Goal: Task Accomplishment & Management: Manage account settings

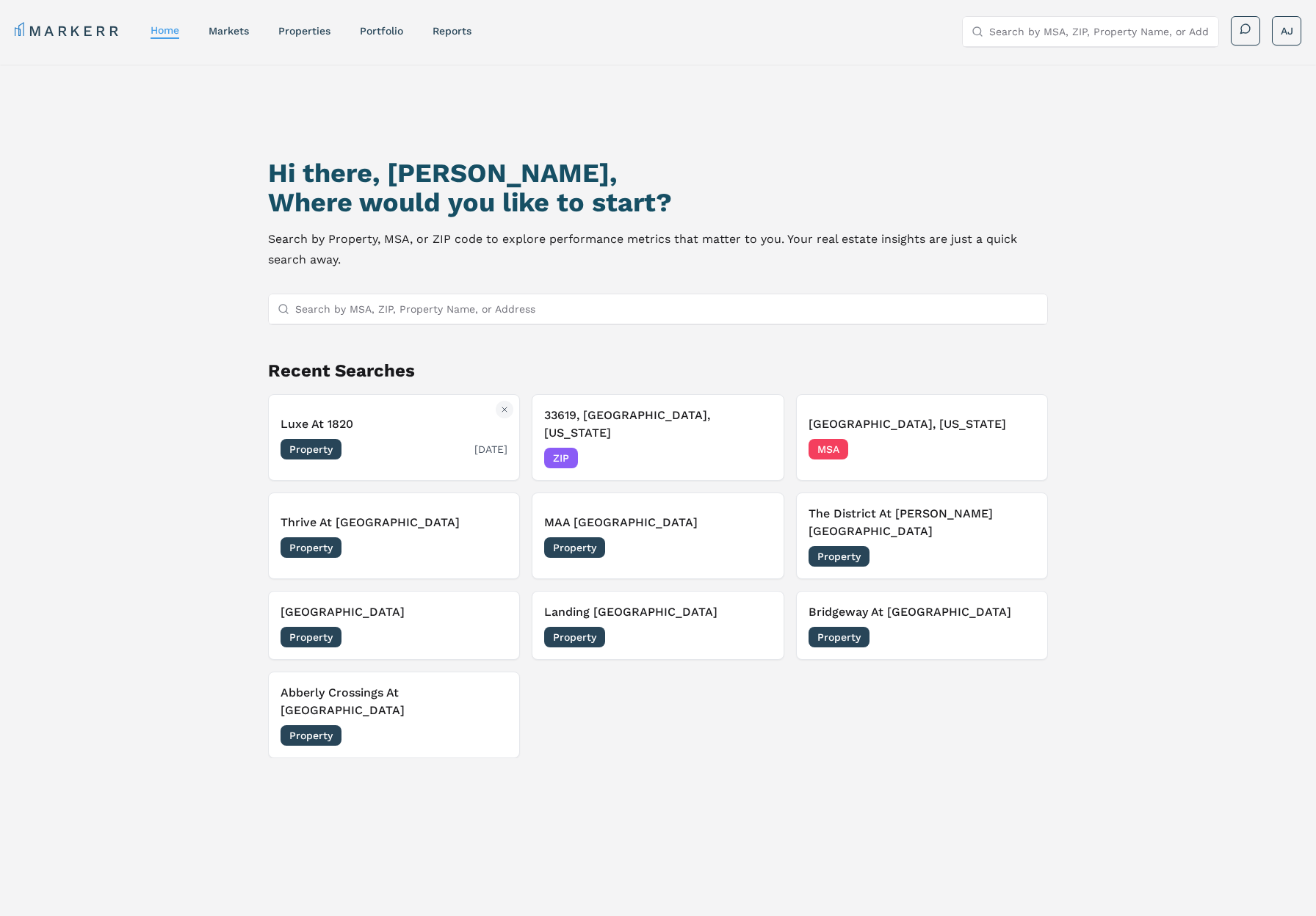
click at [377, 405] on button "Luxe At 1820 Property 09/18/2025" at bounding box center [394, 438] width 252 height 87
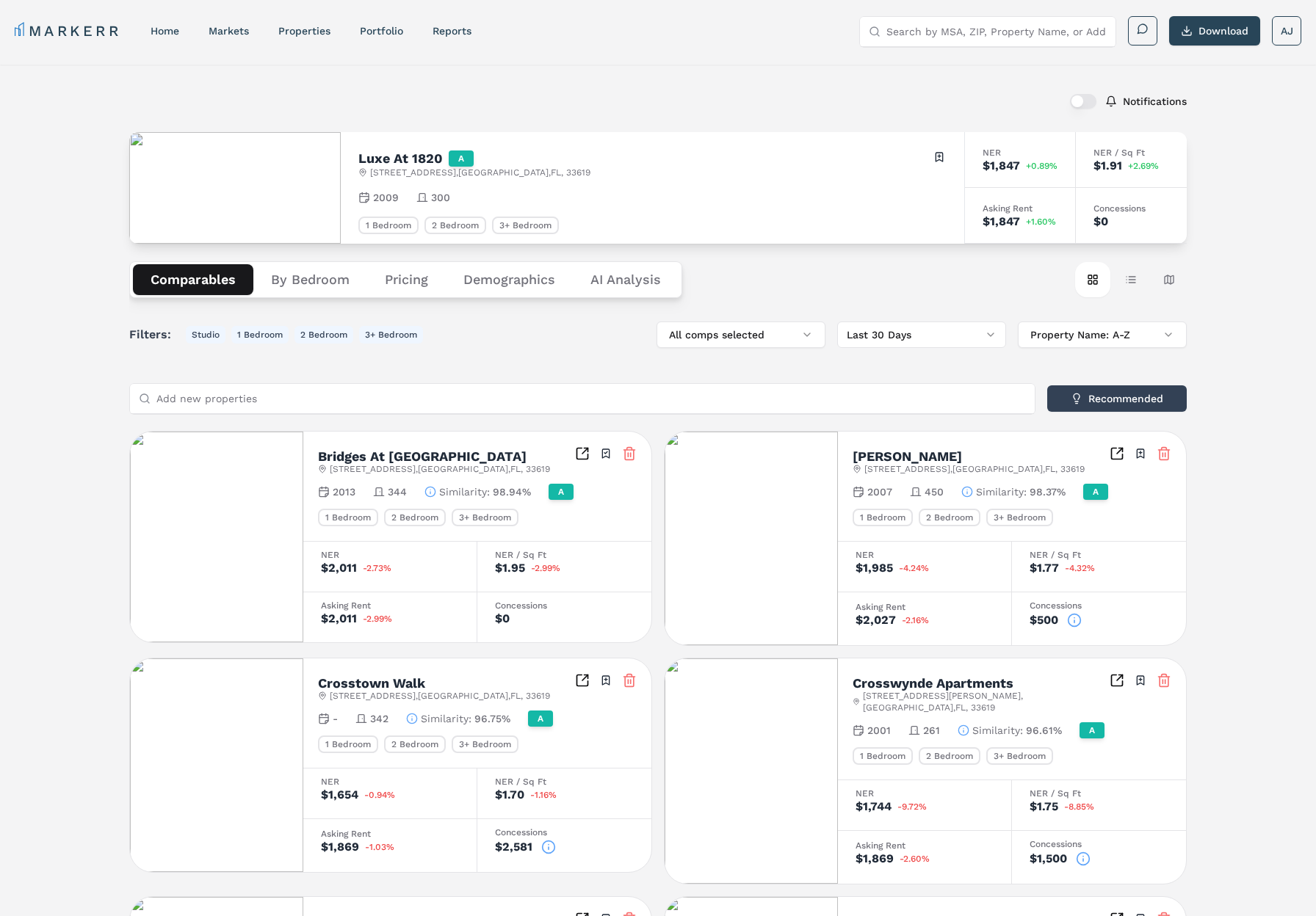
drag, startPoint x: 1131, startPoint y: 289, endPoint x: 1126, endPoint y: 311, distance: 22.6
click at [1131, 289] on button "Table view" at bounding box center [1131, 280] width 35 height 35
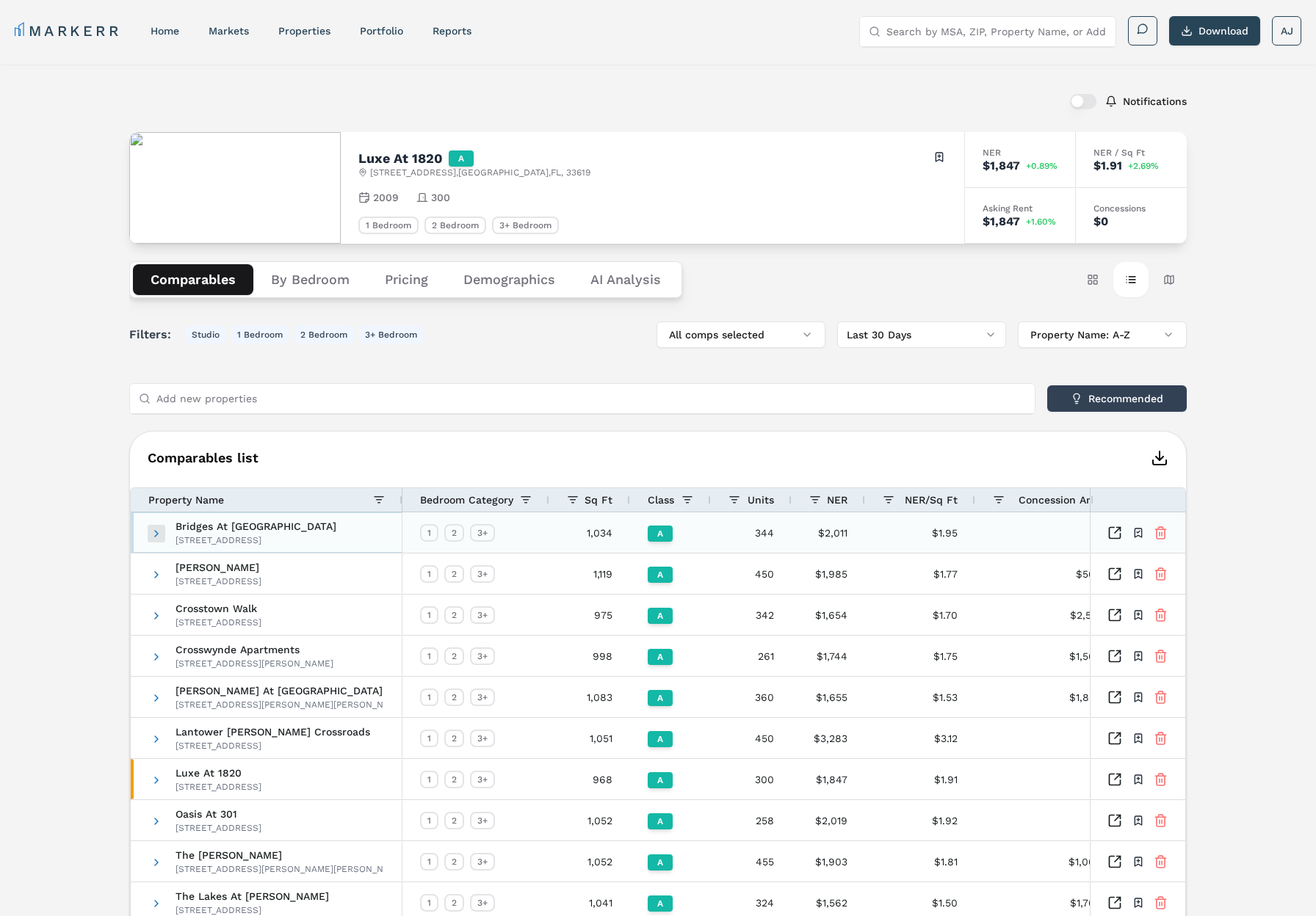
click at [154, 530] on span at bounding box center [157, 534] width 12 height 12
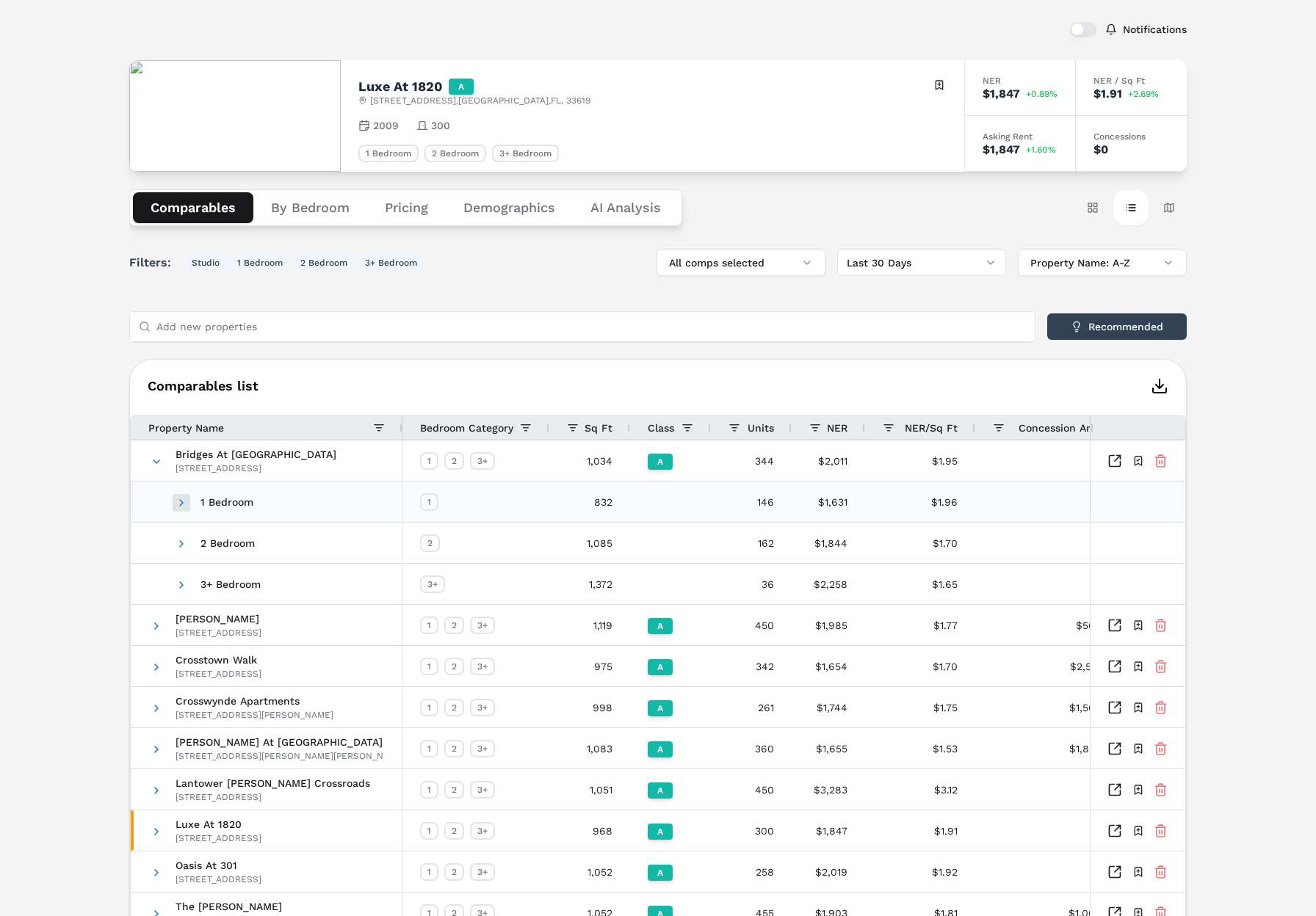
click at [182, 505] on span at bounding box center [182, 503] width 12 height 12
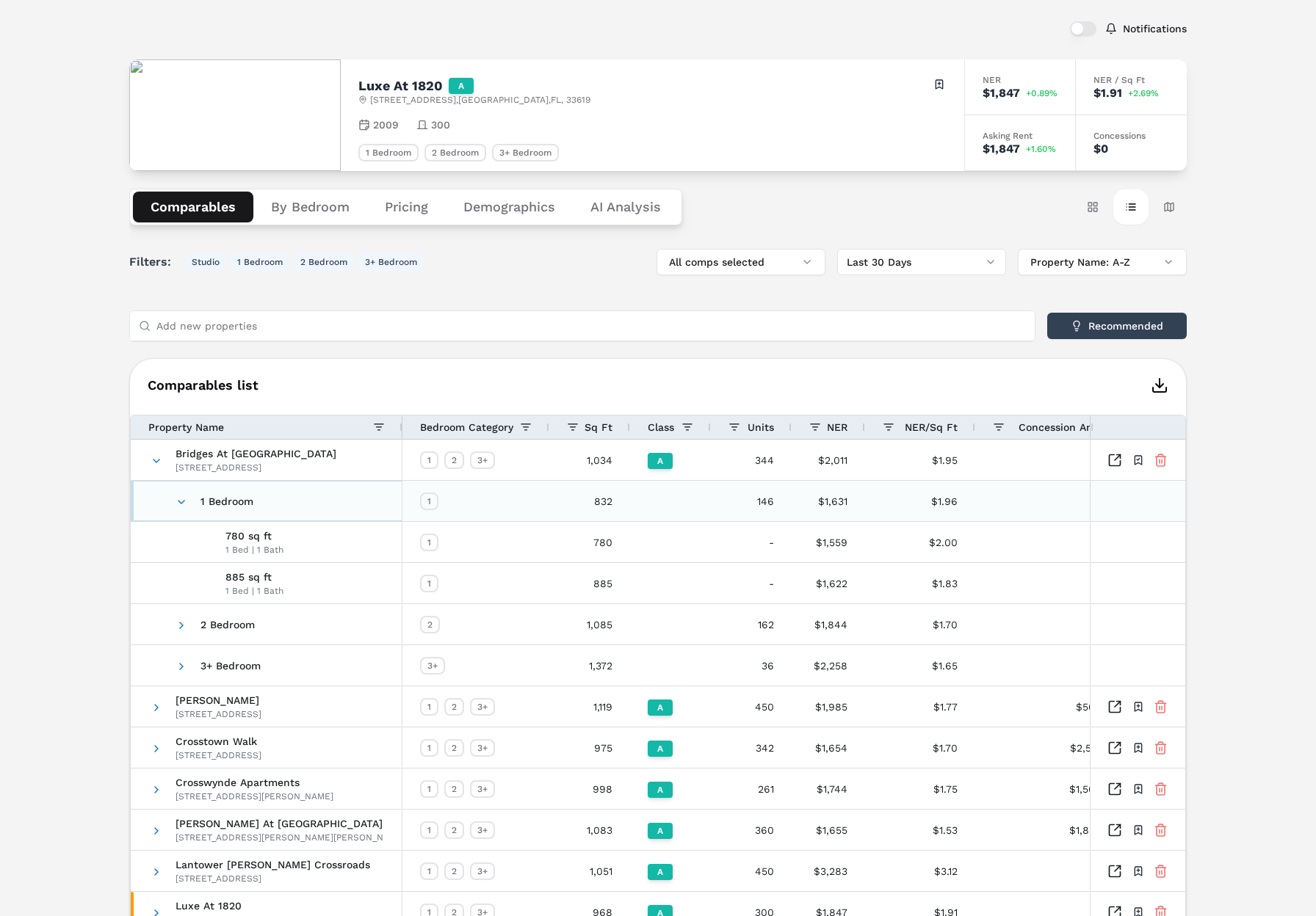
scroll to position [160, 0]
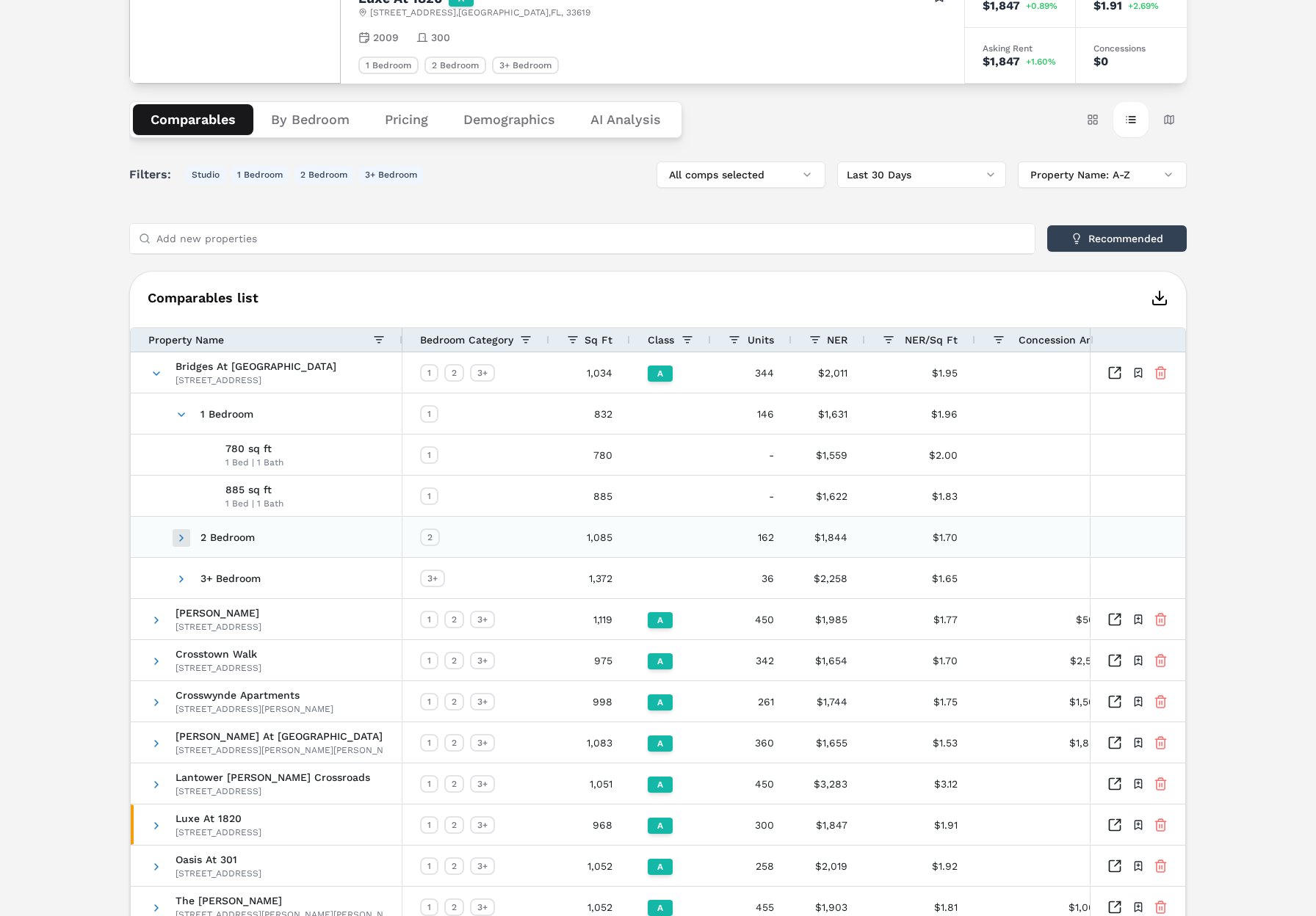
click at [176, 540] on span at bounding box center [182, 538] width 12 height 12
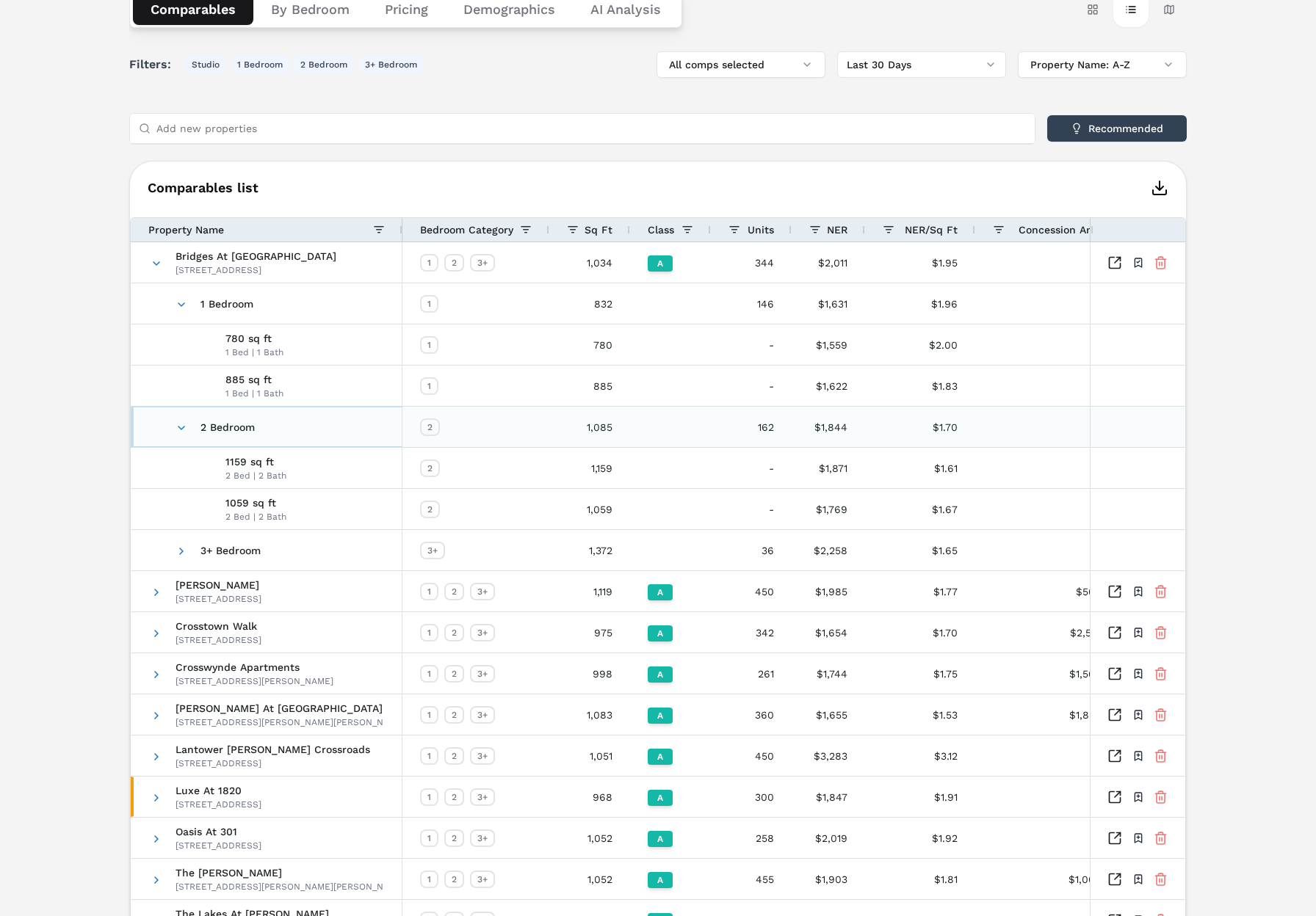
scroll to position [388, 0]
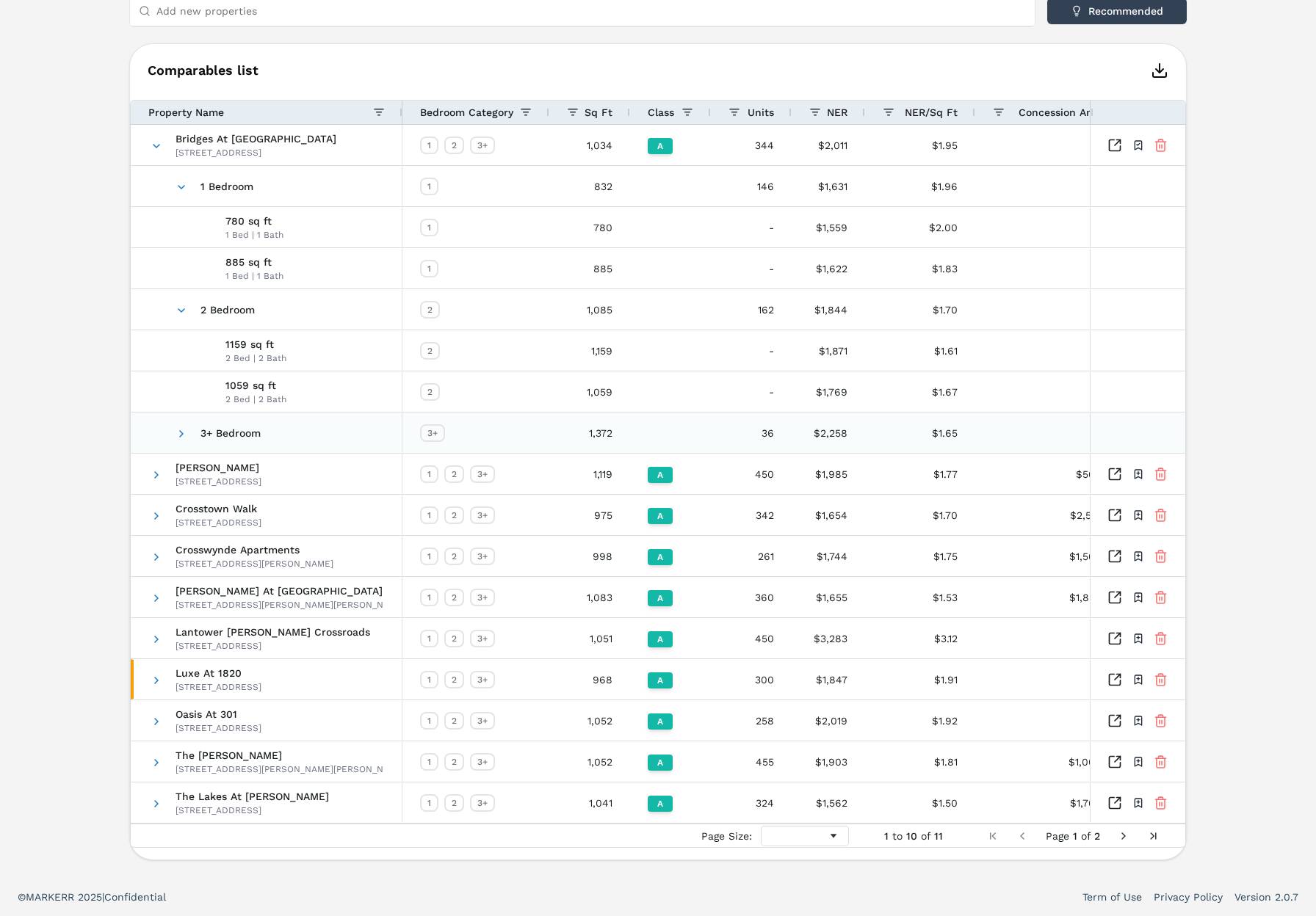
click at [182, 423] on span at bounding box center [182, 433] width 12 height 40
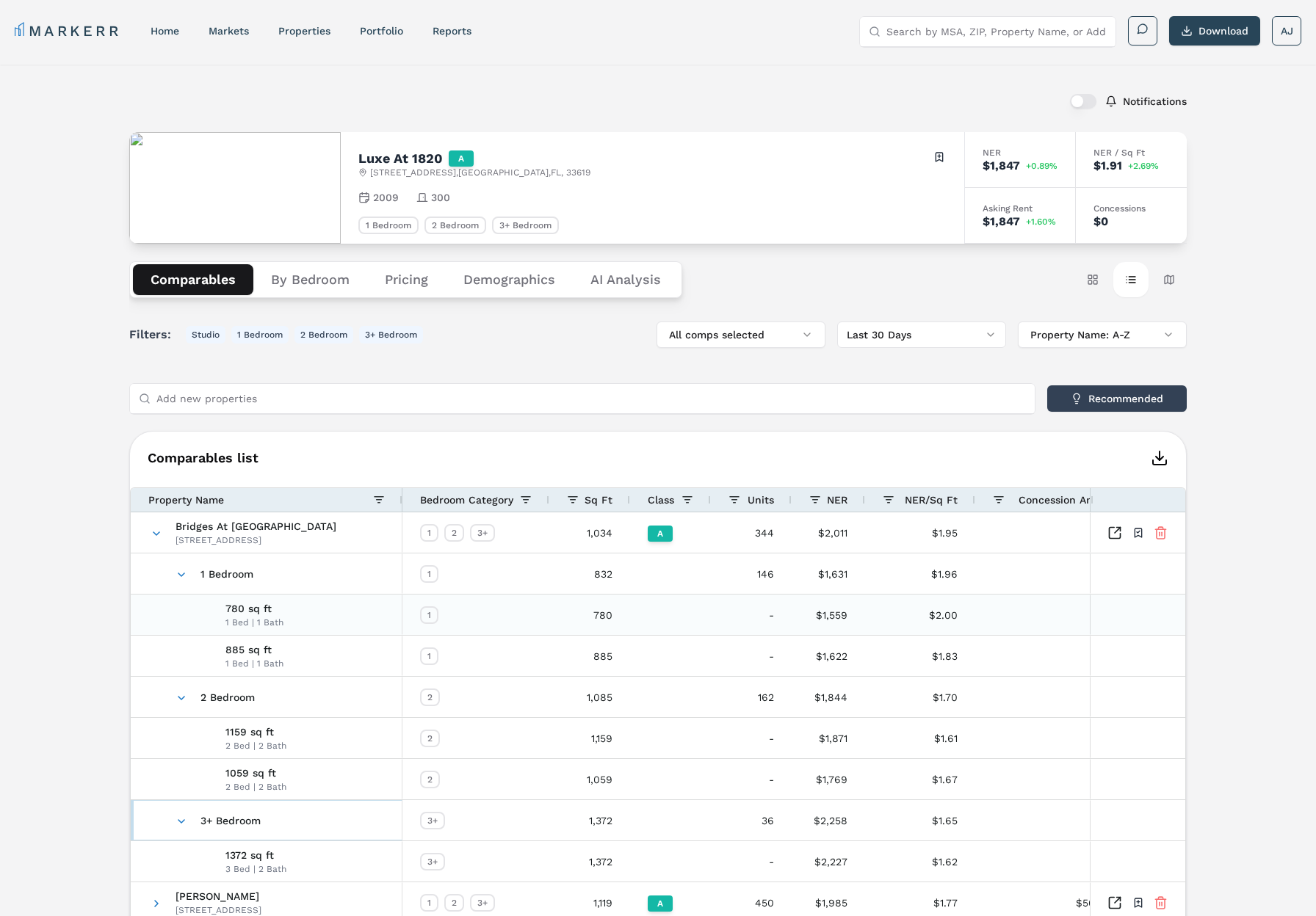
scroll to position [0, 47]
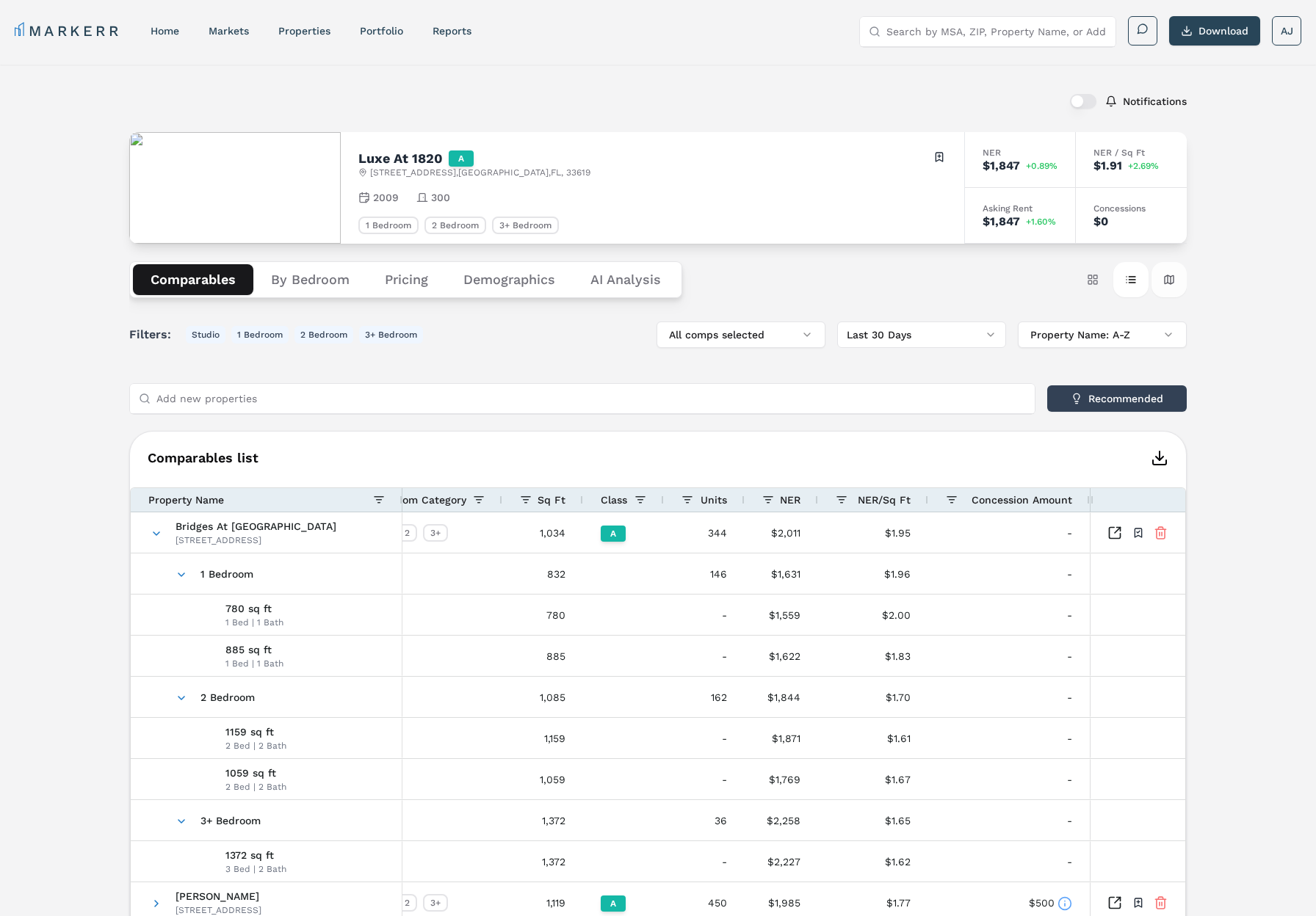
click at [1164, 276] on button "Map view" at bounding box center [1169, 280] width 35 height 35
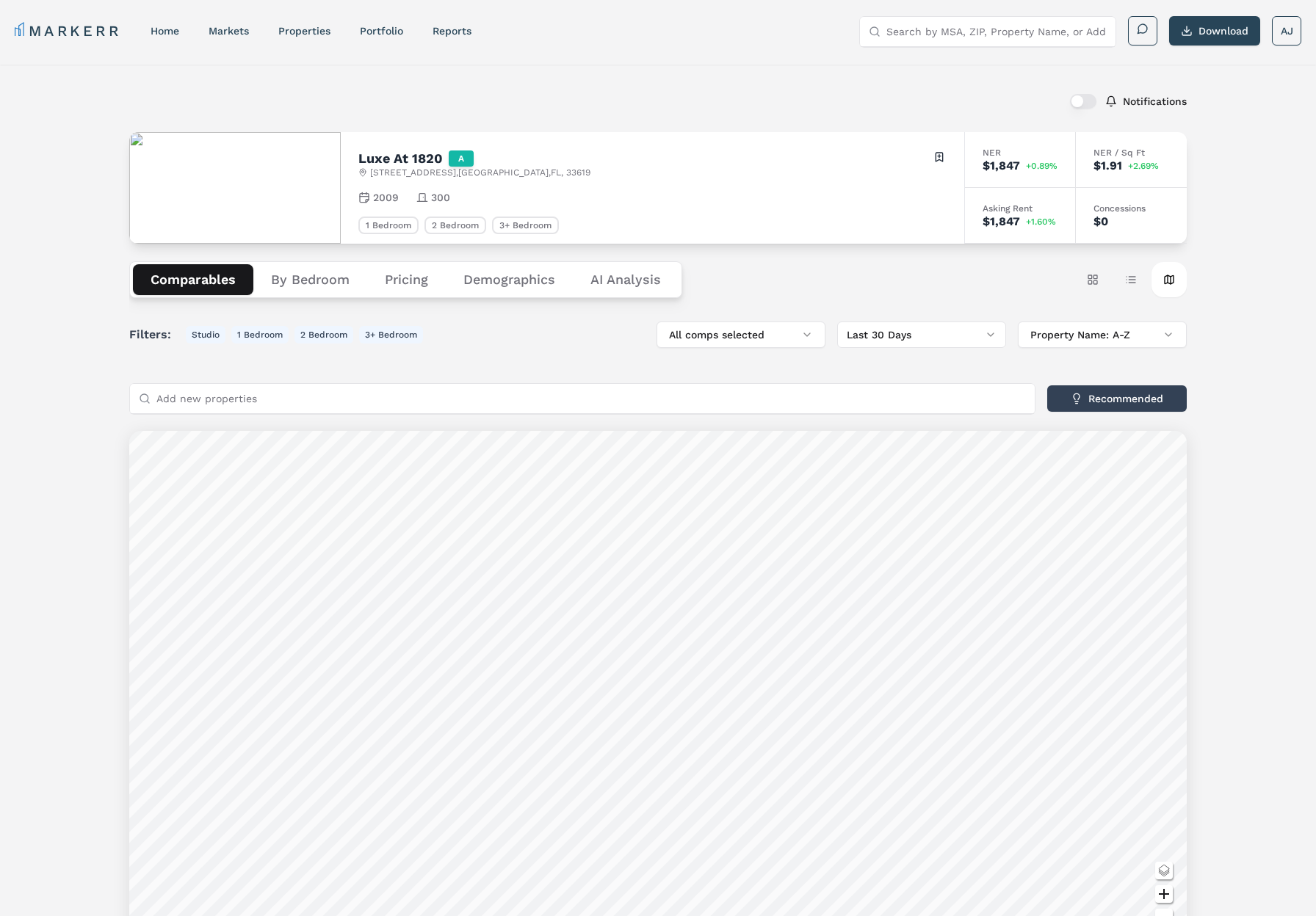
drag, startPoint x: 376, startPoint y: 29, endPoint x: 395, endPoint y: 59, distance: 35.5
click at [376, 30] on link "Portfolio" at bounding box center [381, 31] width 43 height 12
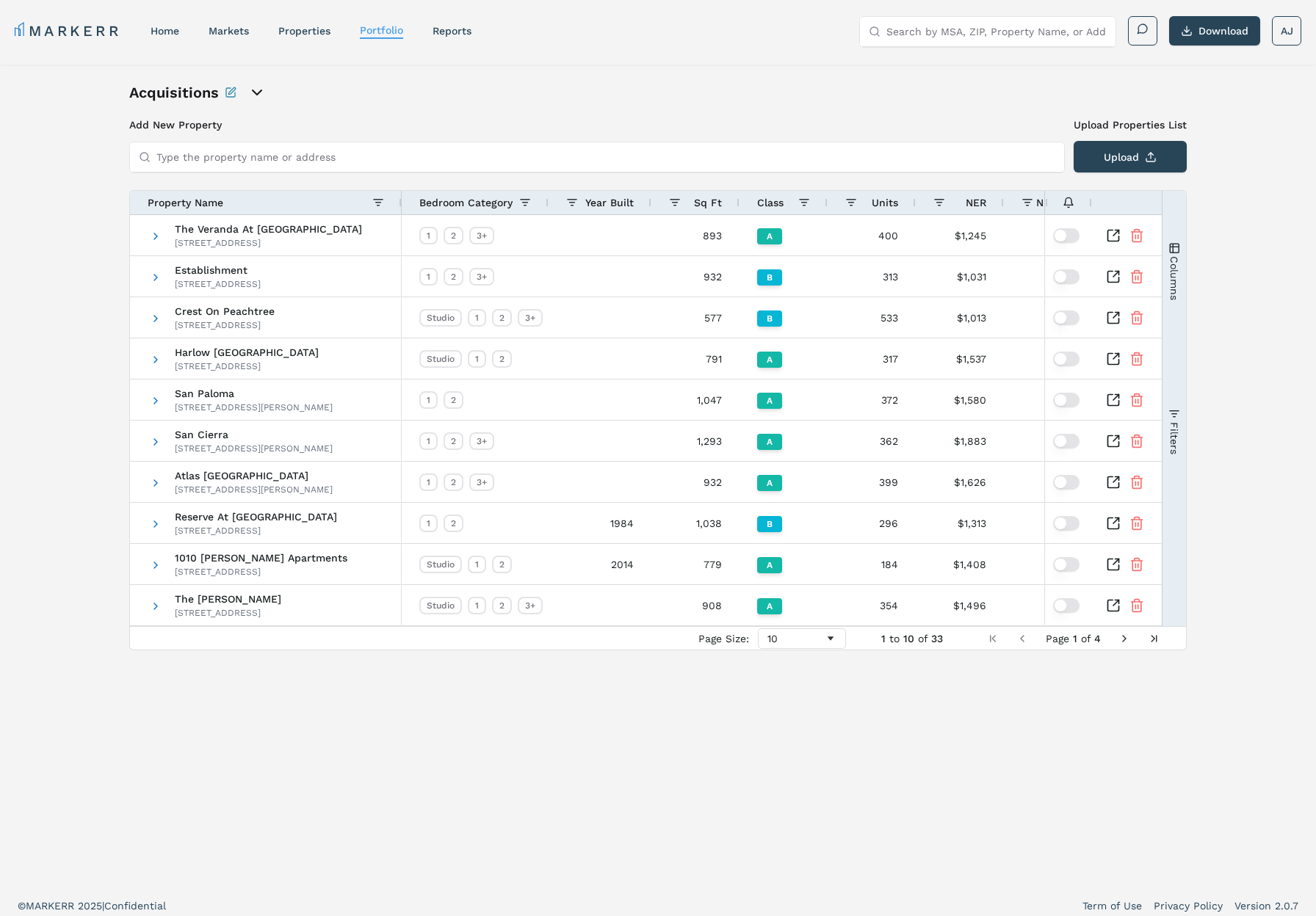
click at [257, 88] on icon "open portfolio options" at bounding box center [257, 92] width 17 height 17
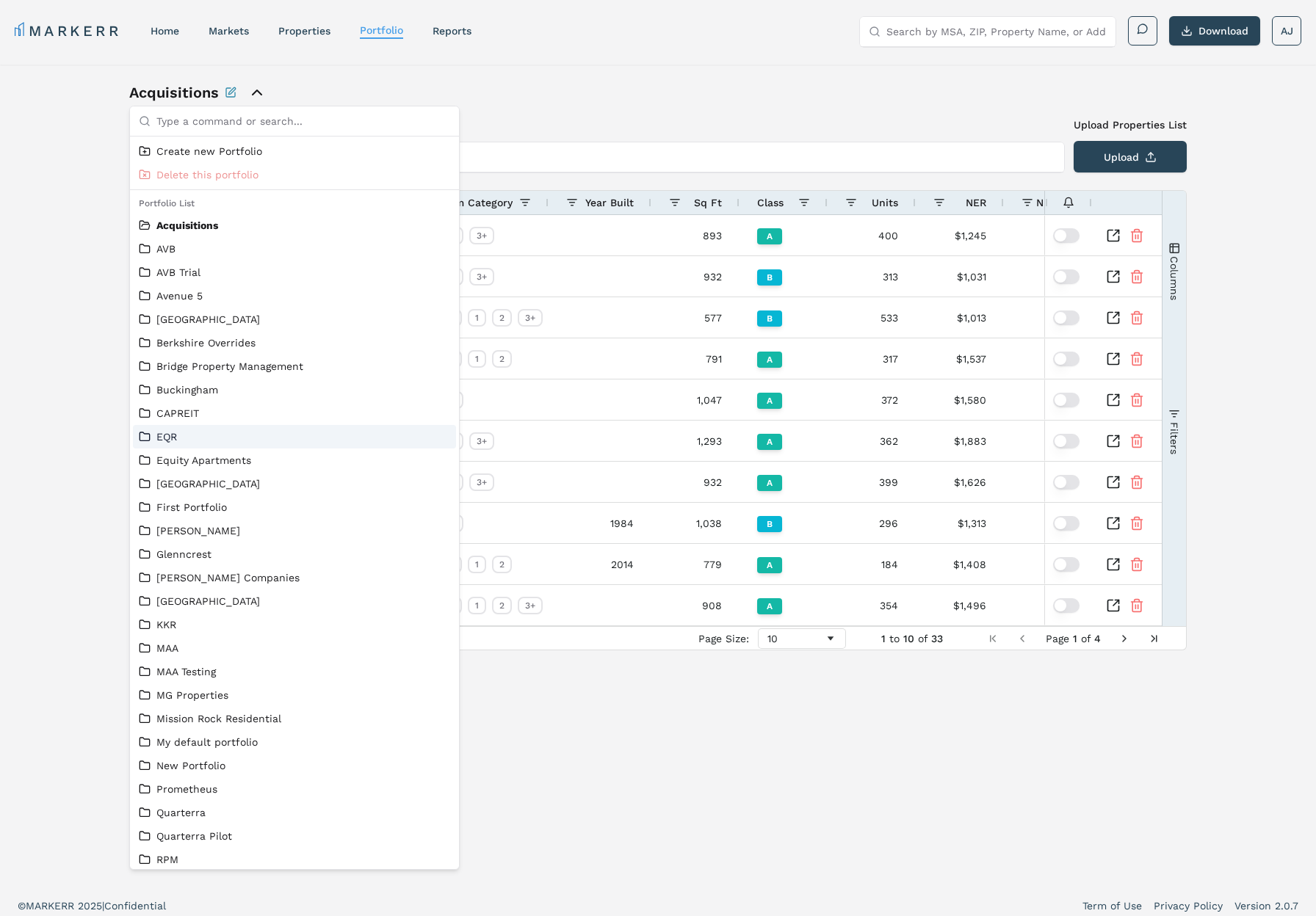
click at [195, 434] on link "EQR" at bounding box center [295, 437] width 312 height 15
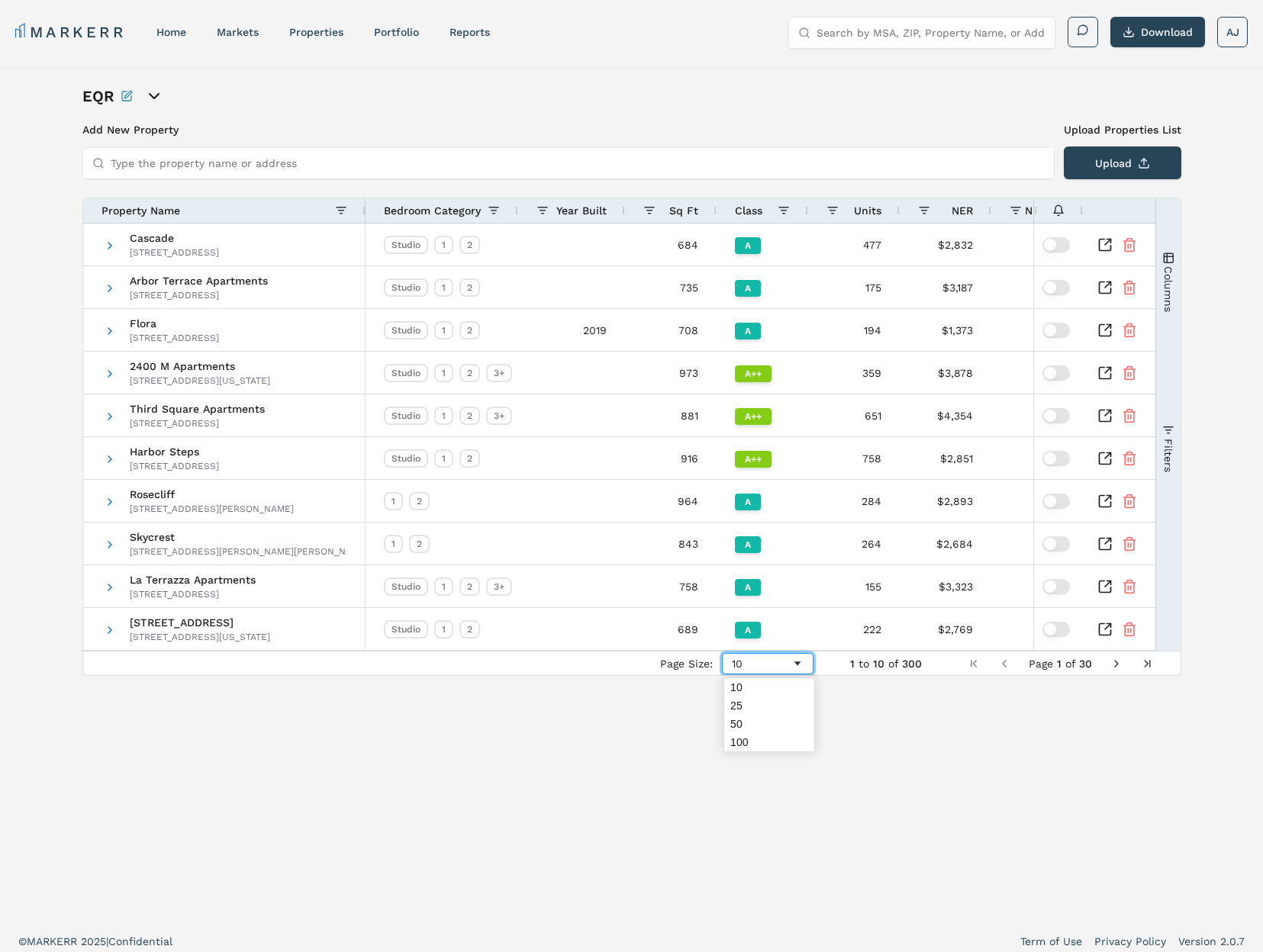
click at [796, 664] on span "Page Size" at bounding box center [797, 664] width 12 height 12
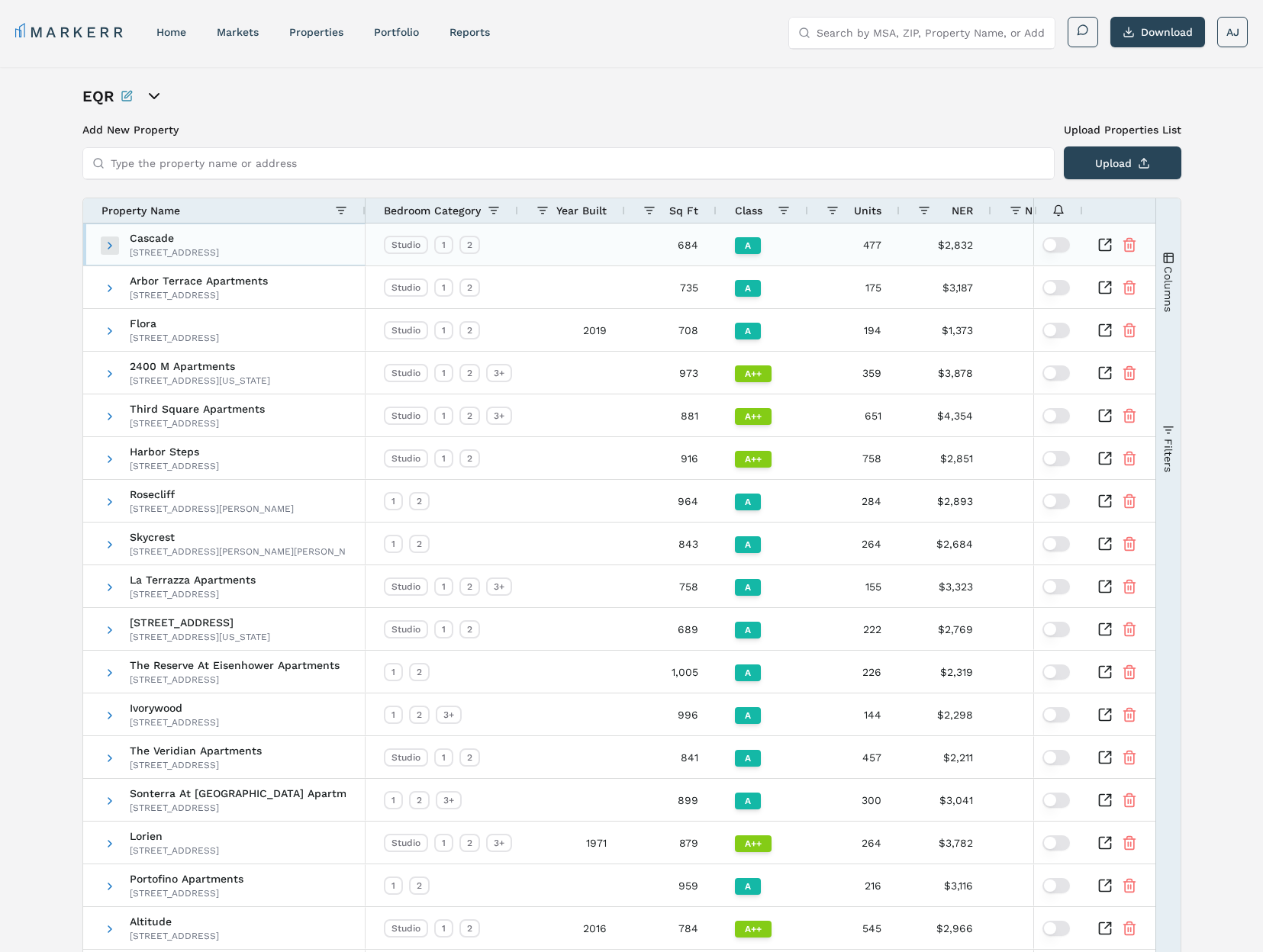
click at [113, 241] on span at bounding box center [110, 246] width 12 height 12
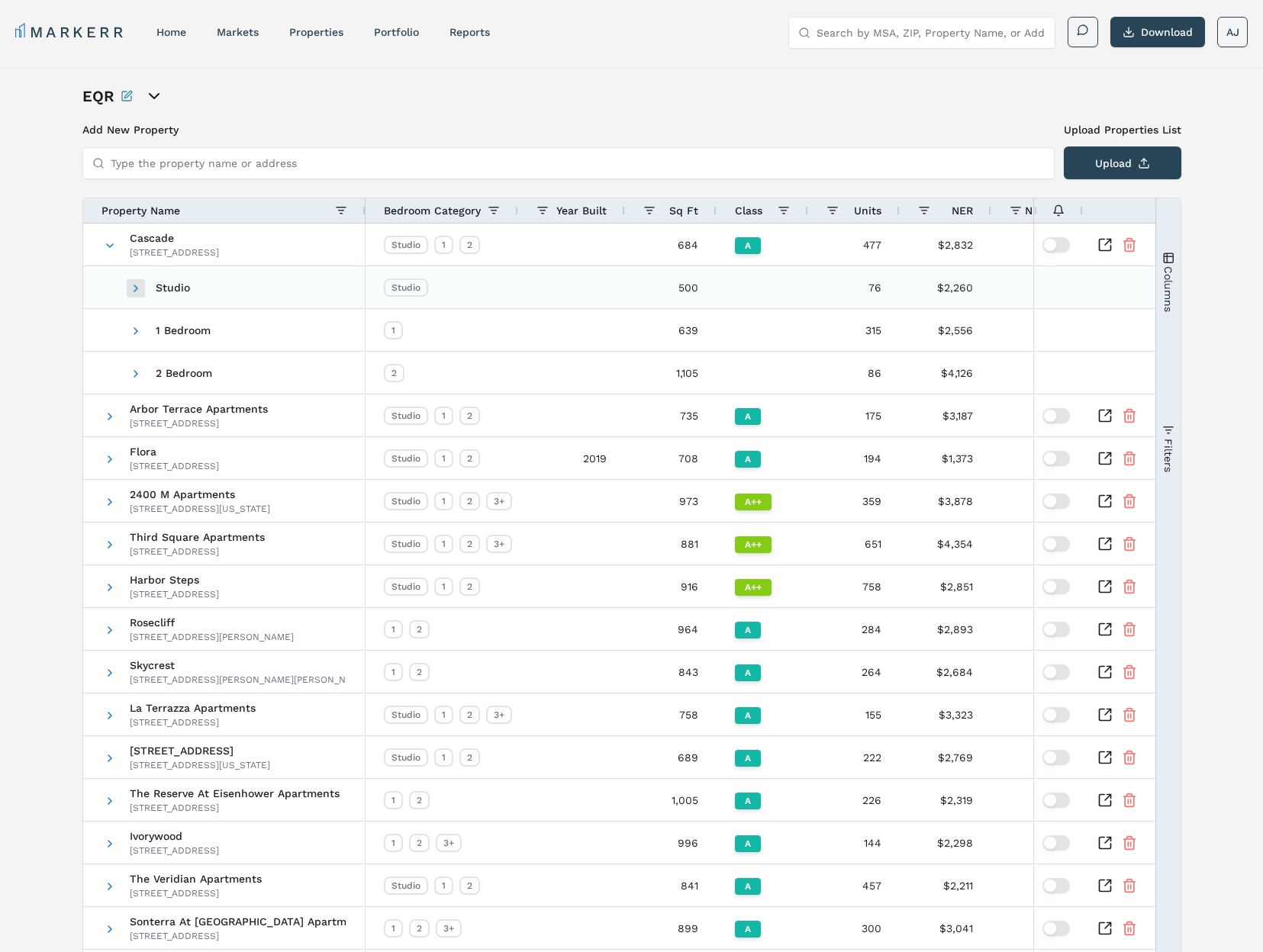
click at [132, 287] on span at bounding box center [136, 288] width 12 height 12
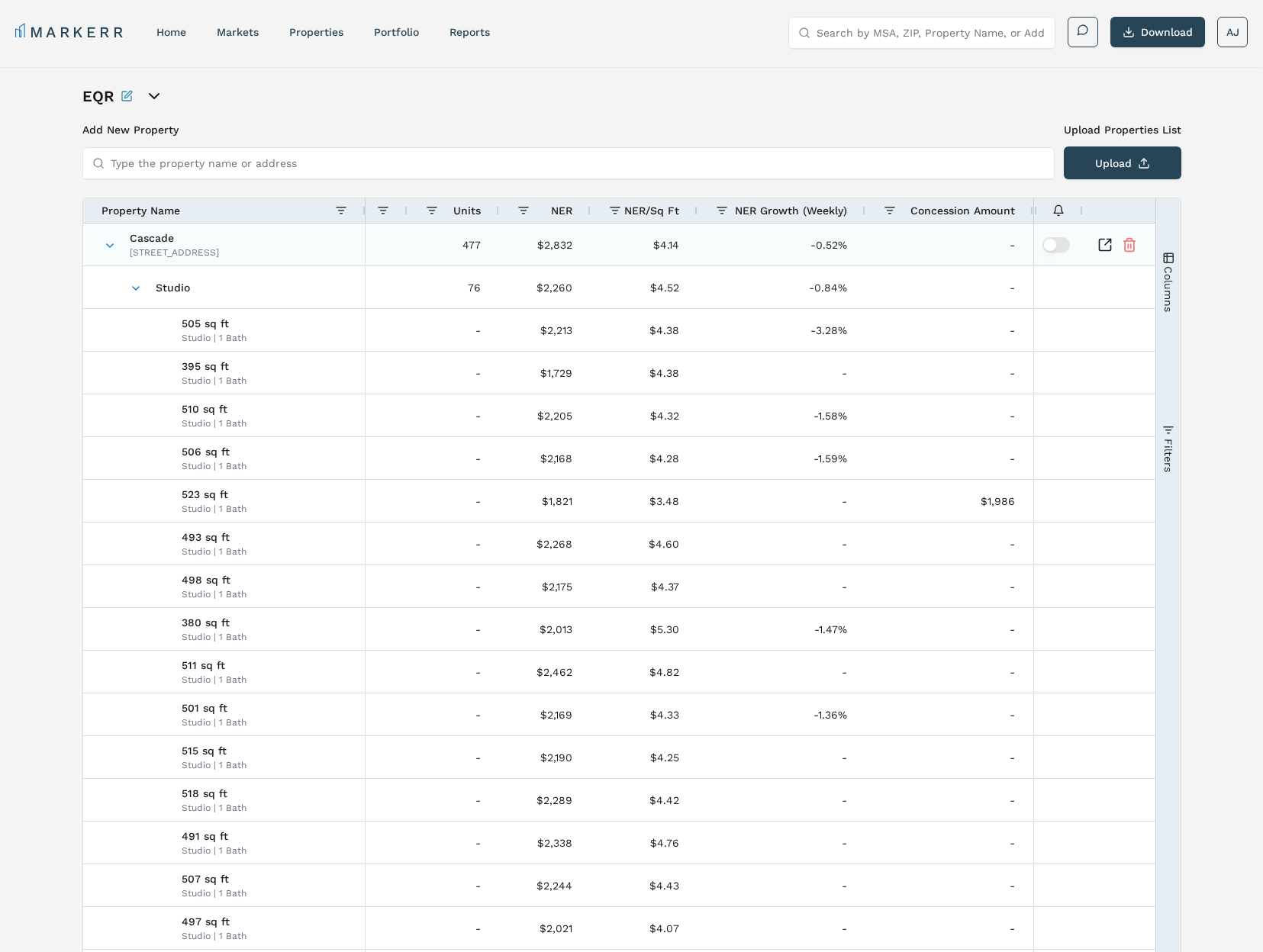
drag, startPoint x: 106, startPoint y: 242, endPoint x: 115, endPoint y: 255, distance: 15.8
click at [106, 243] on span at bounding box center [110, 246] width 12 height 12
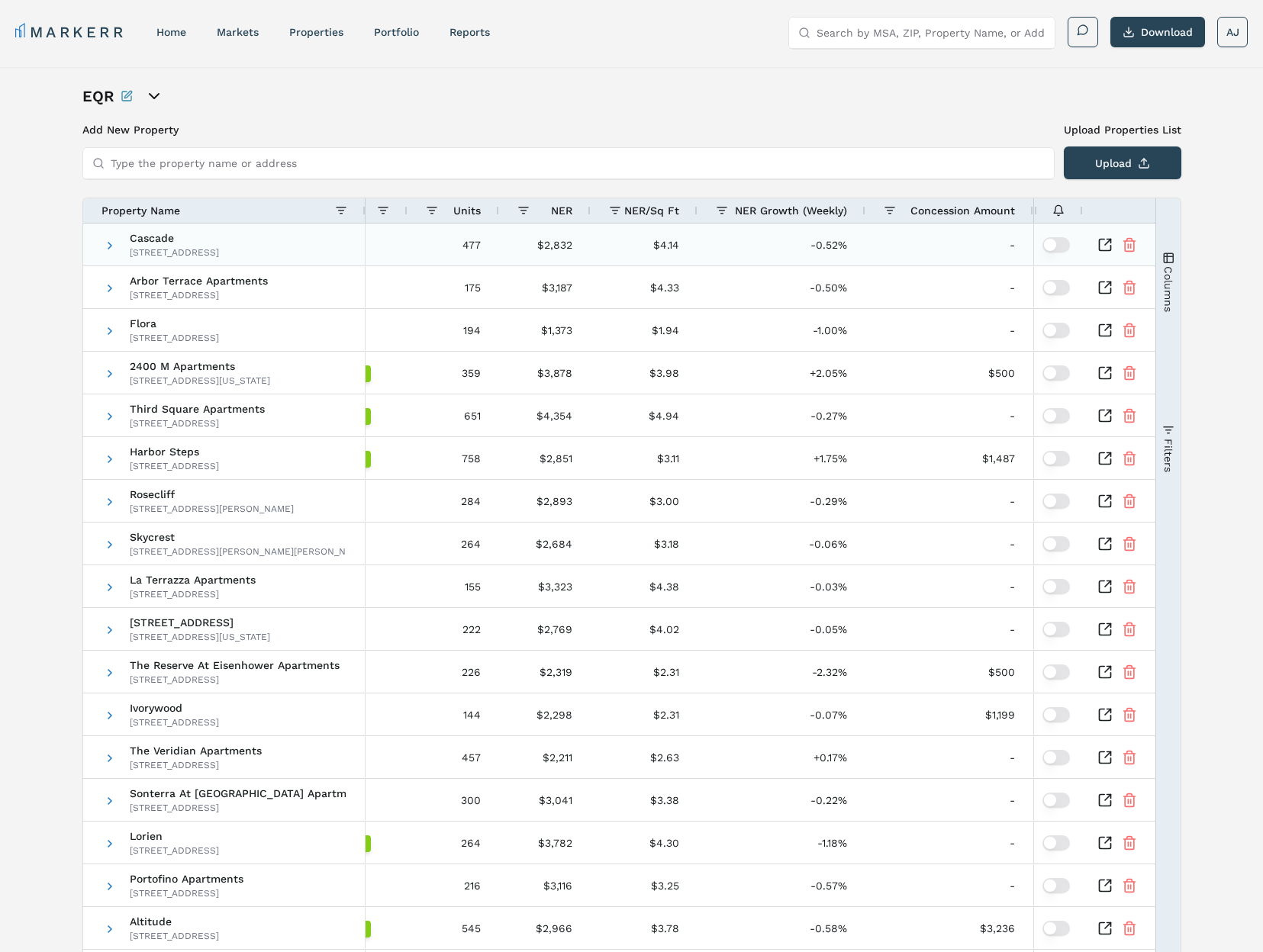
click at [1059, 246] on button "button" at bounding box center [1056, 245] width 28 height 16
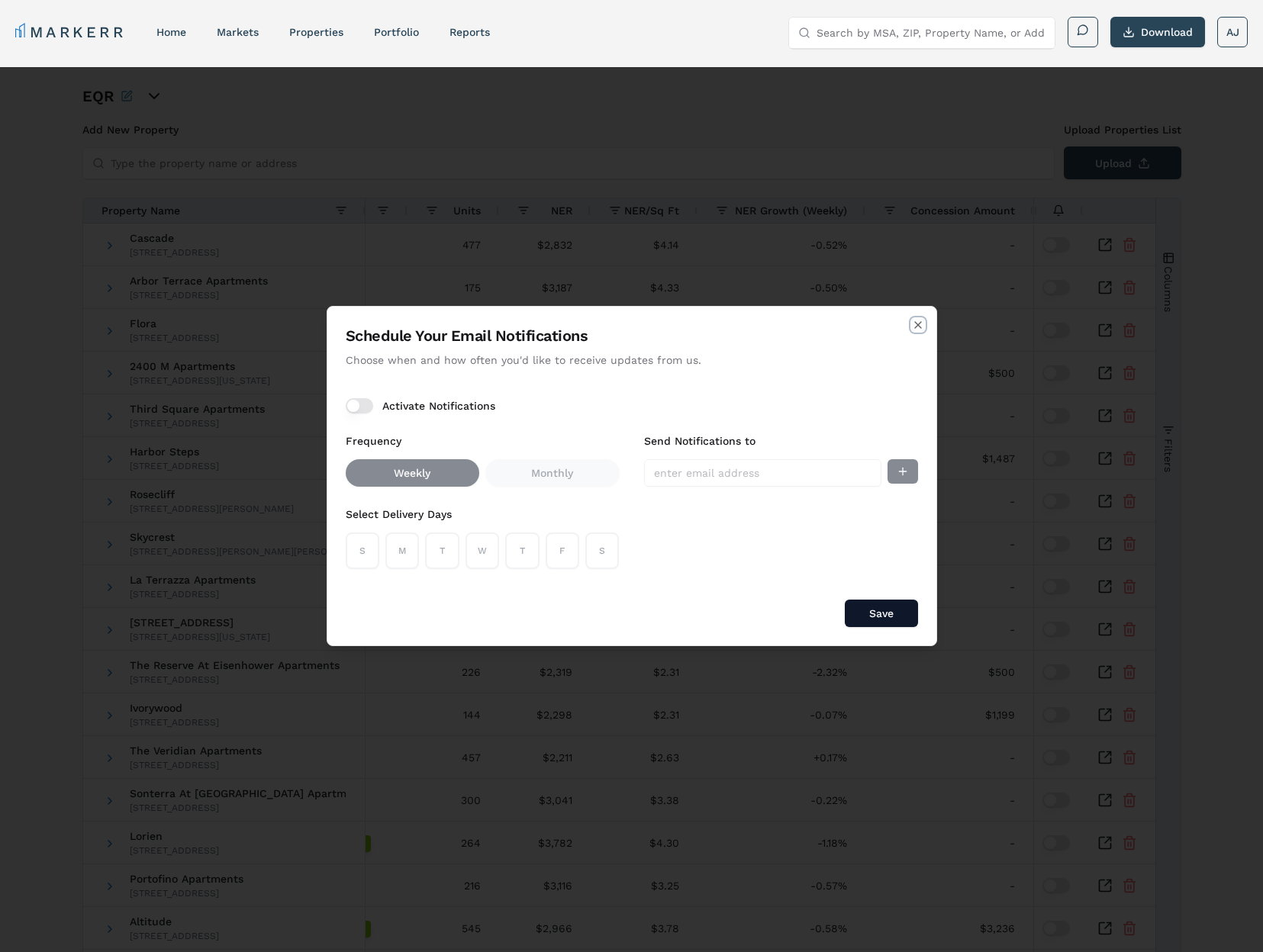
drag, startPoint x: 918, startPoint y: 325, endPoint x: 880, endPoint y: 344, distance: 42.5
click at [918, 325] on icon "button" at bounding box center [918, 325] width 6 height 6
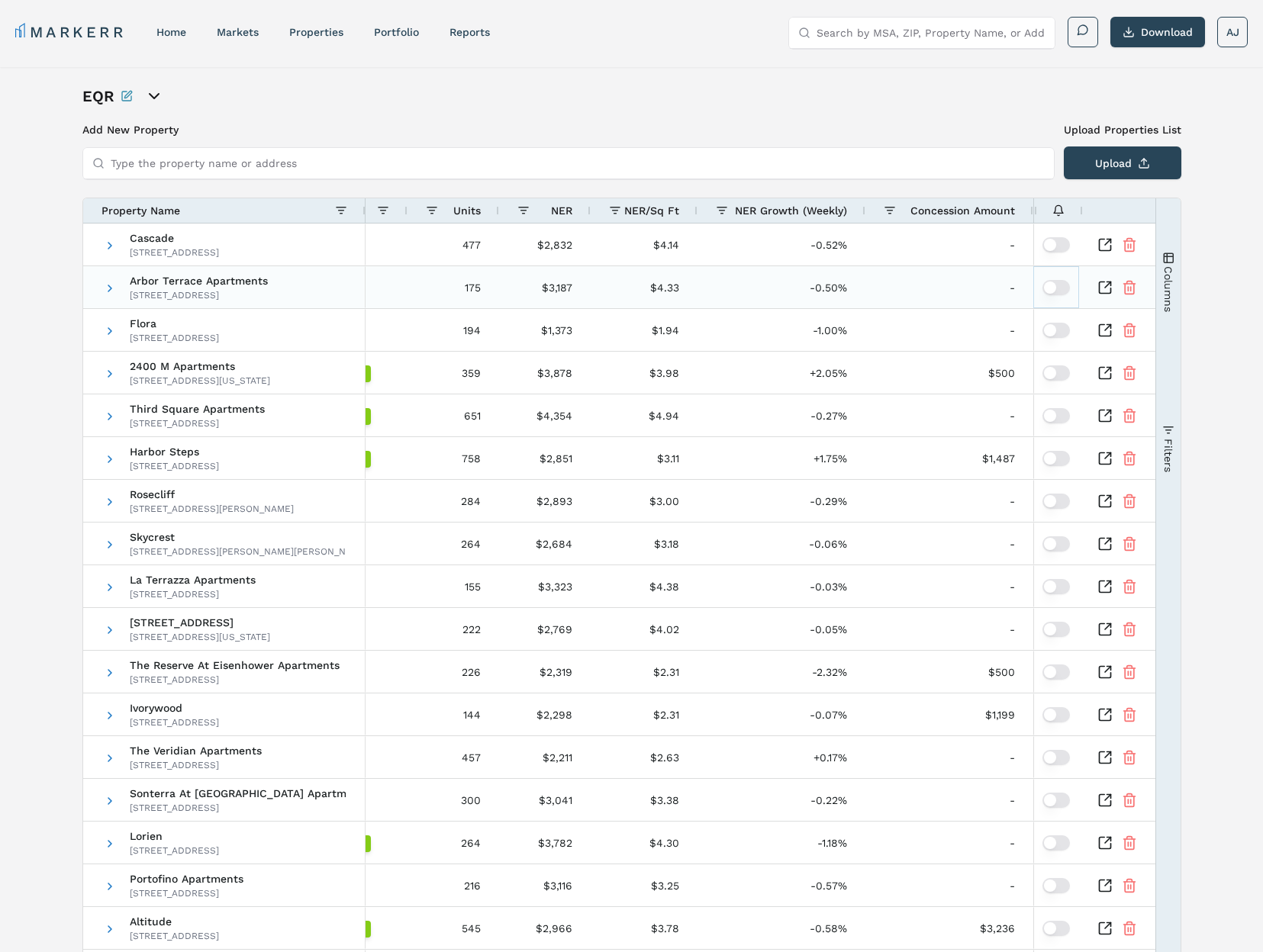
click at [1059, 285] on button "button" at bounding box center [1056, 288] width 28 height 16
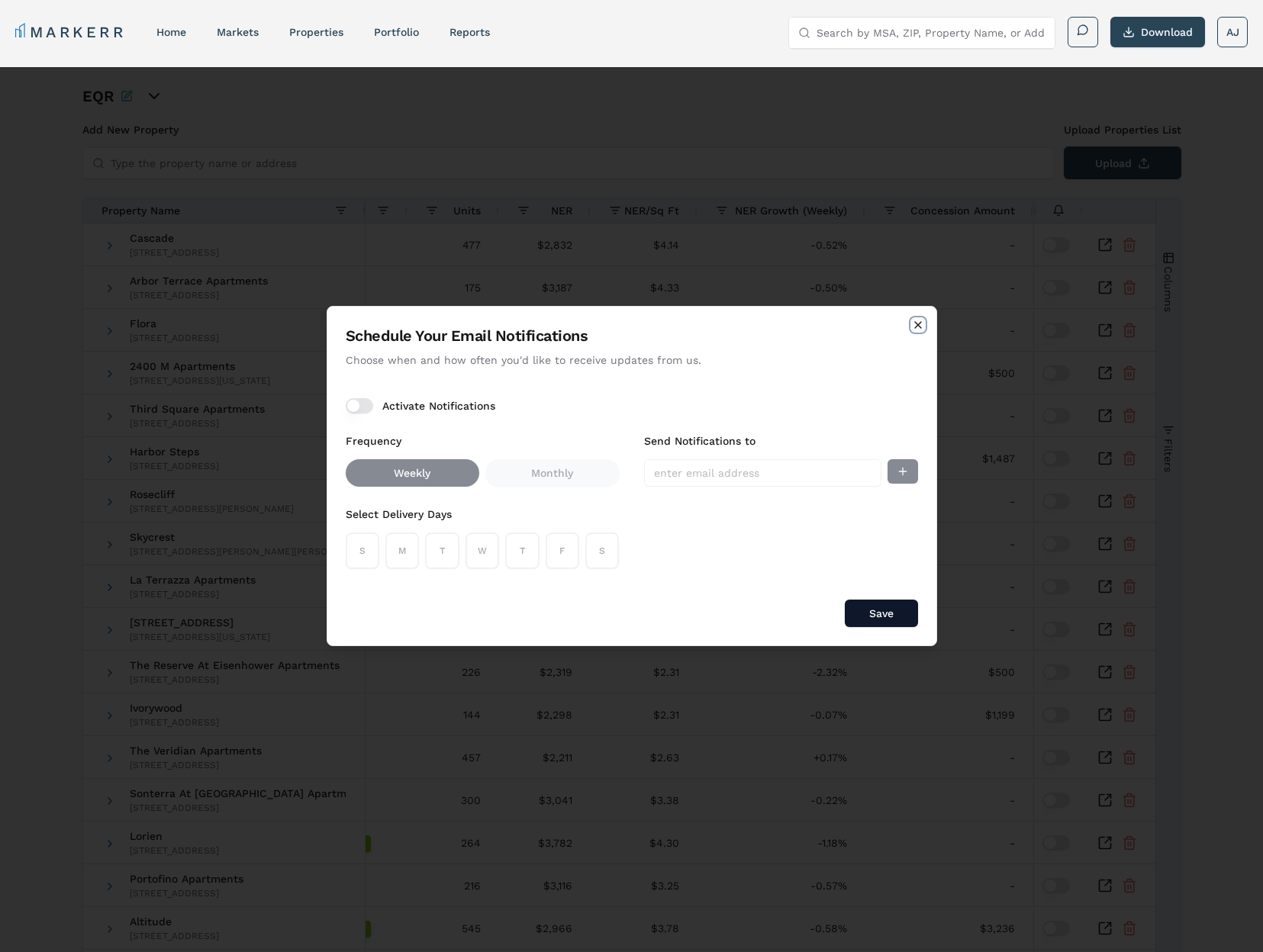
click at [921, 322] on icon "button" at bounding box center [918, 325] width 12 height 12
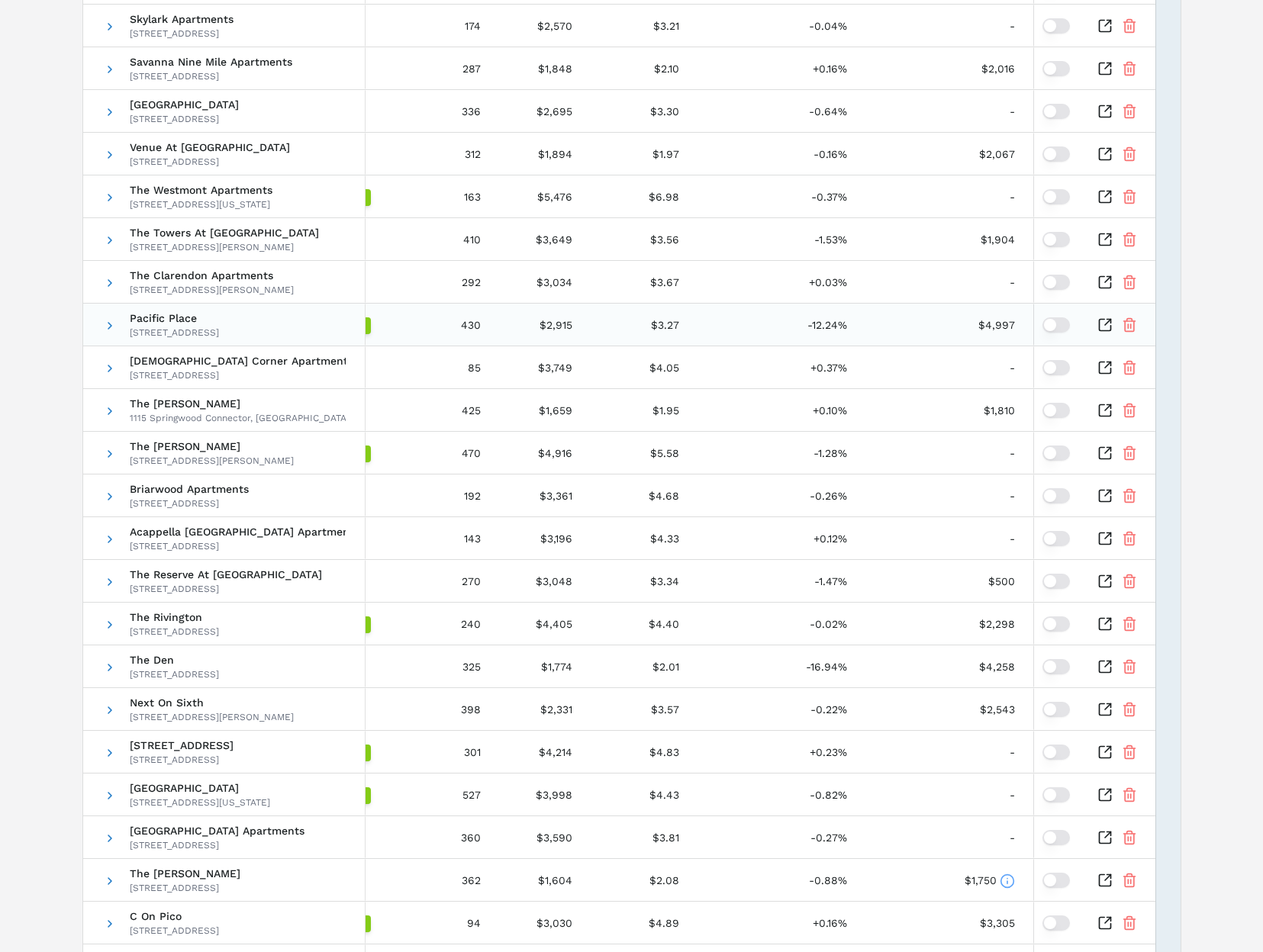
click at [1058, 319] on button "button" at bounding box center [1056, 325] width 28 height 16
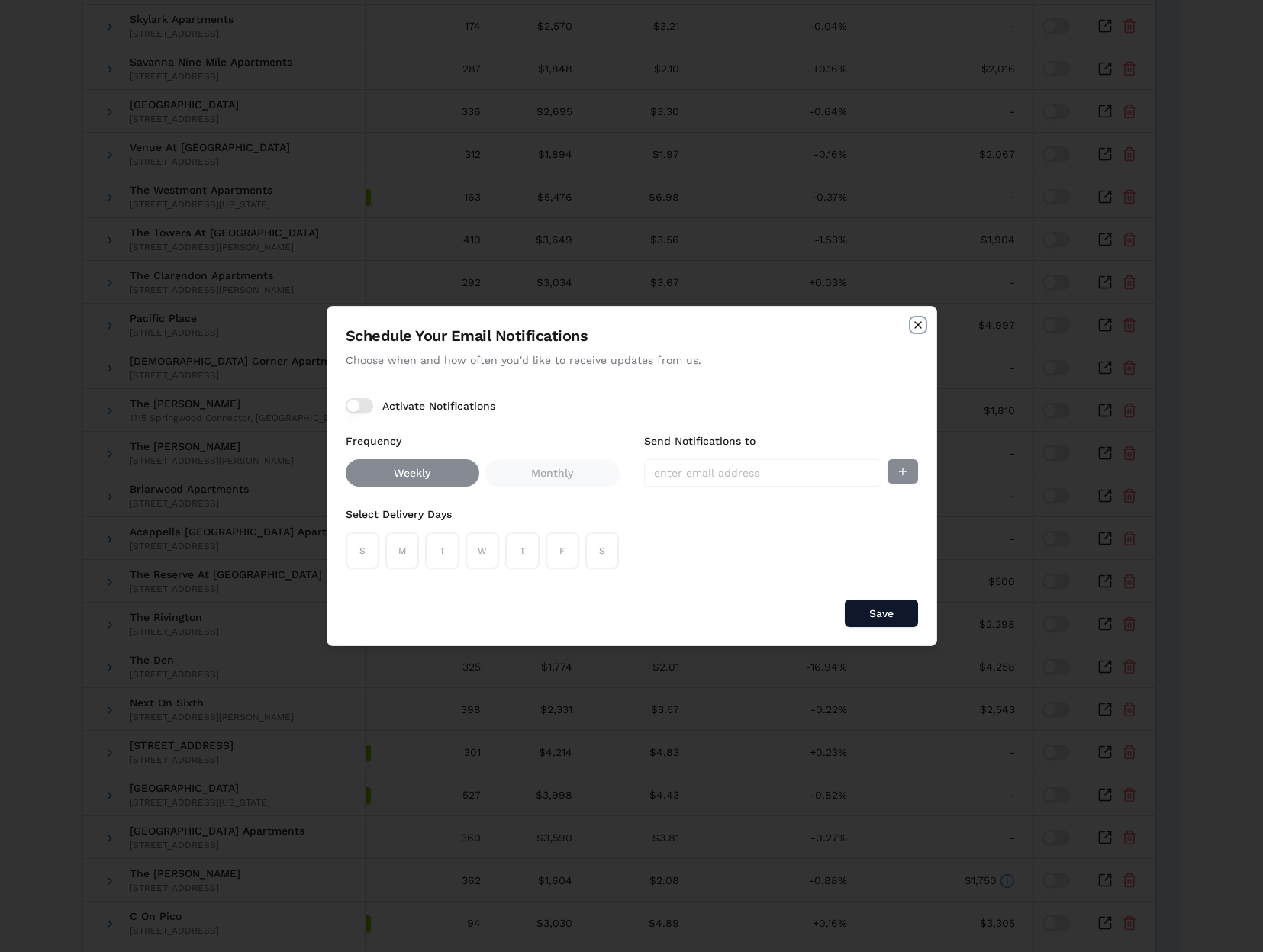
click at [919, 326] on icon "button" at bounding box center [918, 325] width 6 height 6
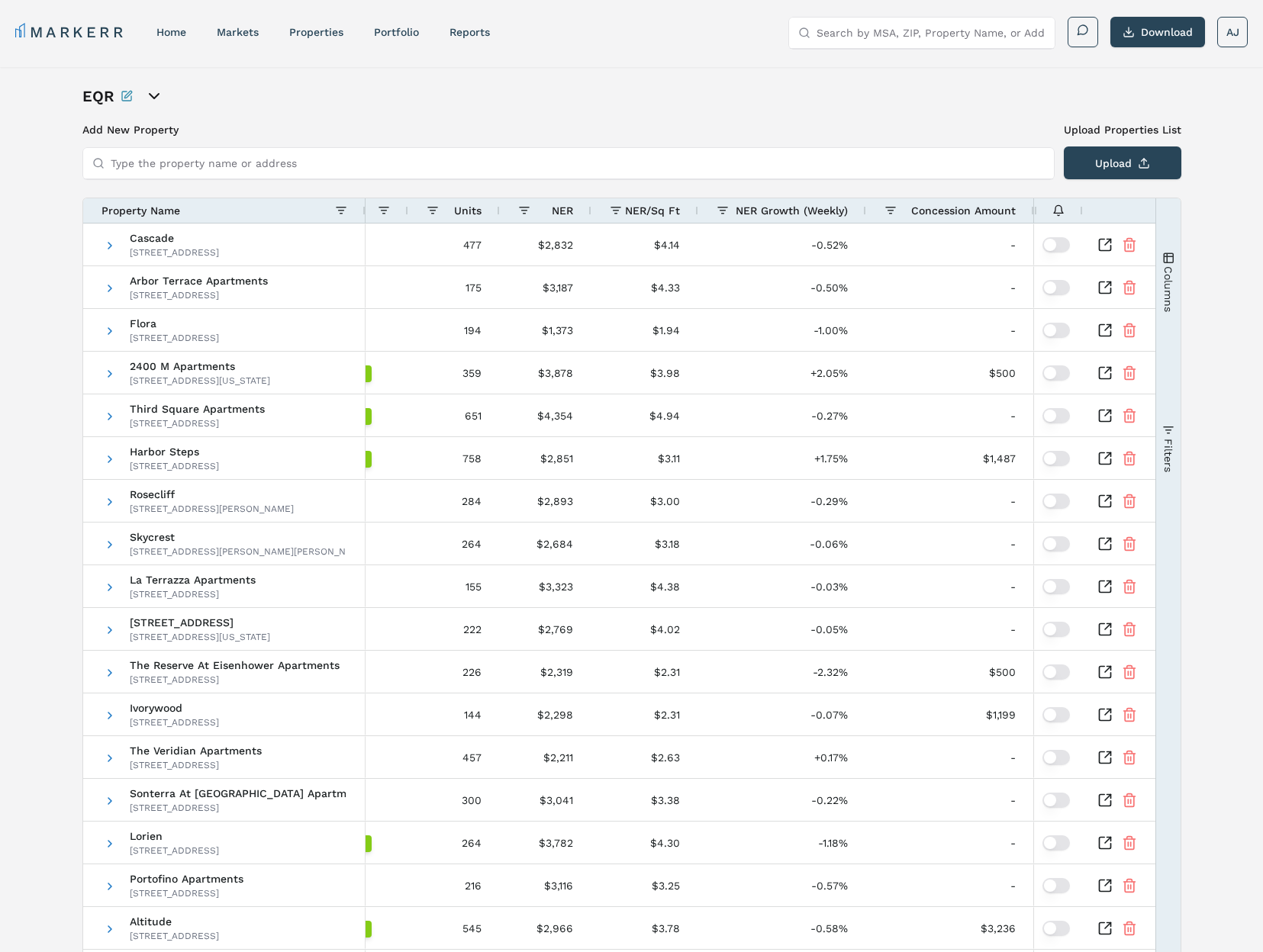
click at [190, 29] on nav "MARKERR home markets properties Portfolio reports" at bounding box center [253, 32] width 474 height 22
click at [177, 39] on div "home" at bounding box center [171, 32] width 29 height 16
click at [175, 33] on link "home" at bounding box center [171, 32] width 29 height 12
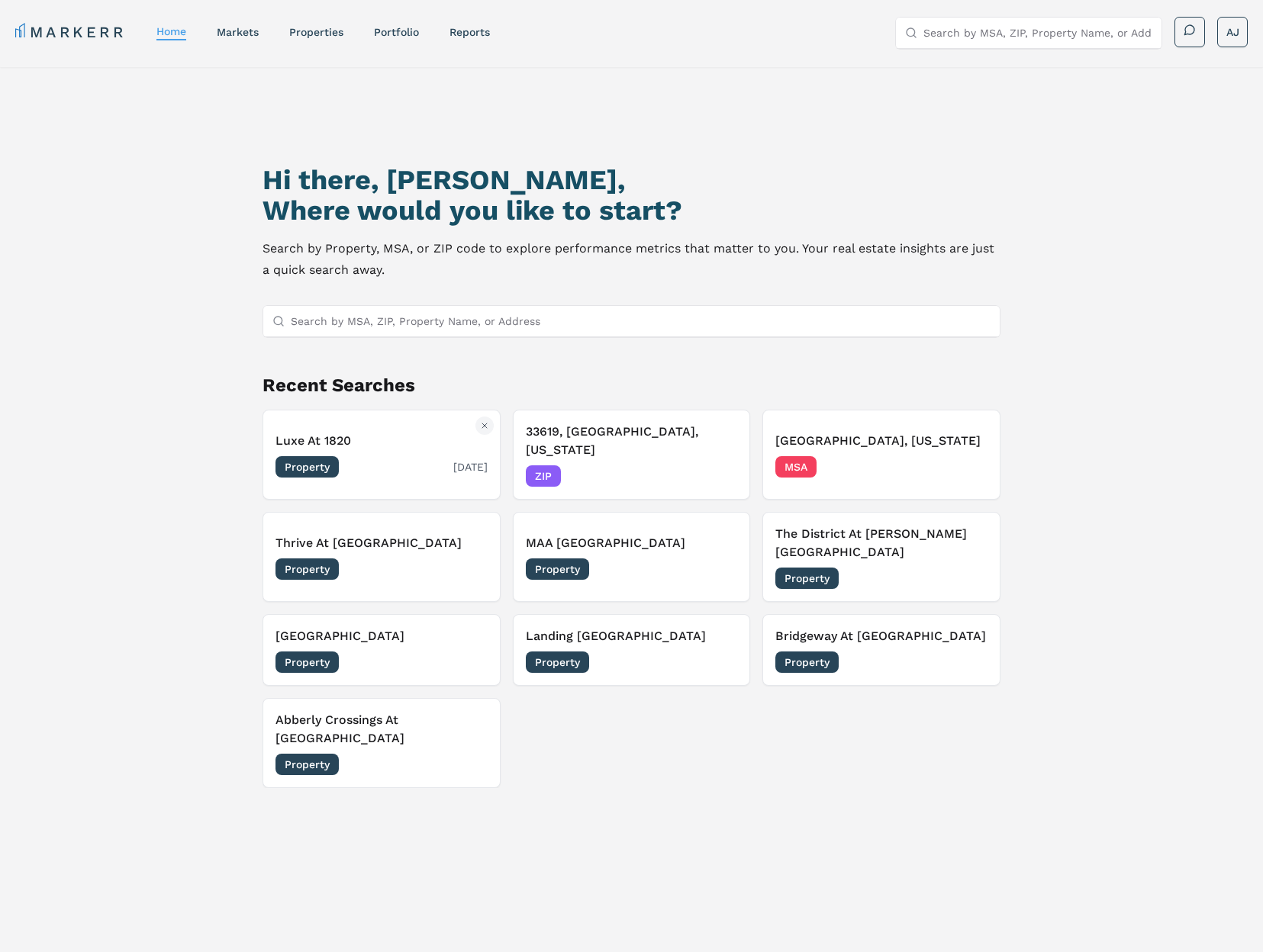
click at [381, 442] on div "Luxe At 1820 Property [DATE]" at bounding box center [381, 454] width 212 height 46
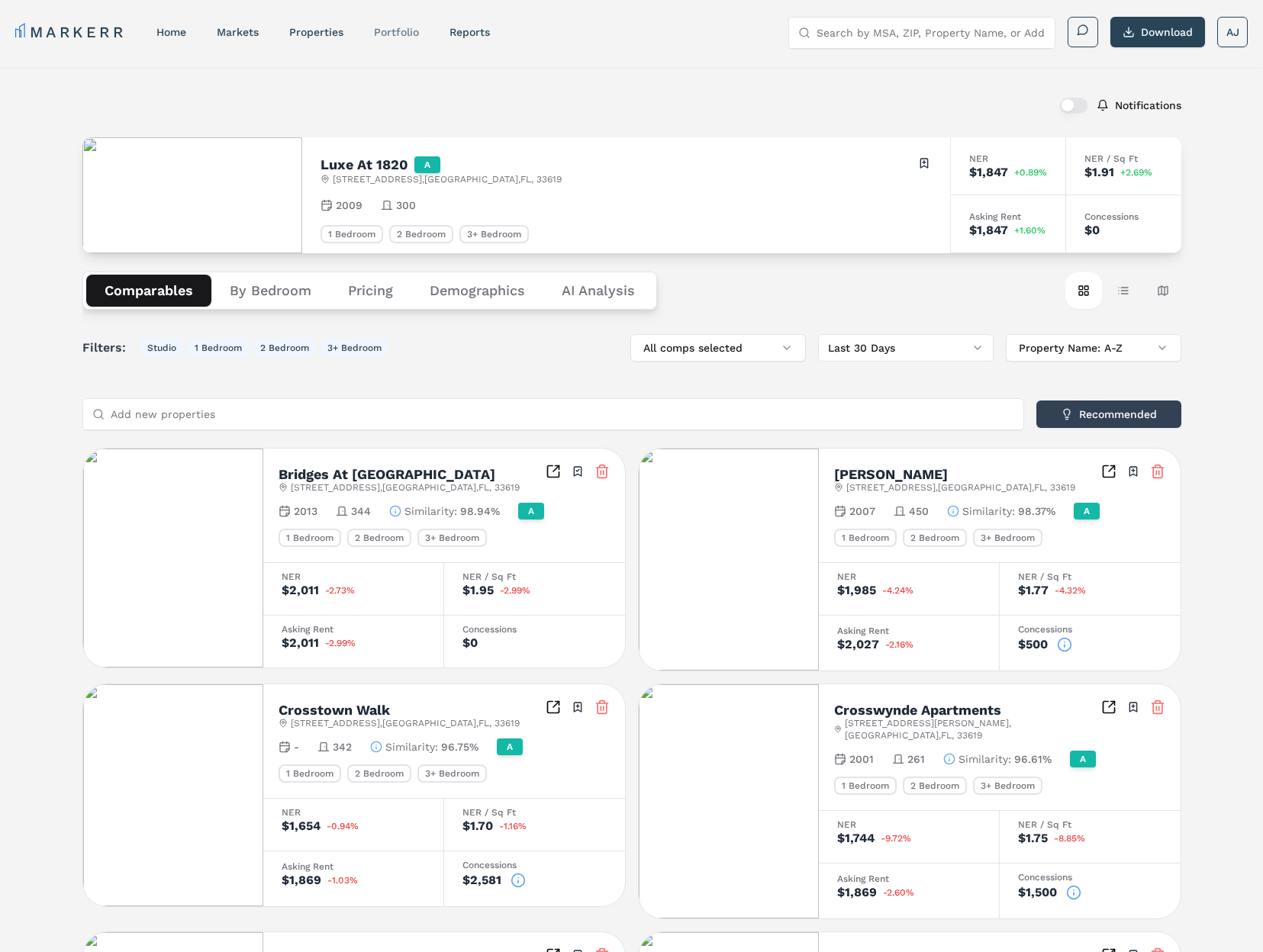
click at [384, 30] on link "Portfolio" at bounding box center [396, 32] width 45 height 12
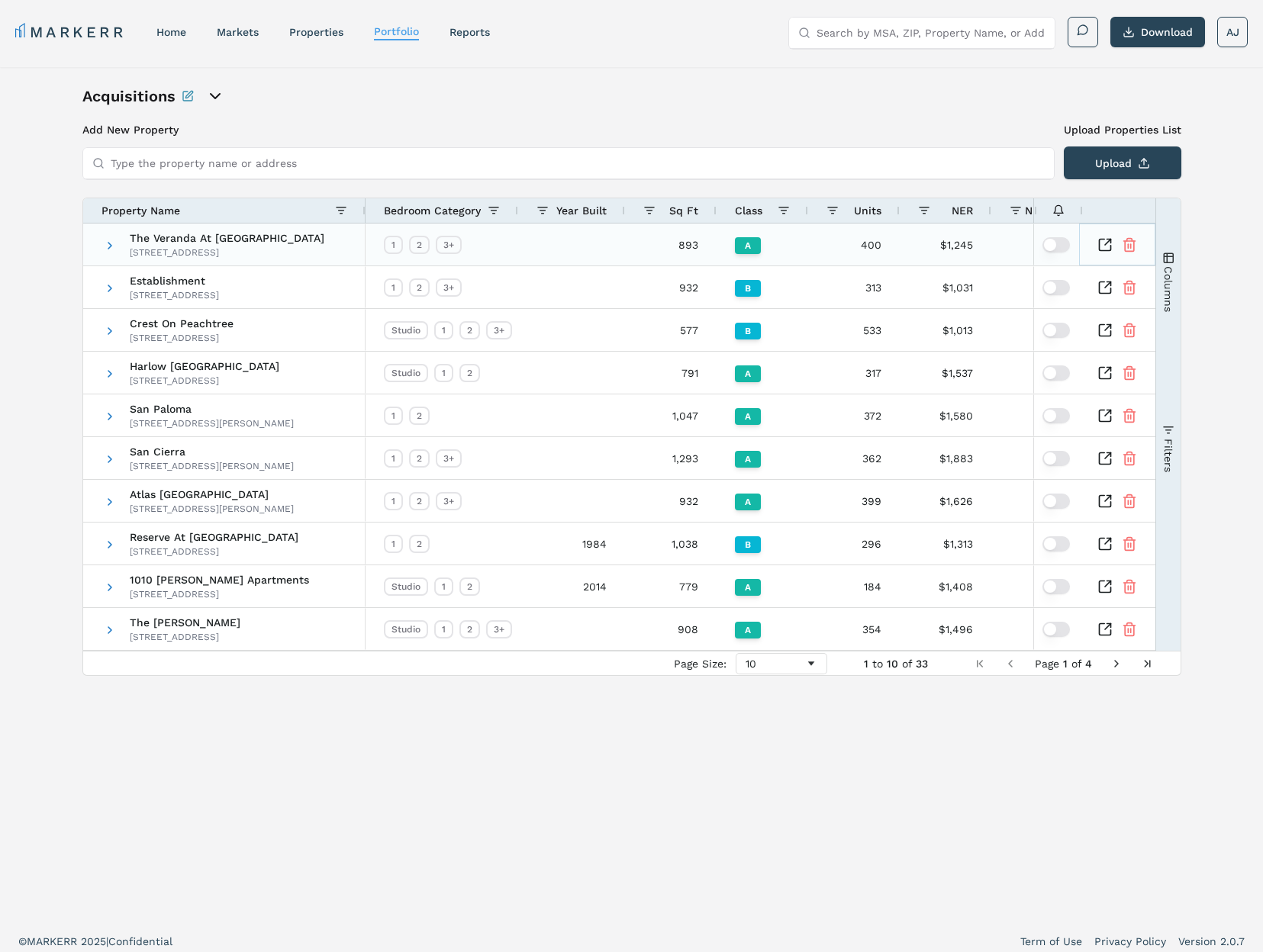
click at [1107, 244] on icon "Inspect Comparable" at bounding box center [1105, 245] width 16 height 16
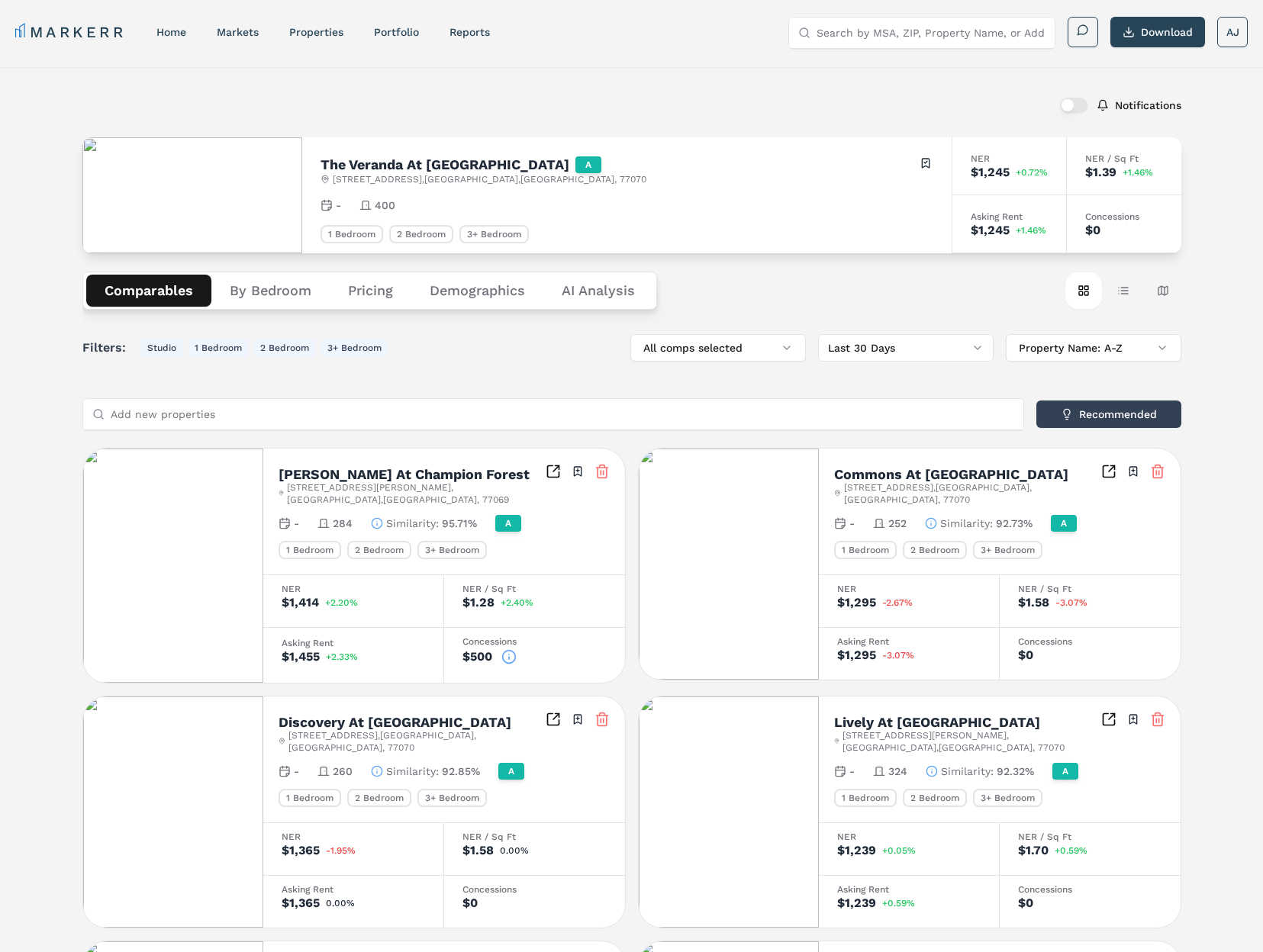
click at [376, 518] on icon "button" at bounding box center [377, 524] width 12 height 12
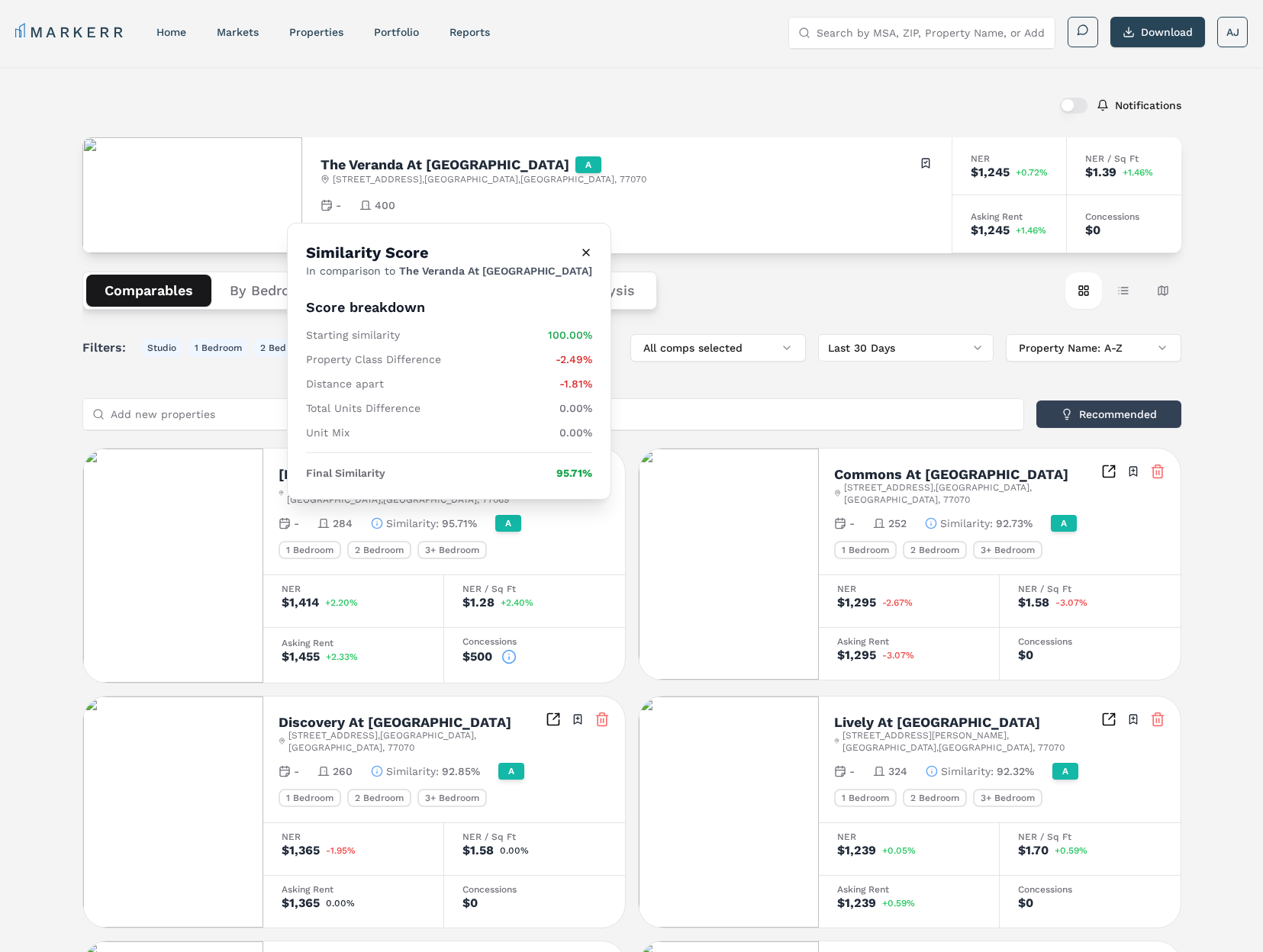
click at [390, 516] on span "Similarity :" at bounding box center [412, 524] width 53 height 16
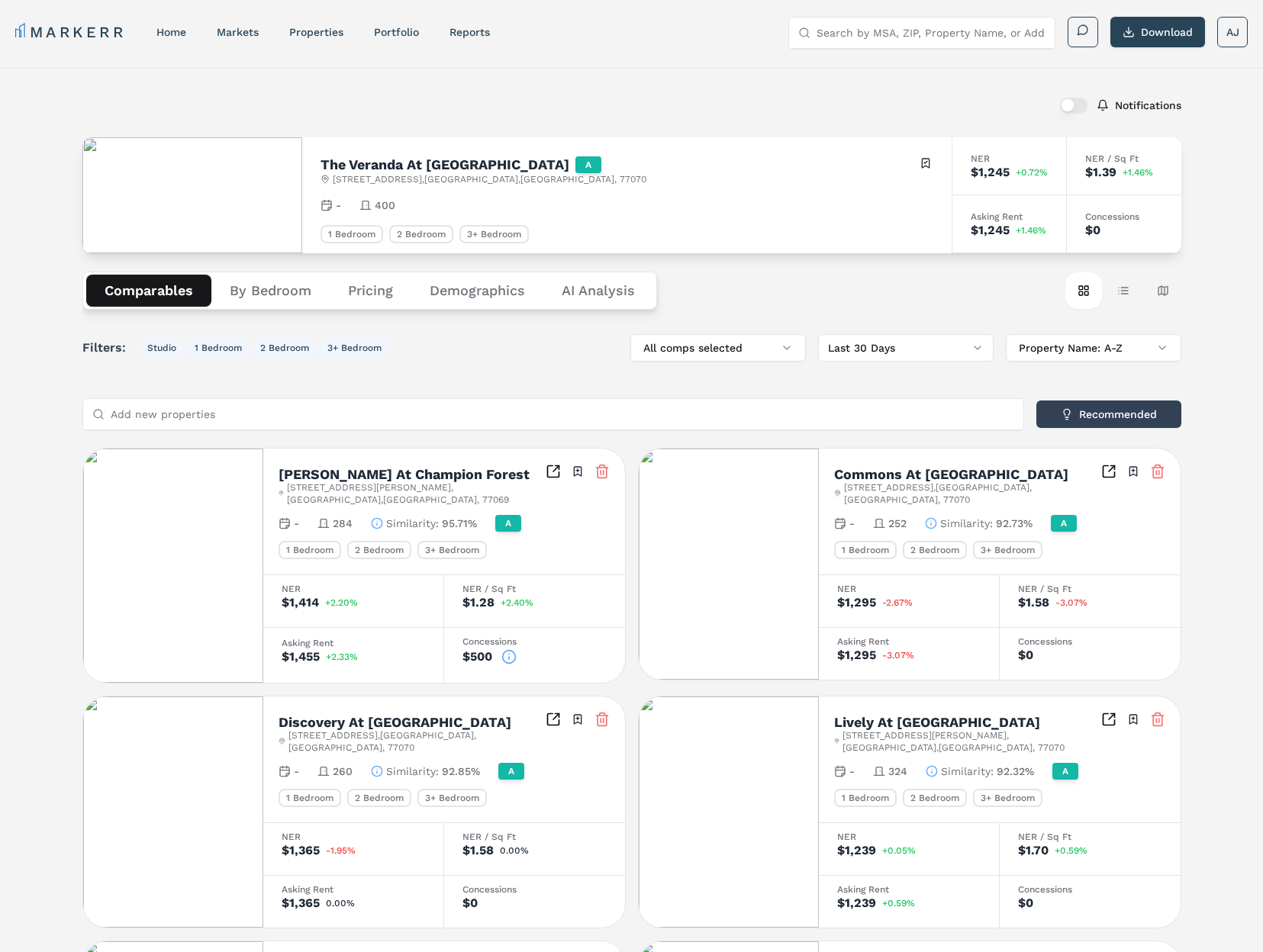
click at [937, 518] on icon "button" at bounding box center [931, 524] width 12 height 12
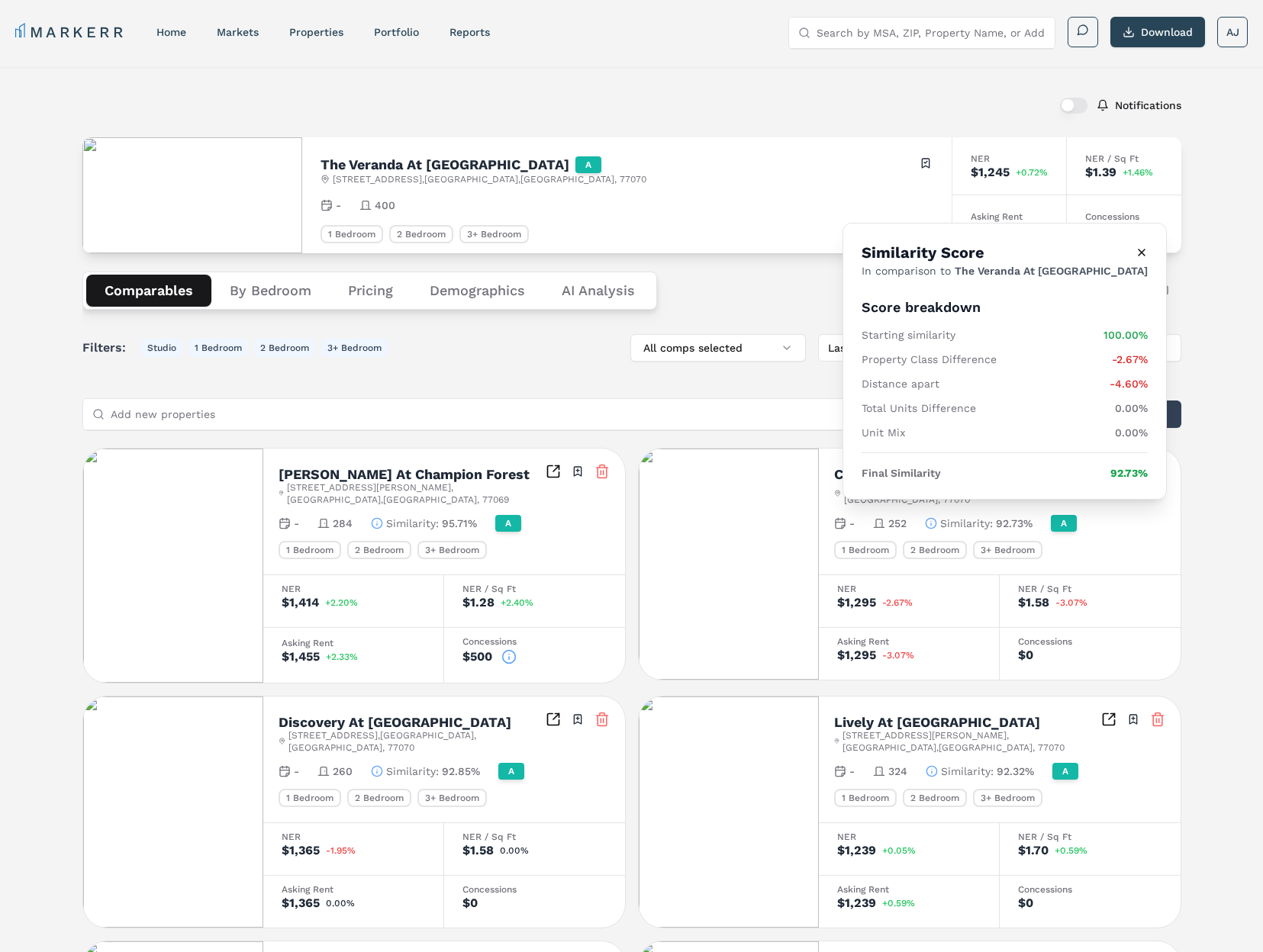
click at [937, 518] on icon "button" at bounding box center [931, 524] width 12 height 12
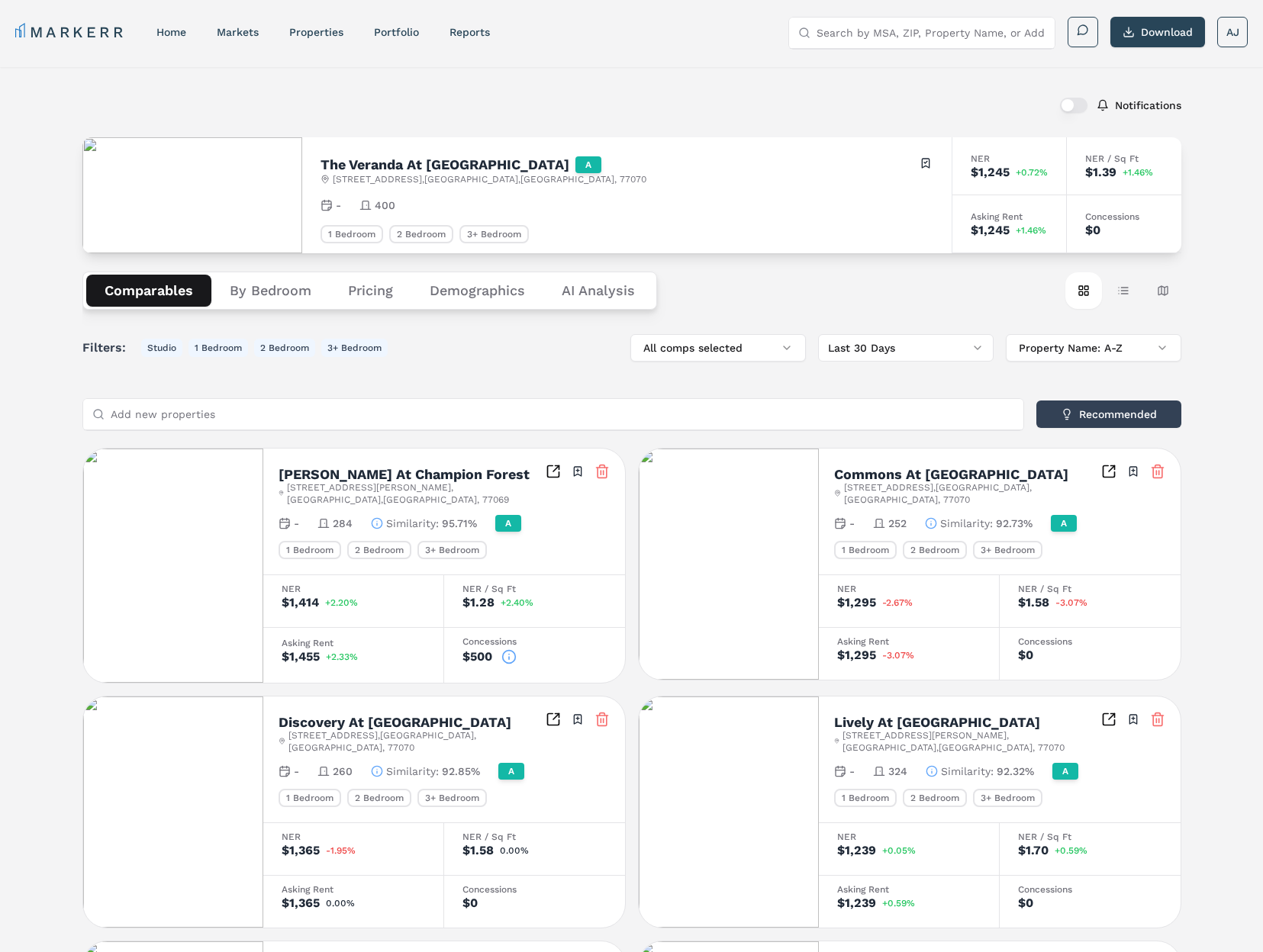
click at [382, 22] on nav "MARKERR home markets properties Portfolio reports" at bounding box center [253, 32] width 474 height 22
click at [390, 29] on link "Portfolio" at bounding box center [396, 32] width 45 height 12
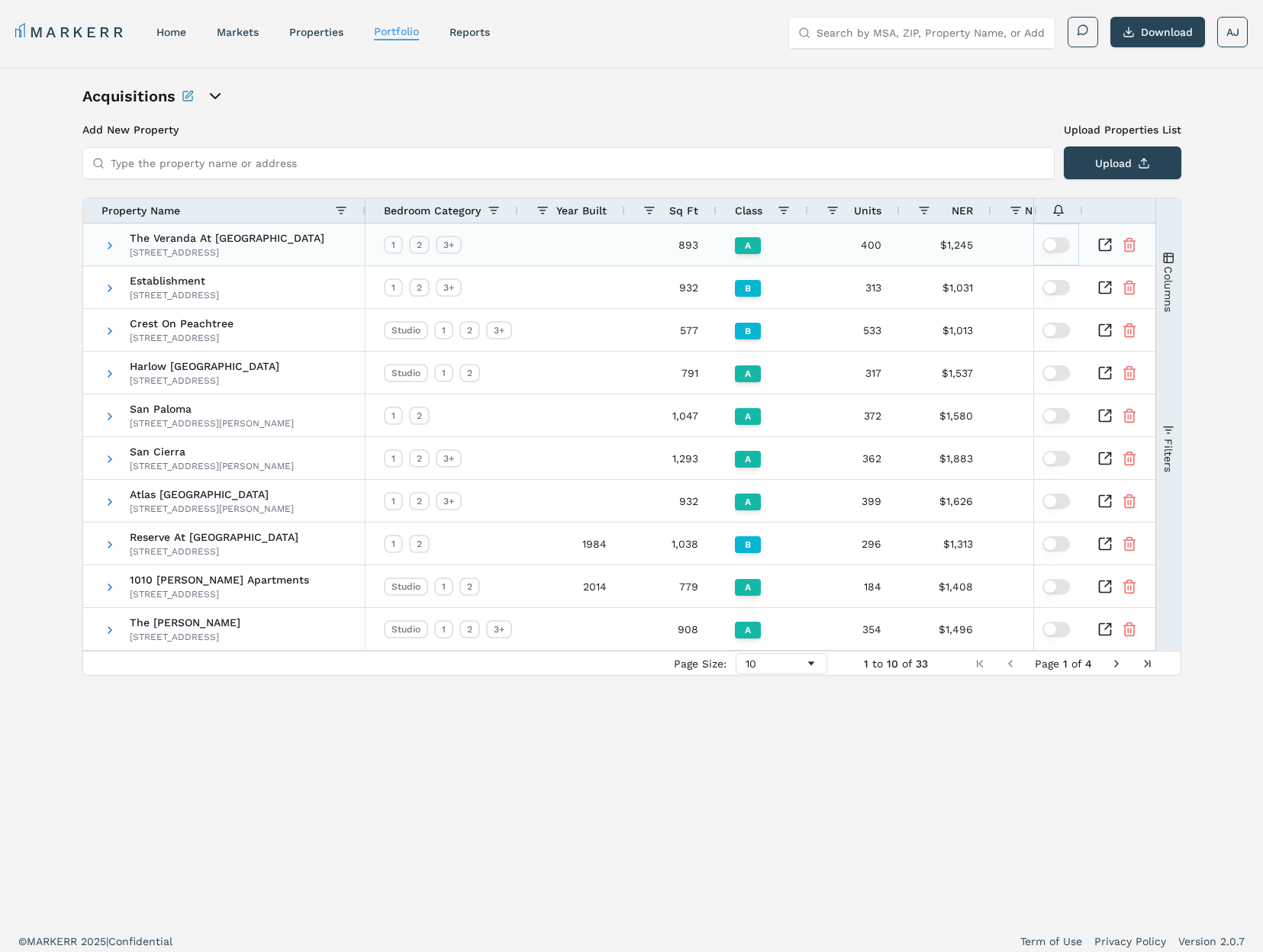
click at [1056, 243] on button "button" at bounding box center [1056, 245] width 28 height 16
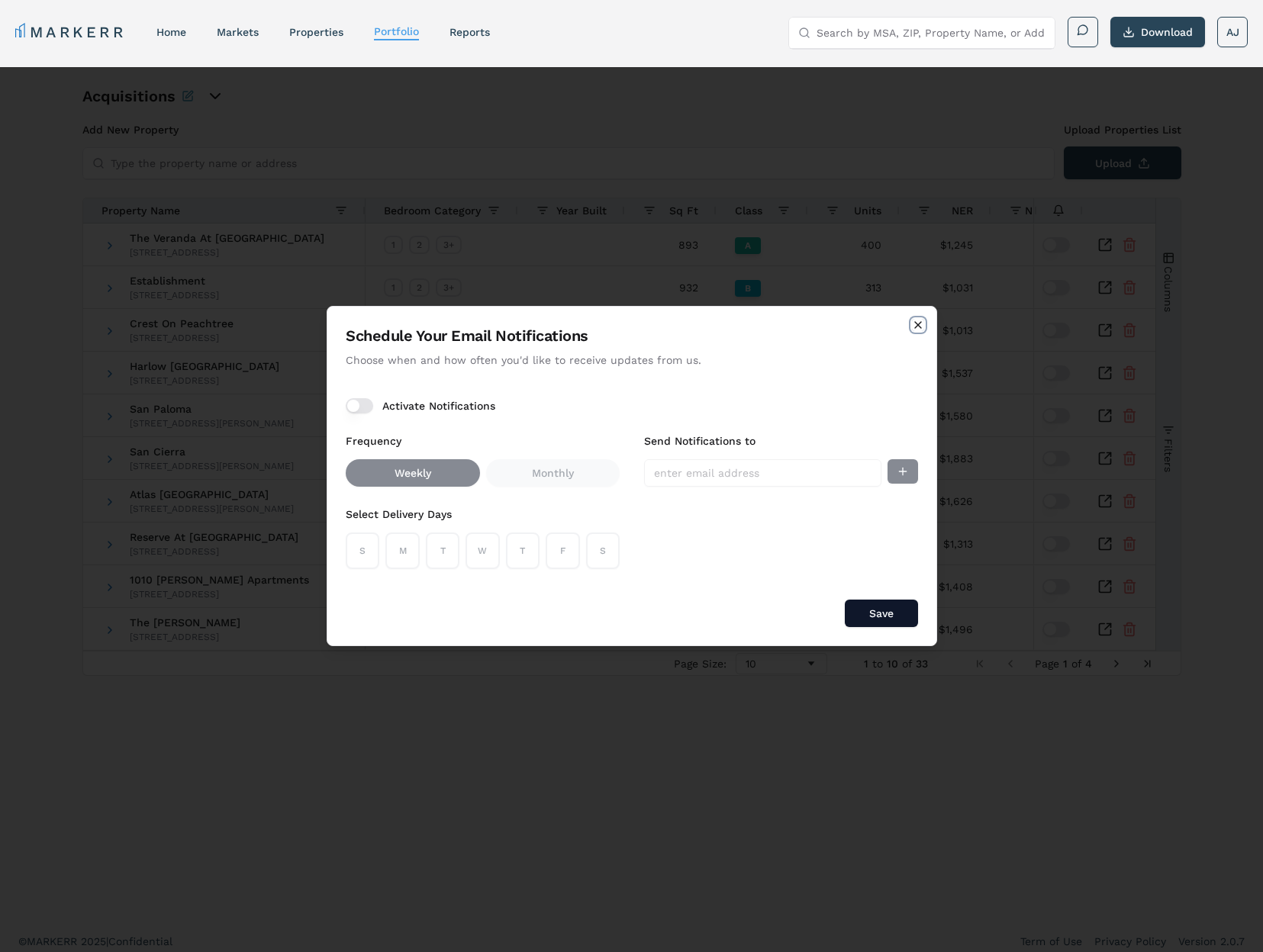
click at [915, 323] on icon "button" at bounding box center [918, 325] width 6 height 6
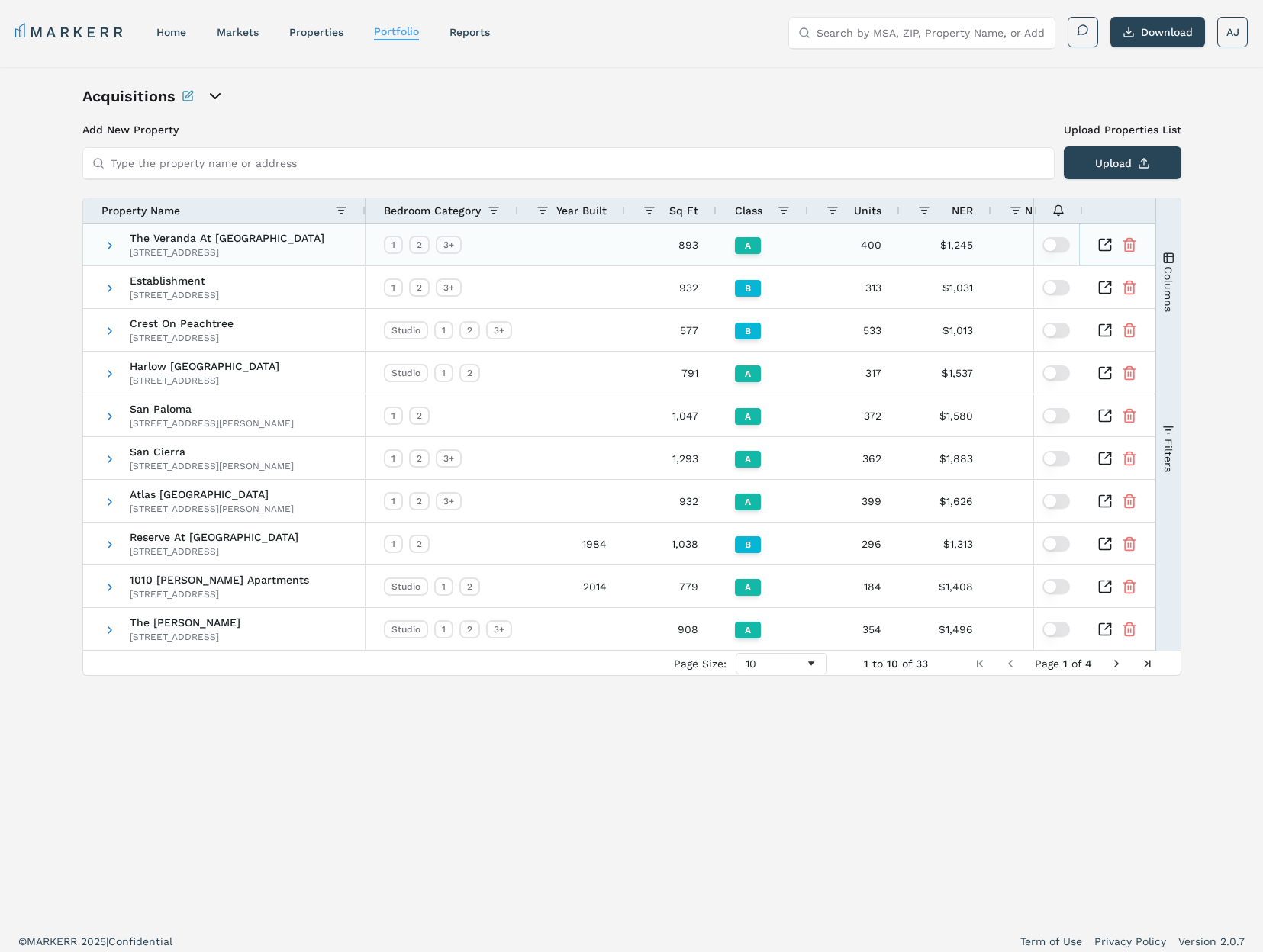
click at [1101, 247] on icon "Inspect Comparable" at bounding box center [1105, 245] width 16 height 16
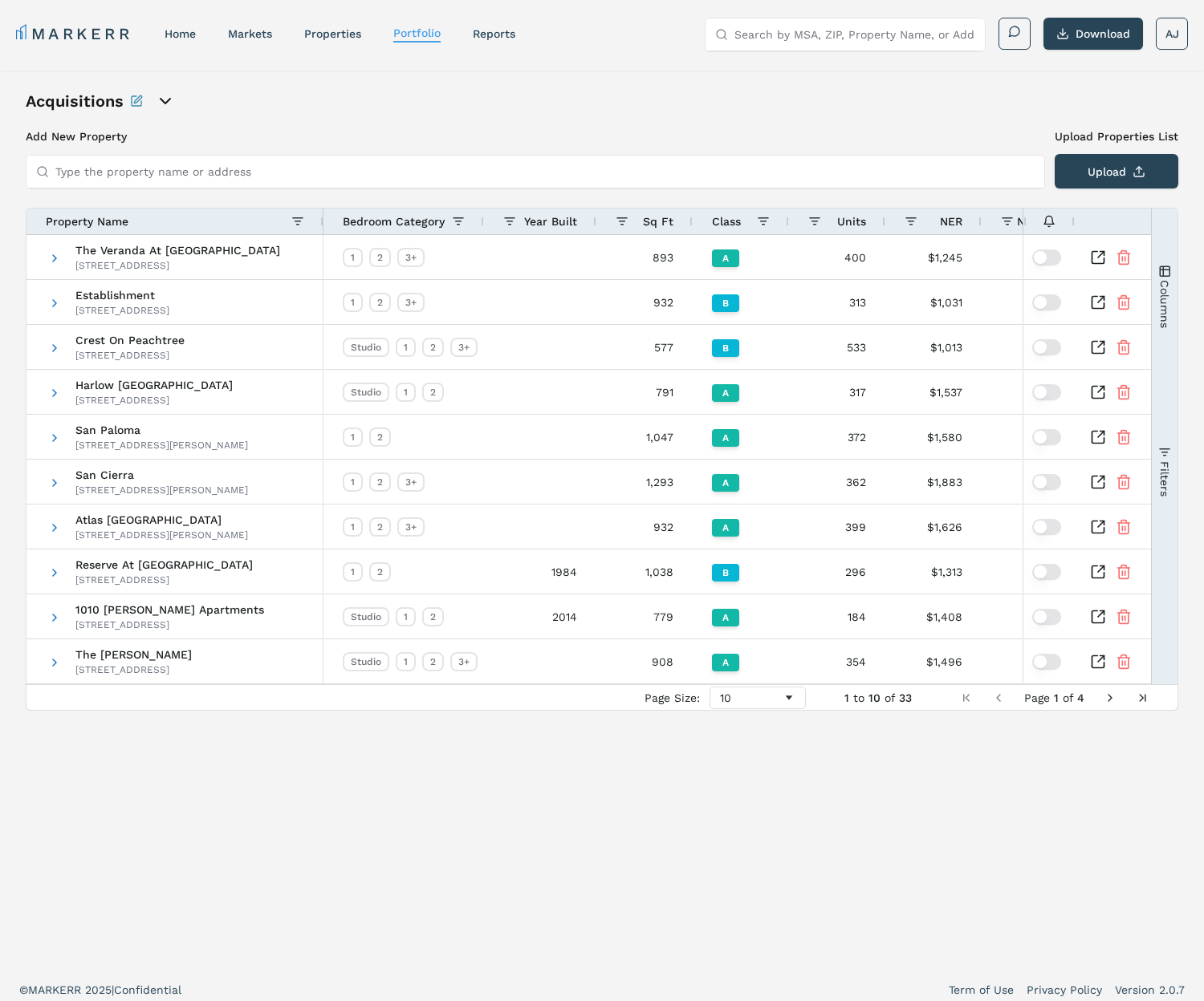
click at [189, 219] on div "Property Name" at bounding box center [168, 221] width 246 height 17
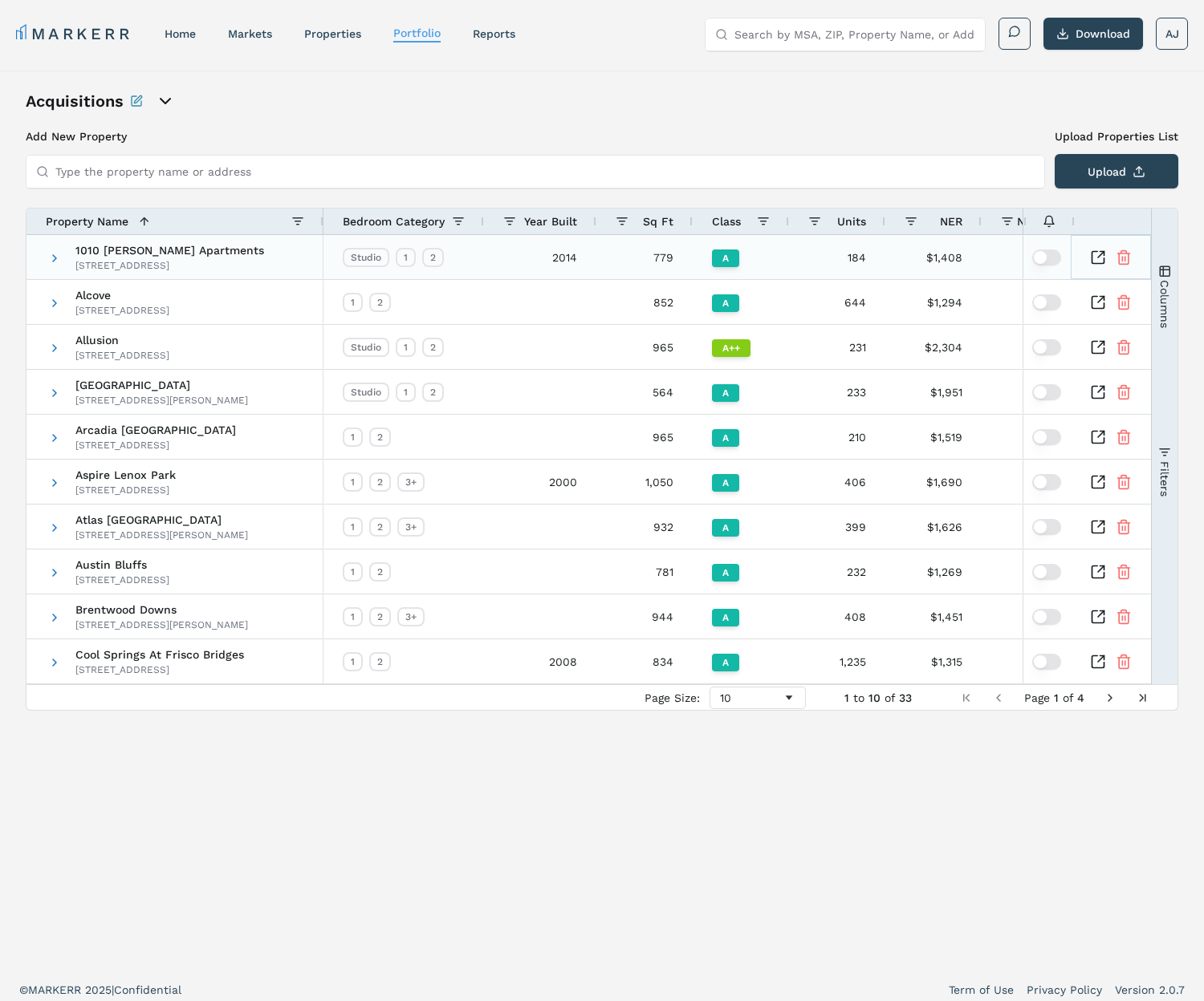
click at [1096, 256] on icon "Inspect Comparable" at bounding box center [1098, 258] width 16 height 16
click at [1058, 257] on button "button" at bounding box center [1047, 258] width 29 height 16
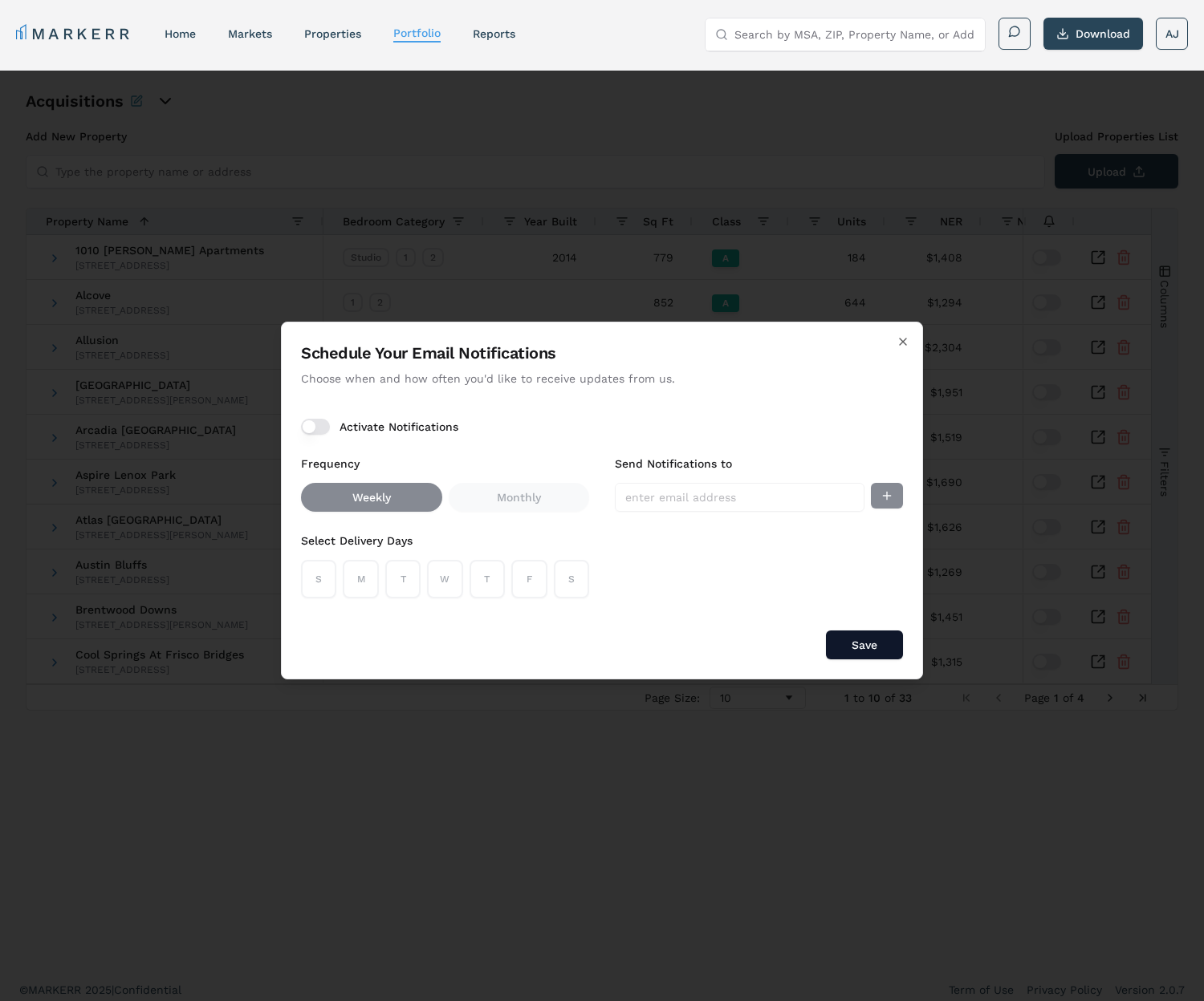
click at [326, 430] on button "Activate Notifications" at bounding box center [316, 427] width 29 height 16
click at [319, 570] on button "S" at bounding box center [319, 579] width 35 height 38
click at [355, 575] on button "M" at bounding box center [360, 579] width 35 height 38
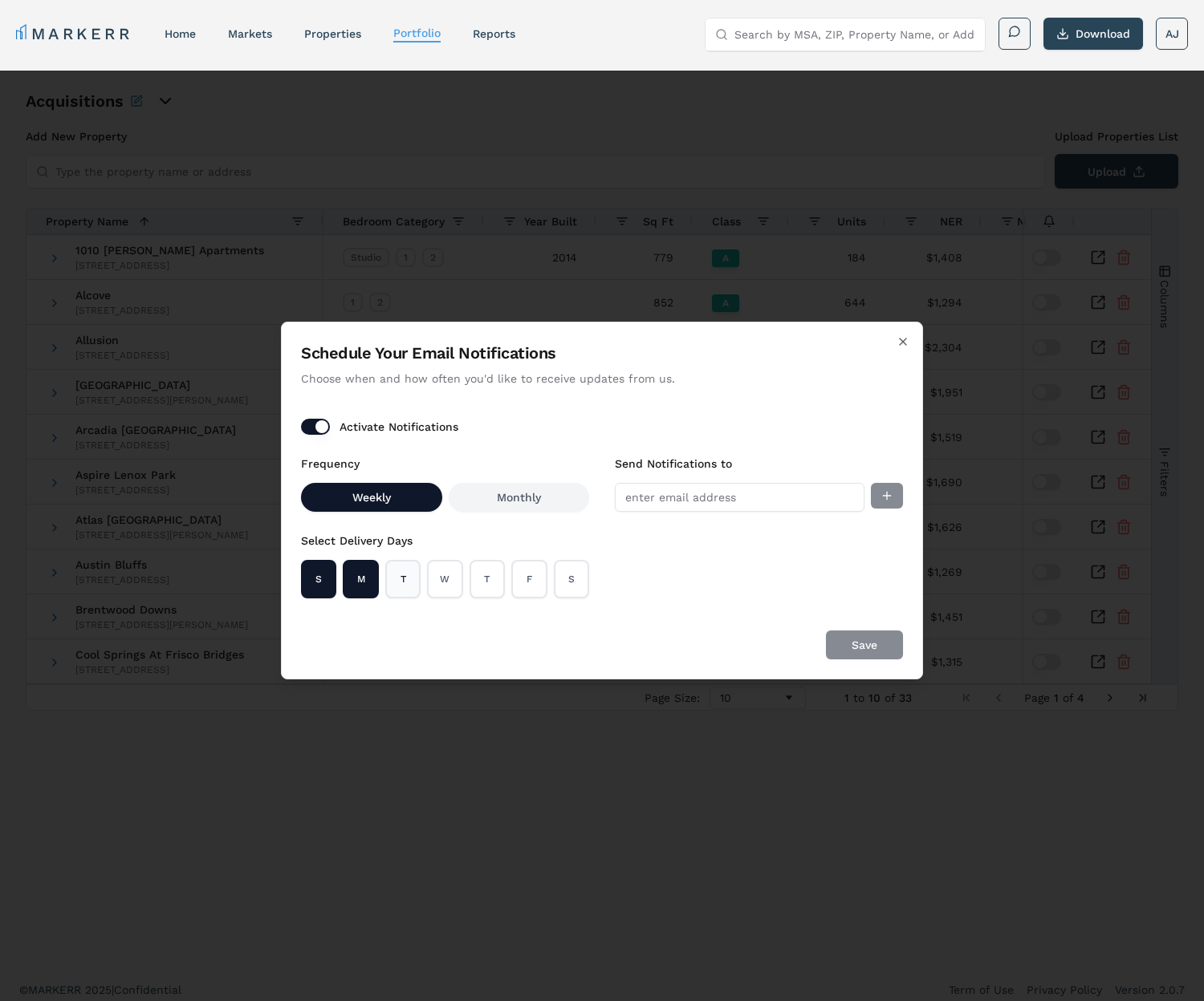
click at [415, 579] on button "T" at bounding box center [402, 579] width 35 height 38
drag, startPoint x: 453, startPoint y: 581, endPoint x: 481, endPoint y: 584, distance: 28.2
click at [453, 581] on button "W" at bounding box center [444, 579] width 35 height 38
click at [482, 584] on button "T" at bounding box center [487, 579] width 35 height 38
drag, startPoint x: 516, startPoint y: 584, endPoint x: 530, endPoint y: 585, distance: 14.0
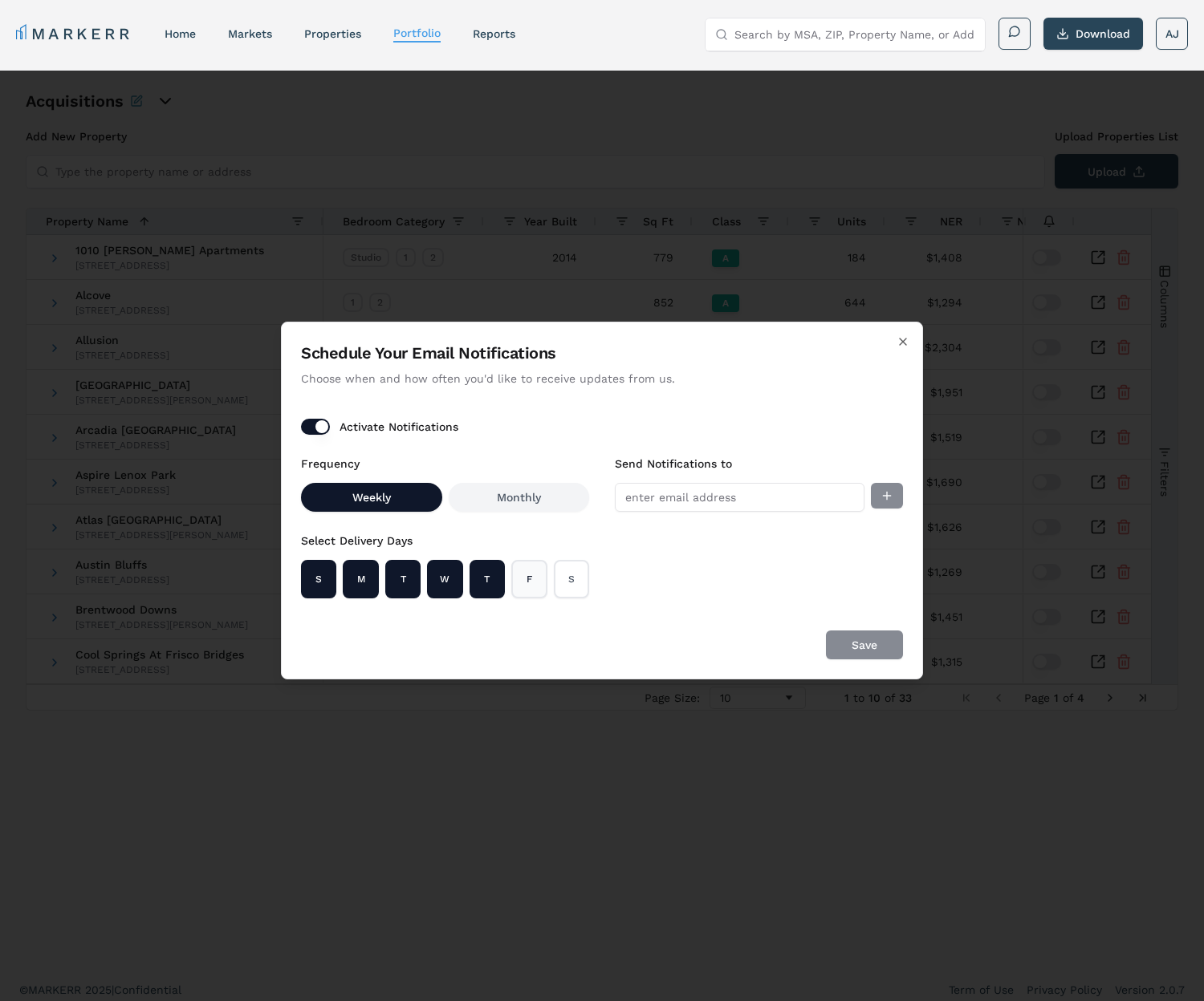
click at [516, 584] on button "F" at bounding box center [529, 579] width 35 height 38
click at [563, 582] on button "S" at bounding box center [571, 579] width 35 height 38
click at [663, 499] on input "Send Notifications to" at bounding box center [739, 498] width 249 height 29
drag, startPoint x: 312, startPoint y: 583, endPoint x: 411, endPoint y: 585, distance: 99.0
click at [316, 584] on button "S" at bounding box center [319, 579] width 35 height 38
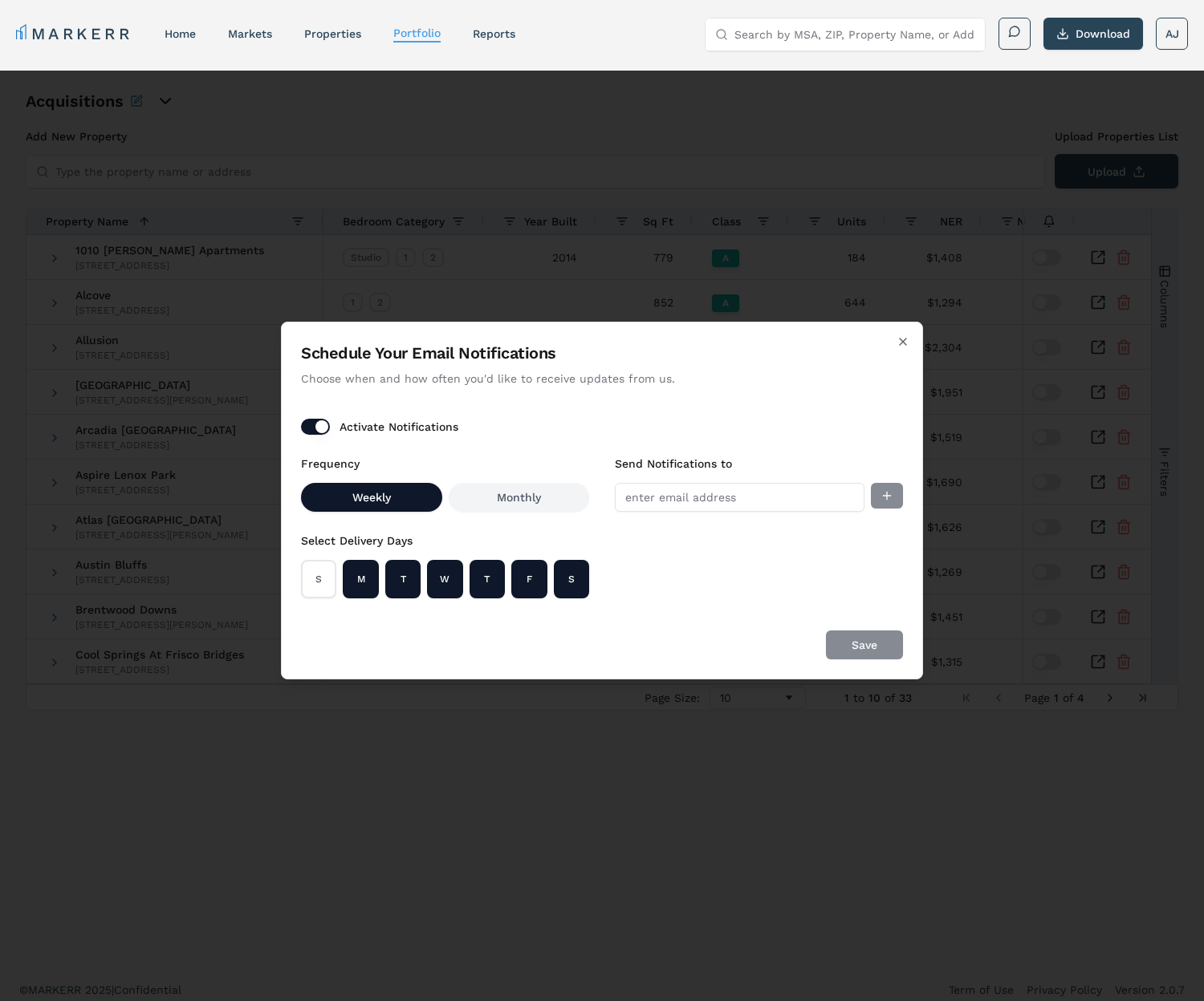
drag, startPoint x: 572, startPoint y: 586, endPoint x: 674, endPoint y: 510, distance: 127.2
click at [572, 586] on button "S" at bounding box center [571, 579] width 35 height 38
click at [695, 482] on div "Send Notifications to" at bounding box center [758, 482] width 288 height 57
click at [693, 493] on input "Send Notifications to" at bounding box center [739, 498] width 249 height 29
type input "[EMAIL_ADDRESS][DOMAIN_NAME]"
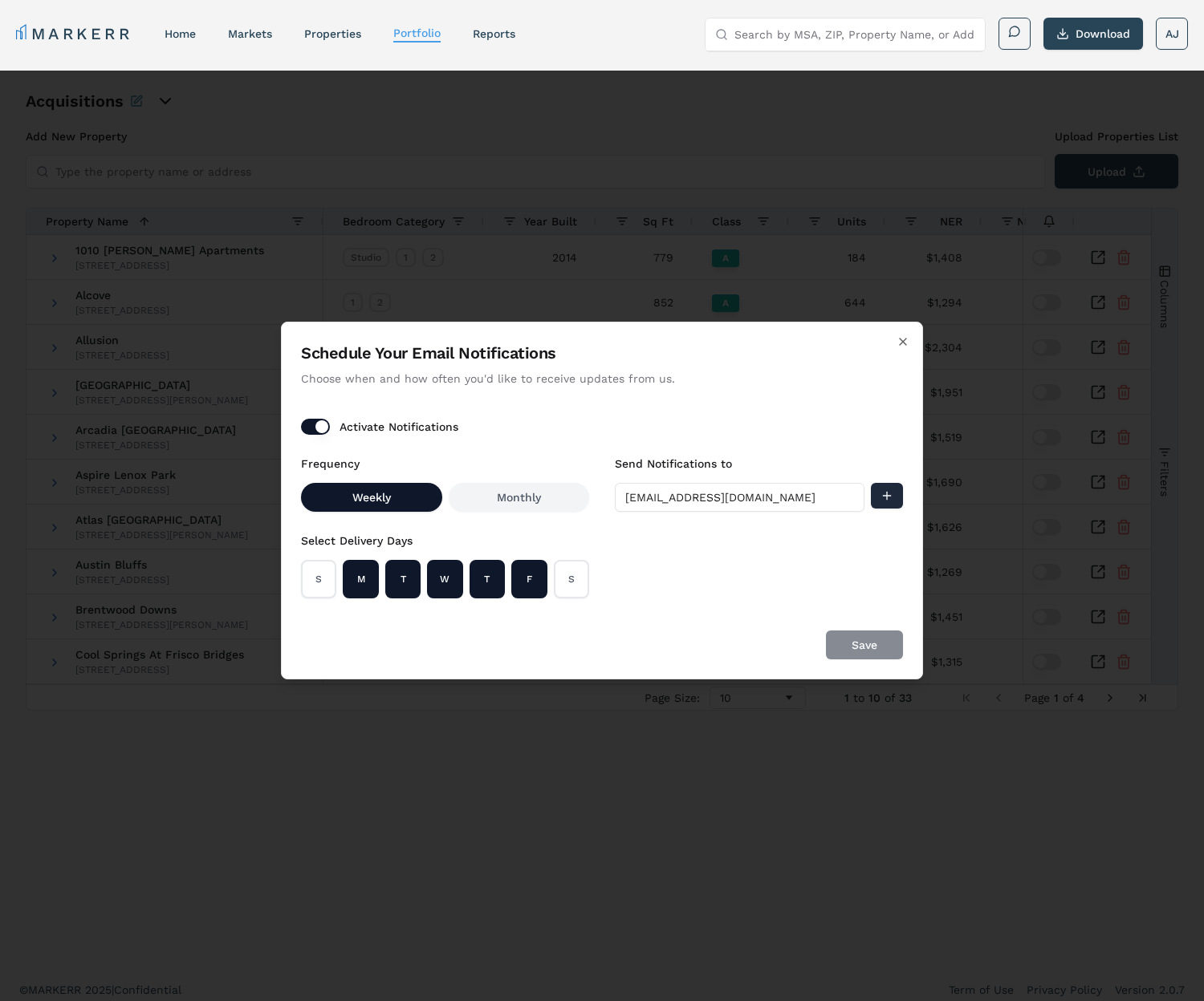
click at [881, 492] on button "Add email" at bounding box center [886, 496] width 32 height 25
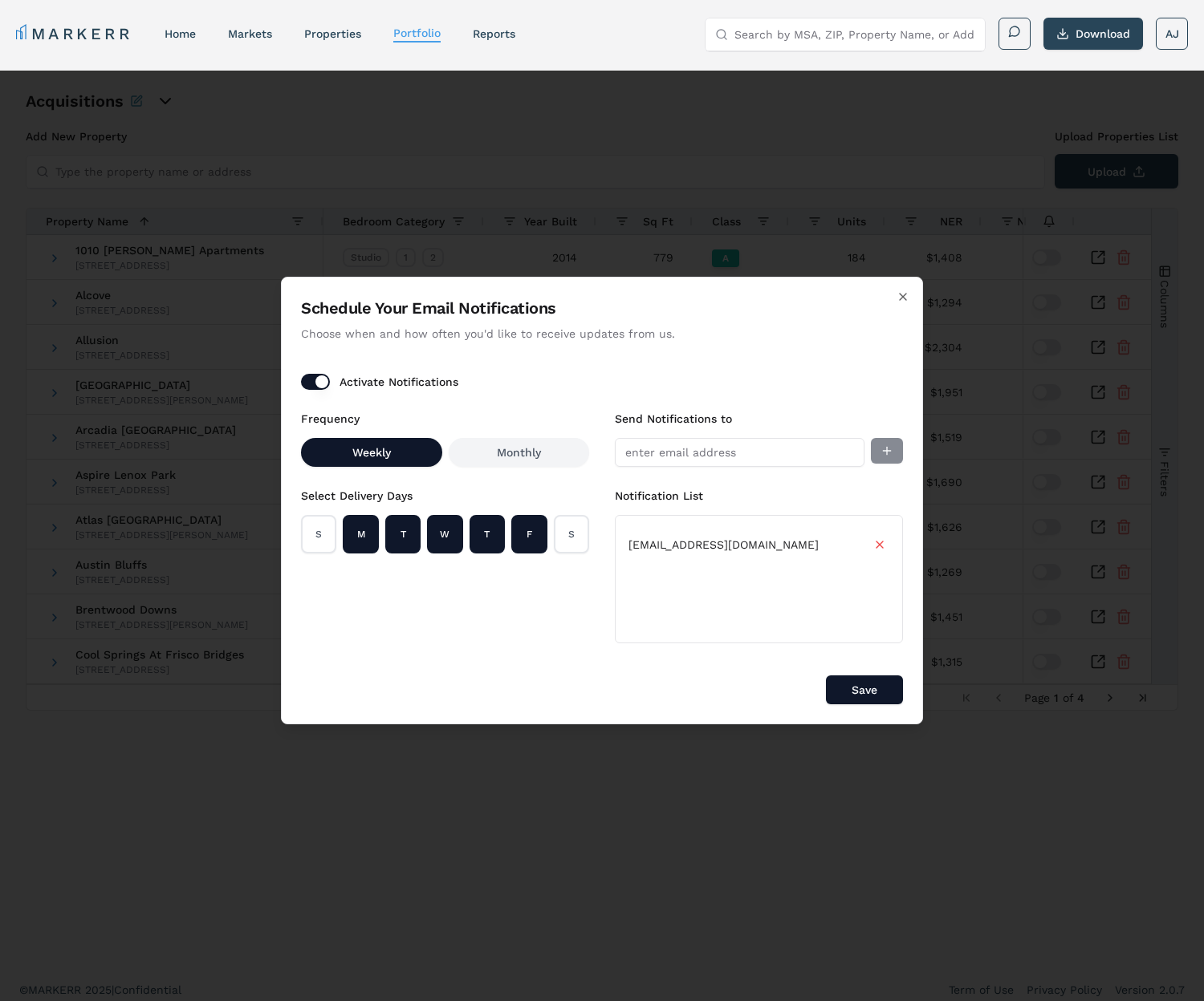
click at [865, 684] on button "Save" at bounding box center [864, 690] width 77 height 29
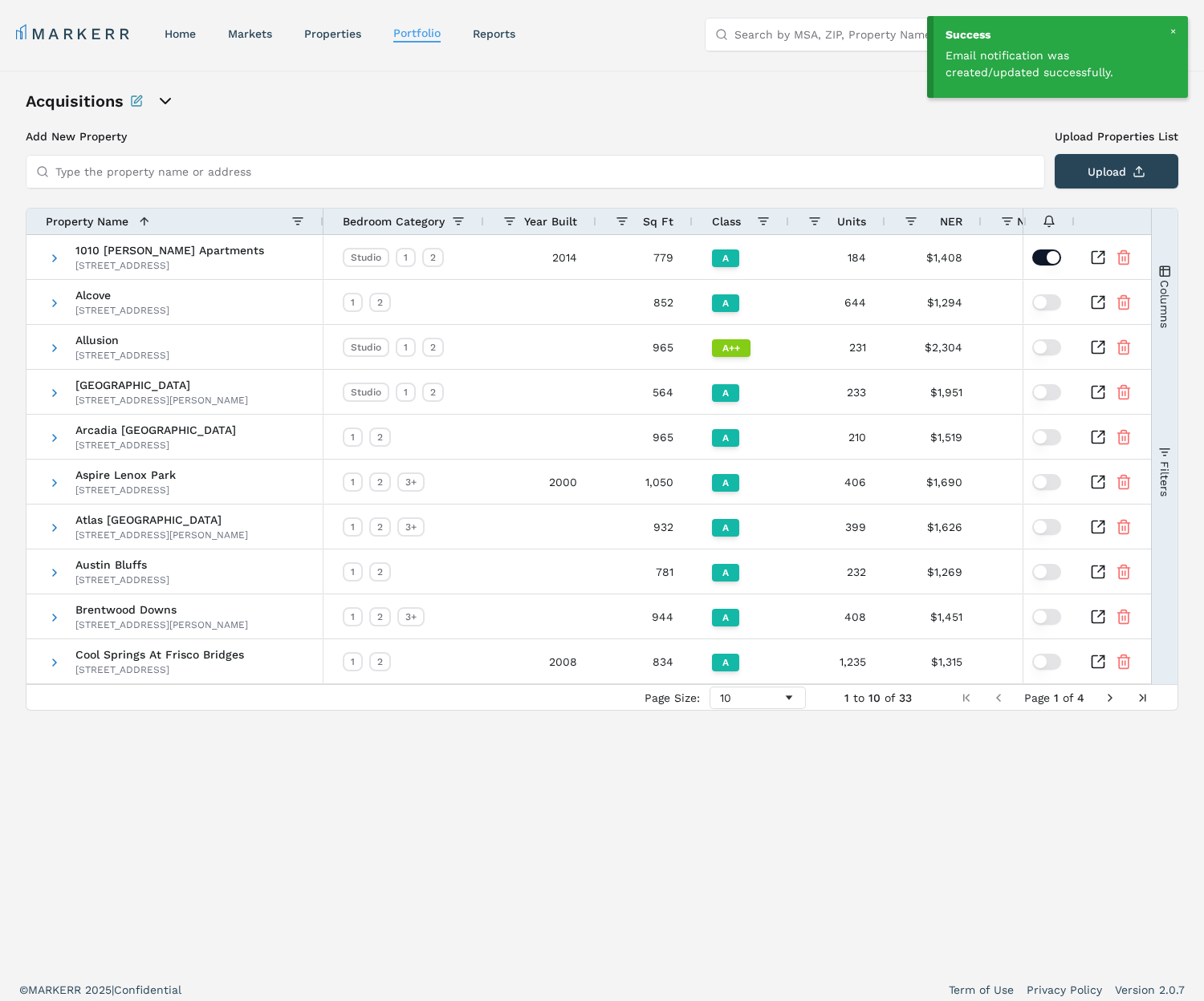
click at [1035, 227] on div at bounding box center [1047, 221] width 48 height 25
drag, startPoint x: 1062, startPoint y: 219, endPoint x: 1052, endPoint y: 220, distance: 10.0
click at [1060, 220] on div at bounding box center [1047, 221] width 48 height 25
click at [1047, 220] on icon at bounding box center [1048, 221] width 13 height 13
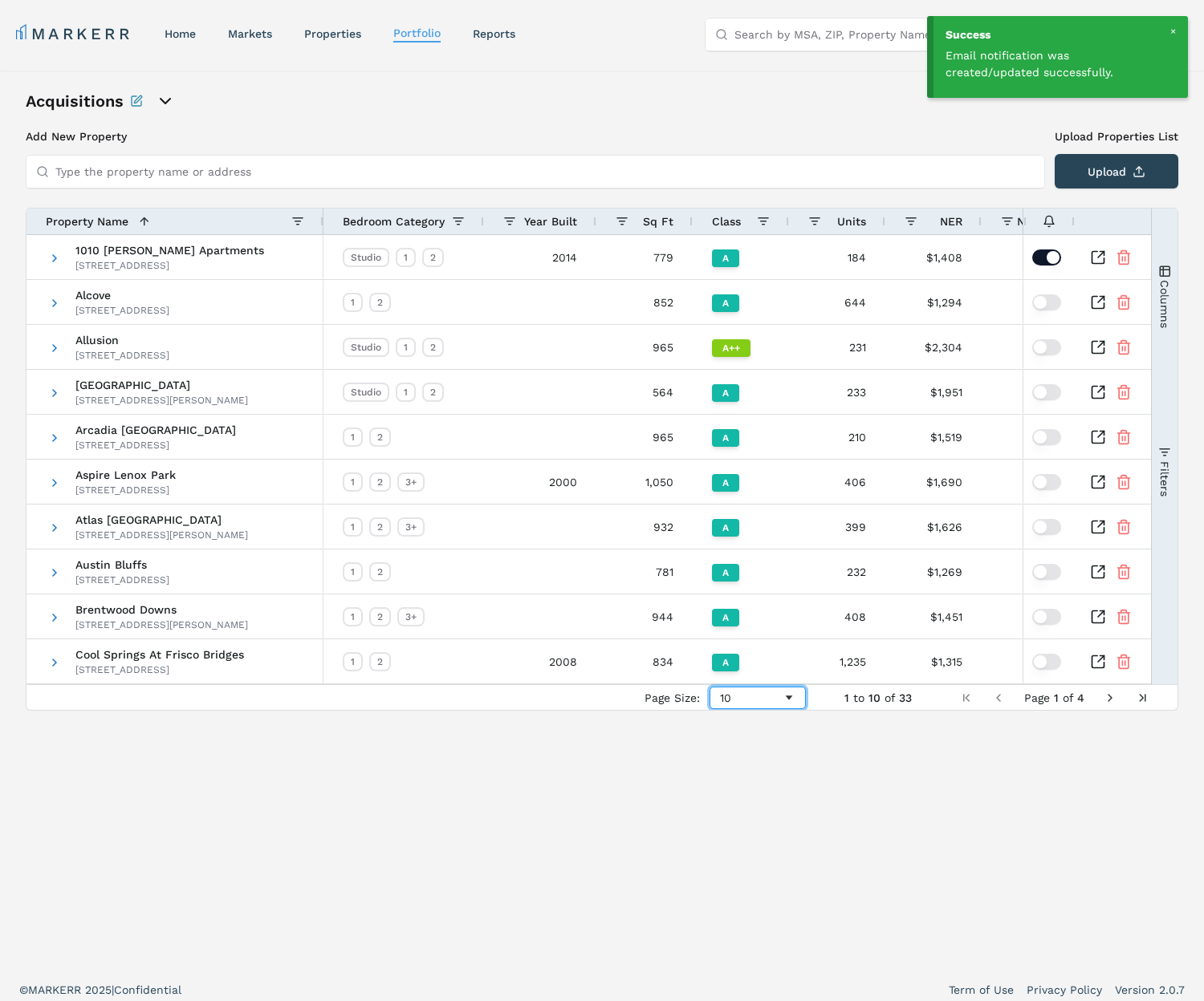
click at [767, 703] on div "10" at bounding box center [751, 698] width 63 height 13
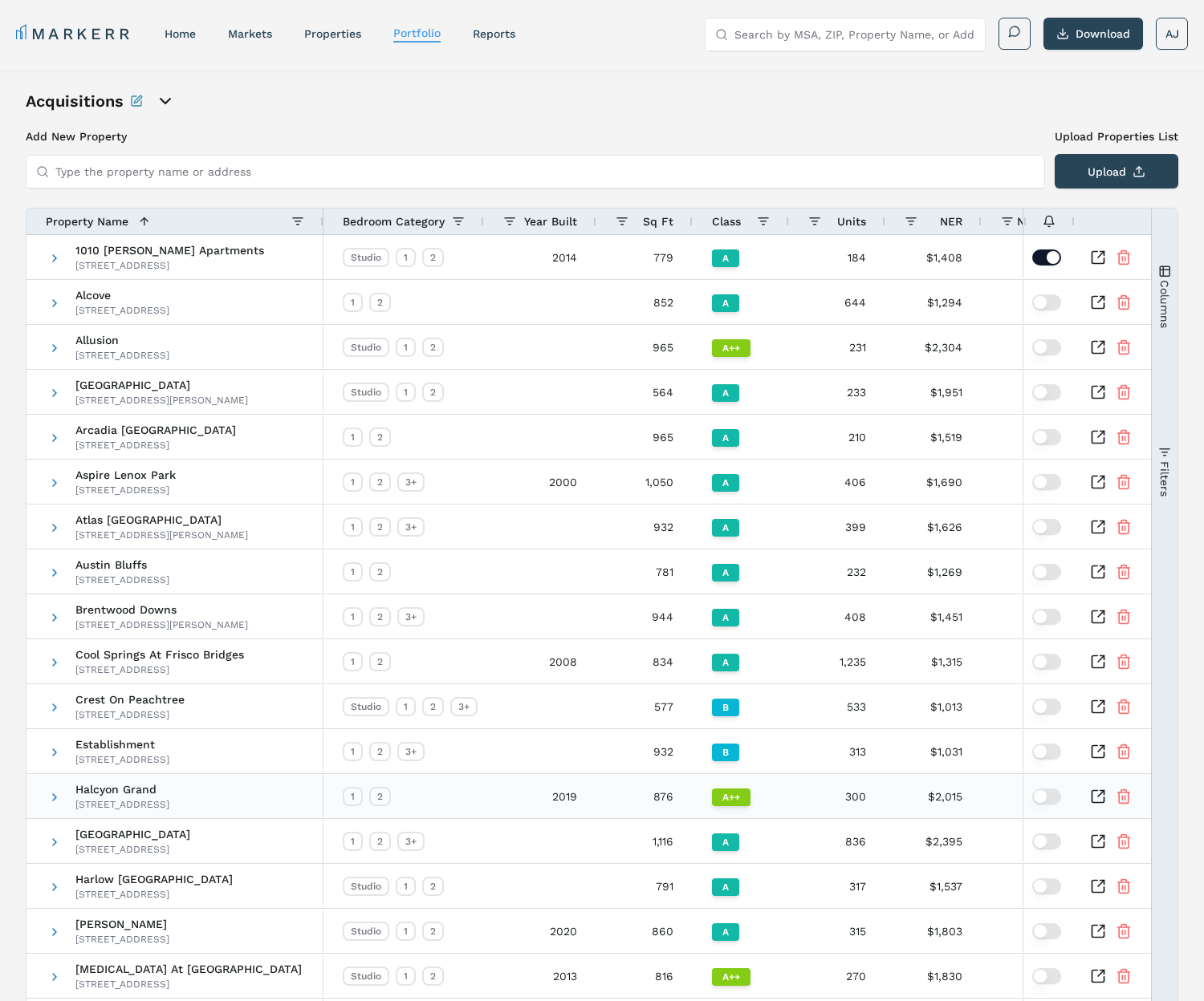
drag, startPoint x: 762, startPoint y: 782, endPoint x: 878, endPoint y: 660, distance: 168.3
click at [193, 35] on link "home" at bounding box center [180, 34] width 31 height 13
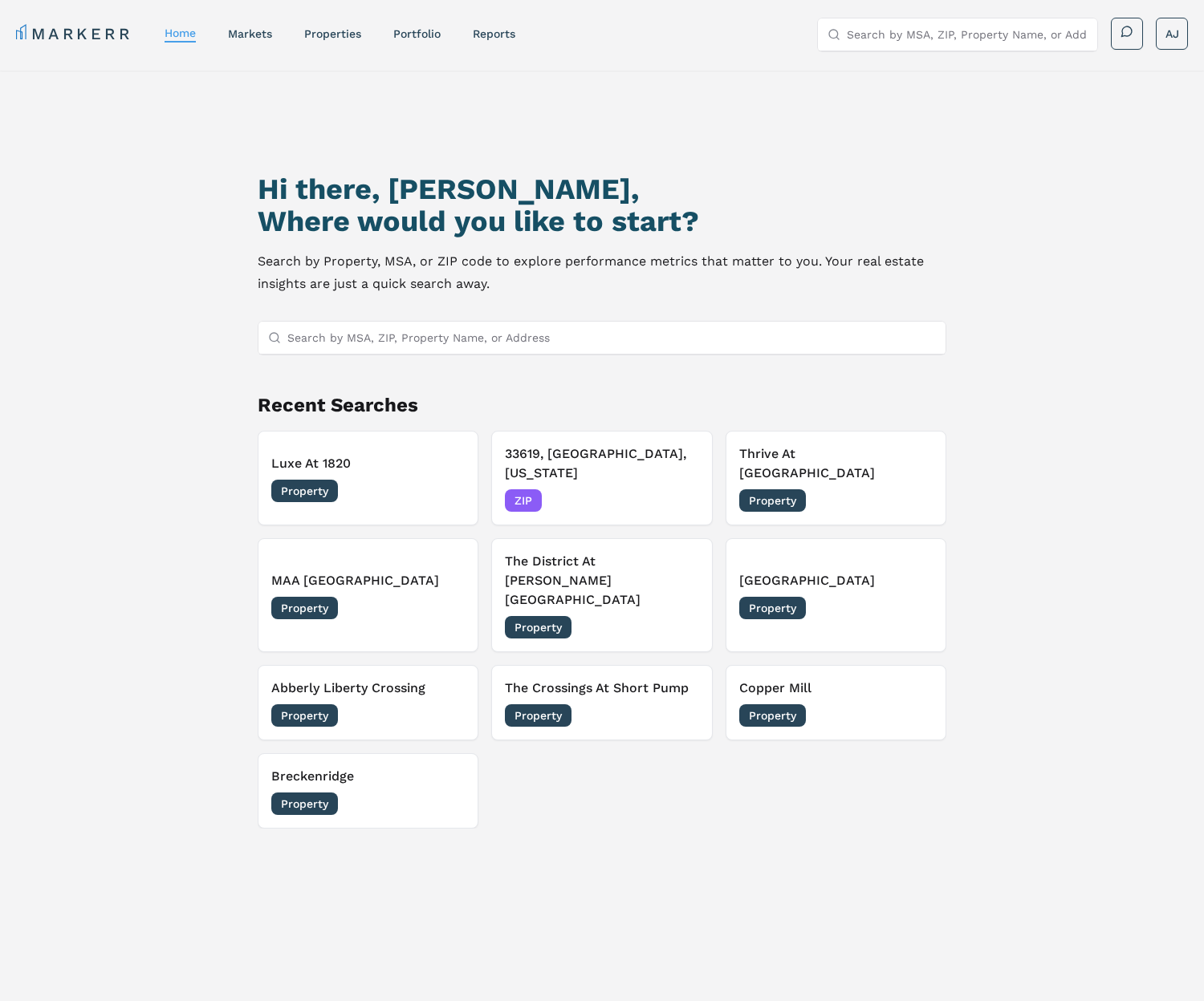
drag, startPoint x: 145, startPoint y: 444, endPoint x: 239, endPoint y: 457, distance: 94.9
click at [152, 445] on div "Hi there, Andrew, Where would you like to start? Search by Property, MSA, or ZI…" at bounding box center [602, 584] width 1204 height 1027
click at [617, 490] on div "ZIP 09/18/2025" at bounding box center [602, 500] width 194 height 23
click at [621, 490] on div "ZIP 09/18/2025" at bounding box center [602, 500] width 194 height 23
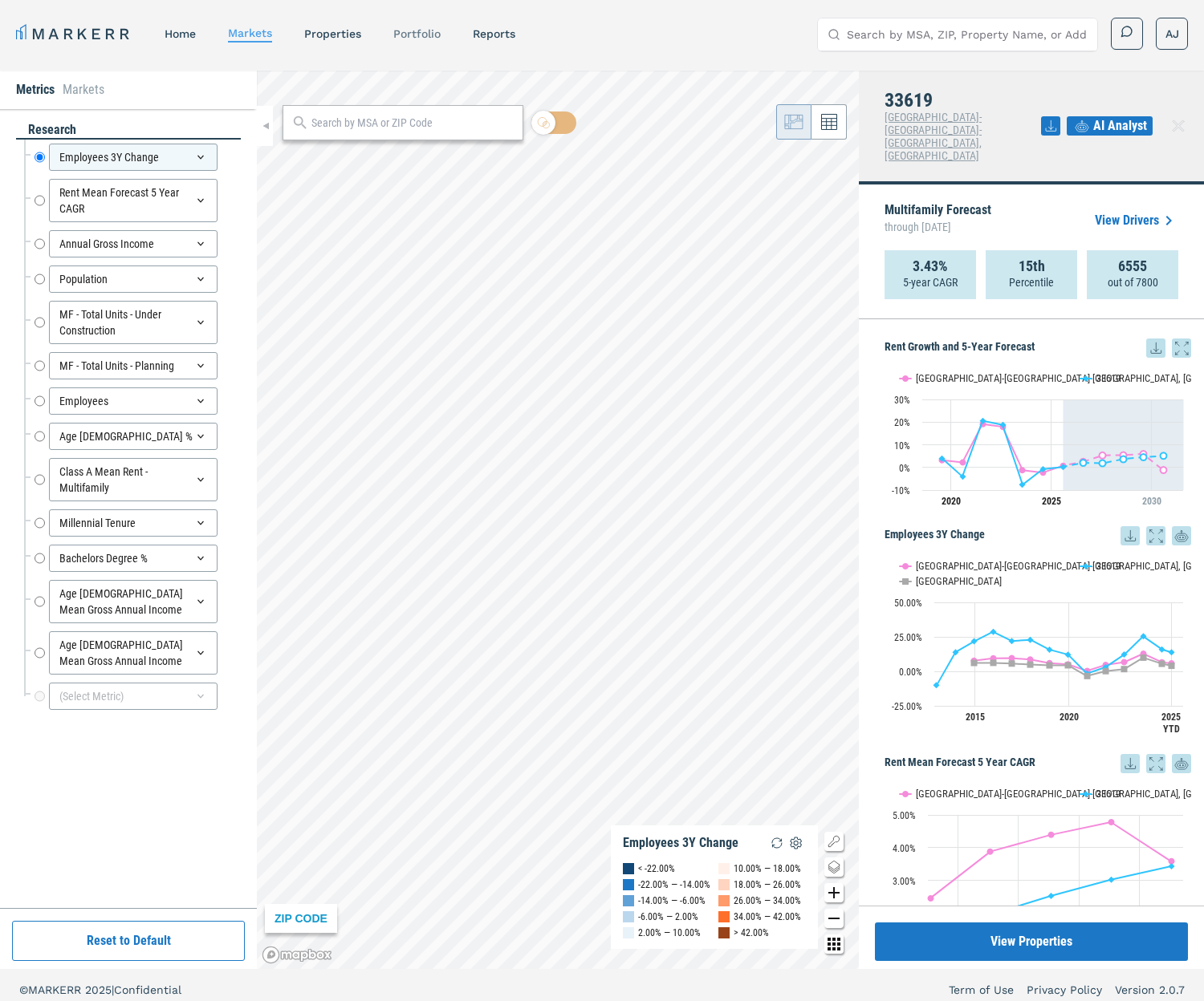
click at [415, 36] on link "Portfolio" at bounding box center [417, 34] width 47 height 13
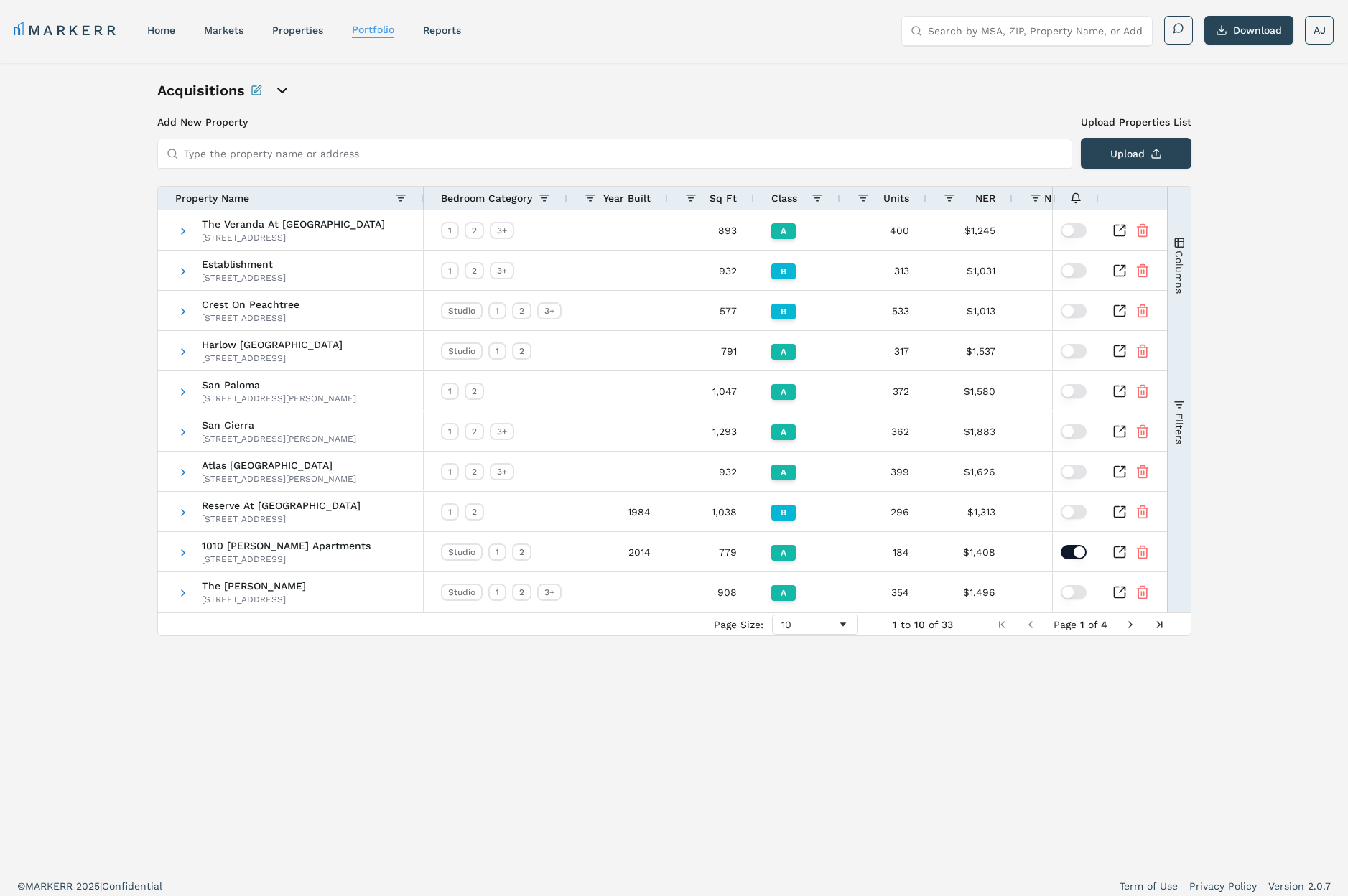
click at [266, 29] on nav "MARKERR home markets properties Portfolio reports" at bounding box center [238, 30] width 446 height 20
click at [373, 32] on link "Portfolio" at bounding box center [373, 29] width 42 height 11
drag, startPoint x: 195, startPoint y: 29, endPoint x: 170, endPoint y: 29, distance: 25.0
click at [195, 29] on nav "MARKERR home markets properties Portfolio reports" at bounding box center [238, 30] width 446 height 20
click at [162, 29] on link "home" at bounding box center [161, 30] width 28 height 11
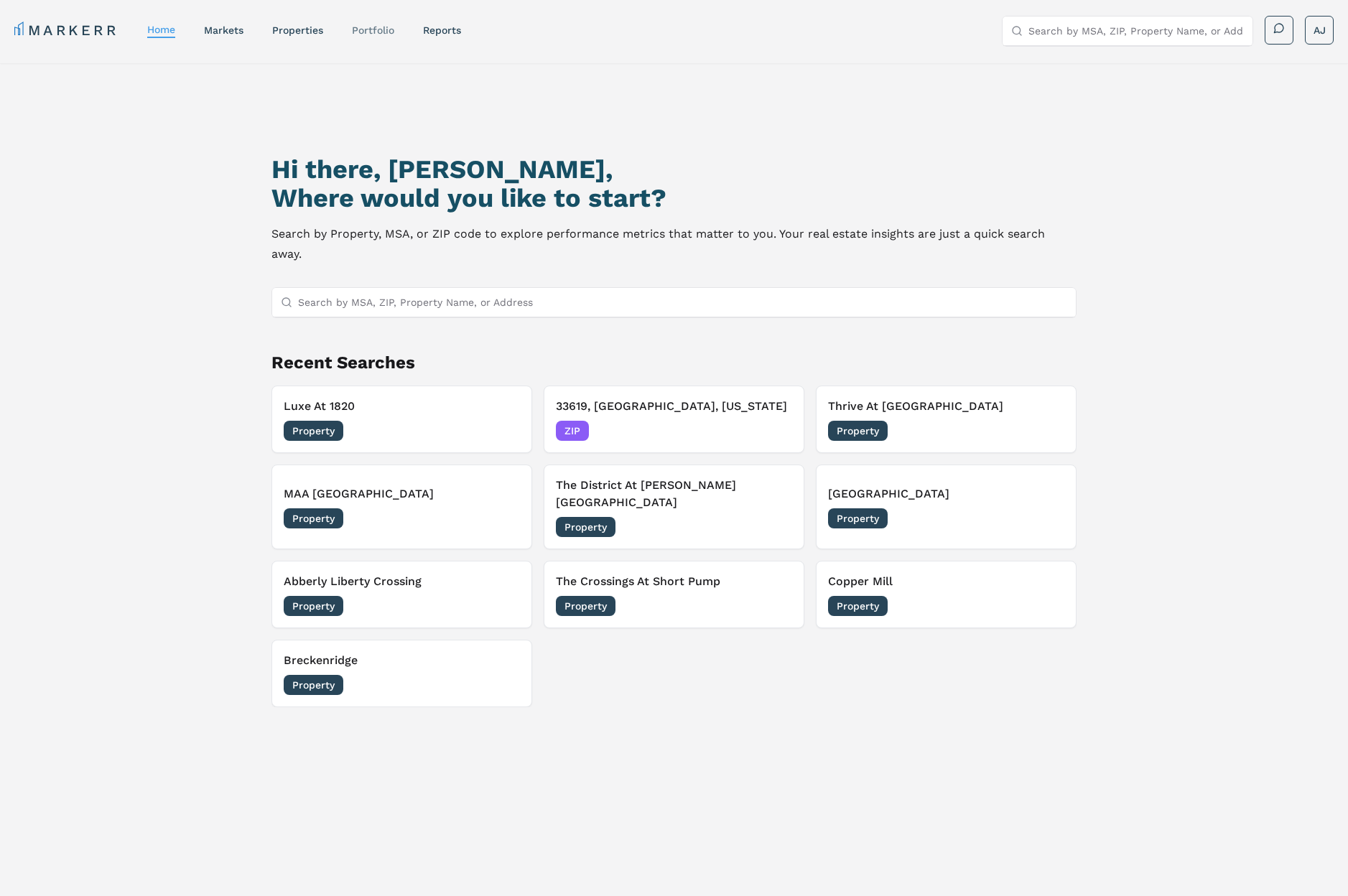
click at [363, 33] on link "Portfolio" at bounding box center [373, 30] width 42 height 11
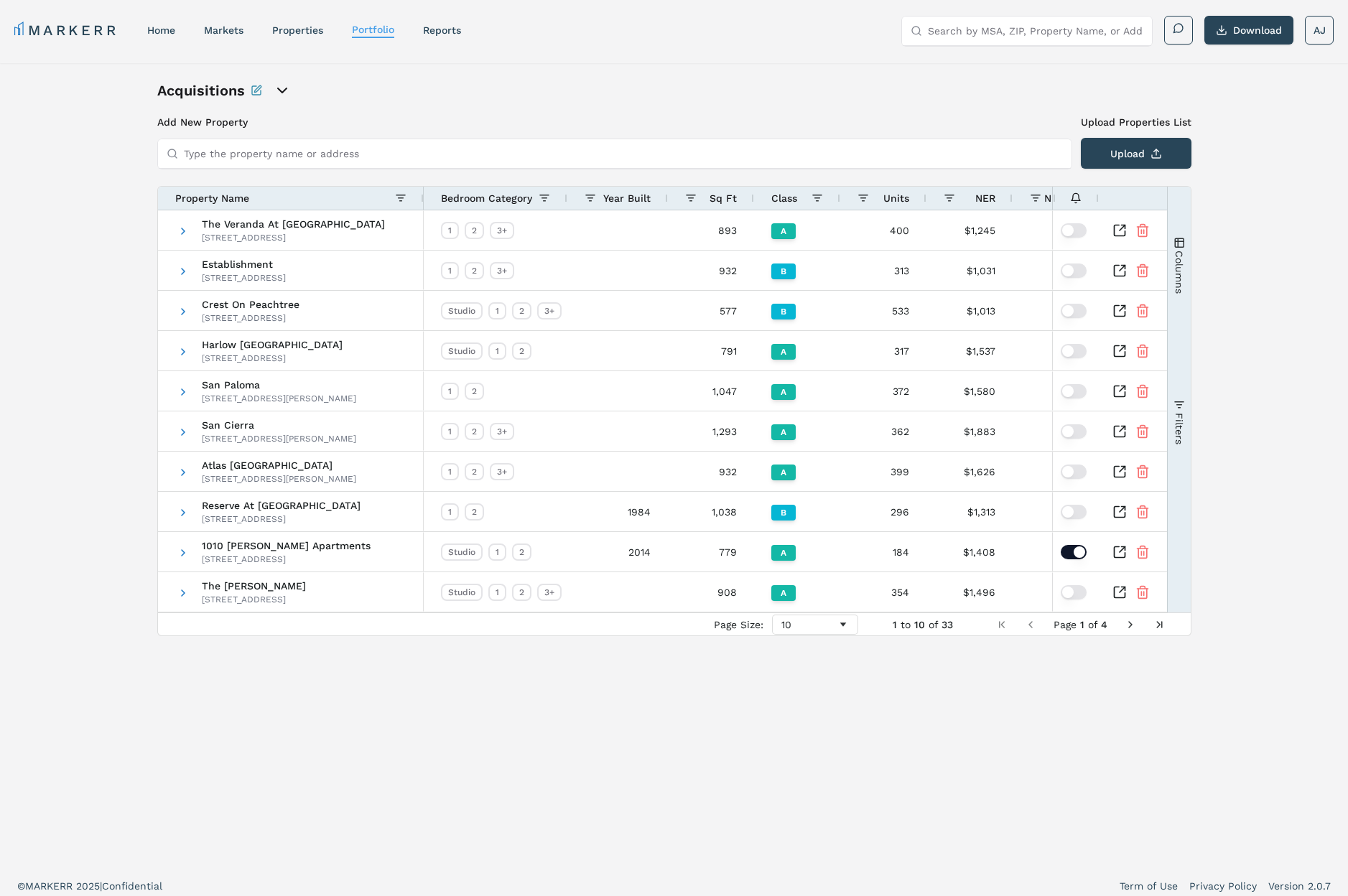
click at [283, 86] on icon "open portfolio options" at bounding box center [282, 90] width 17 height 17
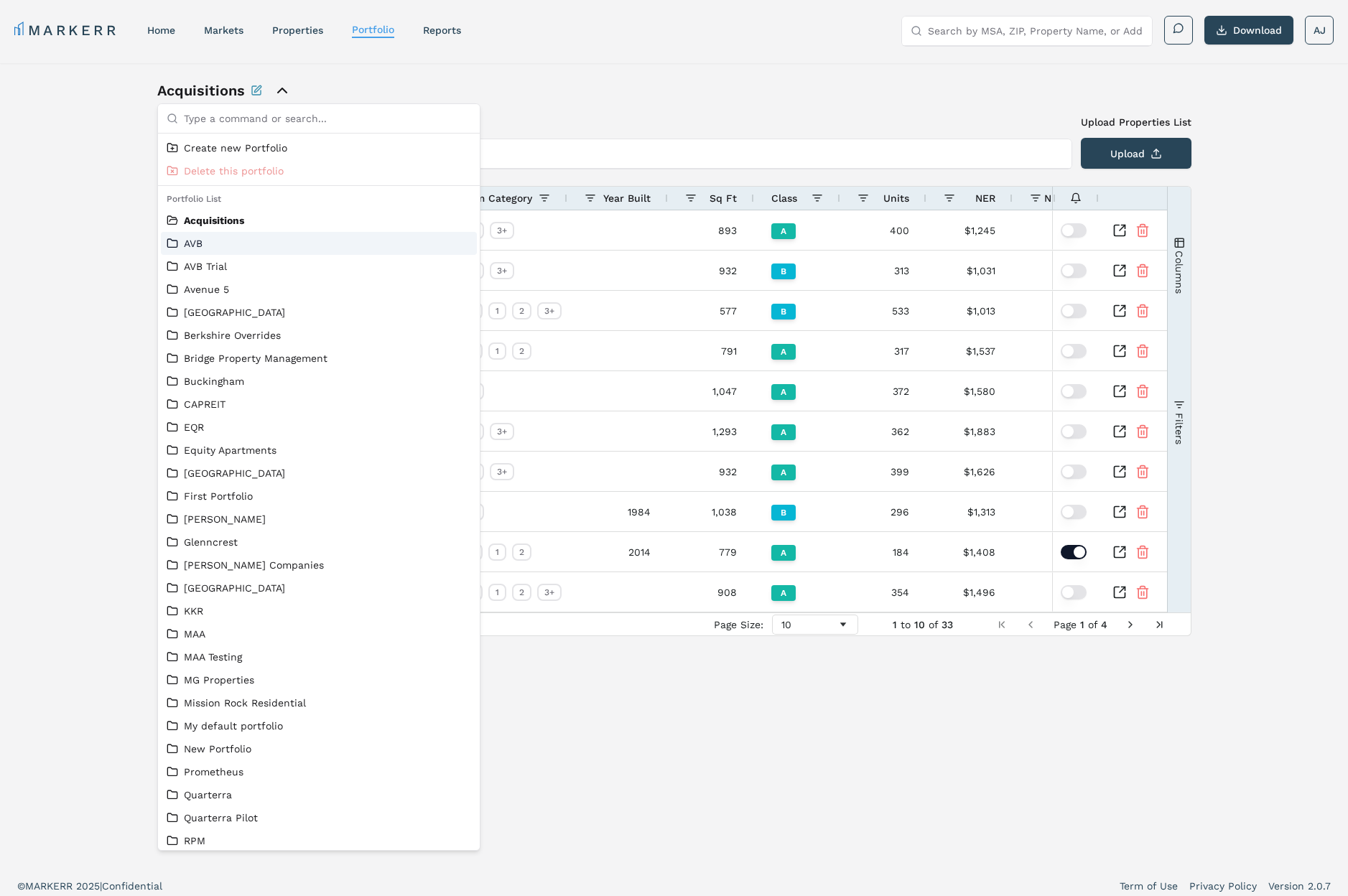
click at [301, 252] on div "AVB" at bounding box center [319, 244] width 316 height 23
click at [197, 242] on link "AVB" at bounding box center [319, 244] width 305 height 15
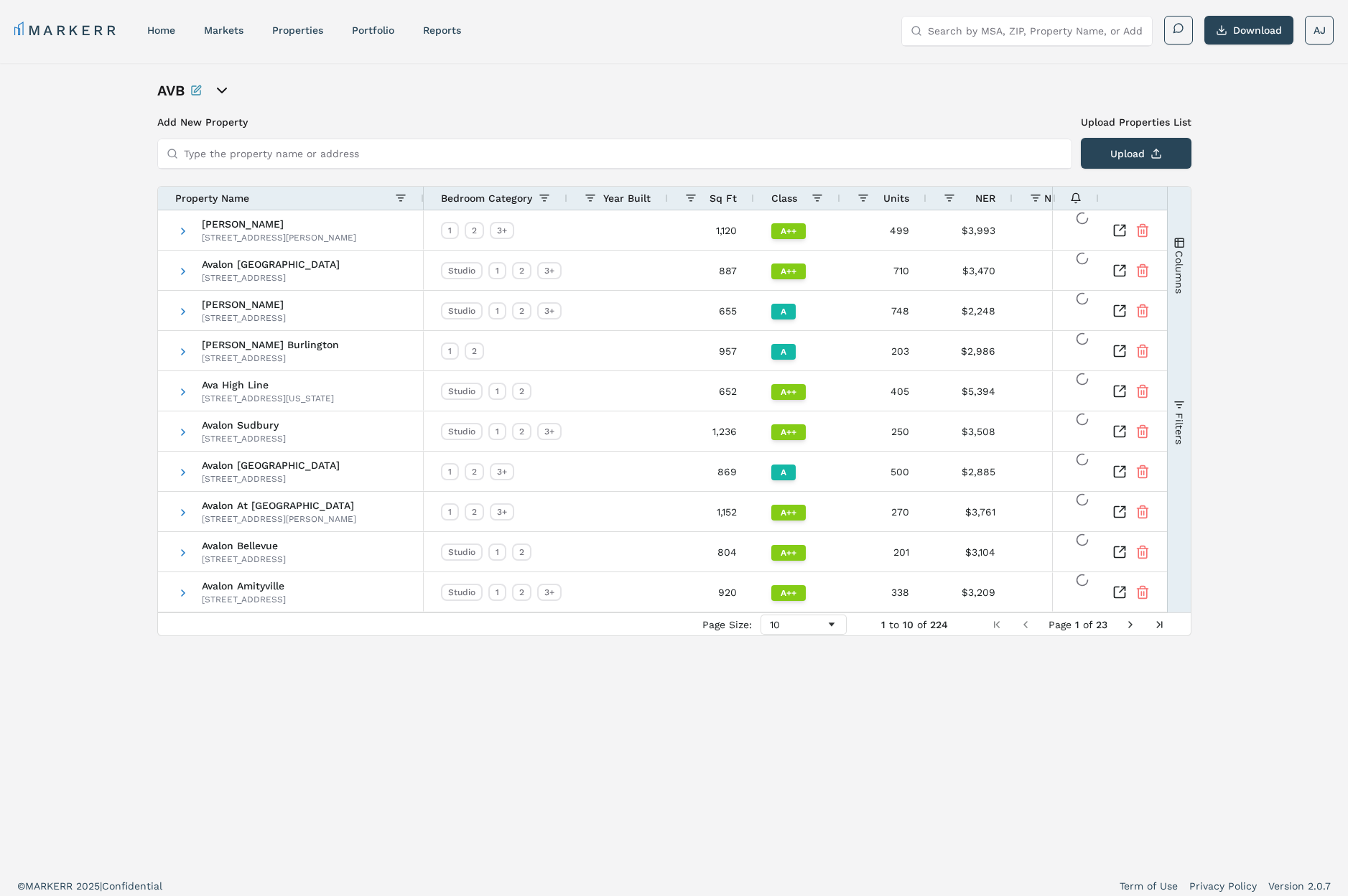
scroll to position [9, 0]
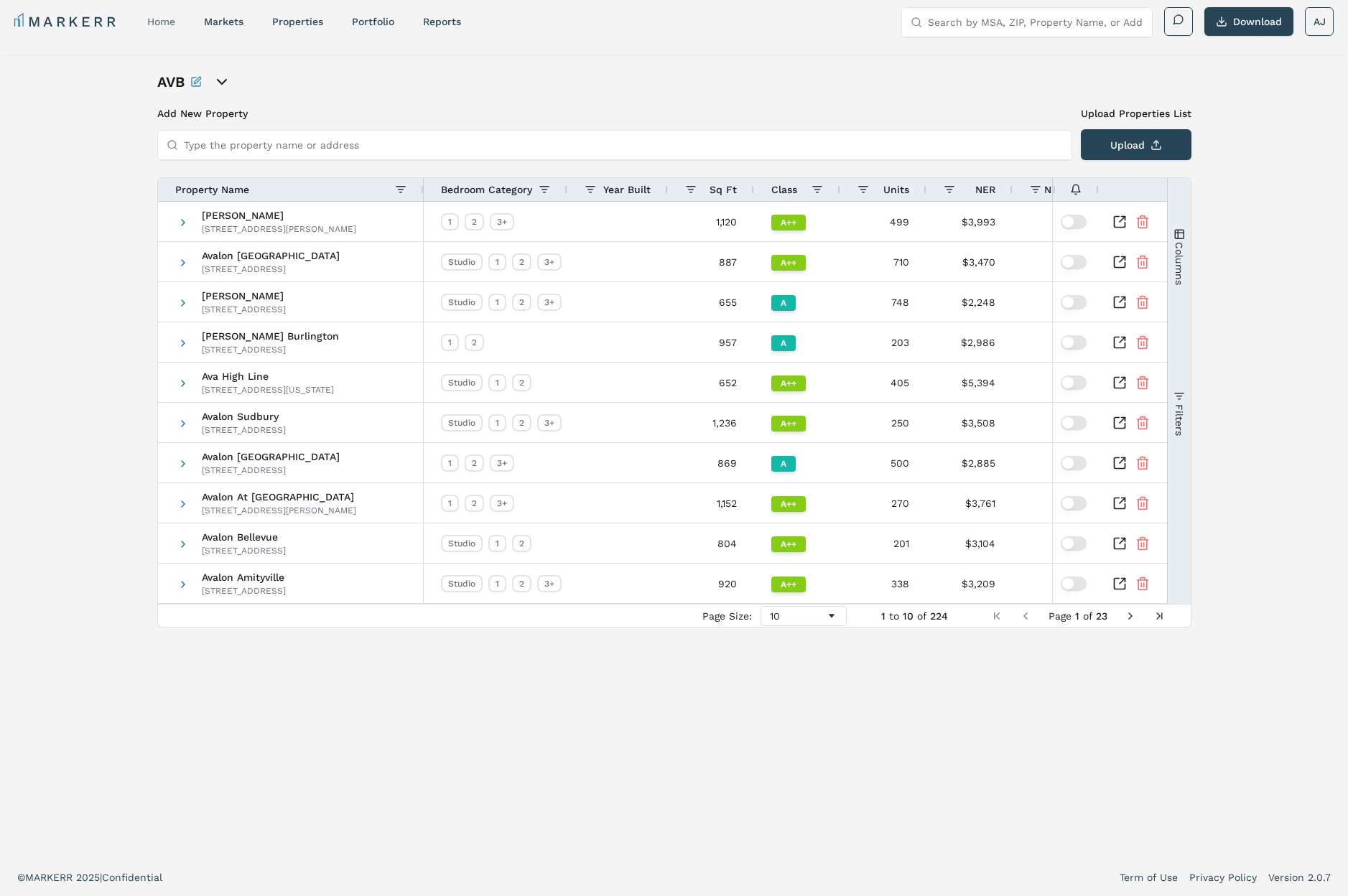
click at [164, 21] on link "home" at bounding box center [161, 21] width 28 height 11
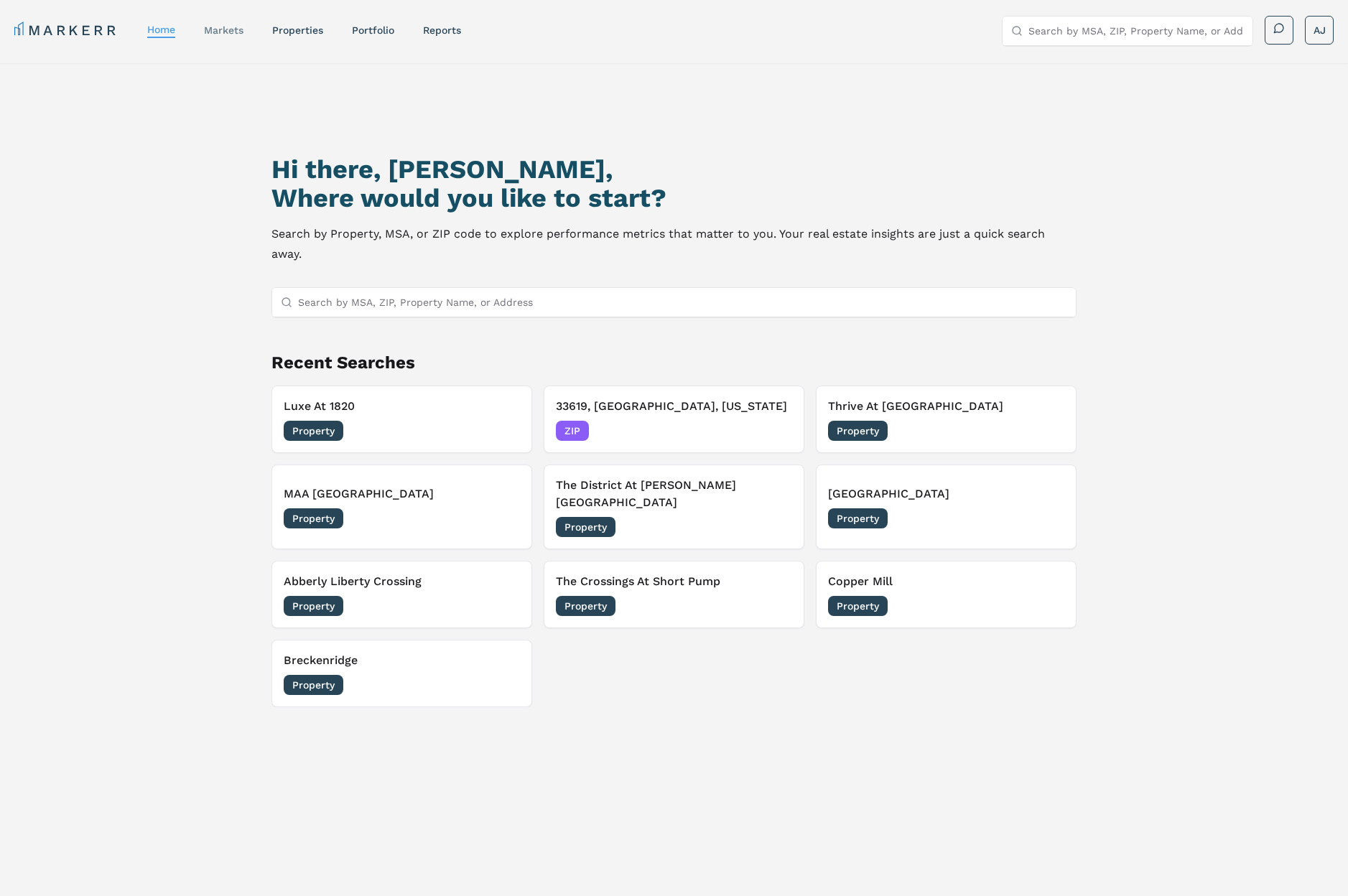
click at [225, 32] on link "markets" at bounding box center [223, 30] width 39 height 11
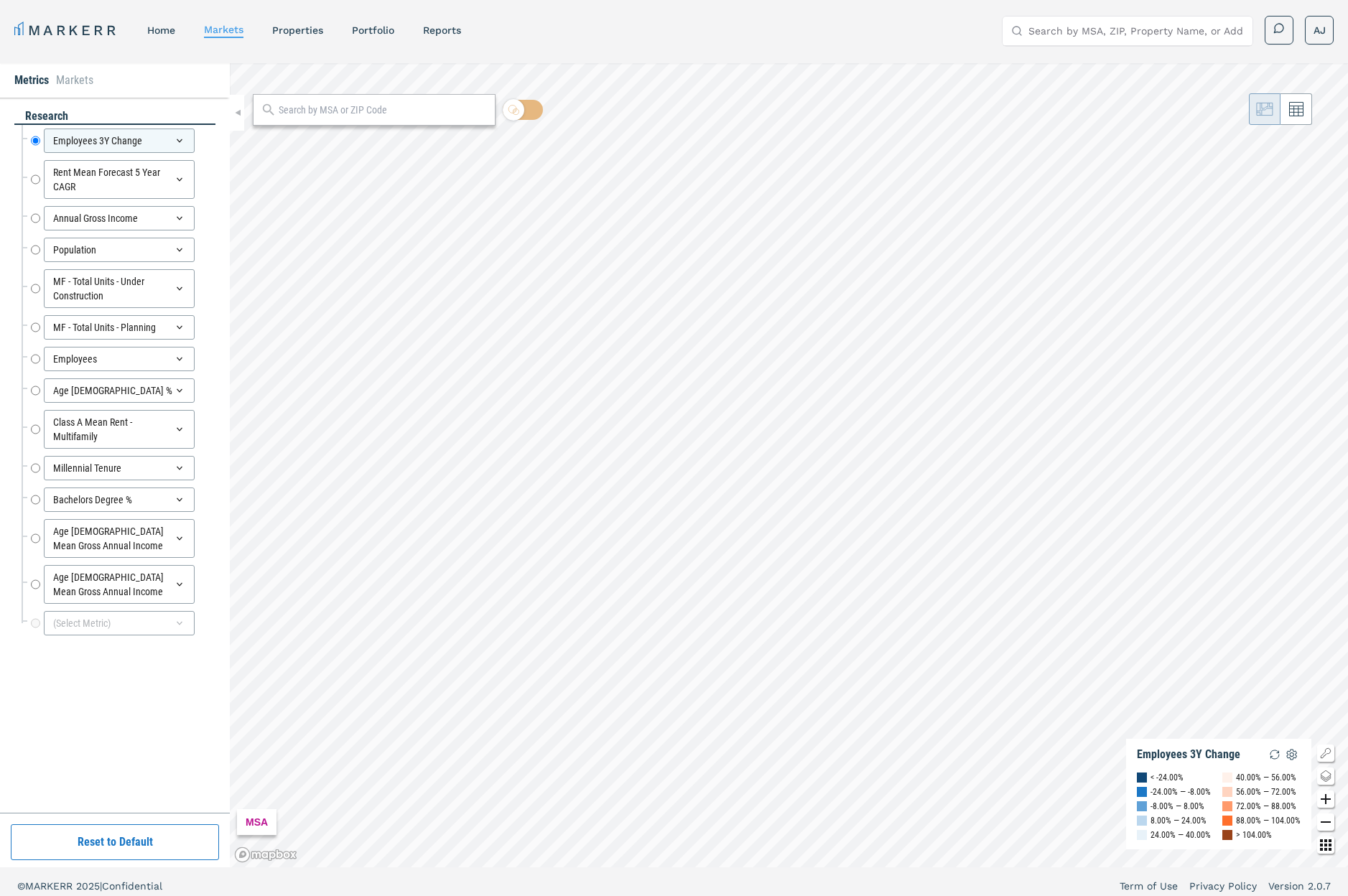
click at [367, 31] on link "Portfolio" at bounding box center [373, 30] width 42 height 11
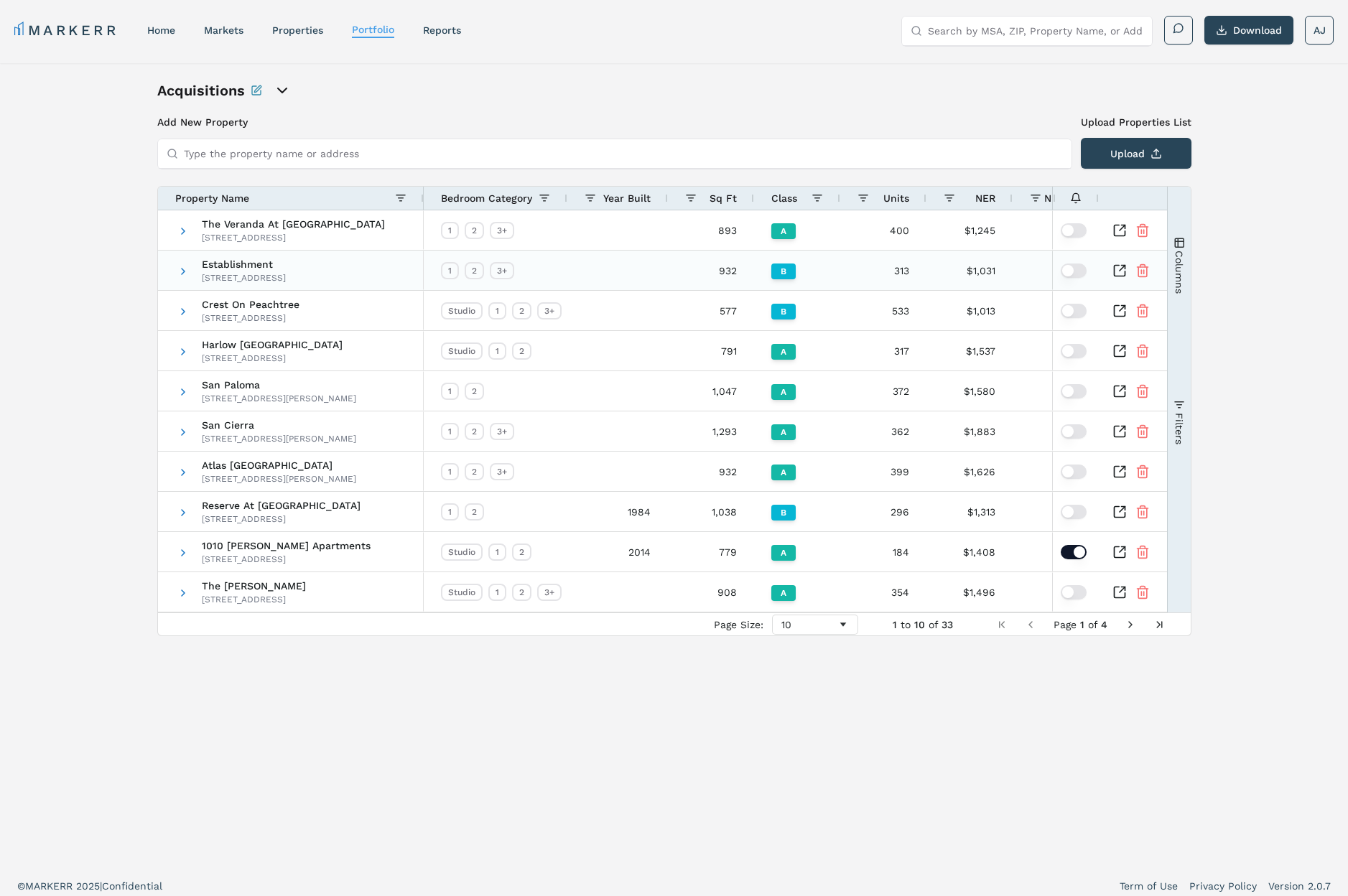
click at [178, 270] on span at bounding box center [183, 271] width 11 height 11
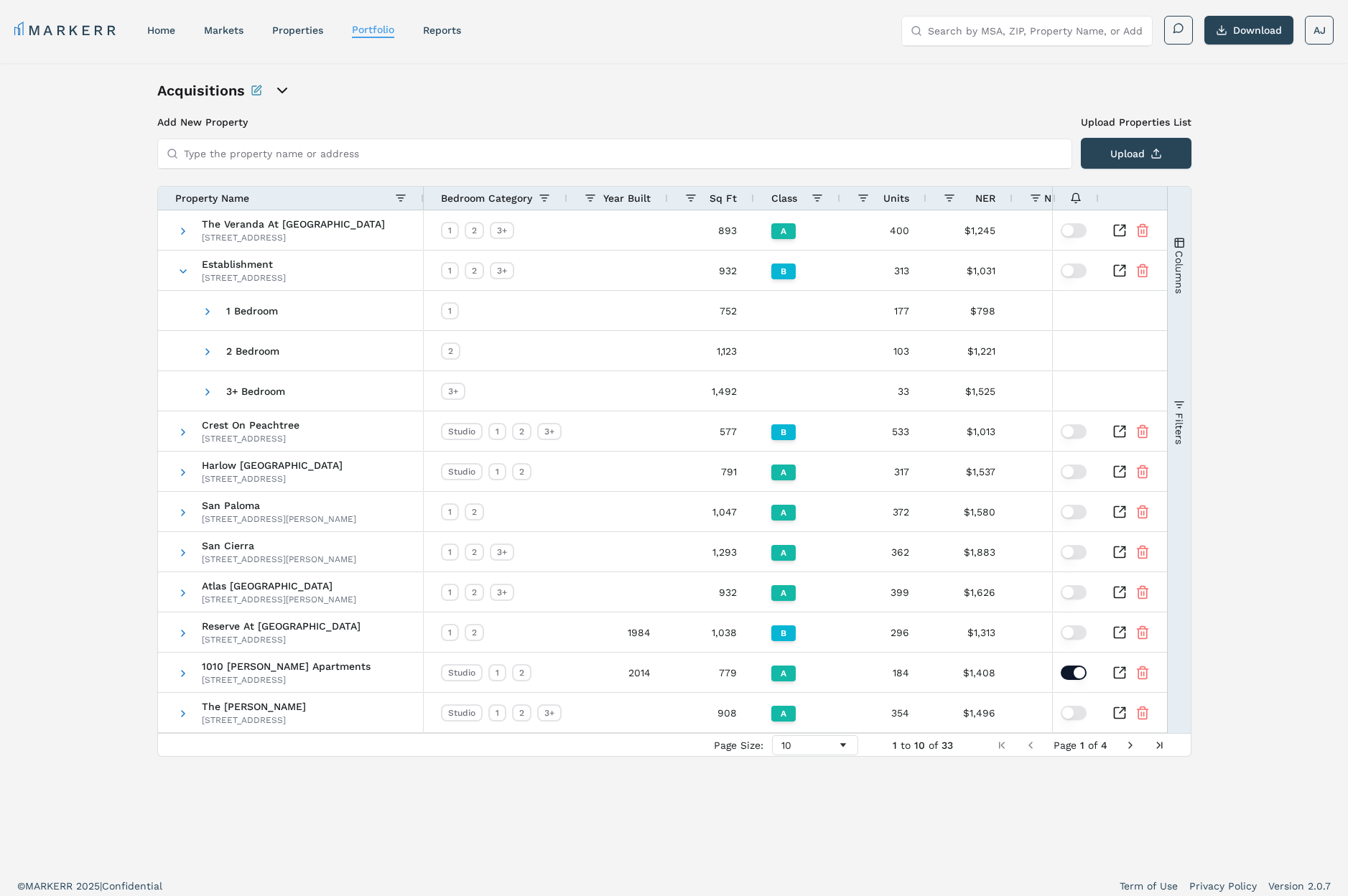
click at [242, 191] on div "Property Name" at bounding box center [285, 198] width 220 height 15
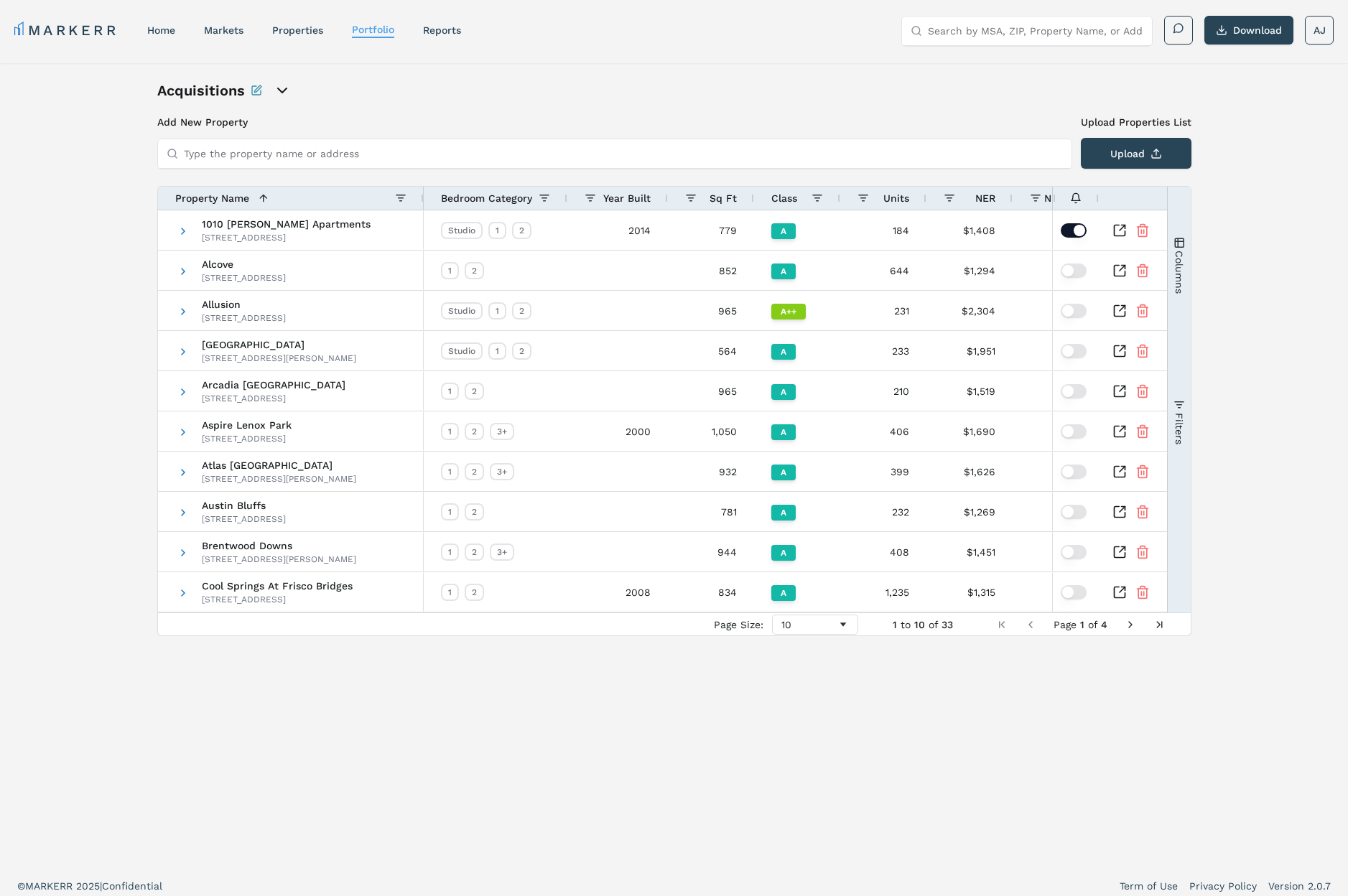
click at [243, 197] on span "Property Name" at bounding box center [212, 198] width 74 height 11
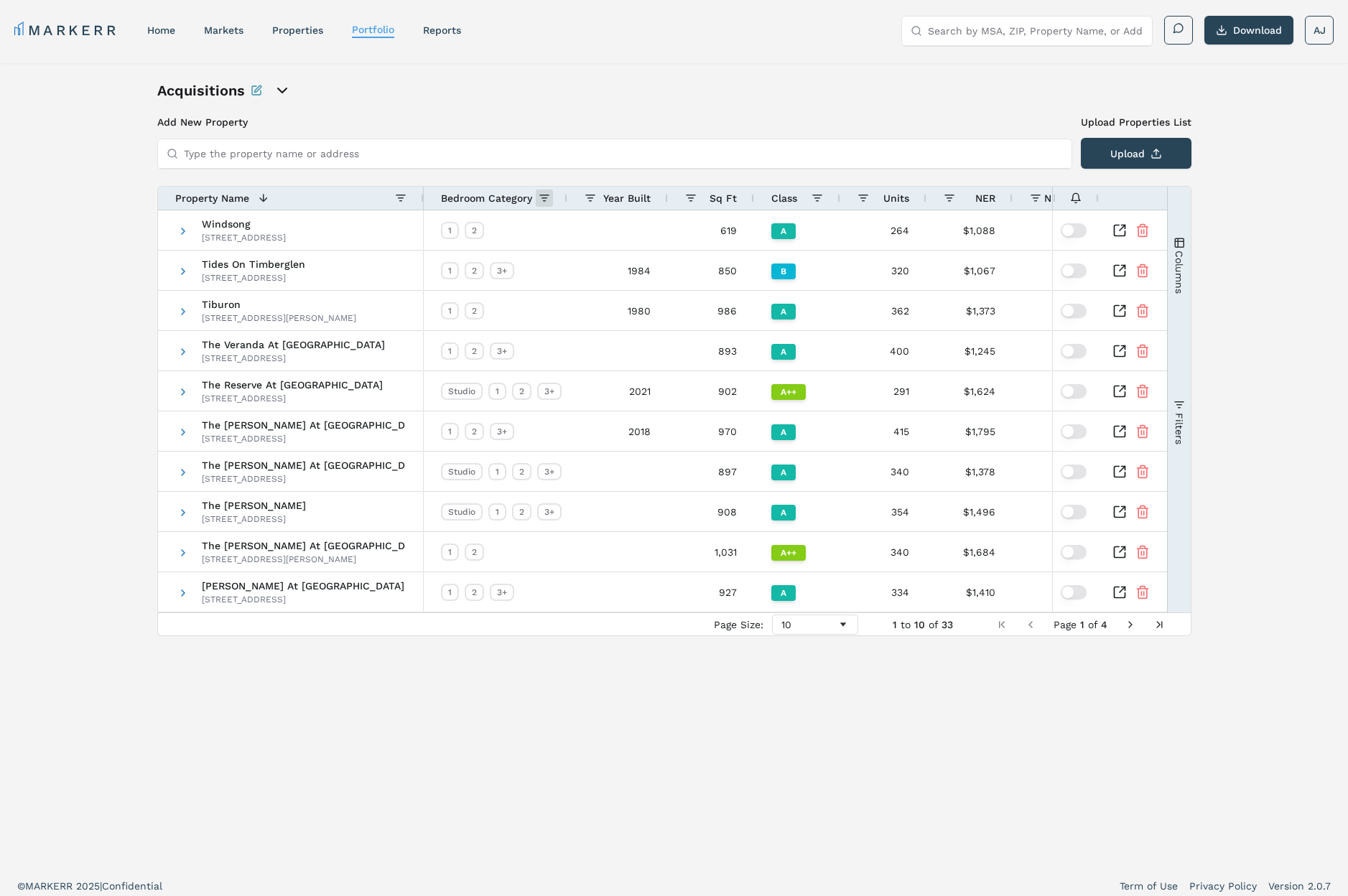
click at [543, 195] on span at bounding box center [544, 198] width 11 height 11
drag, startPoint x: 572, startPoint y: 256, endPoint x: 563, endPoint y: 266, distance: 13.5
click at [570, 257] on div "(Select All)" at bounding box center [627, 257] width 131 height 11
checkbox input "false"
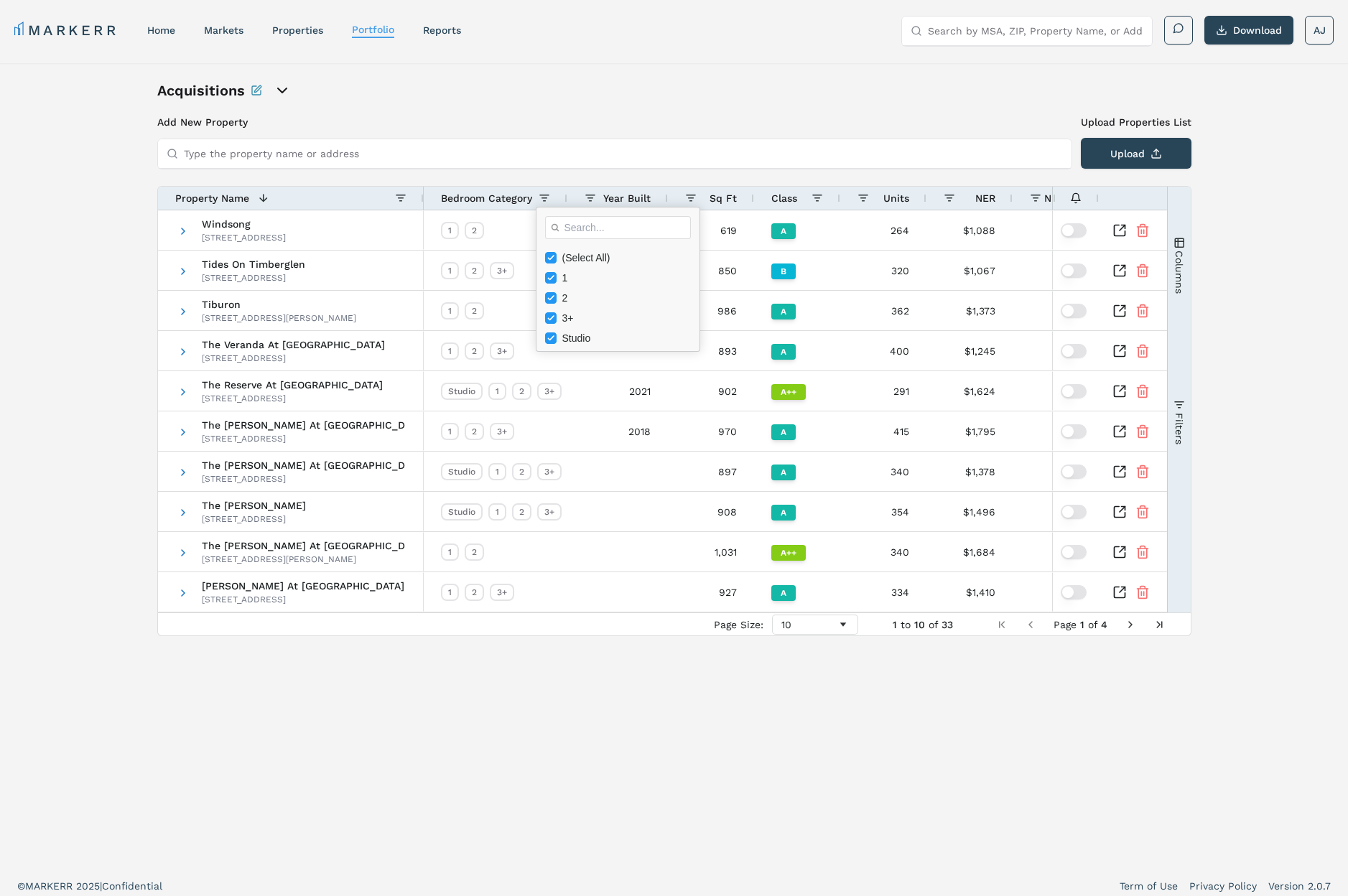
checkbox input "false"
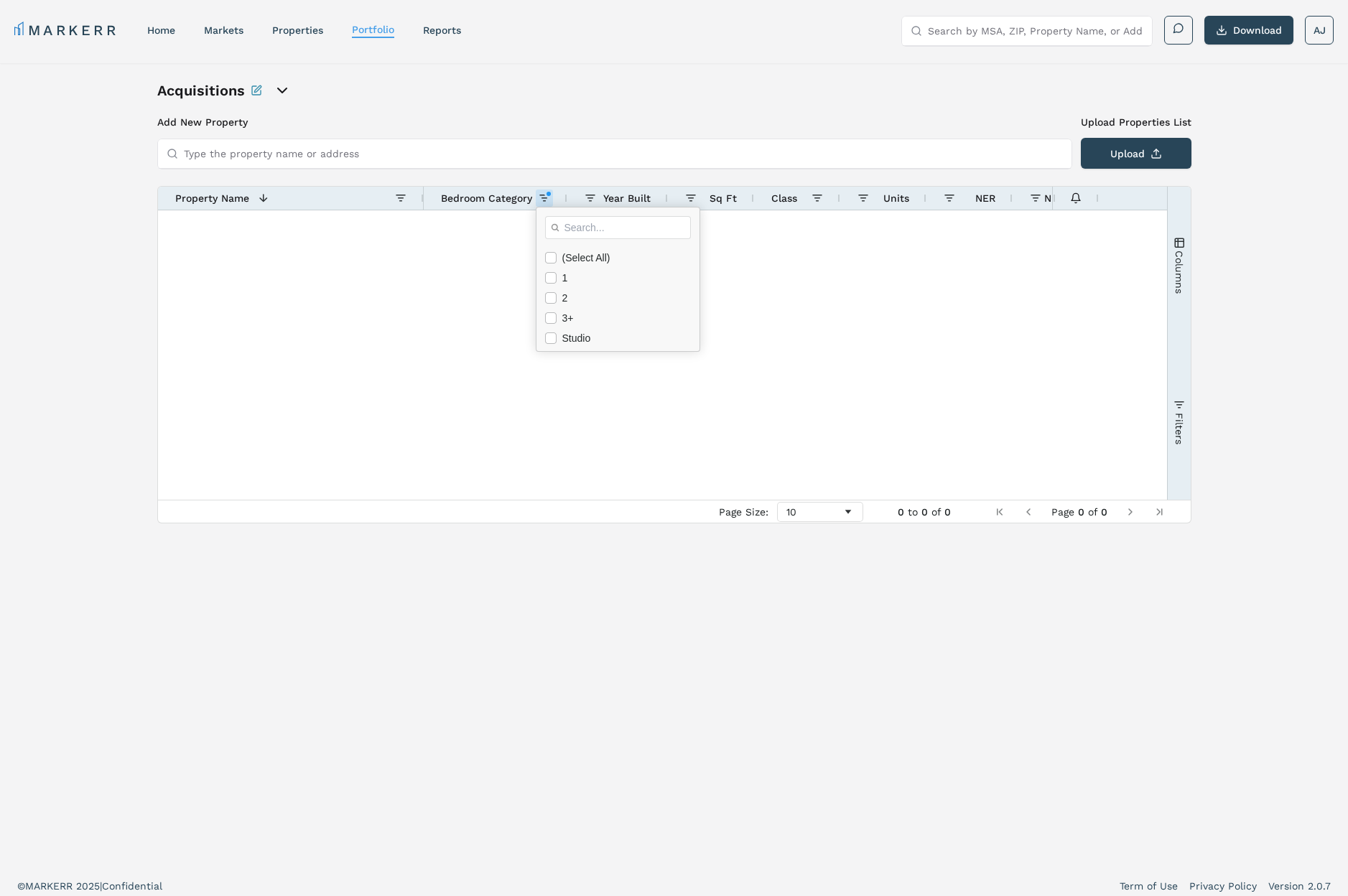
click at [557, 273] on div "1" at bounding box center [622, 278] width 155 height 20
click at [551, 279] on input "Filter List" at bounding box center [551, 278] width 11 height 11
checkbox input "true"
checkbox input "false"
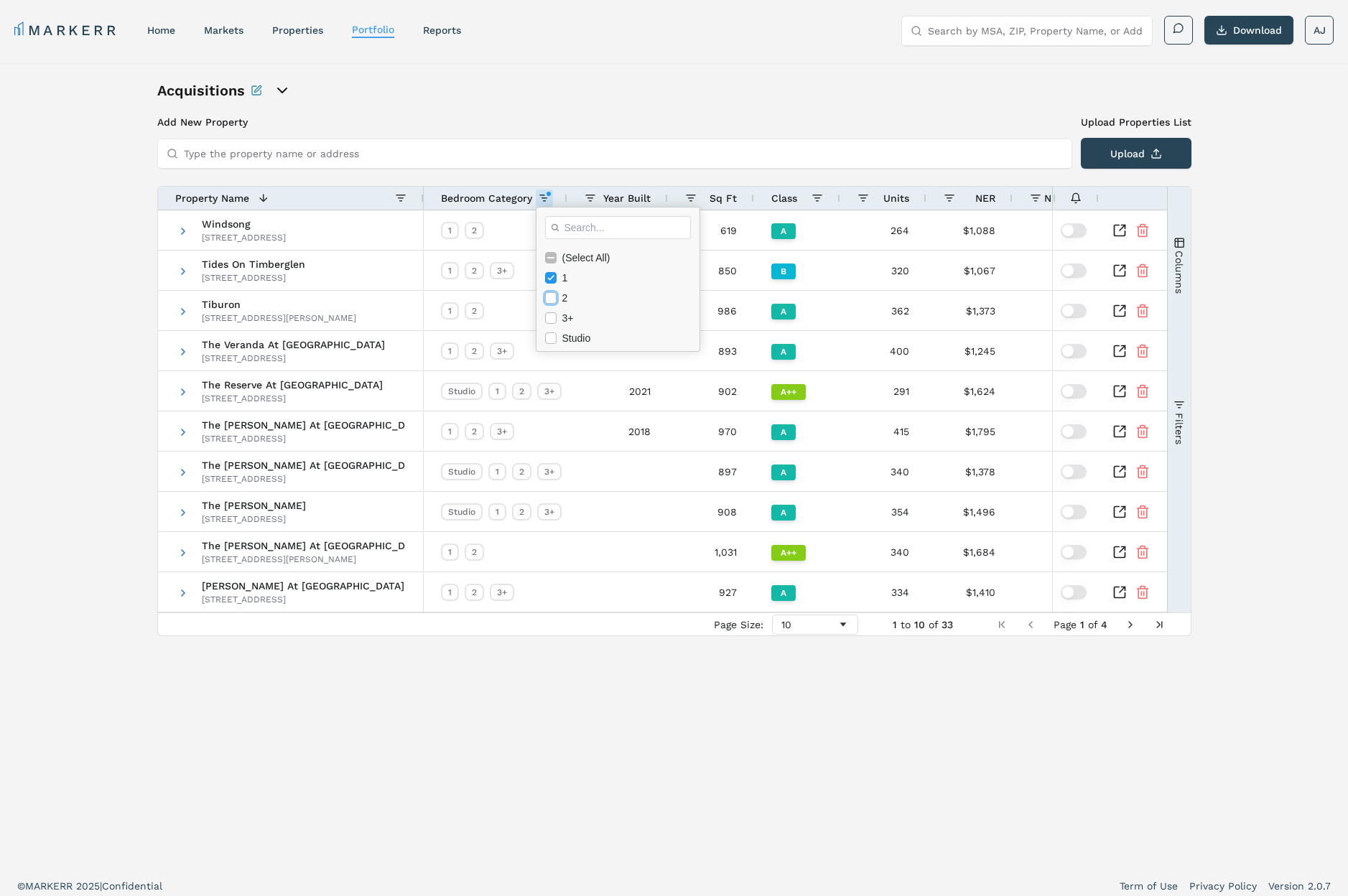
click at [551, 298] on input "Filter List" at bounding box center [551, 298] width 11 height 11
drag, startPoint x: 551, startPoint y: 280, endPoint x: 550, endPoint y: 299, distance: 19.0
click at [550, 293] on div "(Select All) 1 2 3+ Studio" at bounding box center [618, 297] width 163 height 100
click at [550, 299] on input "Filter List" at bounding box center [551, 298] width 11 height 11
checkbox input "false"
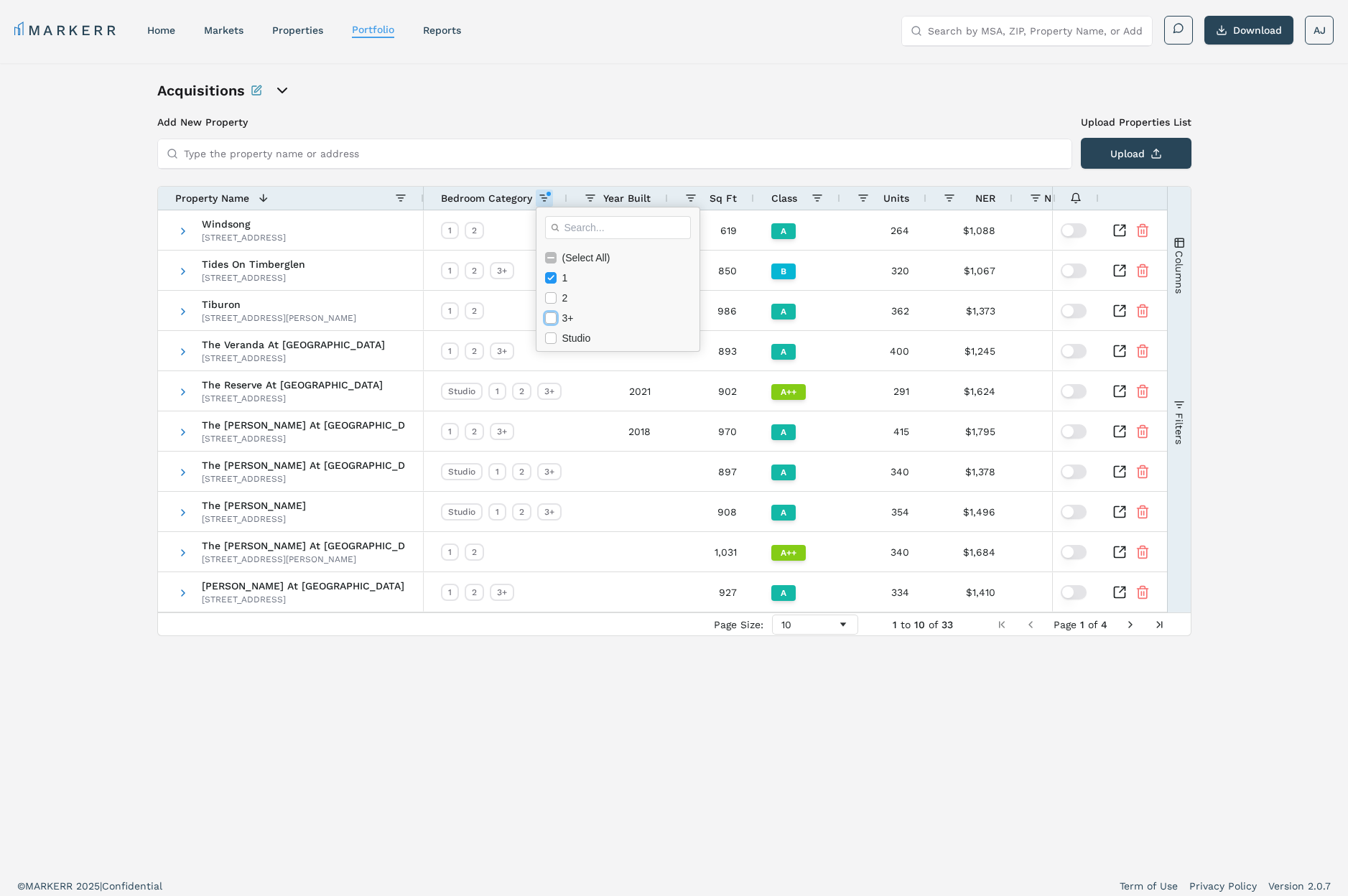
click at [551, 318] on input "Filter List" at bounding box center [551, 318] width 11 height 11
checkbox input "true"
click at [550, 277] on input "Filter List" at bounding box center [551, 278] width 11 height 11
checkbox input "false"
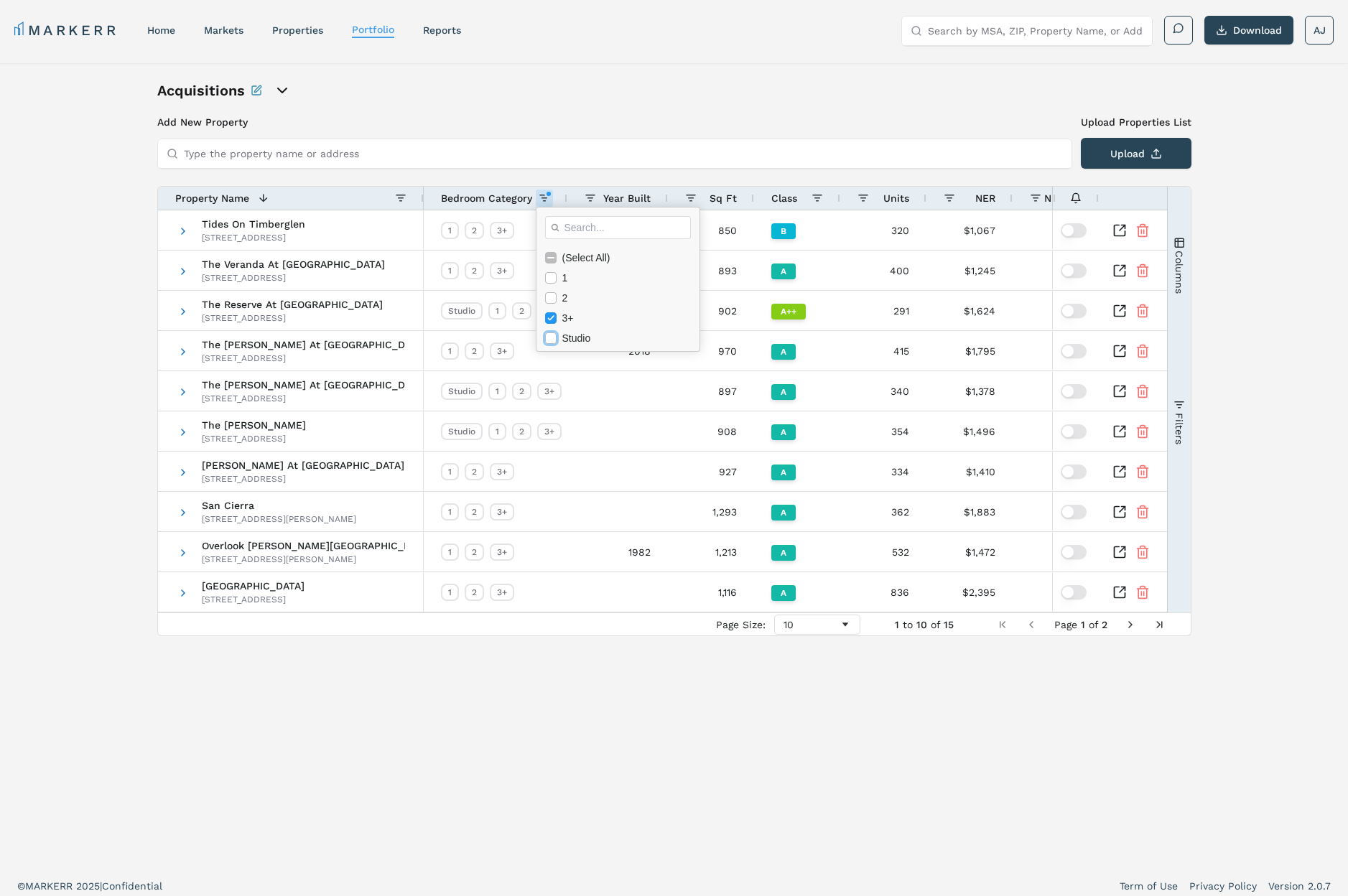
click at [550, 341] on input "Filter List" at bounding box center [551, 338] width 11 height 11
checkbox input "true"
click at [551, 319] on input "Filter List" at bounding box center [551, 318] width 11 height 11
checkbox input "false"
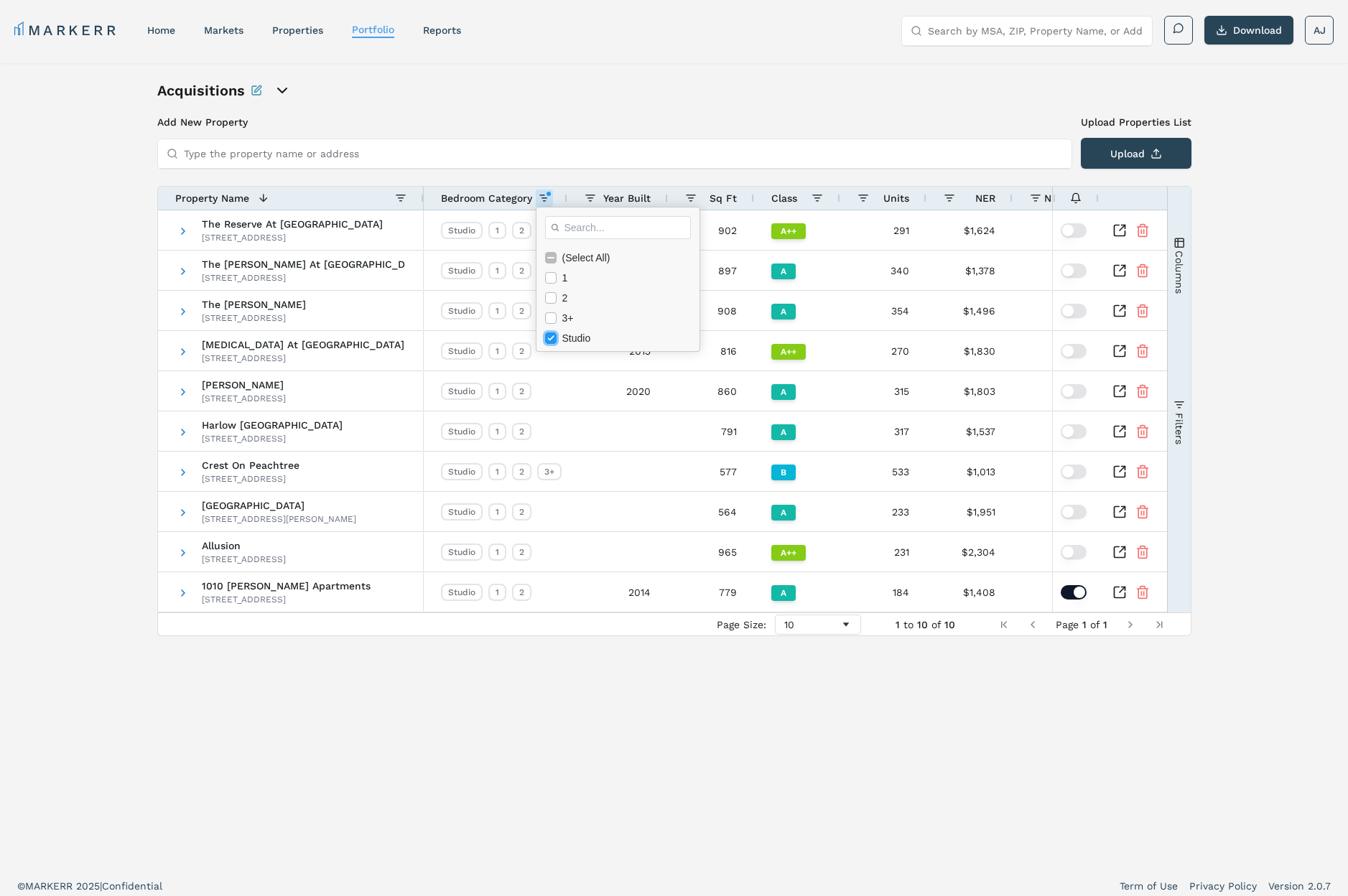
click at [547, 337] on input "Filter List" at bounding box center [551, 338] width 11 height 11
checkbox input "false"
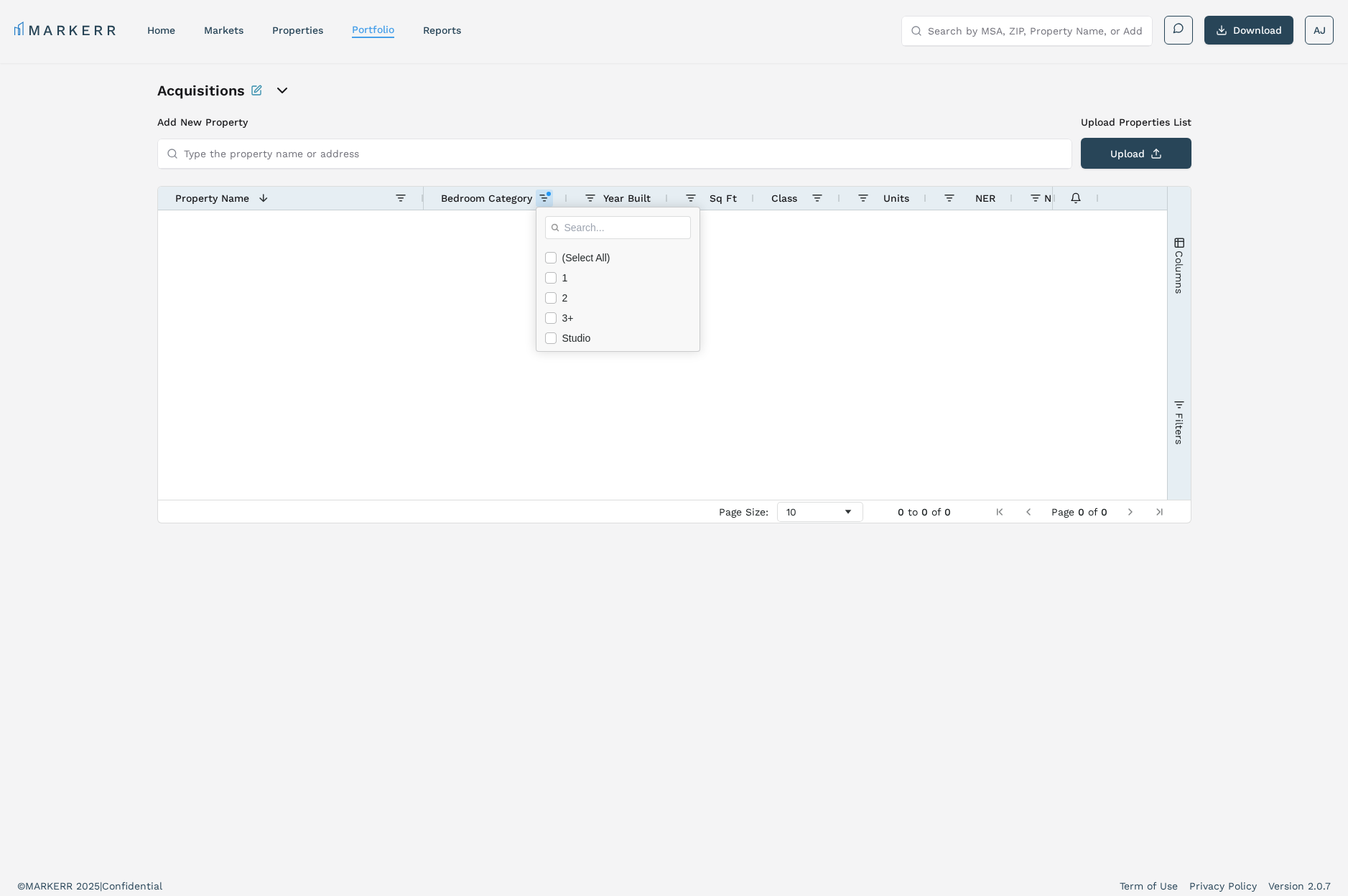
click at [550, 250] on div "(Select All)" at bounding box center [622, 257] width 155 height 20
click at [550, 257] on input "Filter List" at bounding box center [551, 257] width 11 height 11
checkbox input "true"
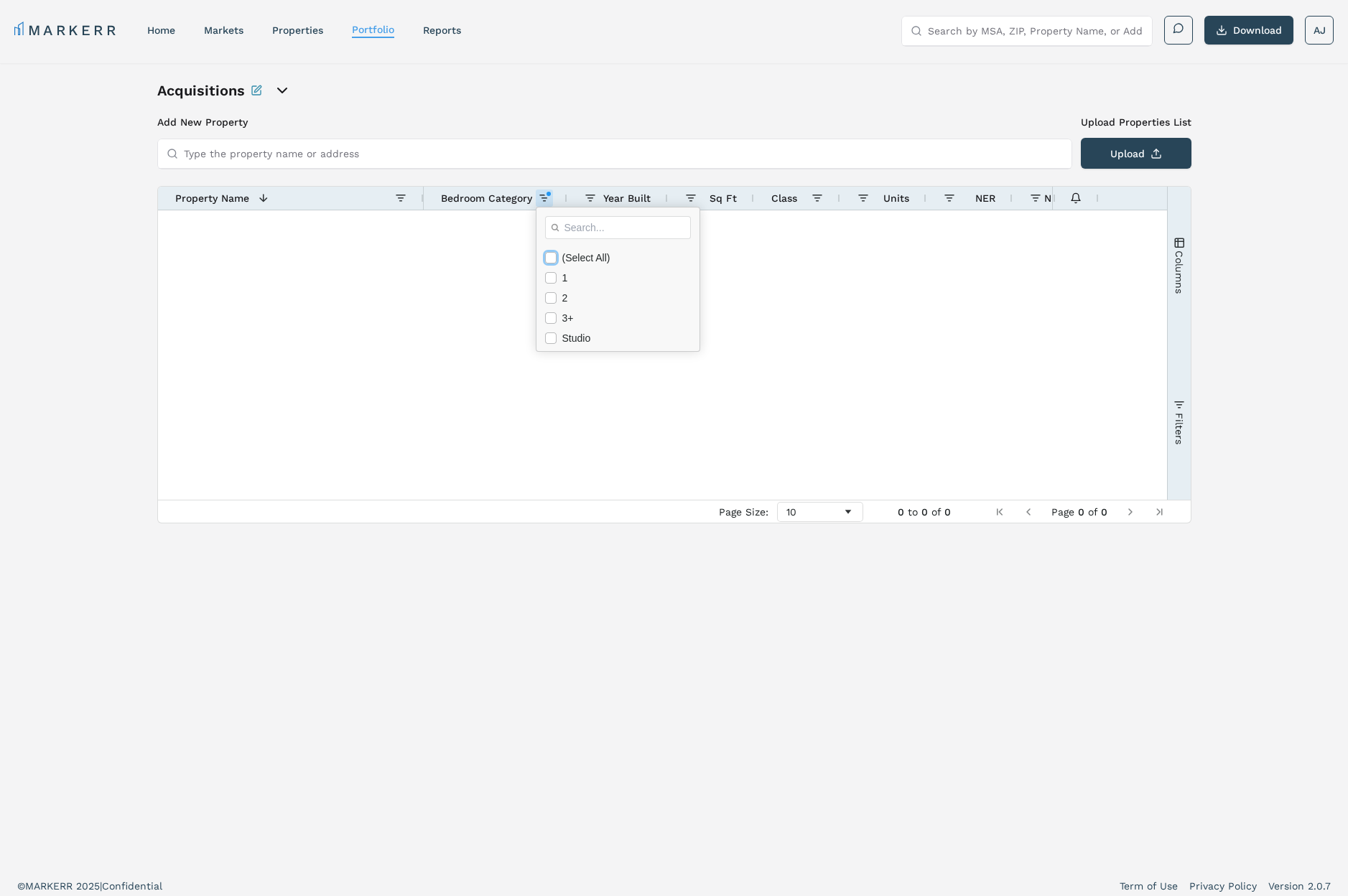
checkbox input "true"
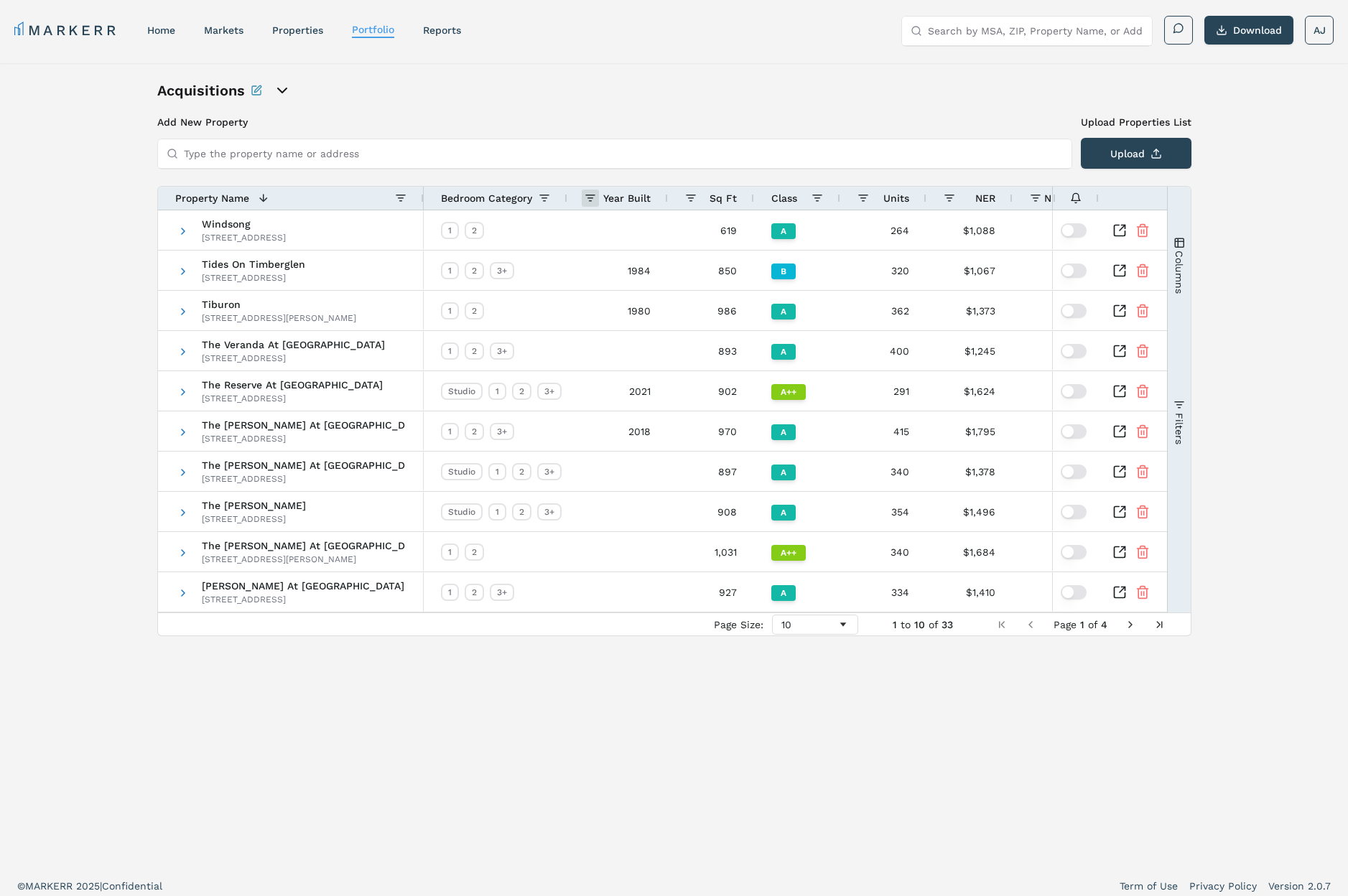
click at [591, 196] on span at bounding box center [591, 198] width 11 height 11
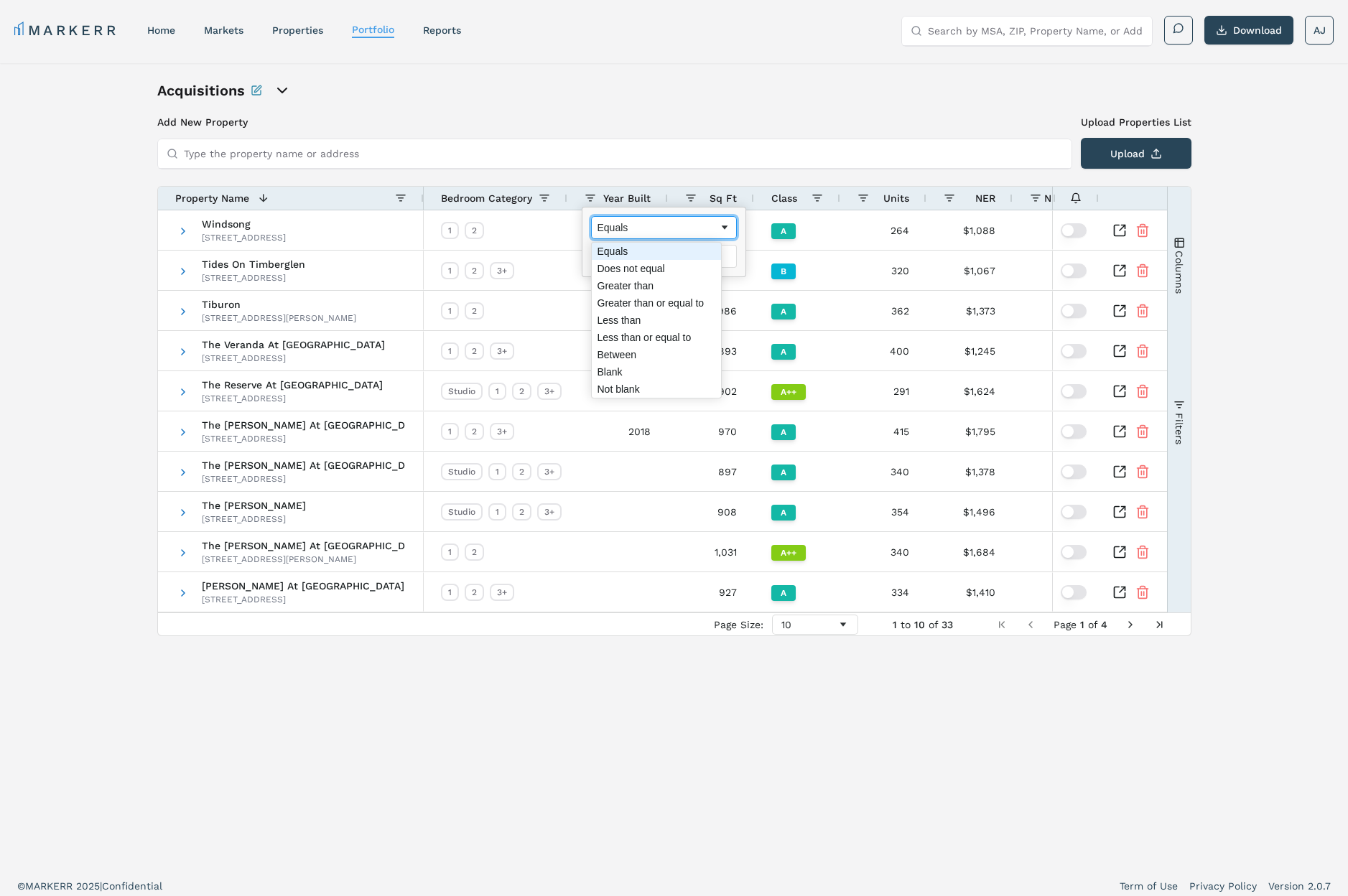
click at [629, 226] on div "Equals" at bounding box center [658, 227] width 121 height 11
drag, startPoint x: 641, startPoint y: 382, endPoint x: 629, endPoint y: 380, distance: 12.2
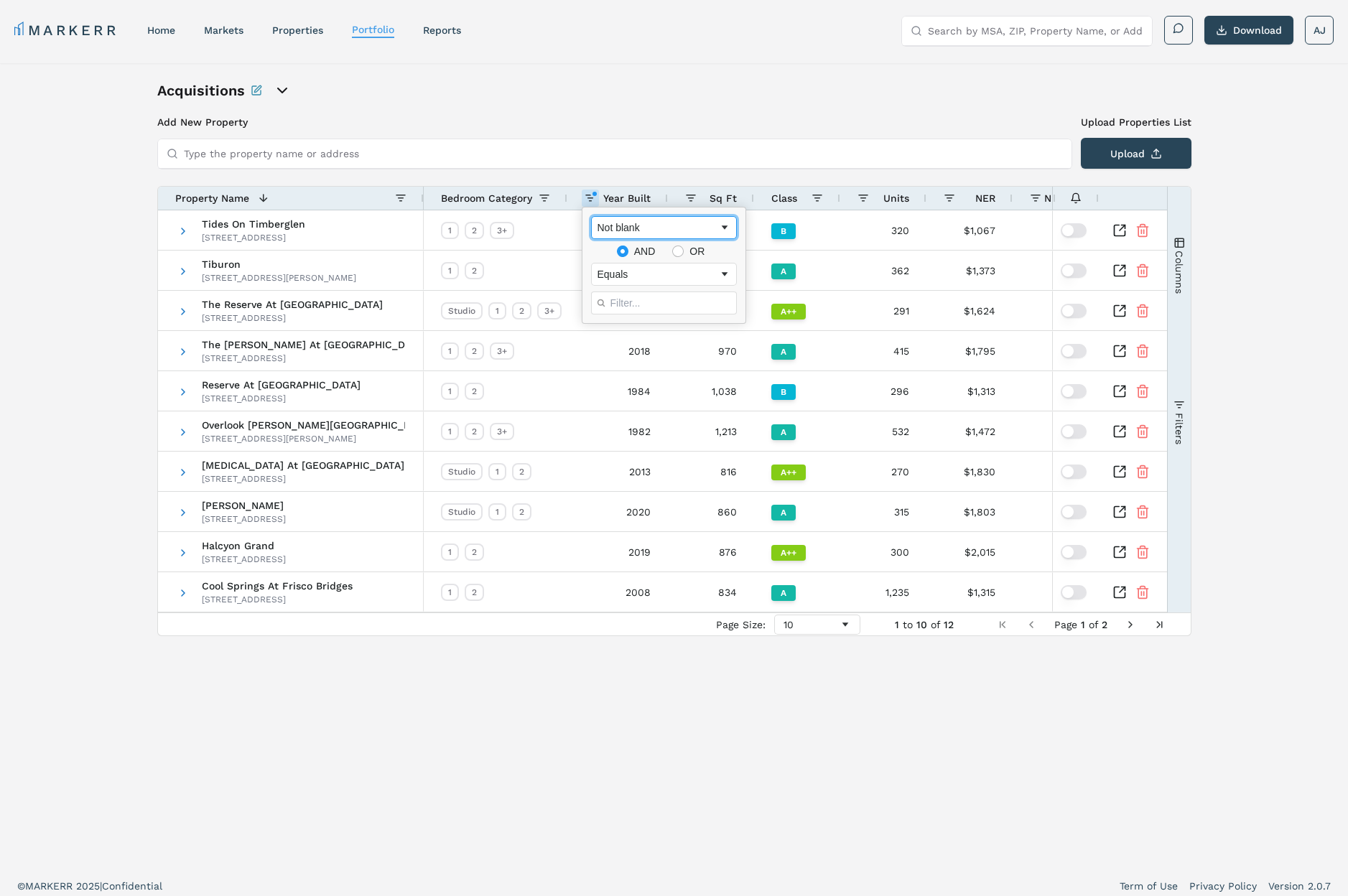
click at [656, 232] on div "Not blank" at bounding box center [658, 227] width 121 height 11
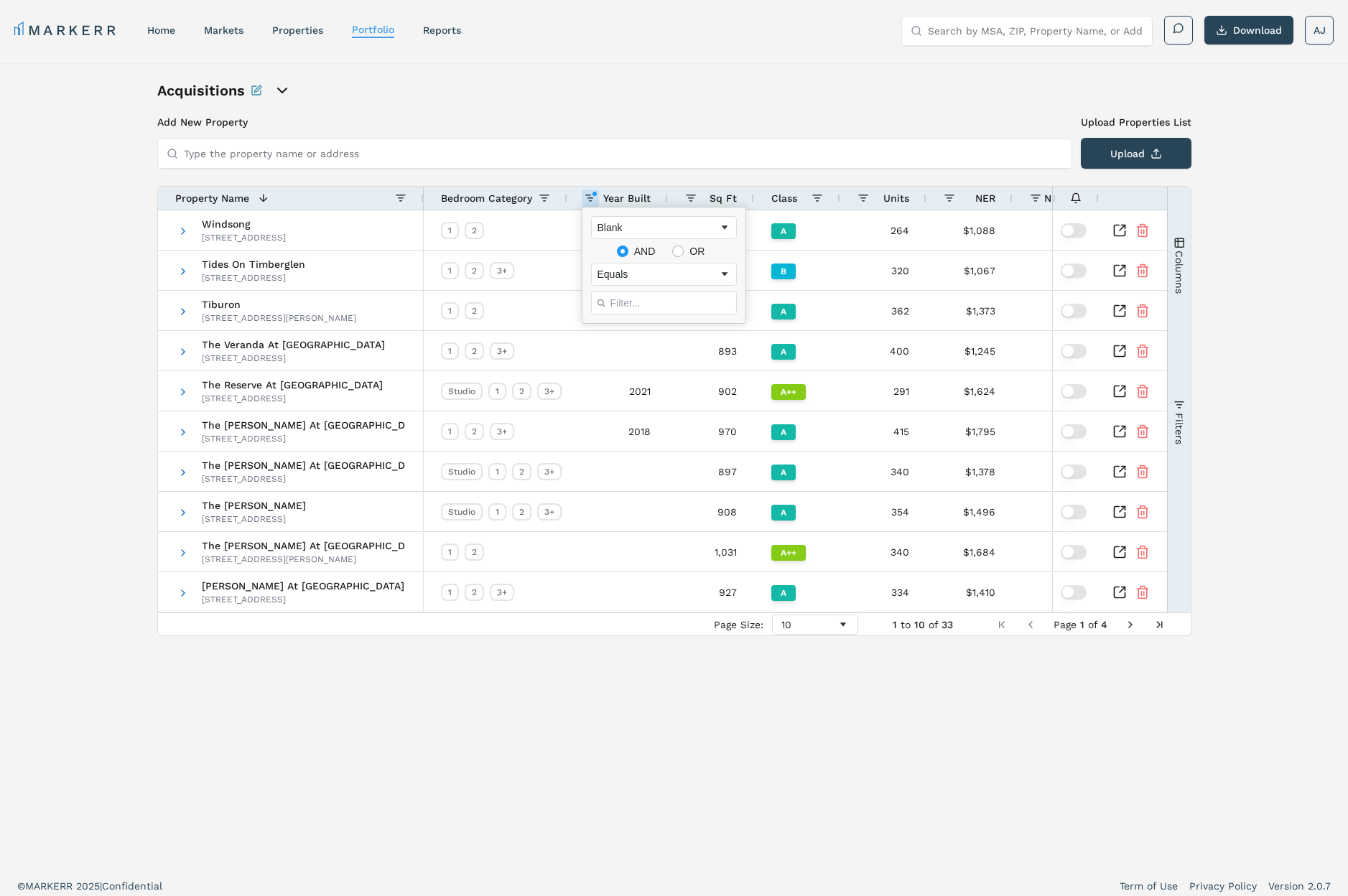
click at [648, 173] on div "Add New Property Upload Properties List Type the property name or address Uploa…" at bounding box center [674, 376] width 1034 height 521
click at [634, 199] on span "Year Built" at bounding box center [627, 198] width 47 height 11
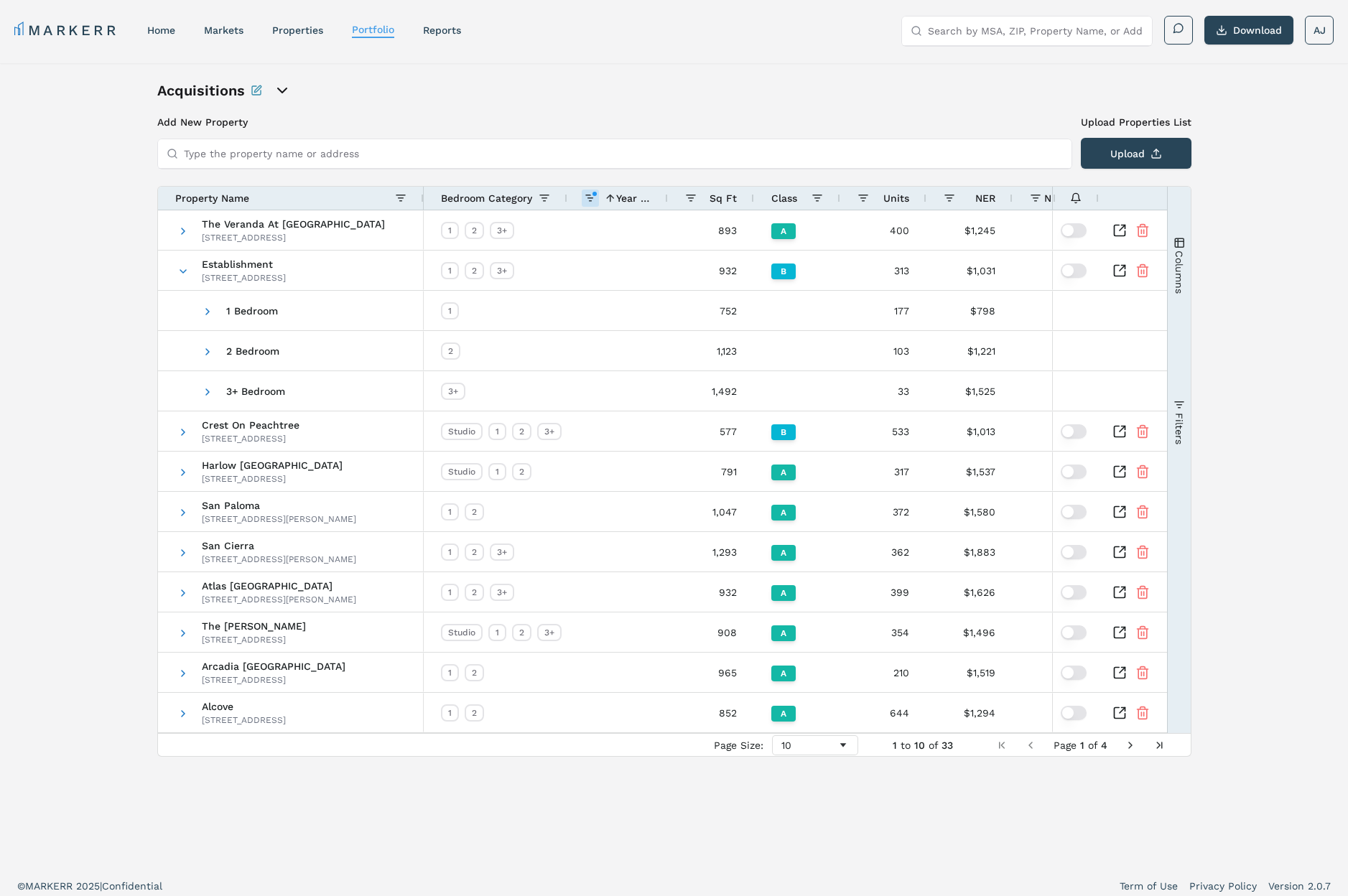
click at [634, 199] on span "Year Built" at bounding box center [634, 198] width 34 height 11
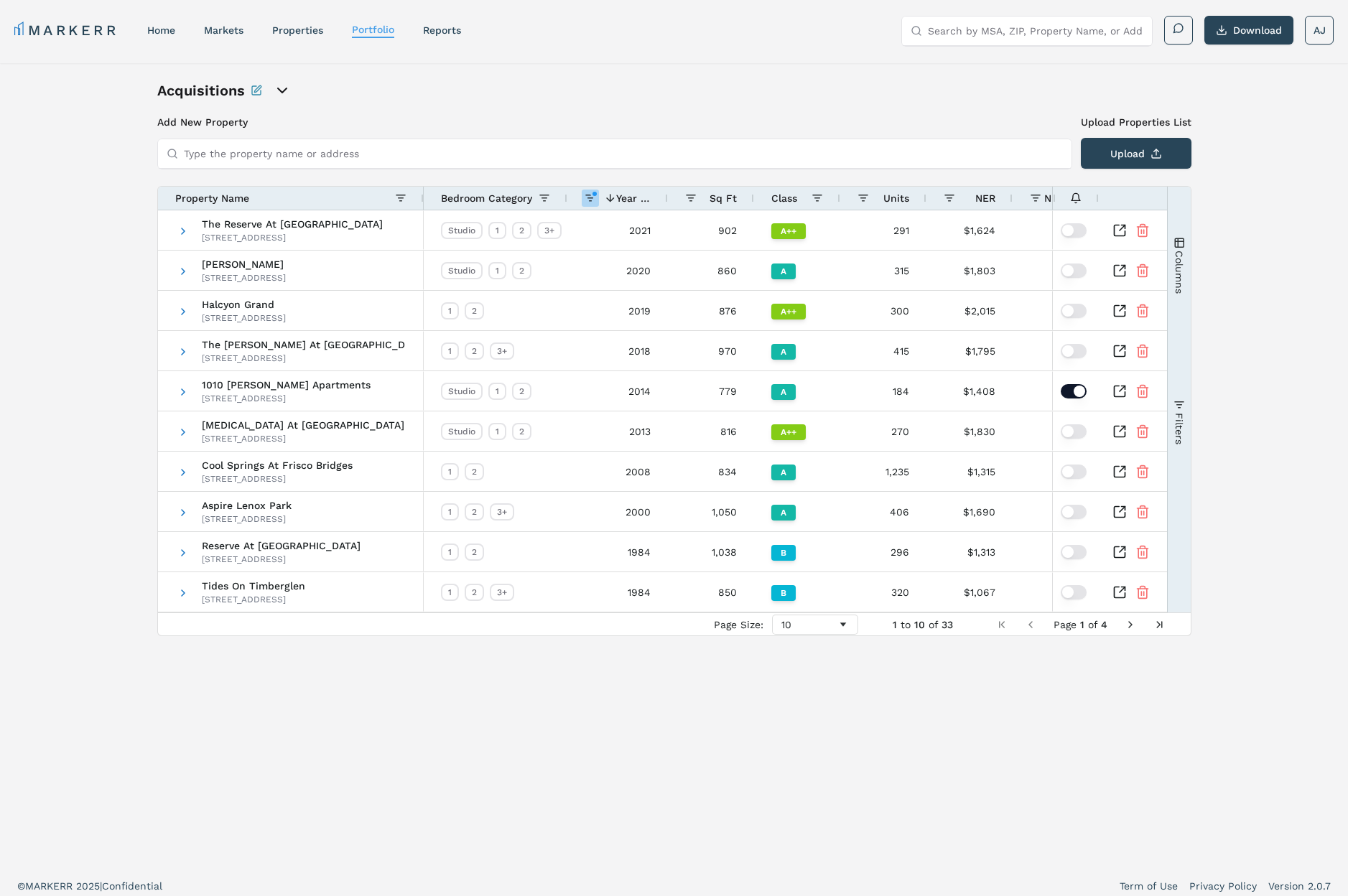
click at [591, 198] on span at bounding box center [591, 198] width 11 height 11
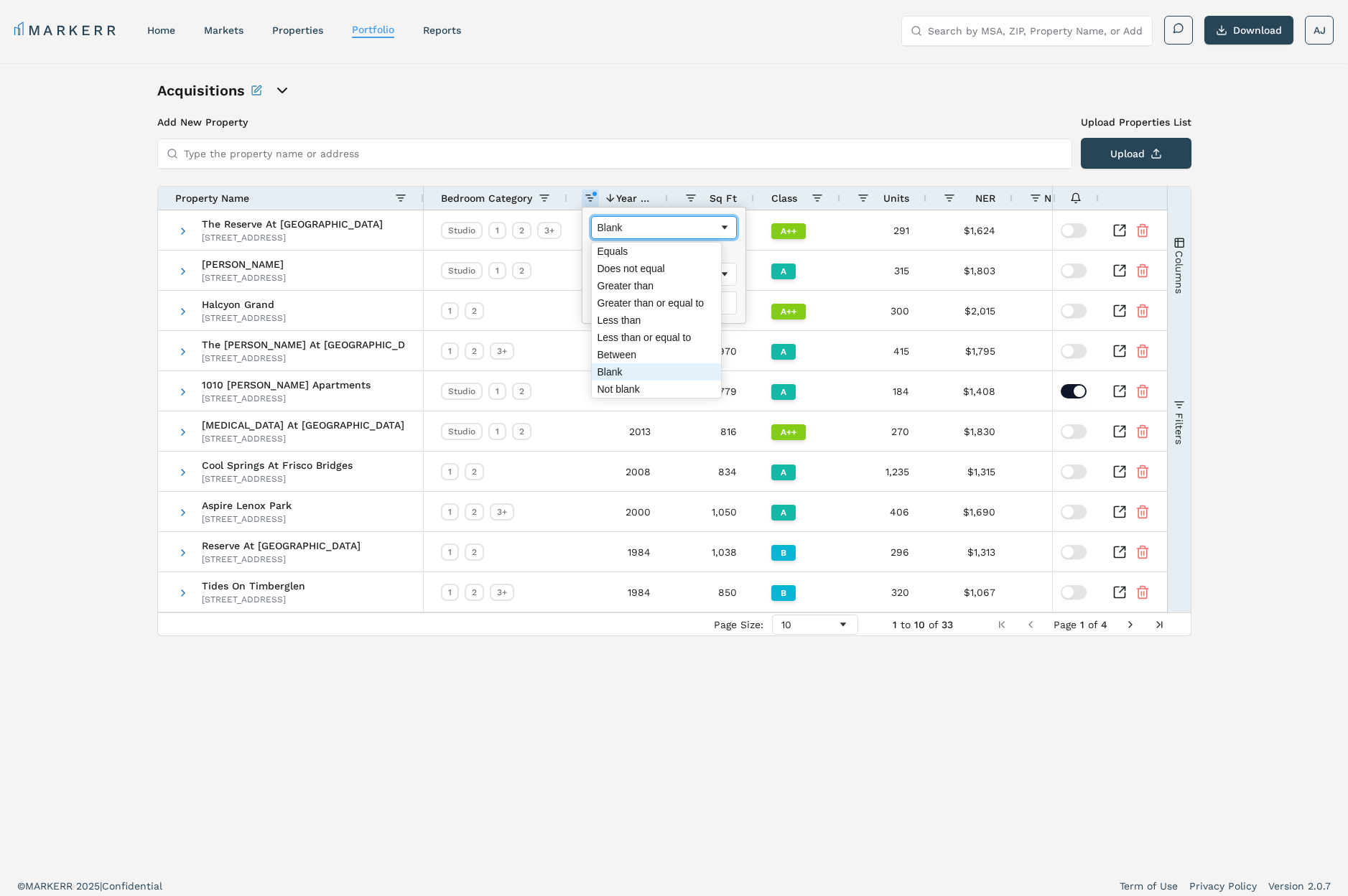
click at [637, 227] on div "Blank" at bounding box center [658, 227] width 121 height 11
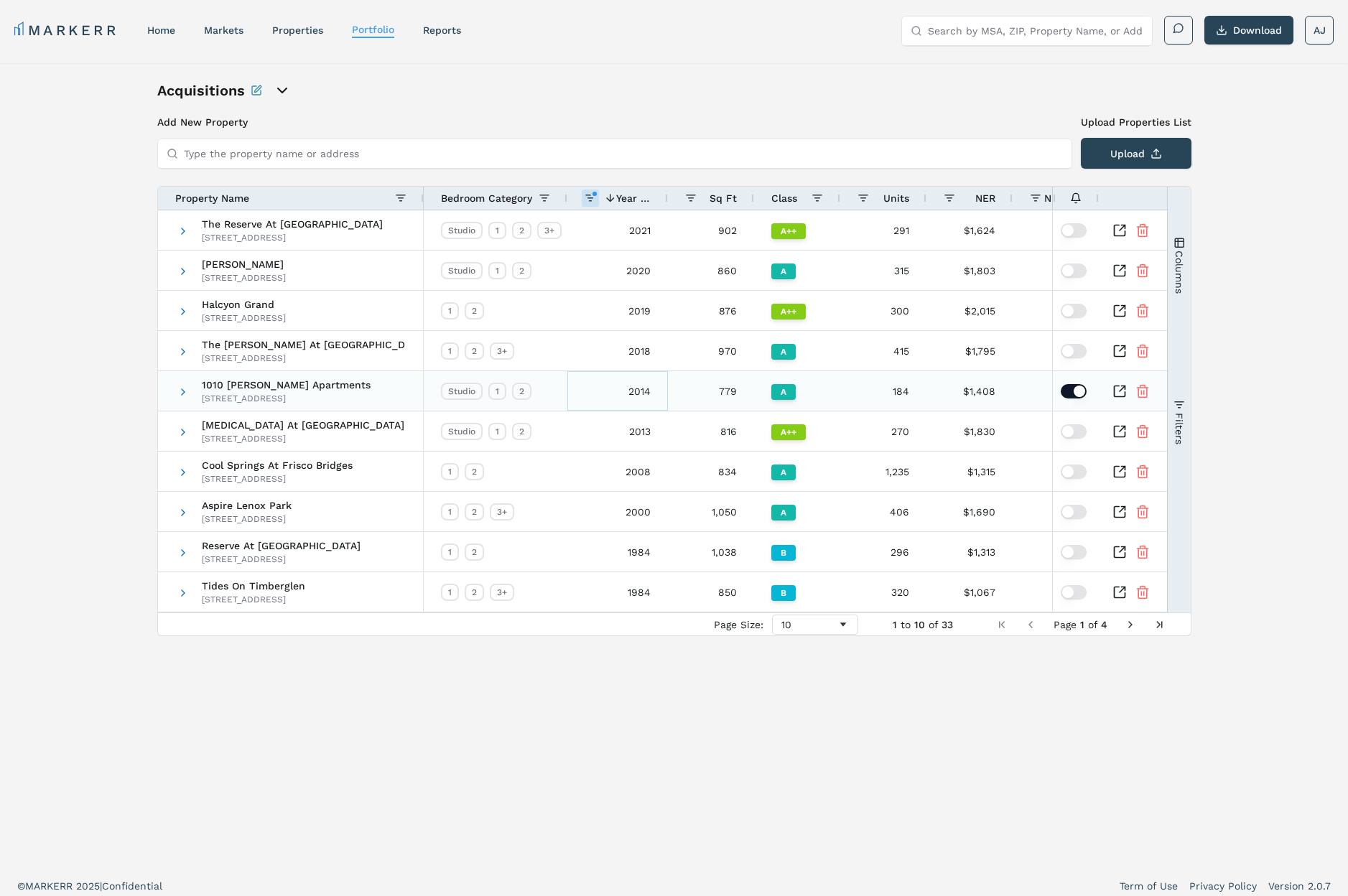
click at [631, 384] on div "2014" at bounding box center [617, 391] width 100 height 39
click at [659, 196] on div "Year Built 1" at bounding box center [617, 198] width 100 height 23
click at [620, 195] on span "Year Built" at bounding box center [634, 198] width 34 height 11
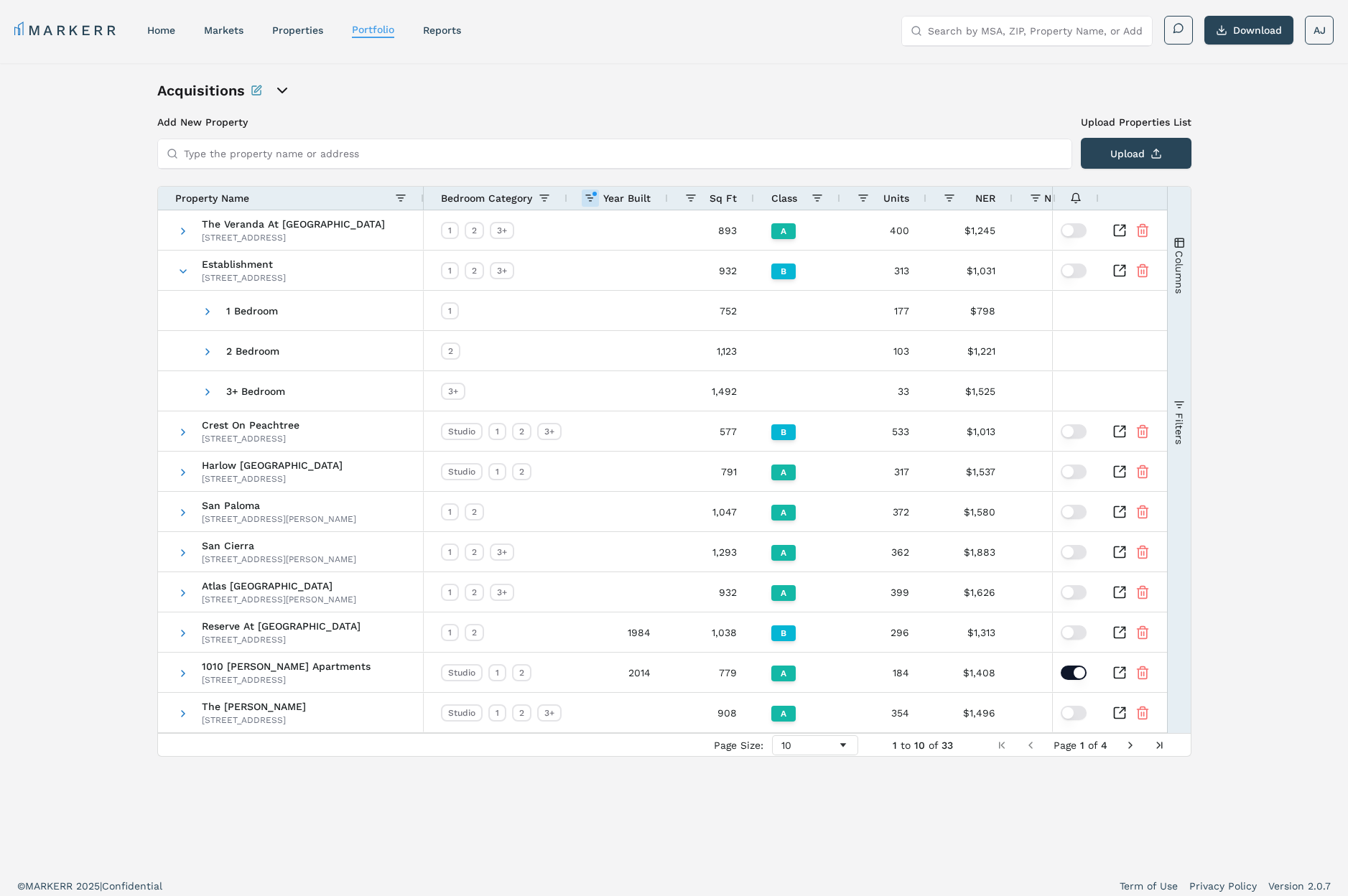
click at [702, 191] on div "Sq Ft" at bounding box center [716, 198] width 40 height 15
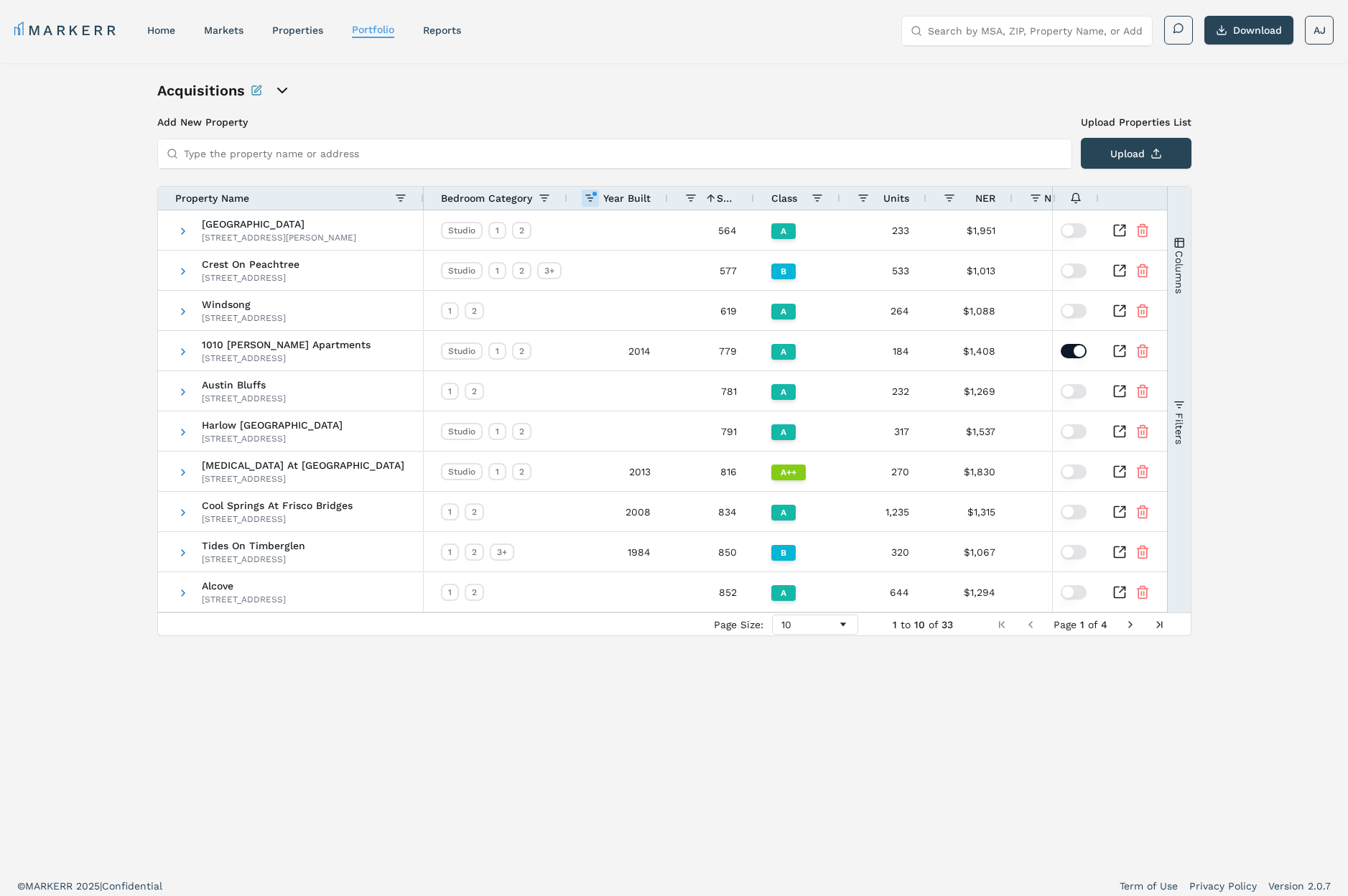
click at [720, 191] on div "Sq Ft 1" at bounding box center [716, 198] width 40 height 15
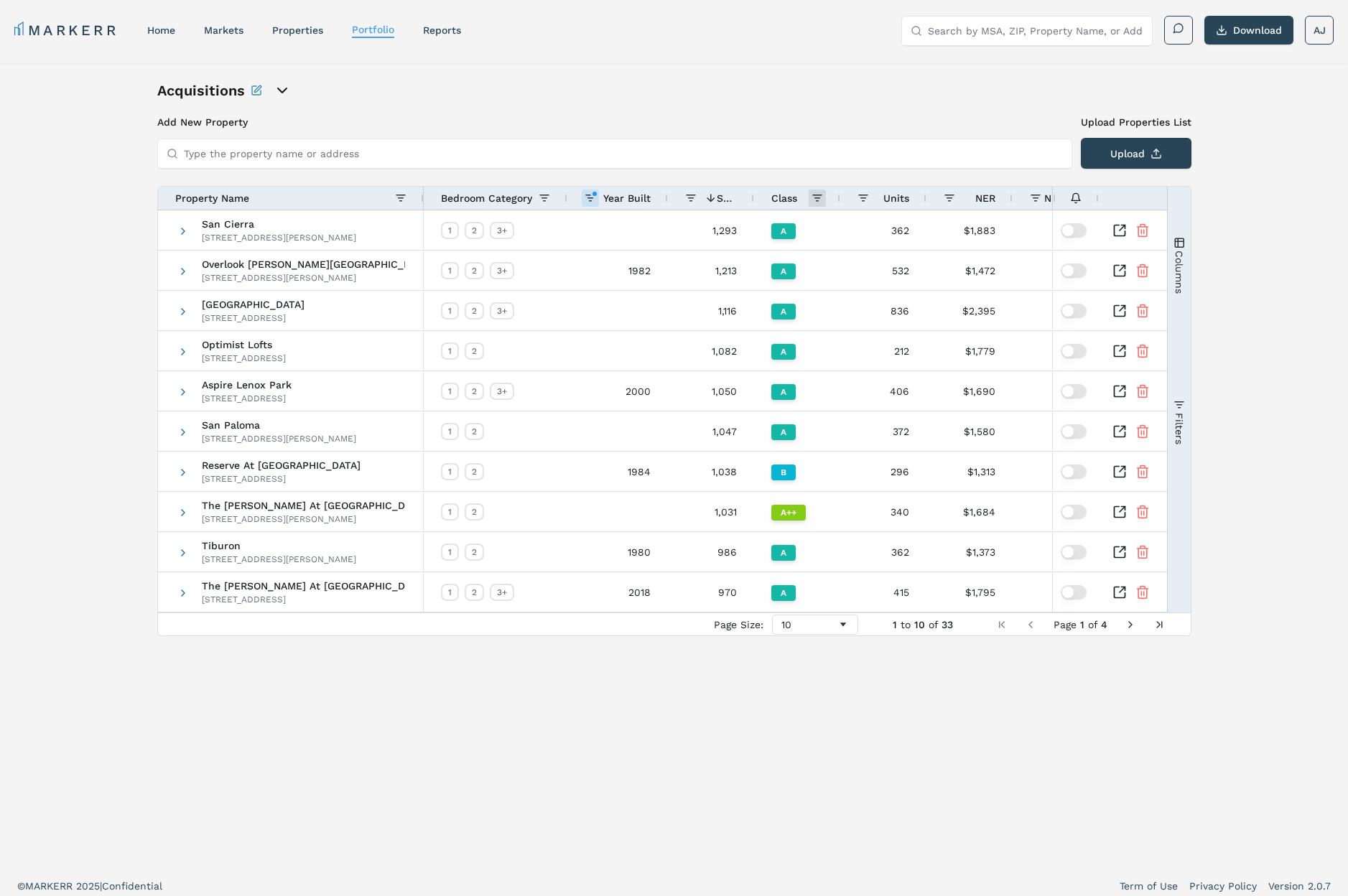
drag, startPoint x: 801, startPoint y: 197, endPoint x: 817, endPoint y: 199, distance: 16.1
click at [800, 198] on div "Class" at bounding box center [791, 198] width 40 height 15
click at [813, 199] on span at bounding box center [817, 198] width 11 height 11
click at [817, 199] on span at bounding box center [817, 198] width 11 height 11
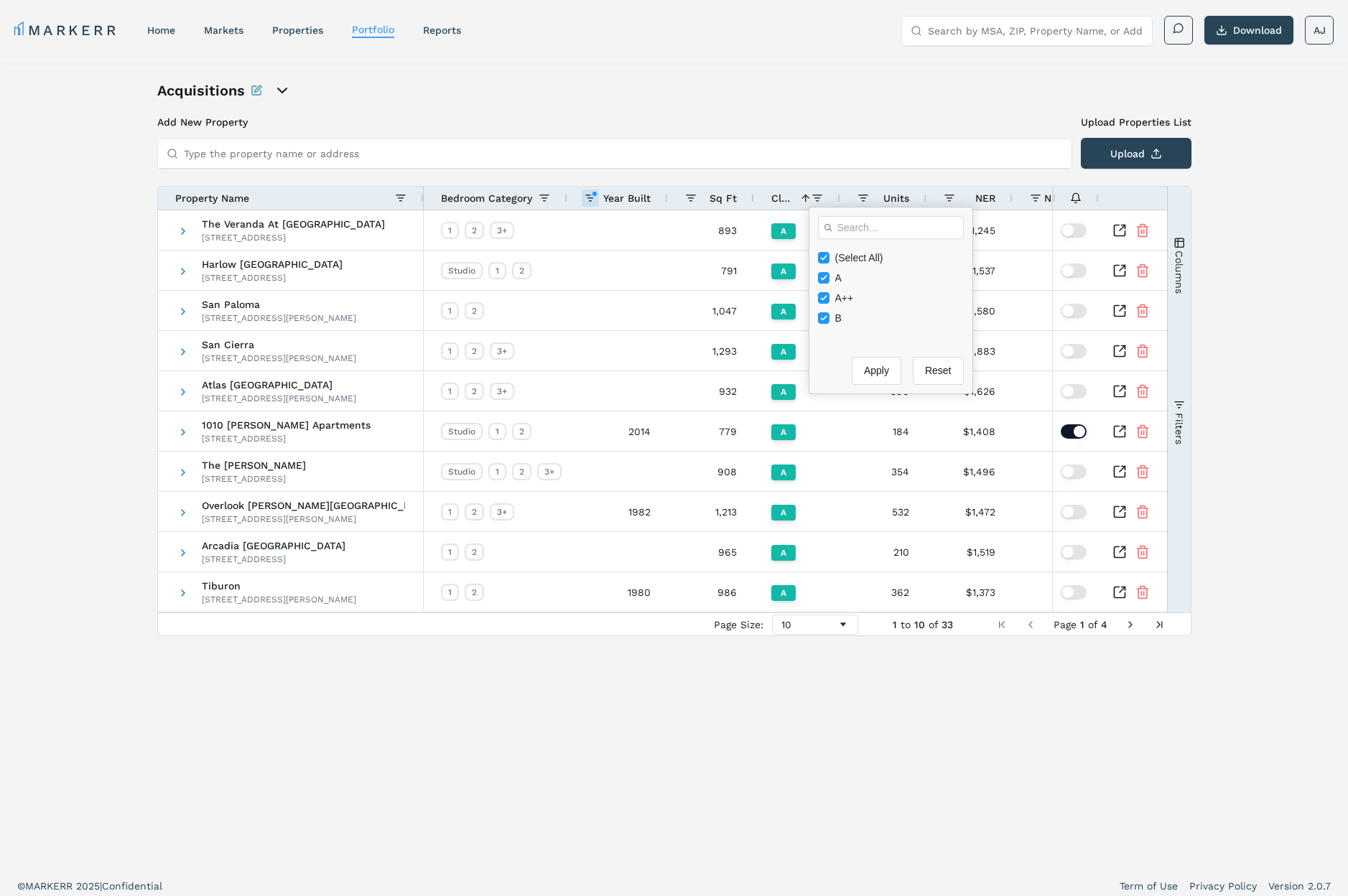
drag, startPoint x: 821, startPoint y: 270, endPoint x: 822, endPoint y: 285, distance: 15.0
click at [821, 270] on div "A" at bounding box center [895, 278] width 155 height 20
click at [826, 257] on input "Filter List" at bounding box center [823, 257] width 11 height 11
checkbox input "false"
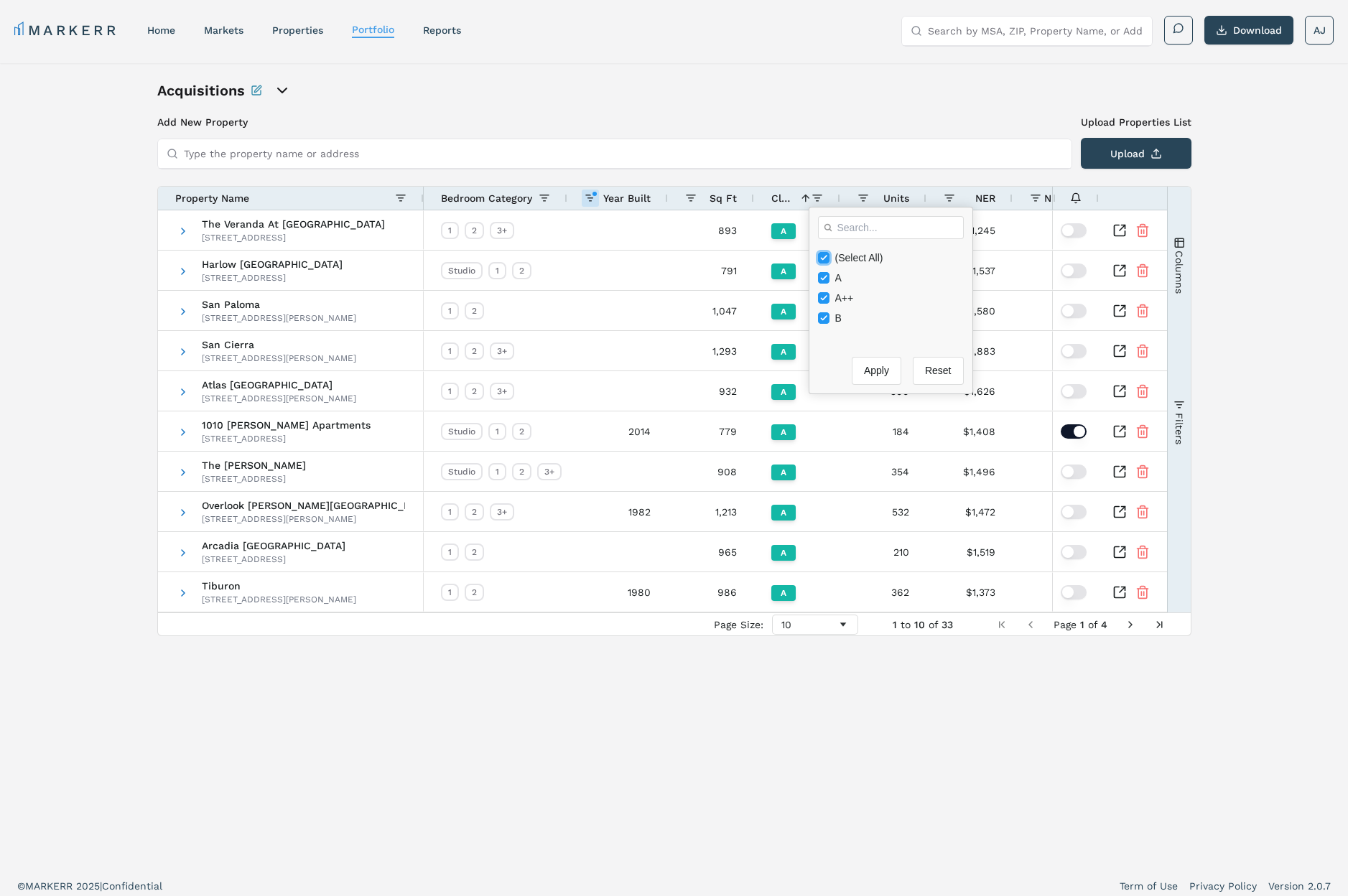
checkbox input "false"
click at [825, 294] on input "Filter List" at bounding box center [823, 298] width 11 height 11
checkbox input "true"
checkbox input "false"
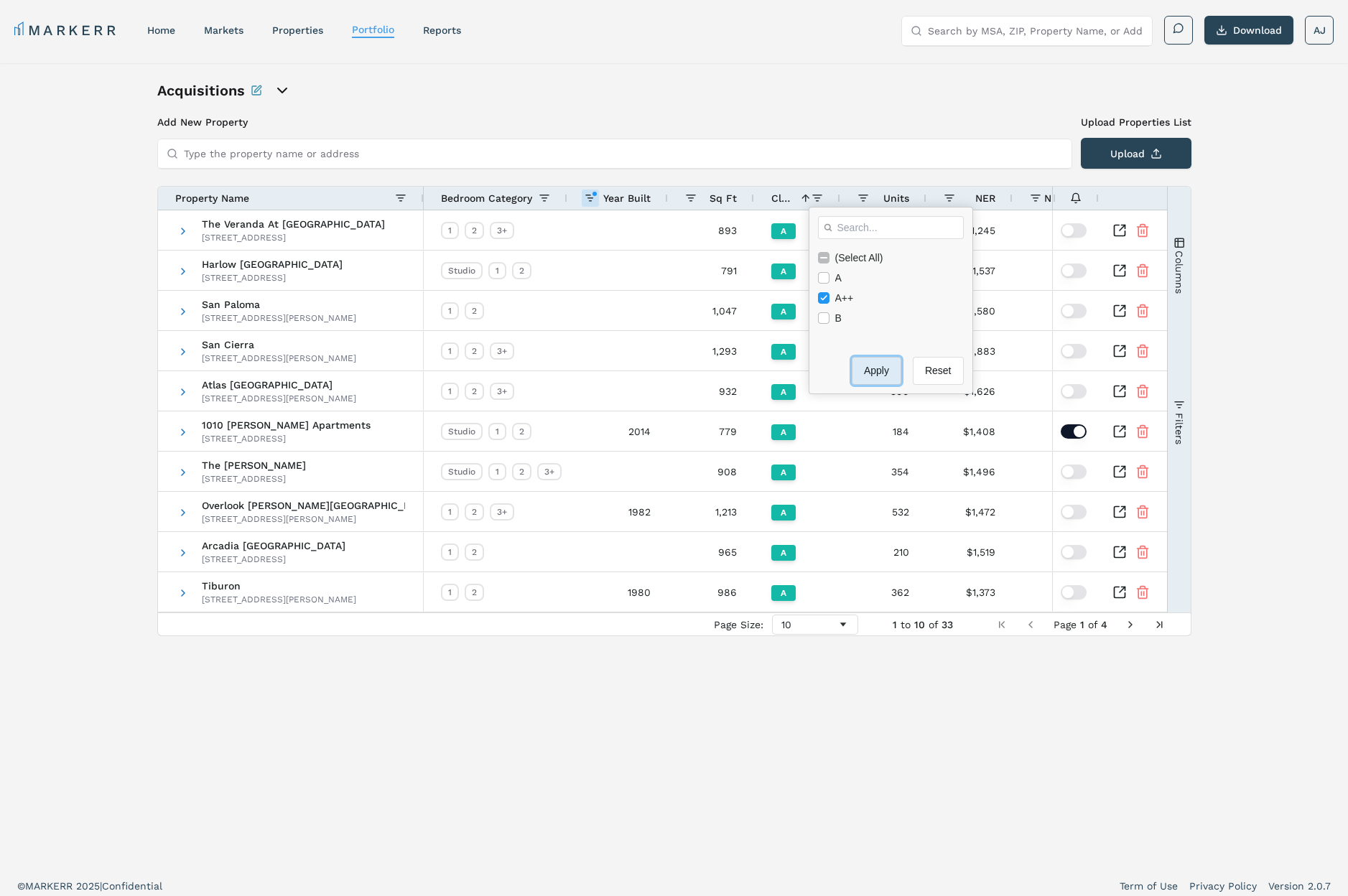
click at [859, 376] on button "Apply" at bounding box center [876, 371] width 50 height 28
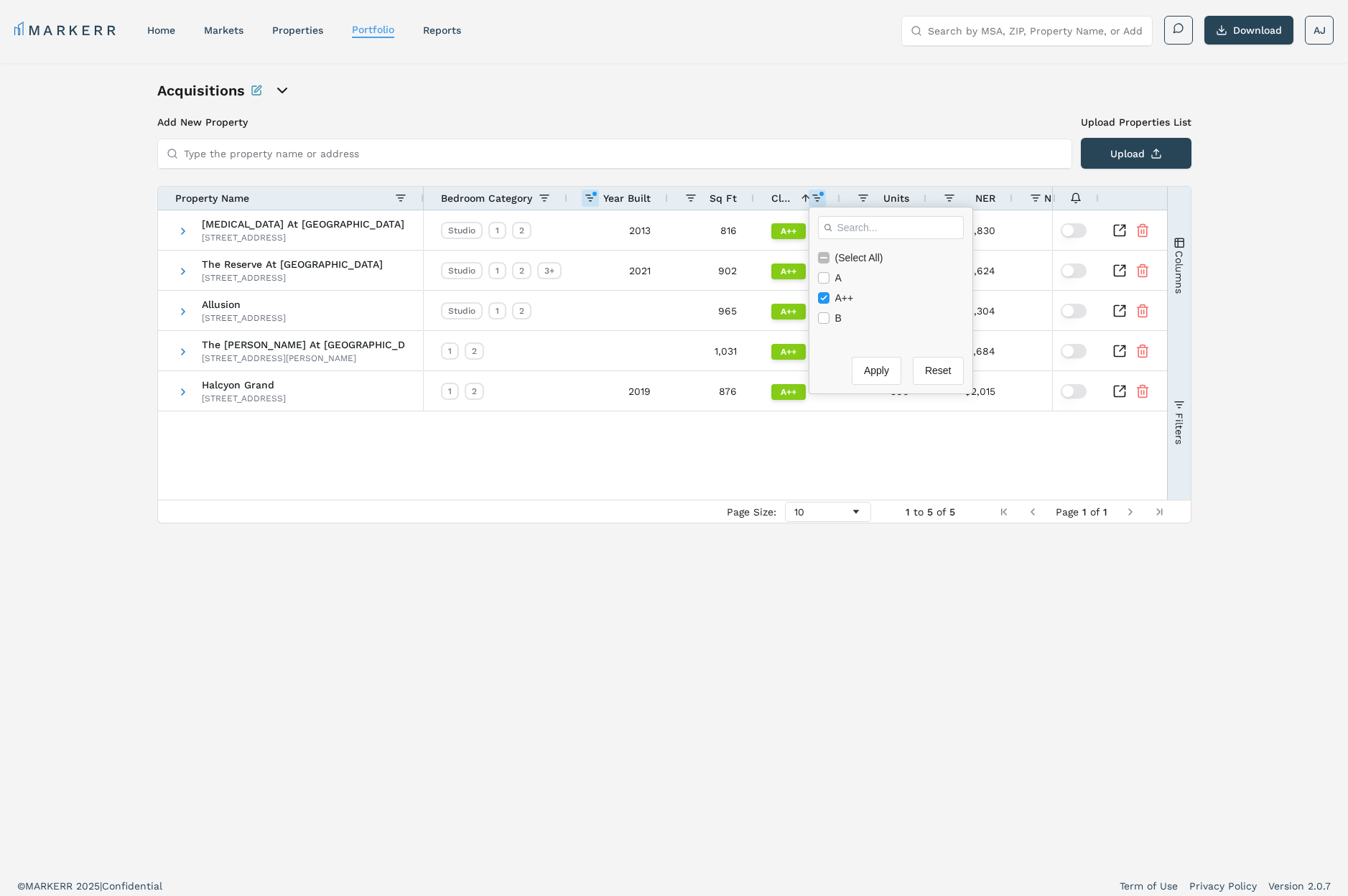
click at [807, 489] on div "Muse At Museum District 1301 Richmond Ave, Houston, TX 77006 The Reserve At Bay…" at bounding box center [662, 354] width 1009 height 289
drag, startPoint x: 841, startPoint y: 504, endPoint x: 833, endPoint y: 497, distance: 10.6
click at [841, 504] on div "10" at bounding box center [828, 512] width 86 height 20
click at [385, 34] on link "Portfolio" at bounding box center [373, 29] width 42 height 11
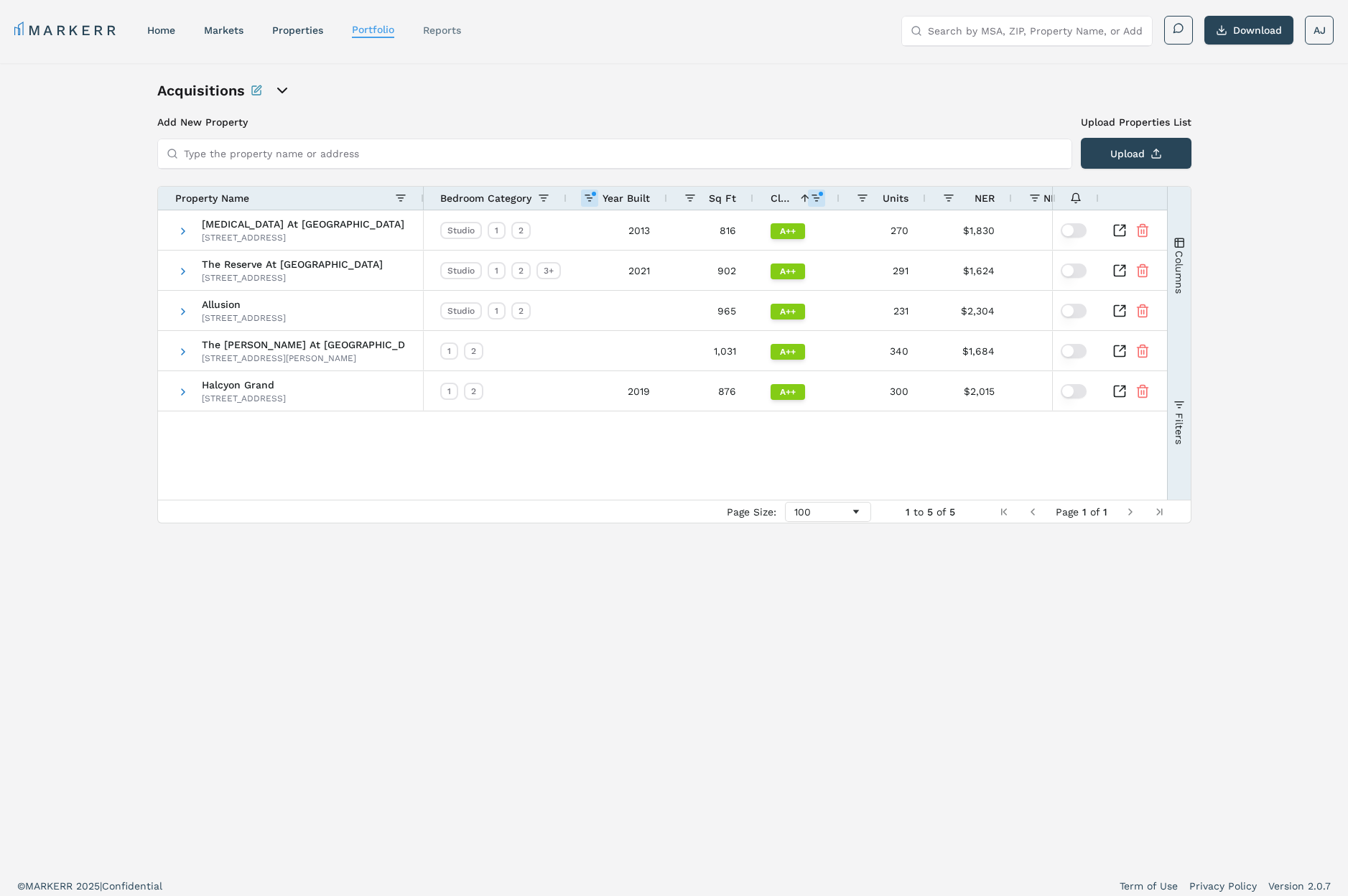
click at [441, 31] on link "reports" at bounding box center [441, 30] width 38 height 11
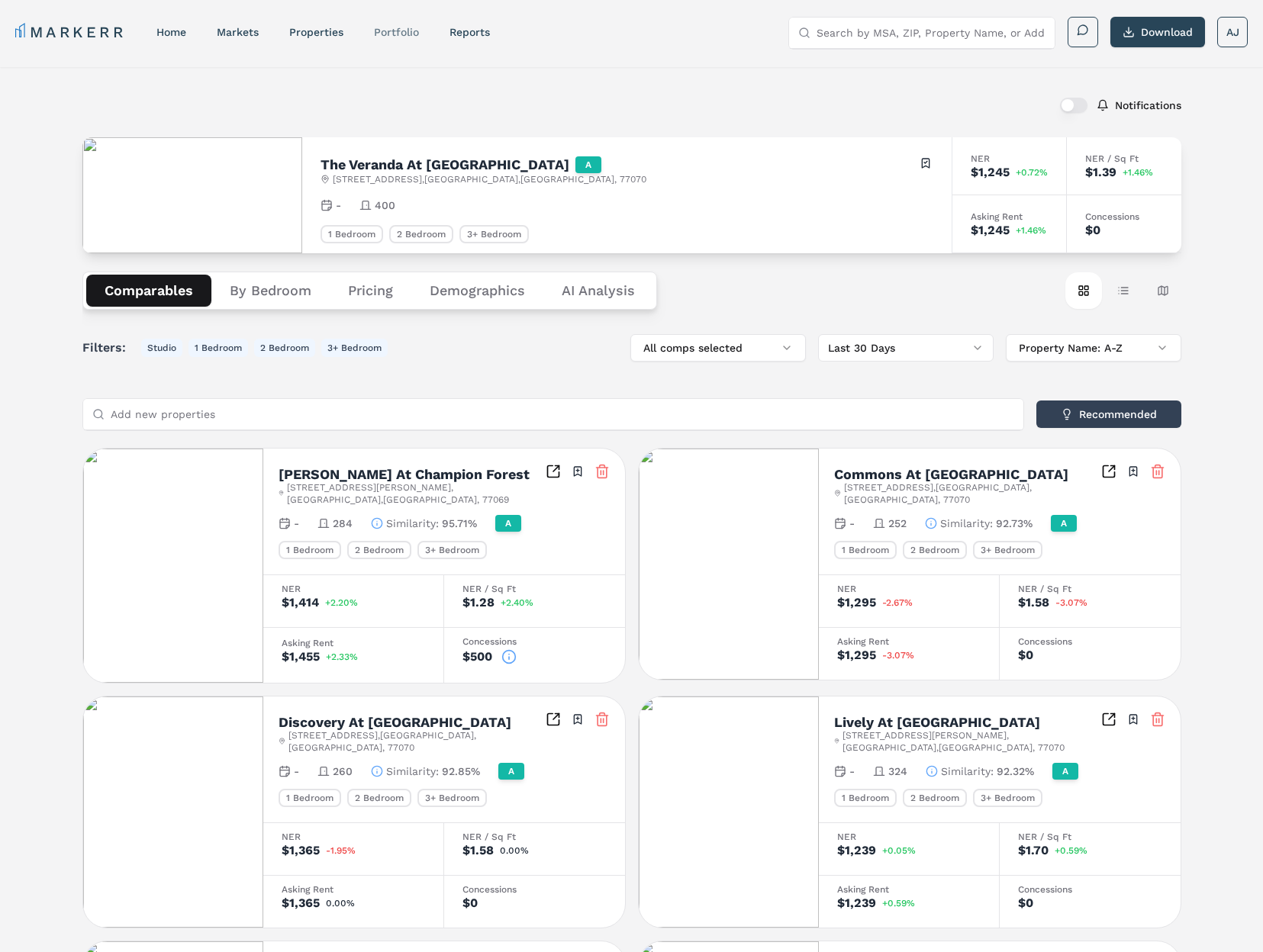
click at [404, 29] on link "Portfolio" at bounding box center [396, 32] width 45 height 12
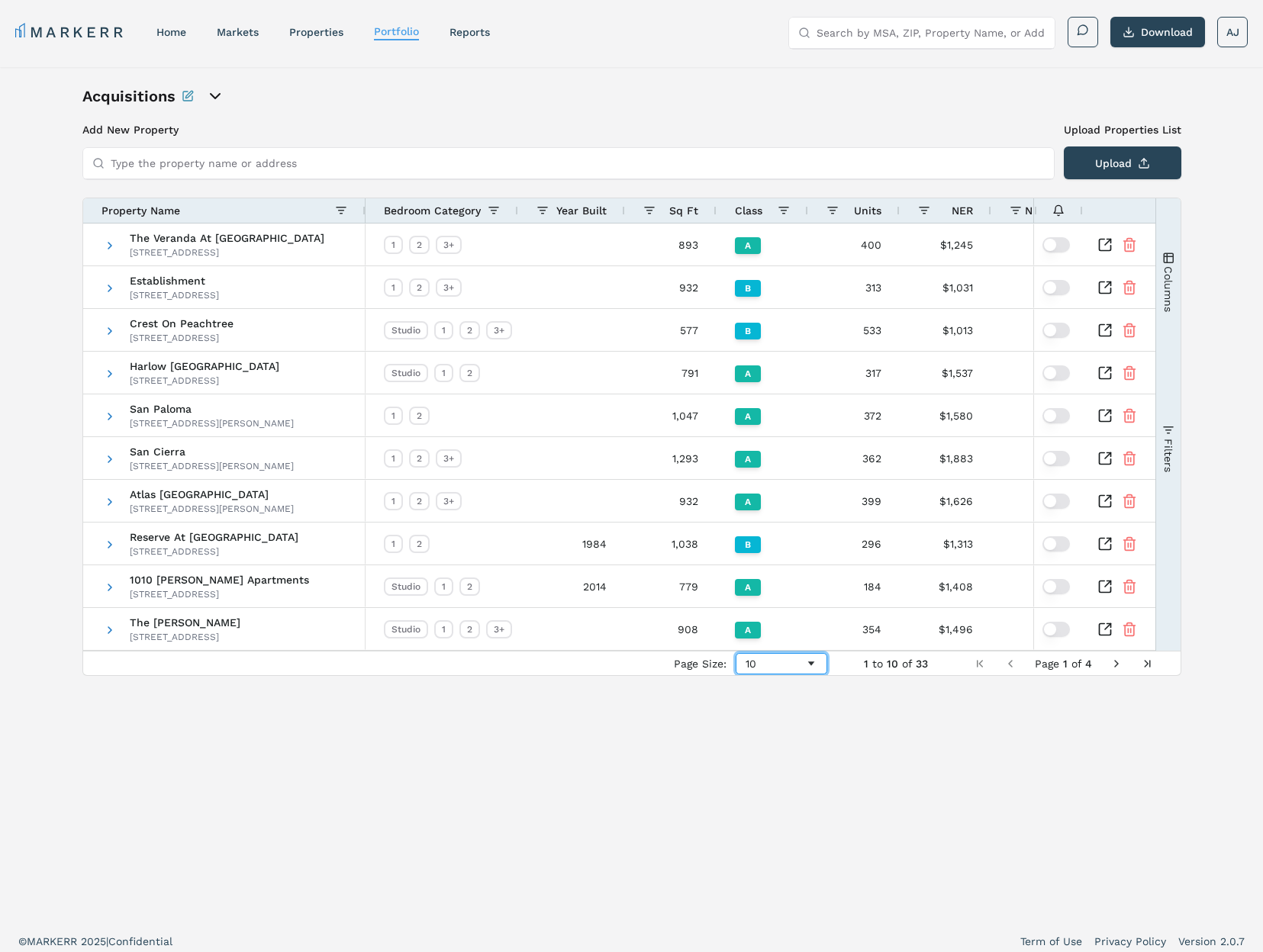
click at [807, 664] on span "Page Size" at bounding box center [811, 664] width 12 height 12
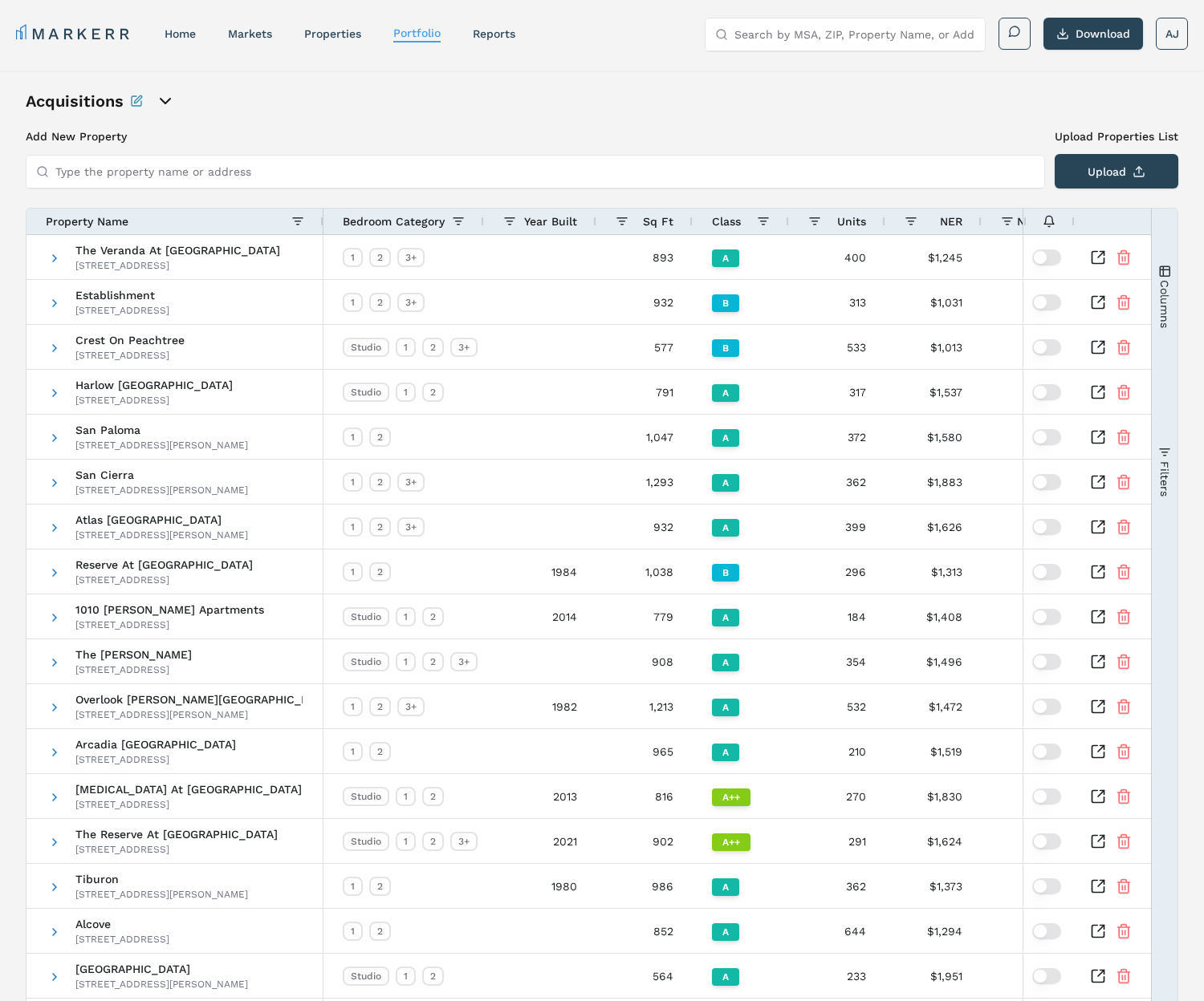
click at [546, 220] on span "Year Built" at bounding box center [551, 221] width 53 height 13
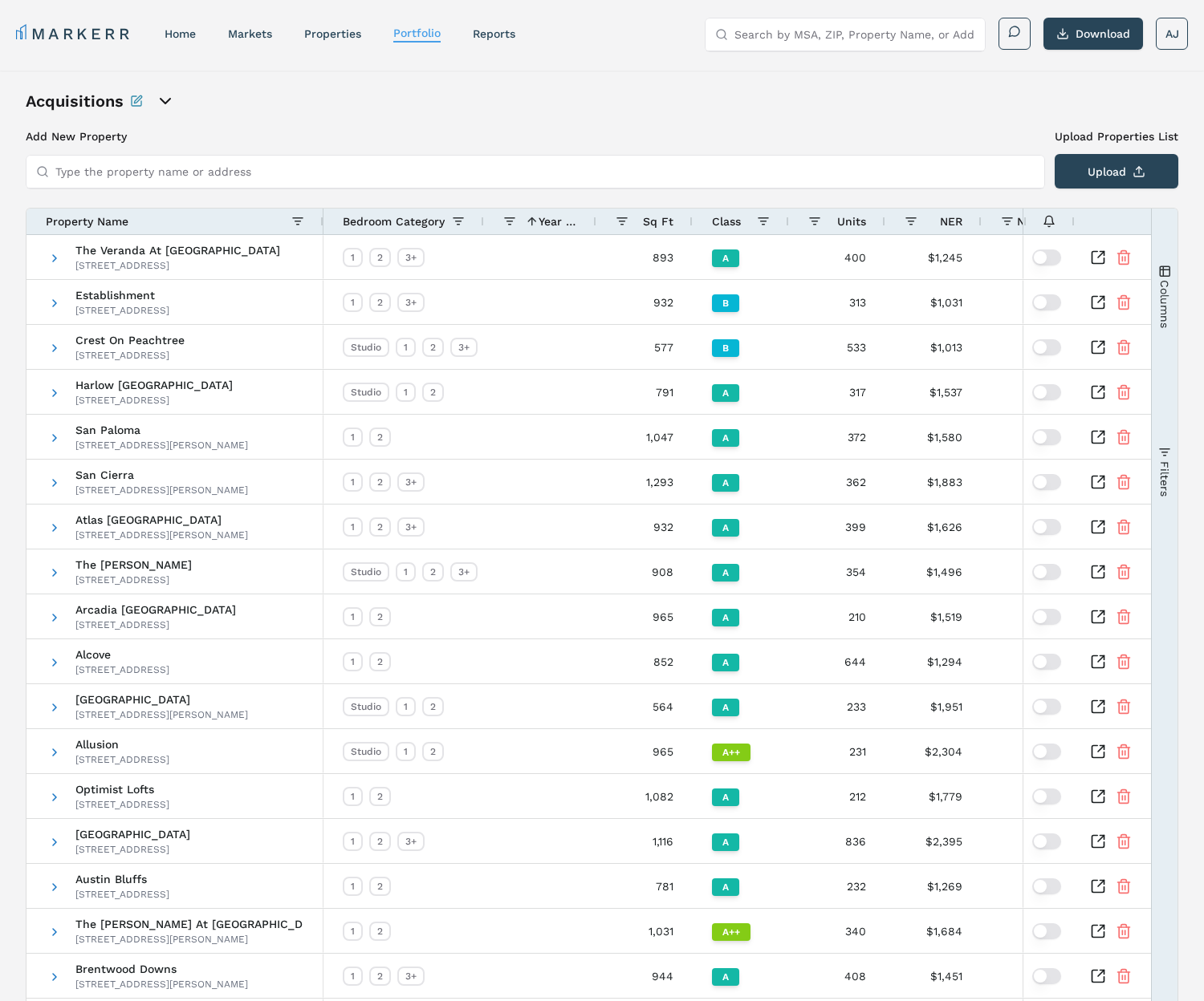
click at [562, 221] on span "Year Built" at bounding box center [558, 221] width 38 height 13
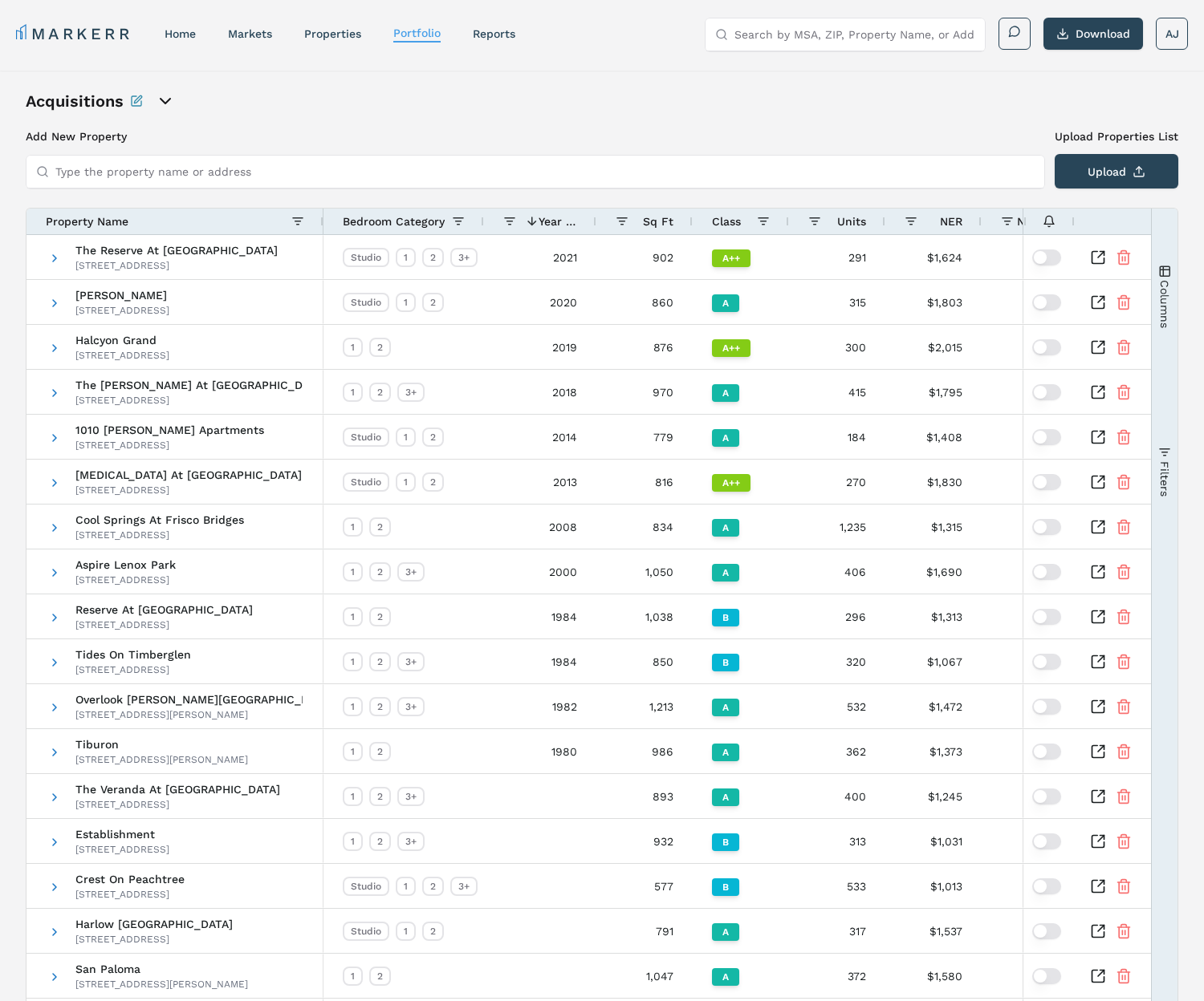
click at [838, 220] on span "Units" at bounding box center [852, 221] width 29 height 13
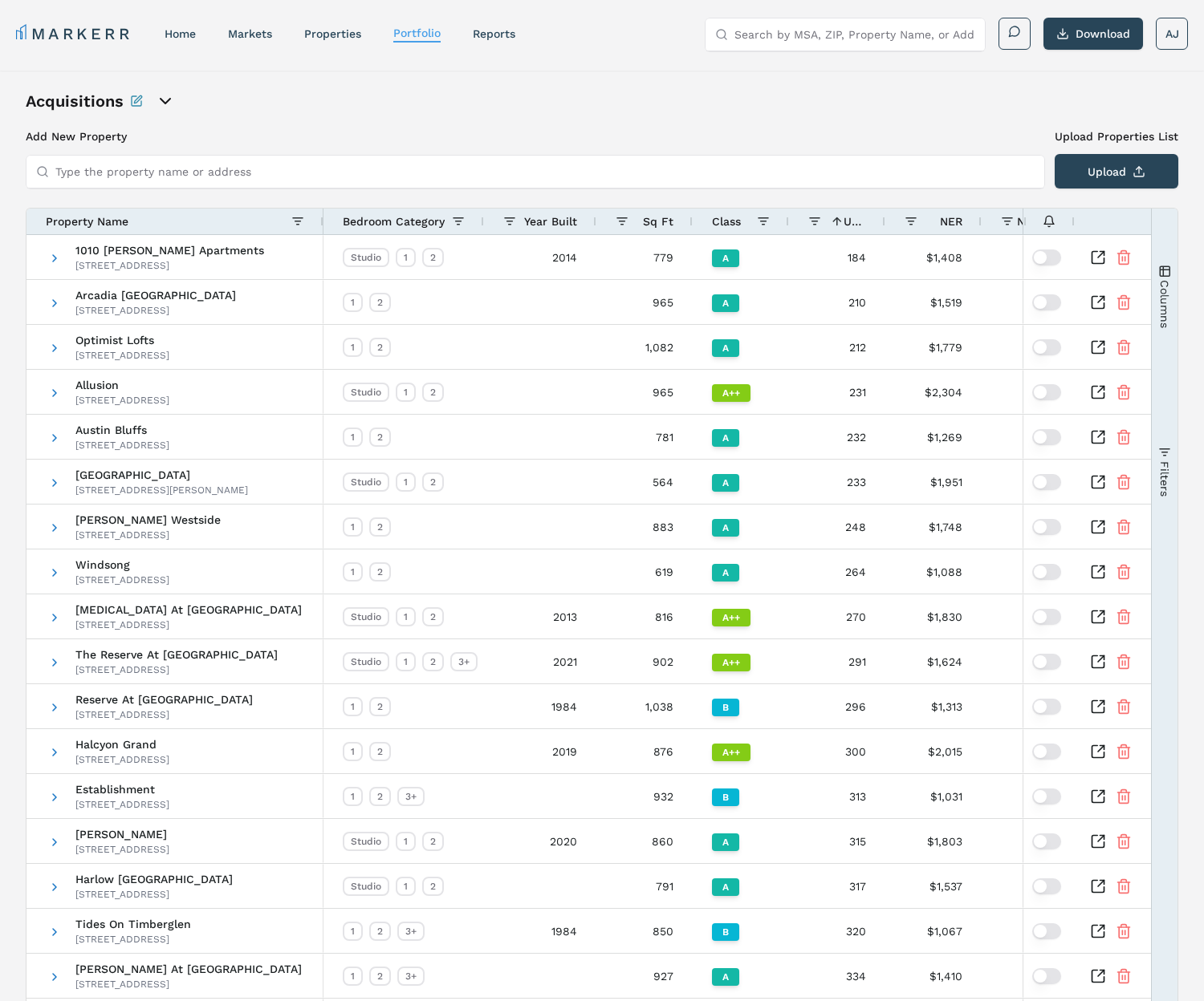
click at [838, 220] on span at bounding box center [837, 221] width 13 height 13
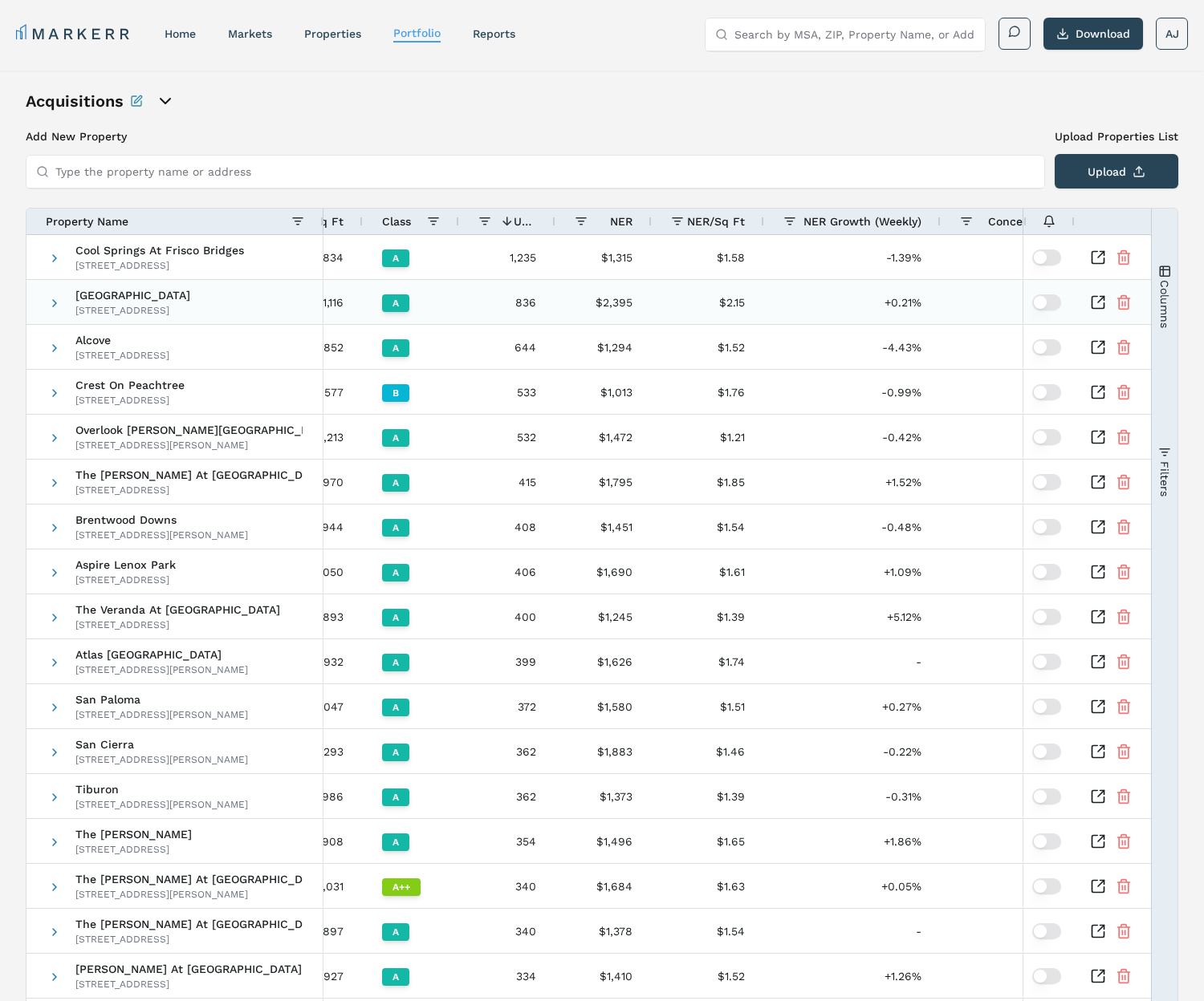
scroll to position [0, 424]
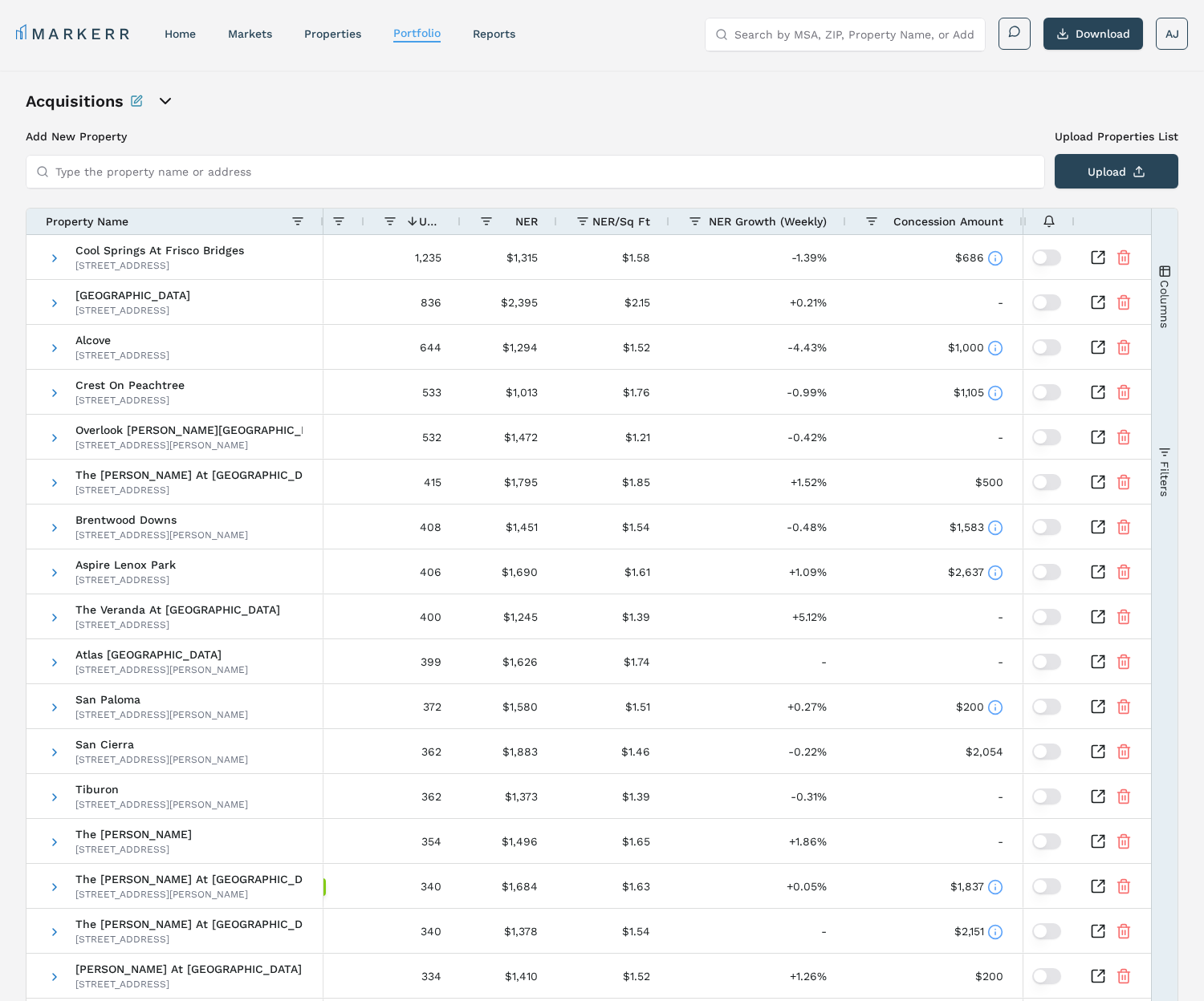
click at [767, 227] on span "NER Growth (Weekly)" at bounding box center [768, 221] width 118 height 13
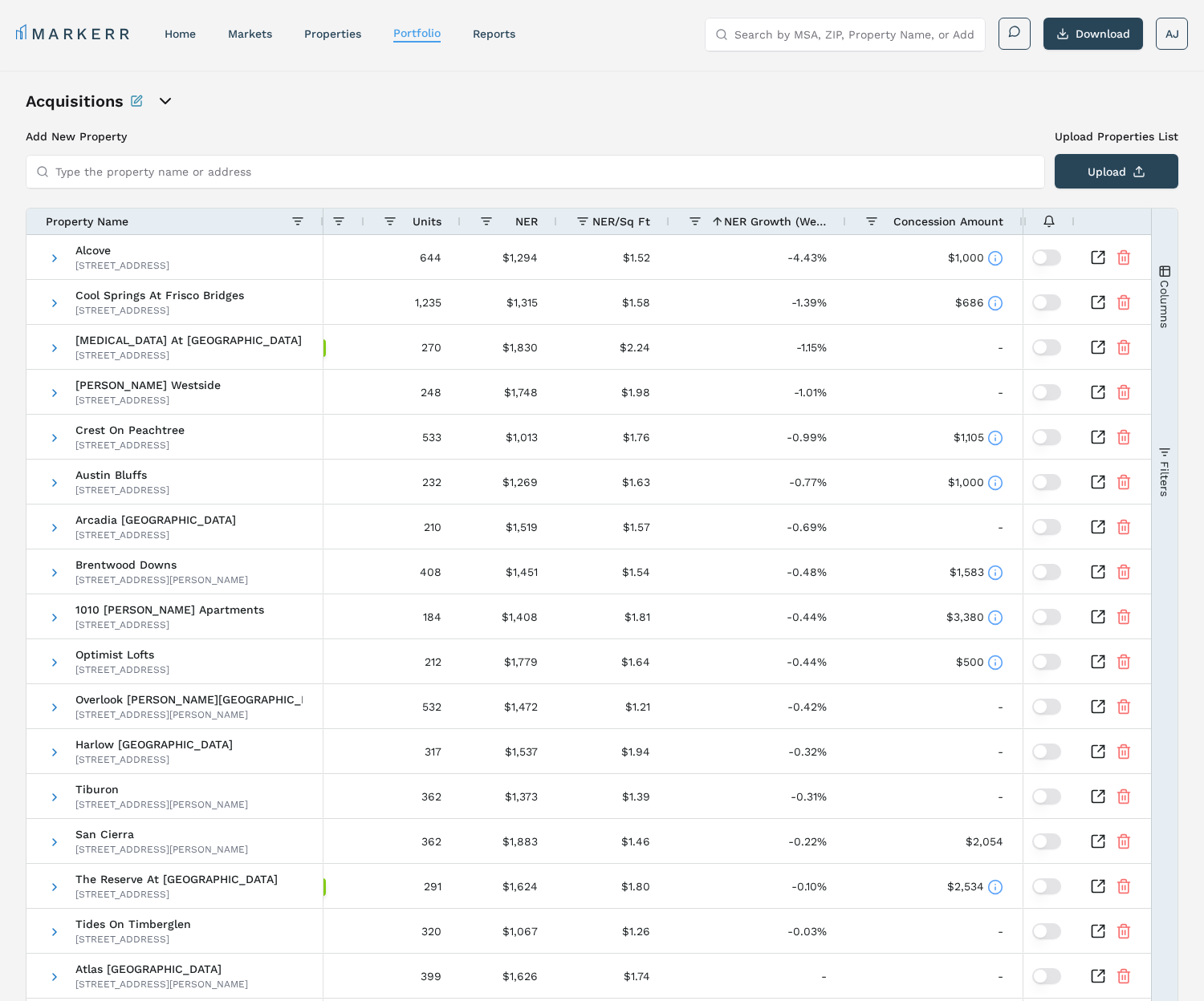
click at [772, 225] on span "NER Growth (Weekly)" at bounding box center [774, 221] width 103 height 13
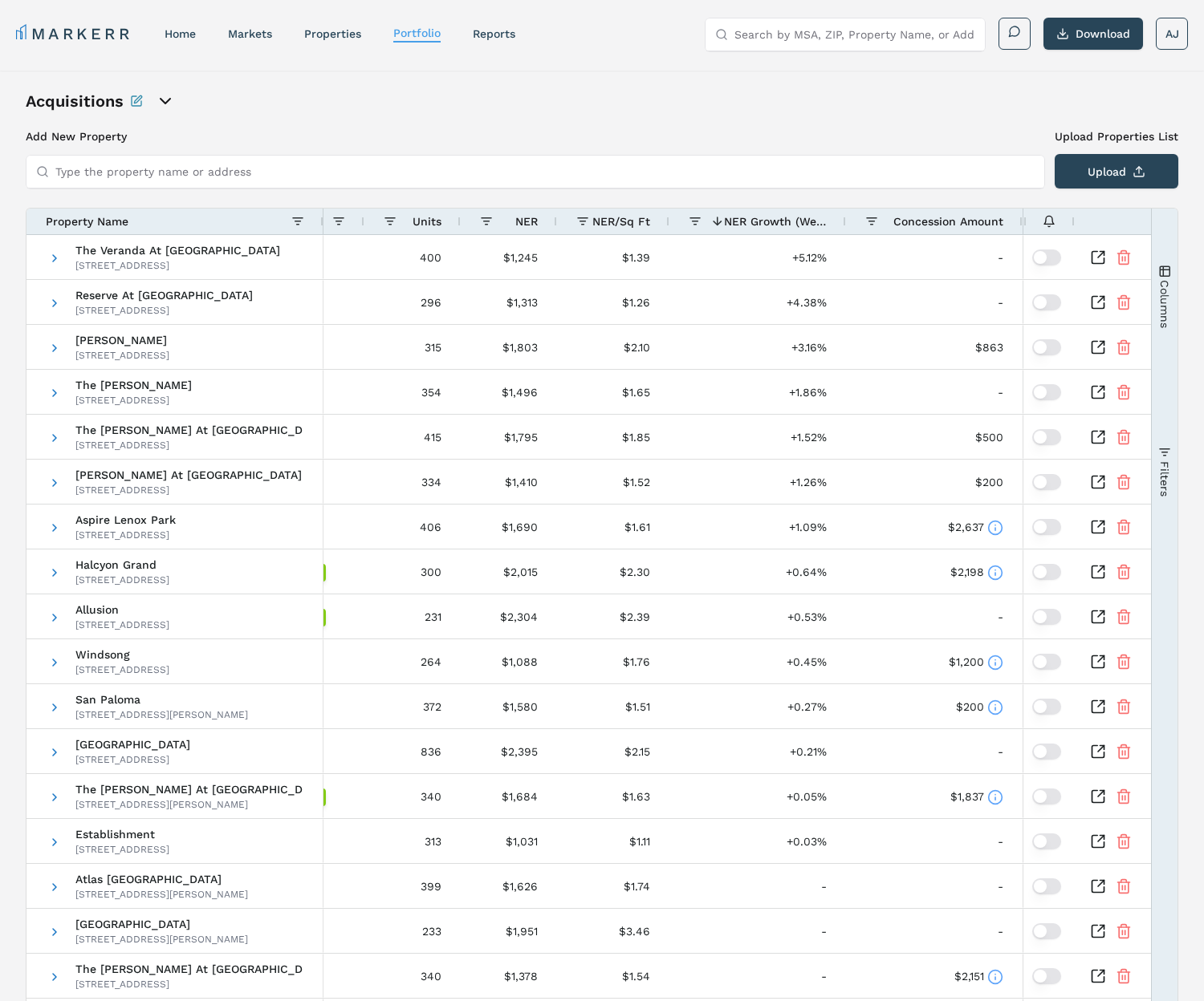
click at [933, 218] on span "Concession Amount" at bounding box center [947, 221] width 110 height 13
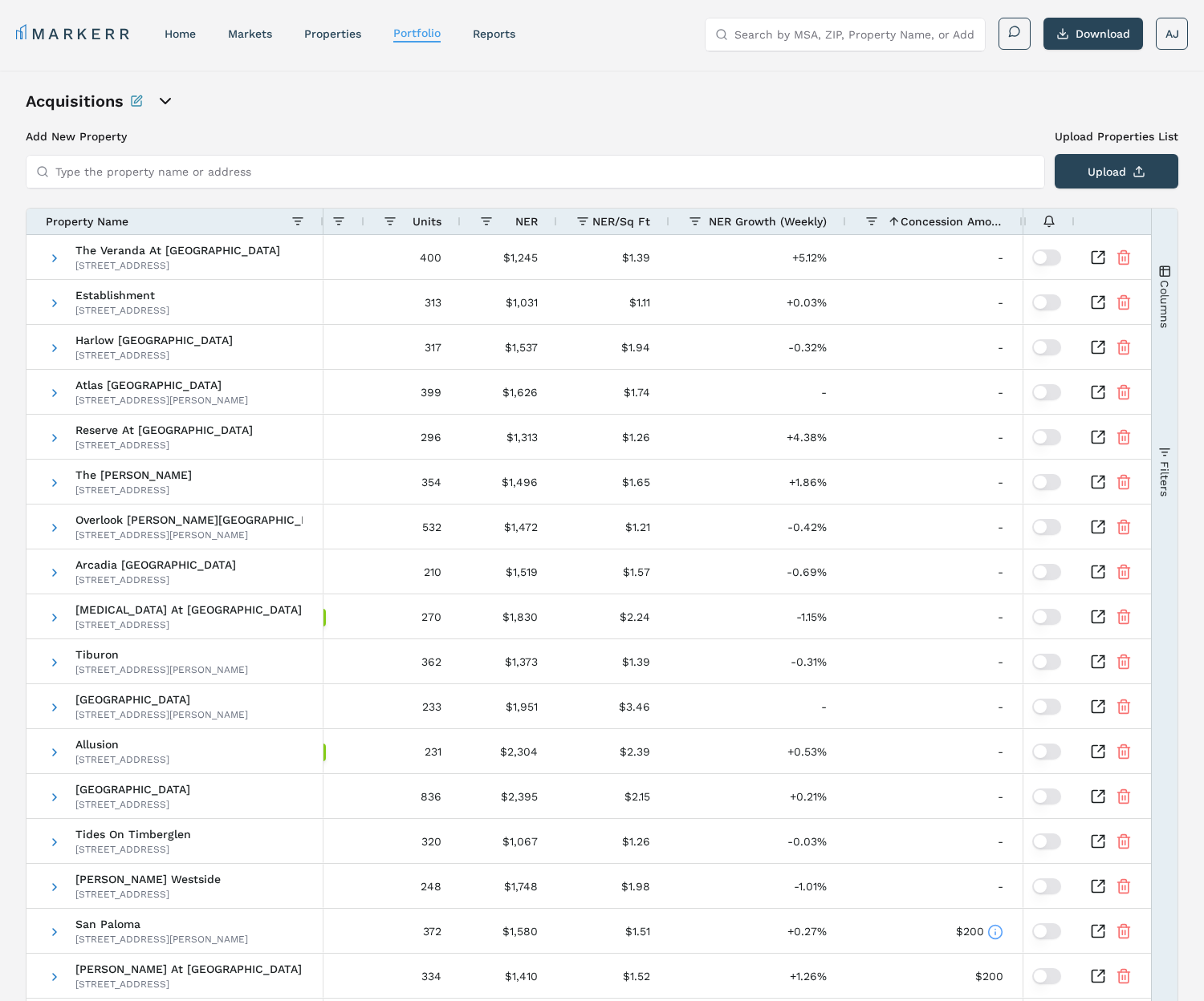
click at [933, 218] on span "Concession Amount" at bounding box center [951, 221] width 103 height 13
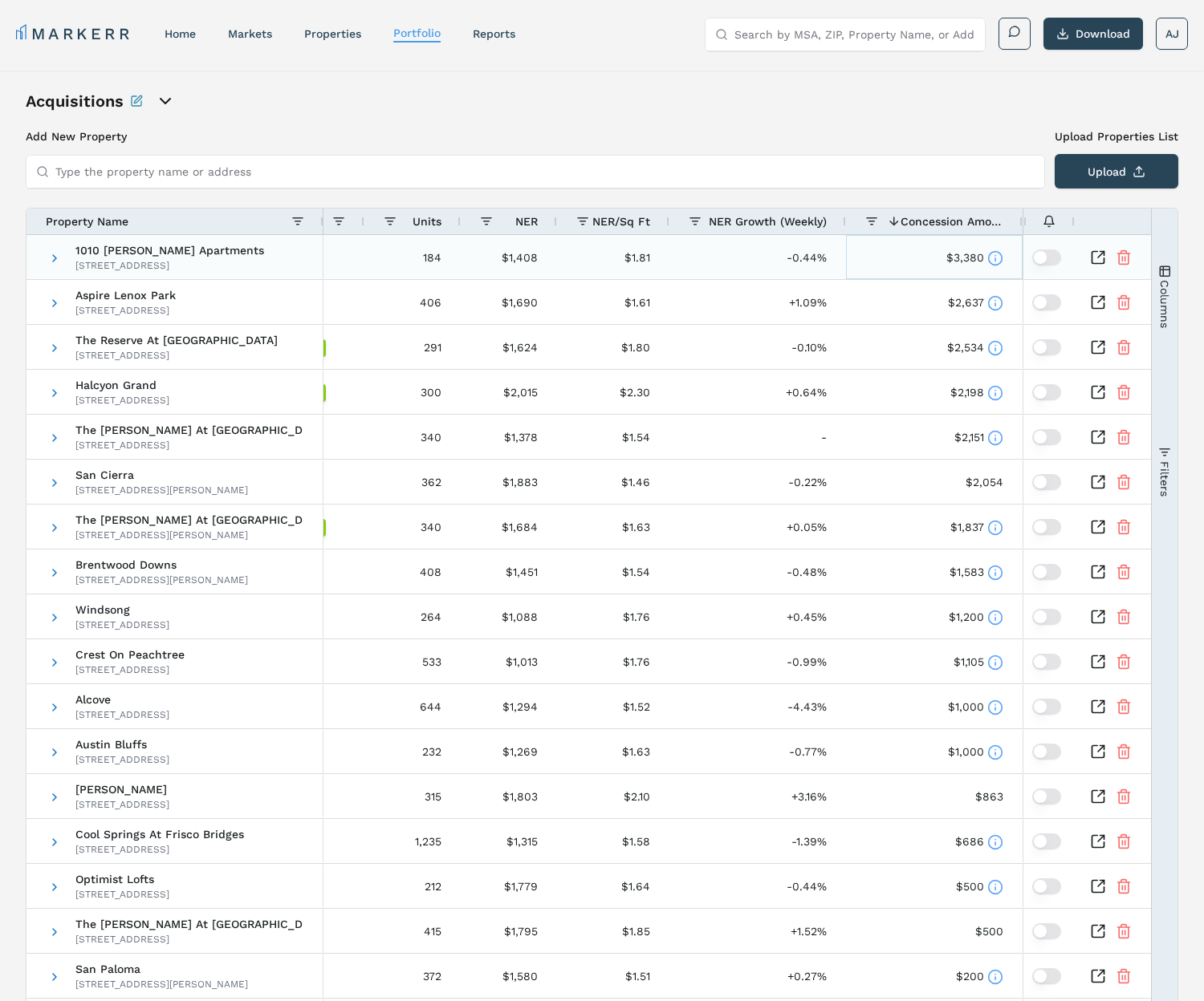
click at [999, 256] on icon at bounding box center [996, 258] width 16 height 16
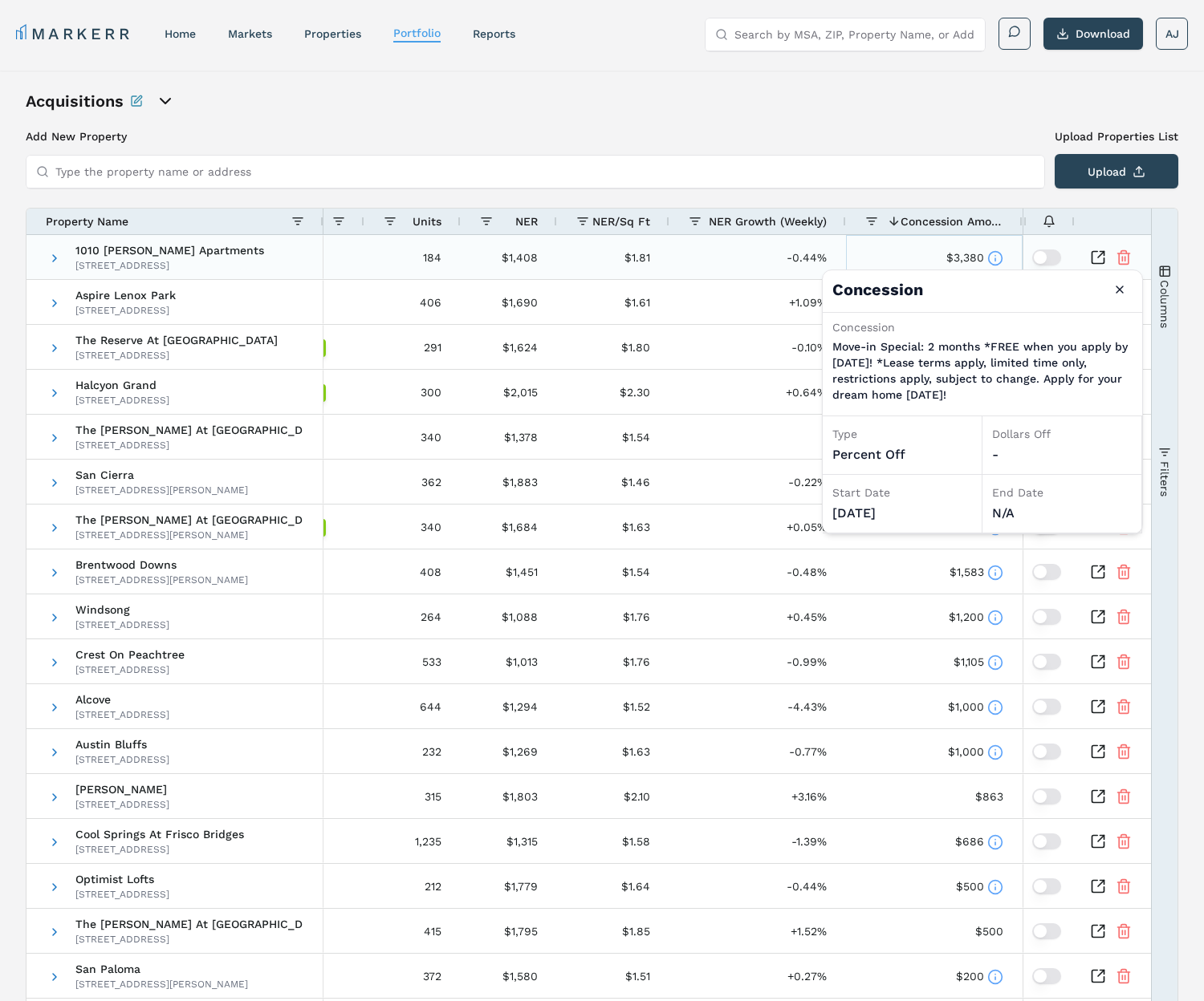
click at [998, 257] on icon at bounding box center [996, 258] width 16 height 16
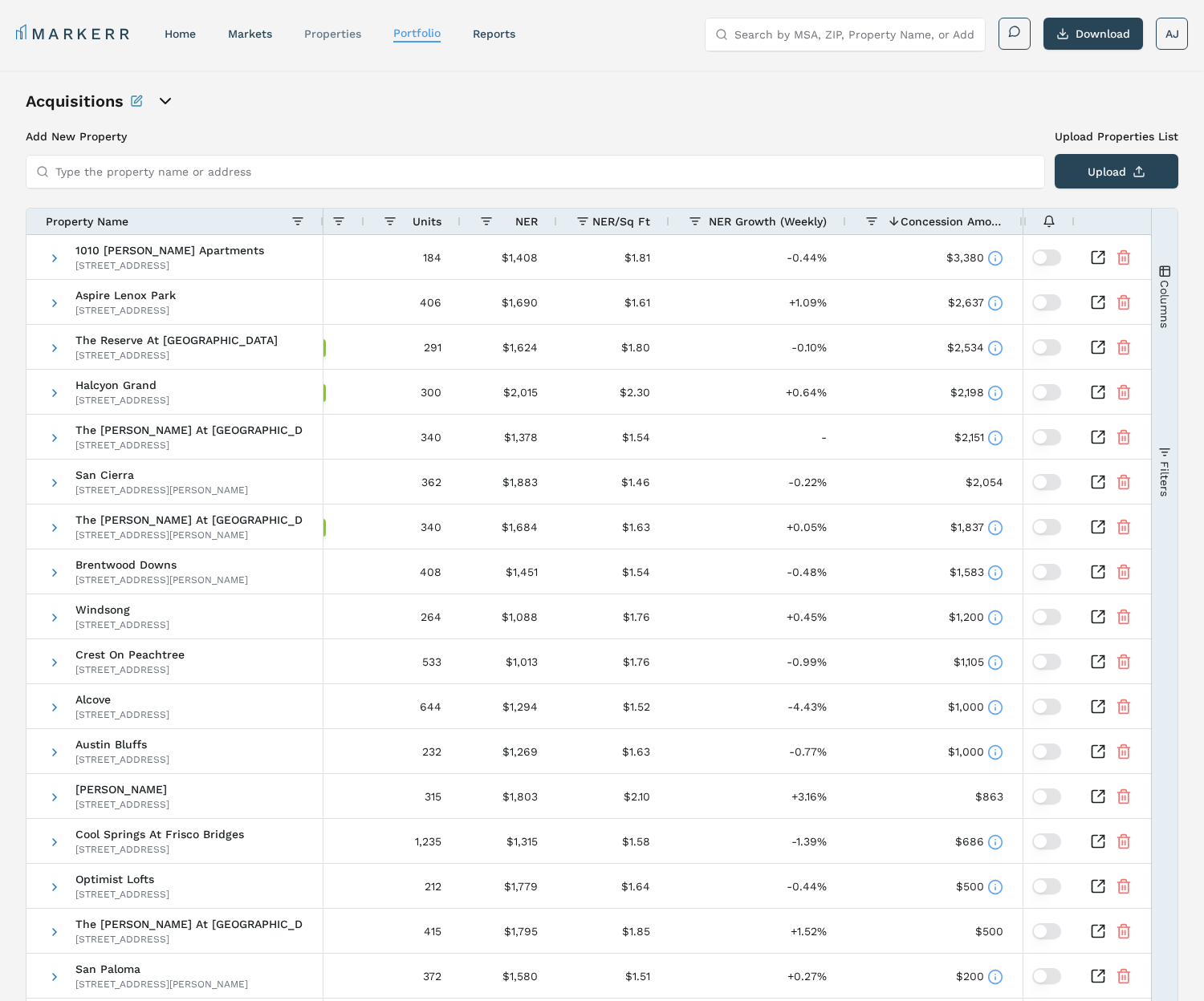
click at [334, 33] on link "properties" at bounding box center [332, 34] width 57 height 13
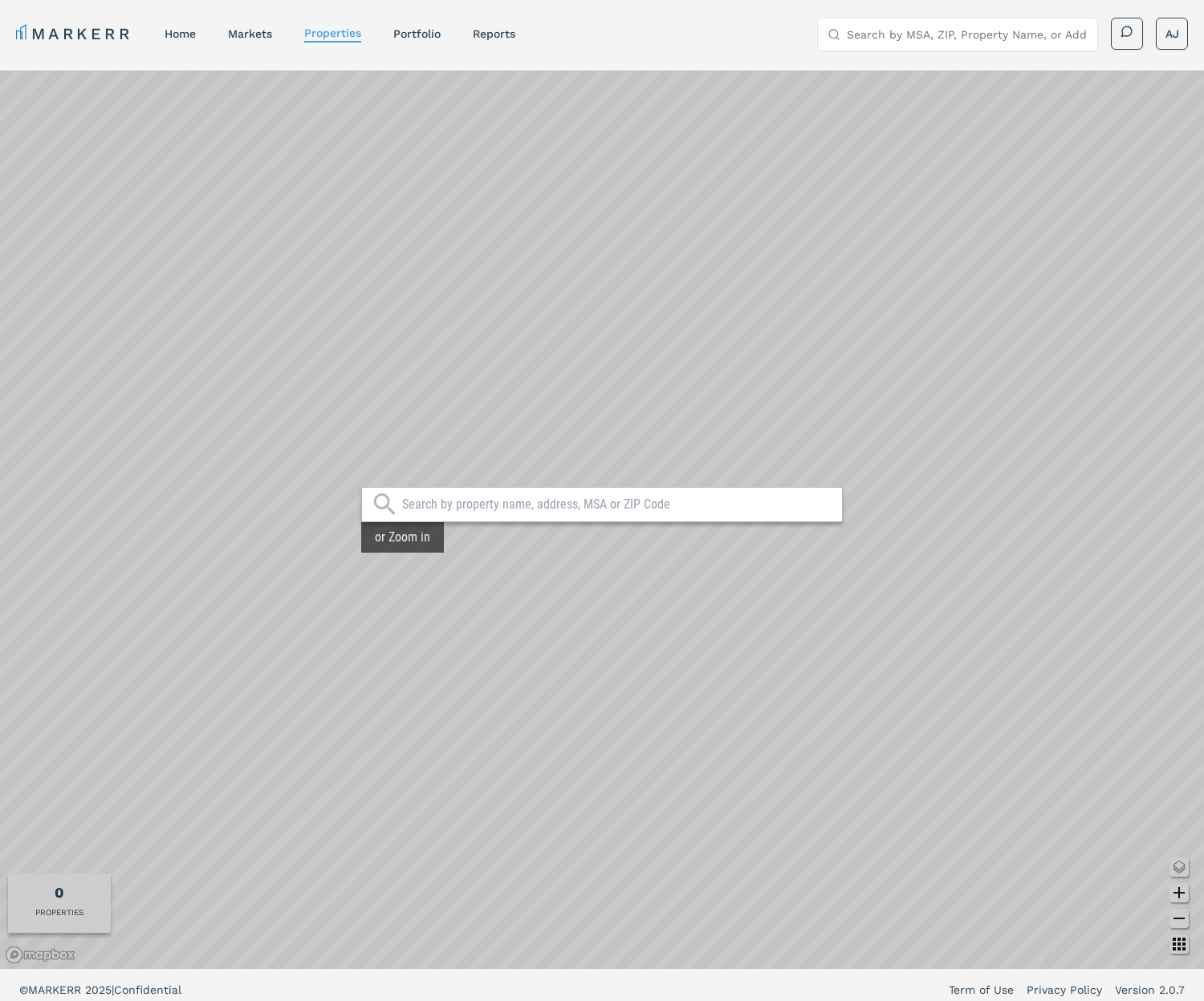
click at [240, 24] on nav "MARKERR home markets properties Portfolio reports" at bounding box center [266, 34] width 499 height 23
click at [244, 36] on link "markets" at bounding box center [249, 34] width 44 height 13
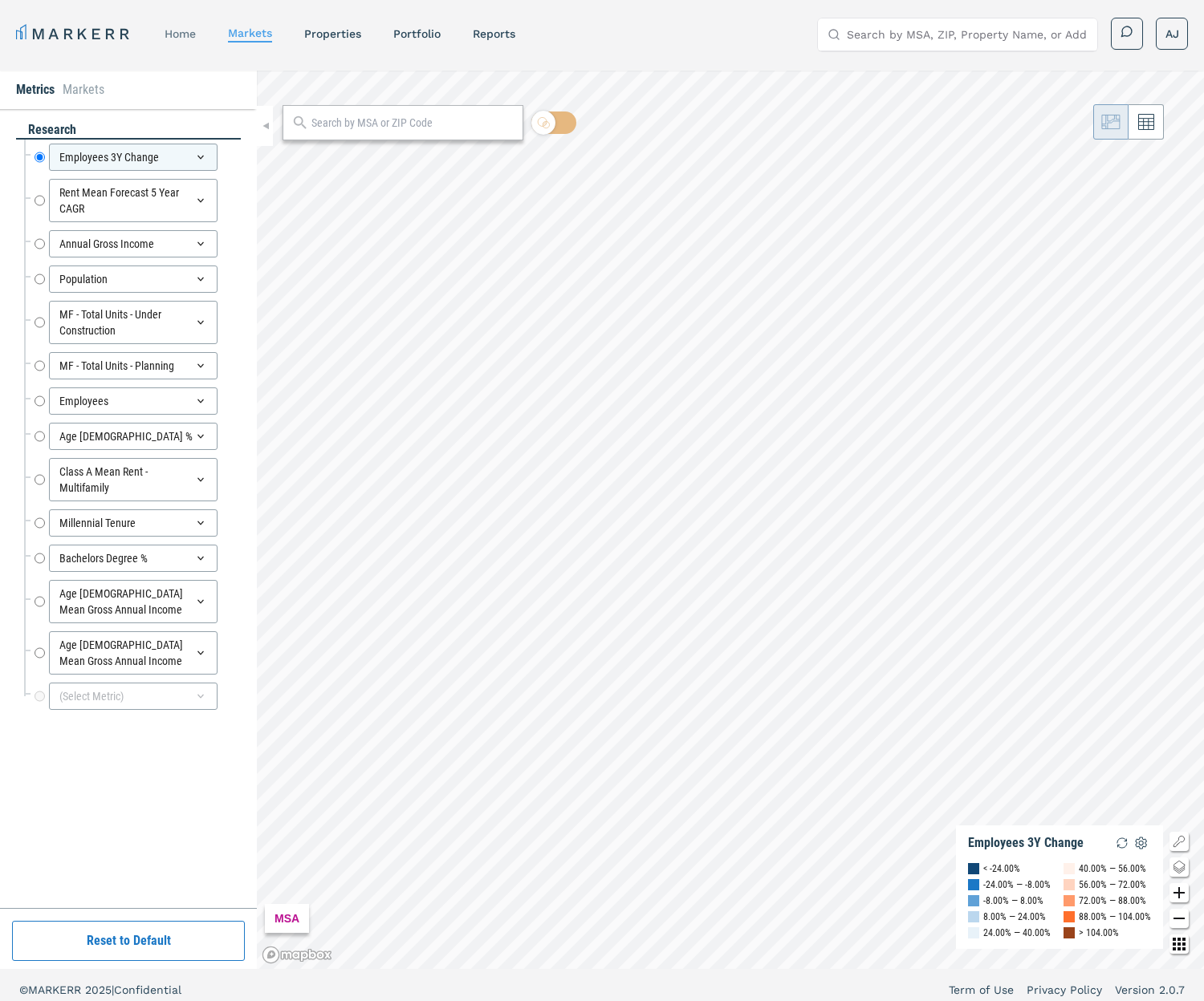
click at [177, 35] on link "home" at bounding box center [180, 34] width 31 height 13
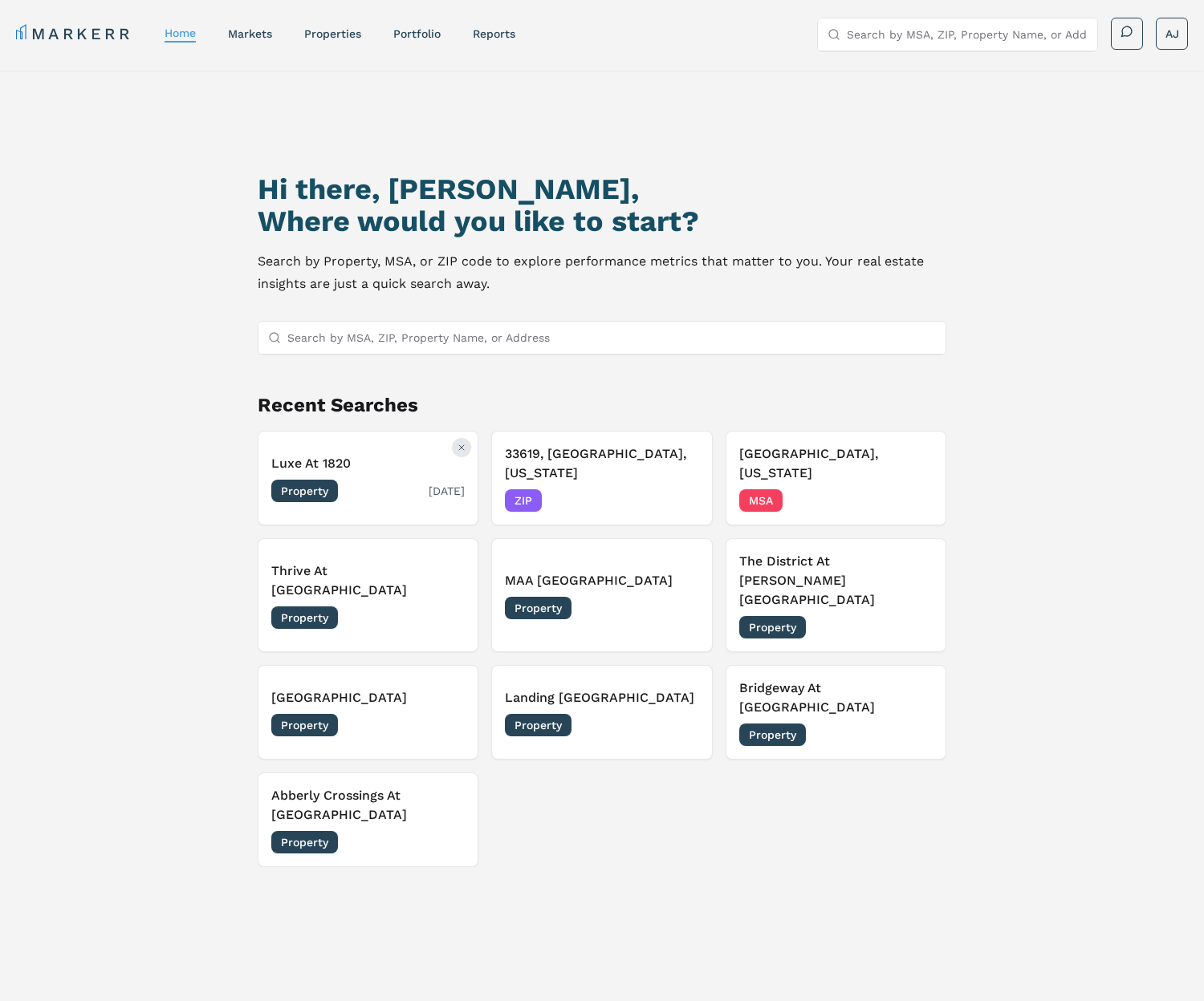
click at [458, 444] on icon "Remove Luxe At 1820" at bounding box center [461, 448] width 10 height 10
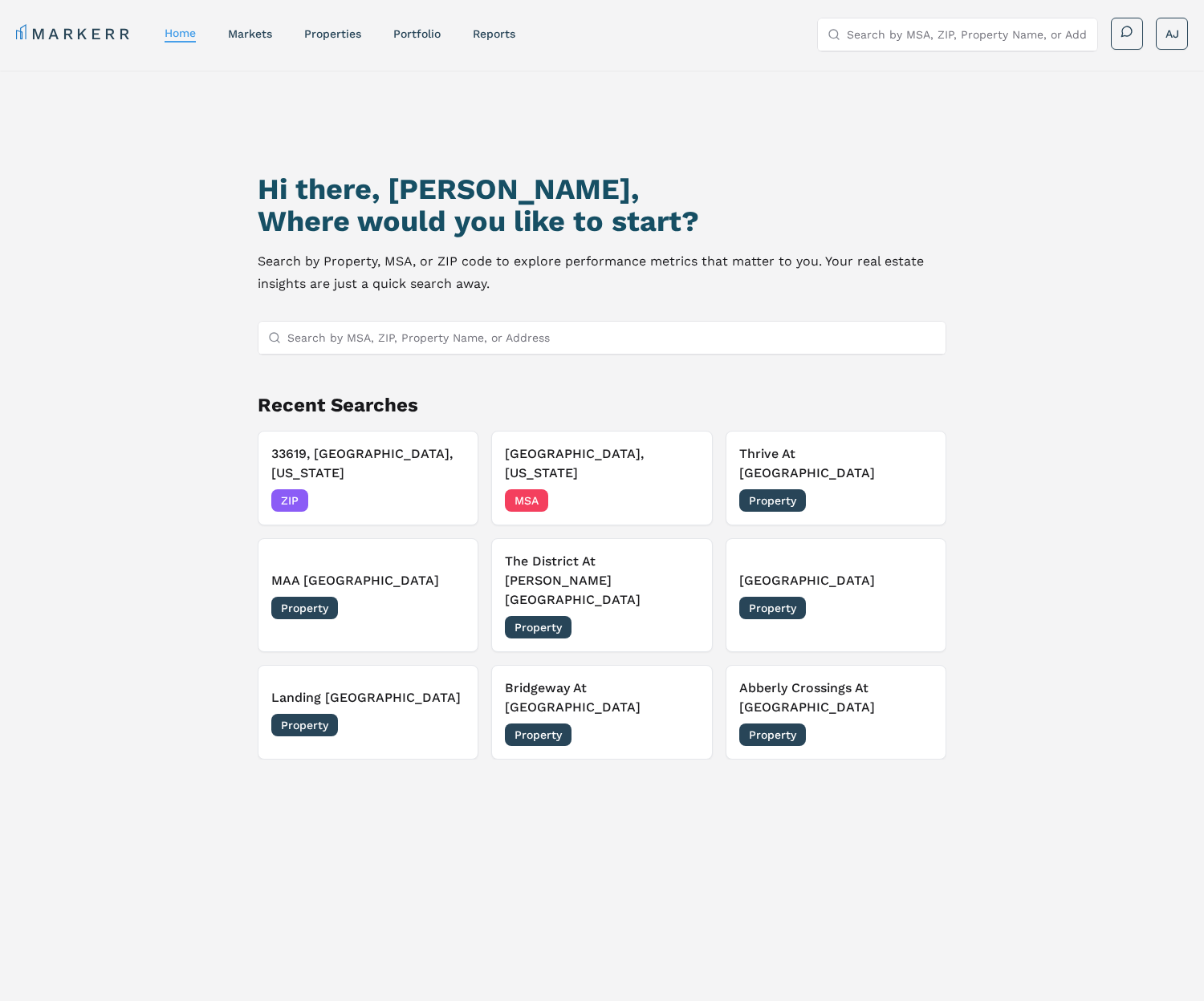
click at [416, 339] on input "Search by MSA, ZIP, Property Name, or Address" at bounding box center [612, 338] width 648 height 32
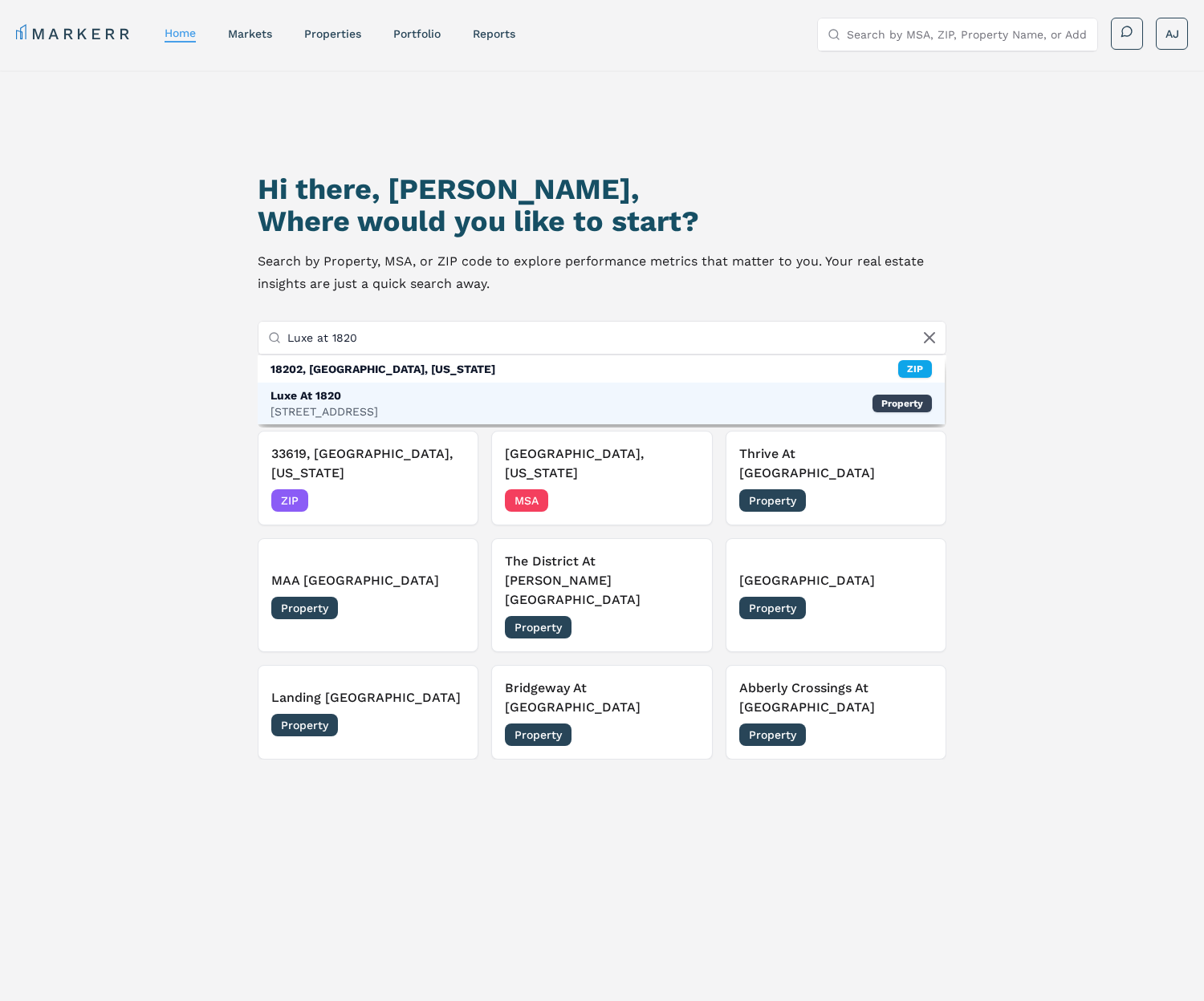
type input "Luxe at 1820"
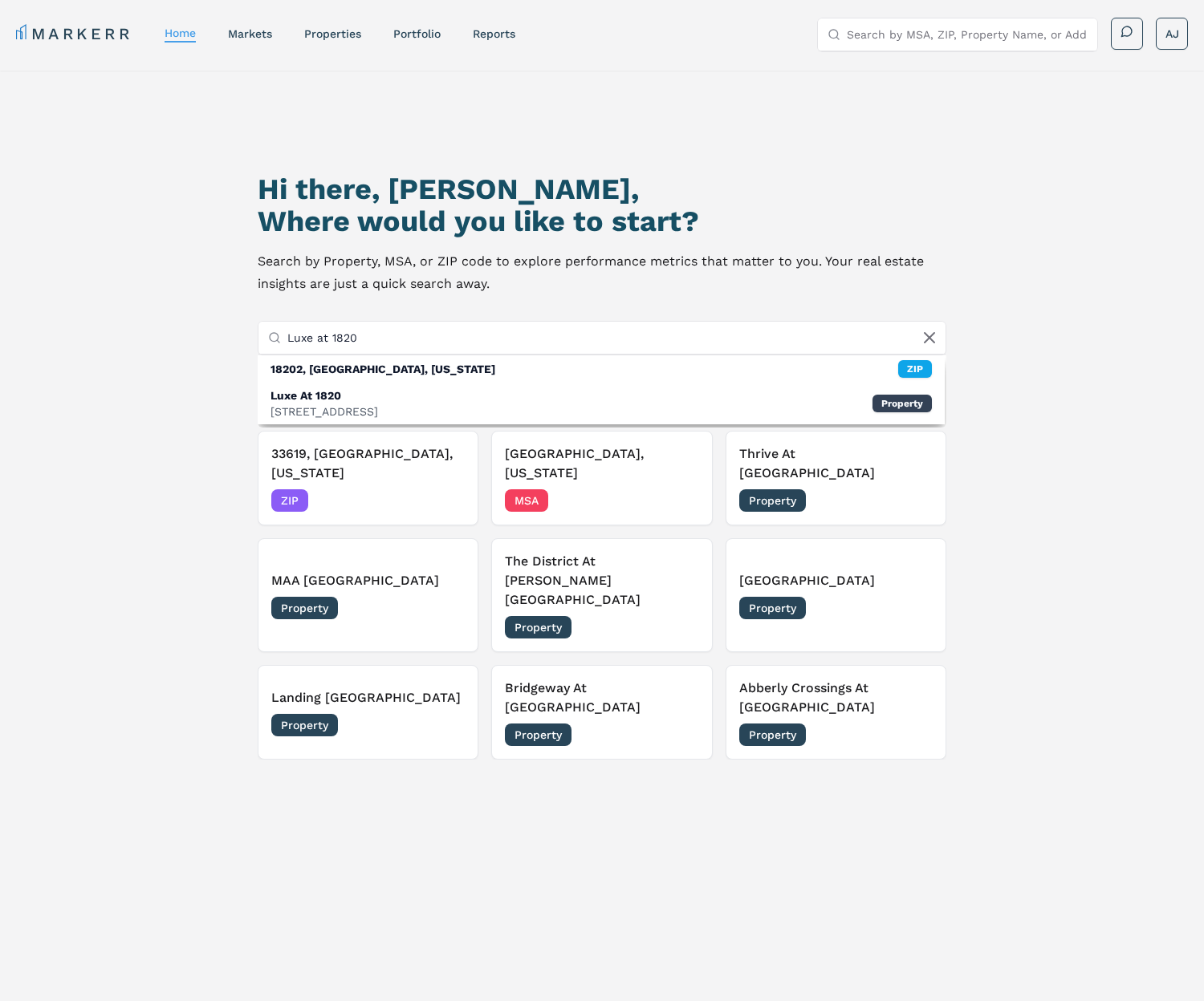
click at [378, 396] on div "Luxe At 1820" at bounding box center [324, 396] width 107 height 16
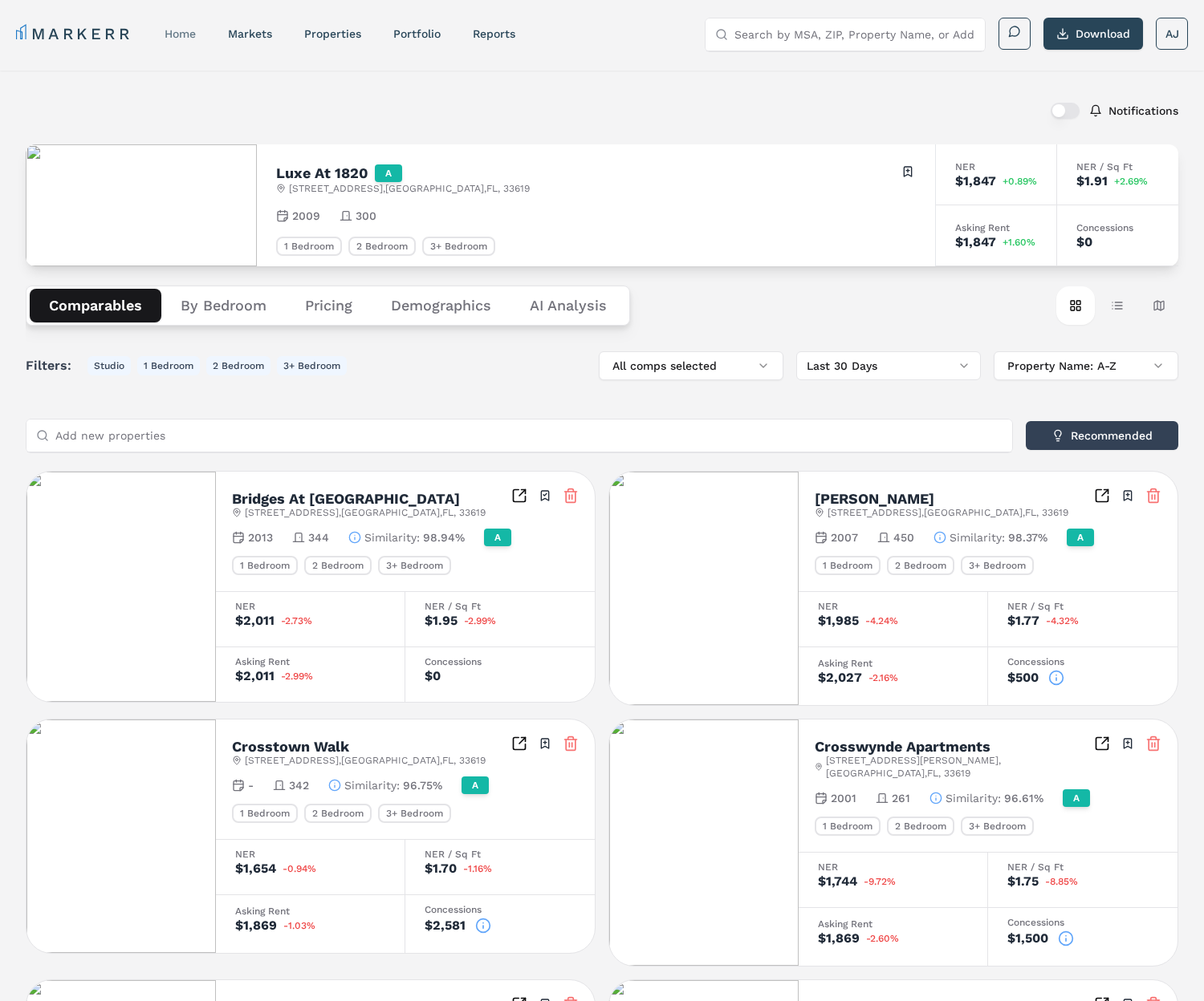
click at [175, 35] on link "home" at bounding box center [180, 34] width 31 height 13
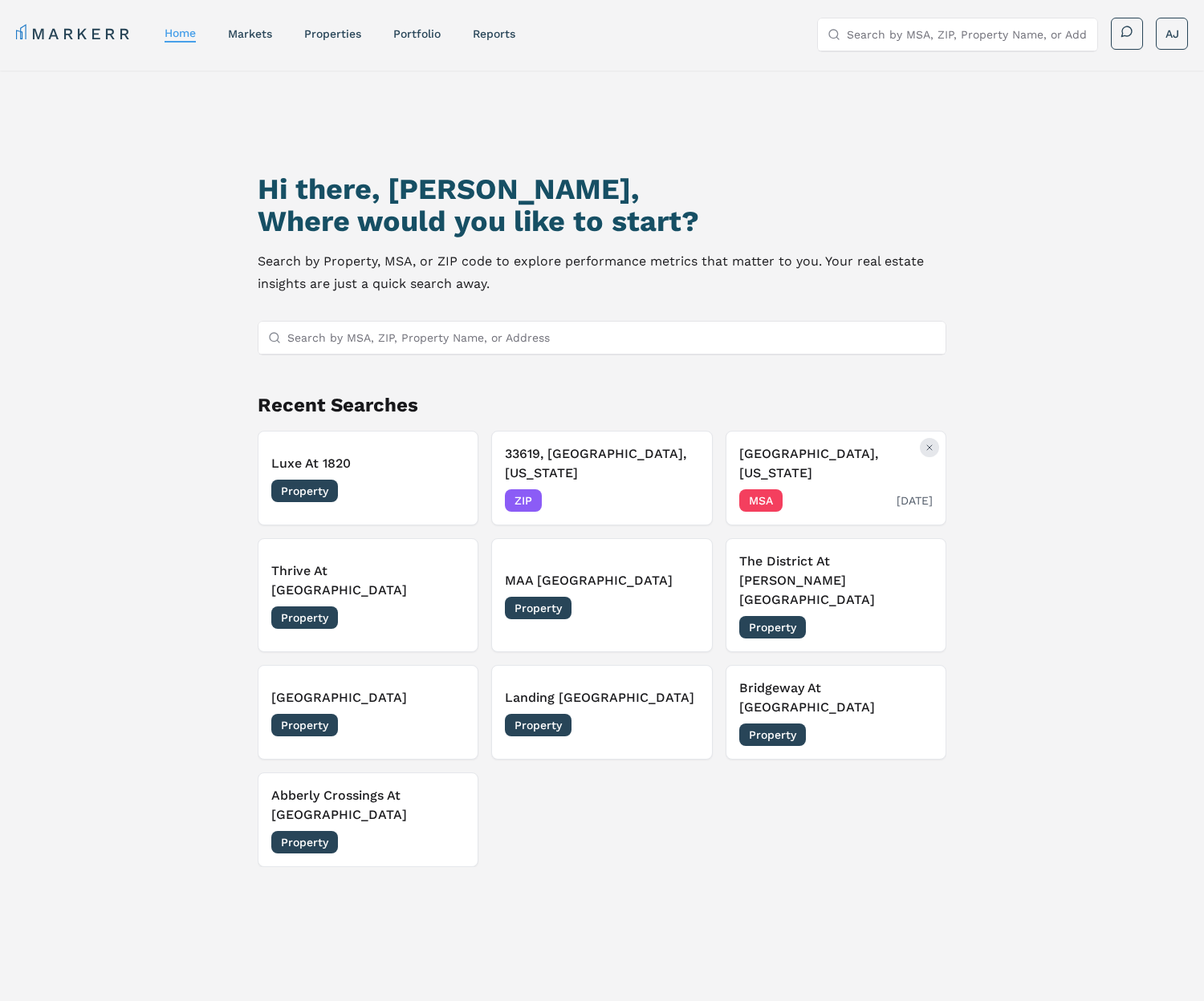
click at [927, 450] on icon "Remove Brandon, Florida" at bounding box center [929, 448] width 10 height 10
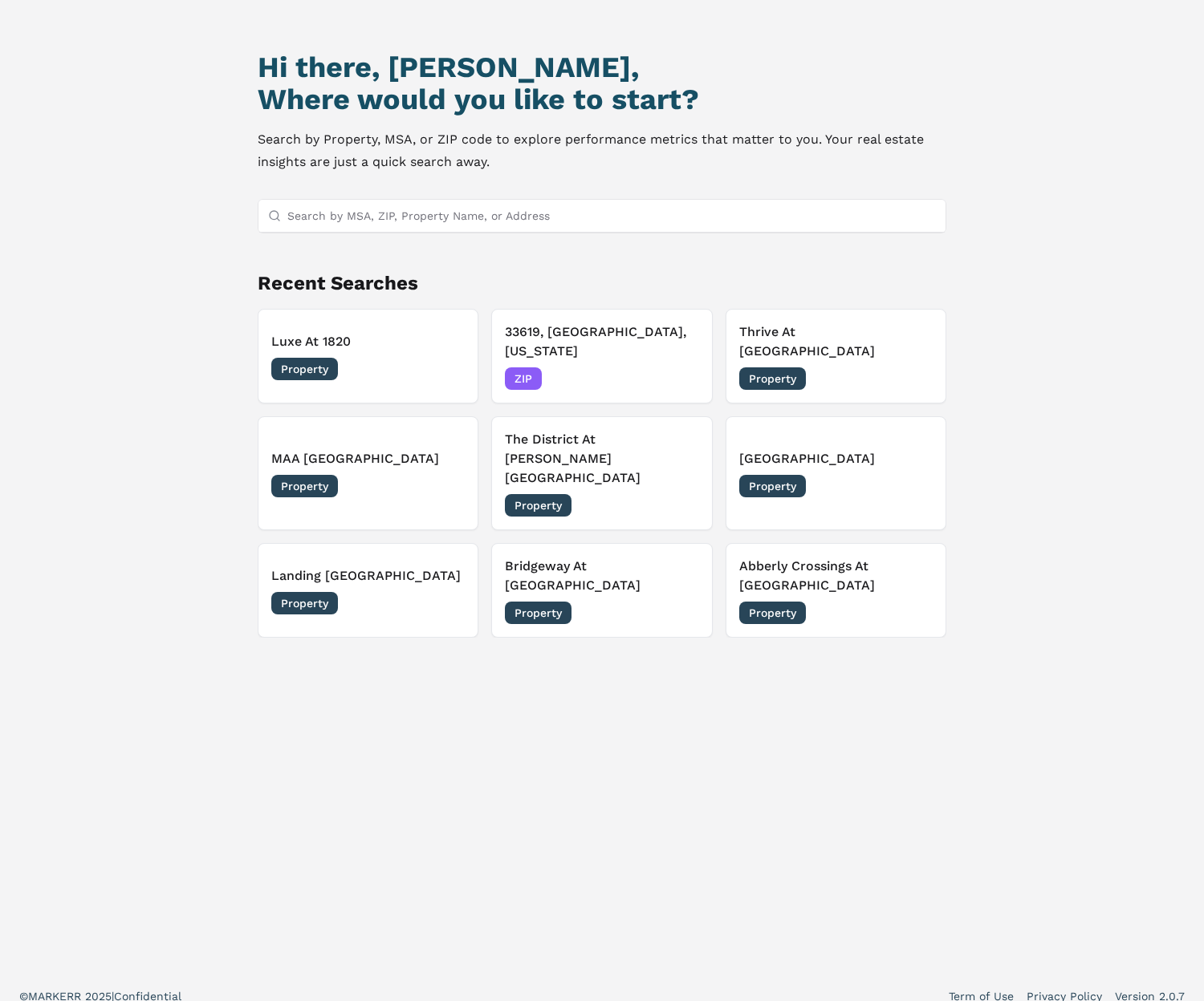
scroll to position [138, 0]
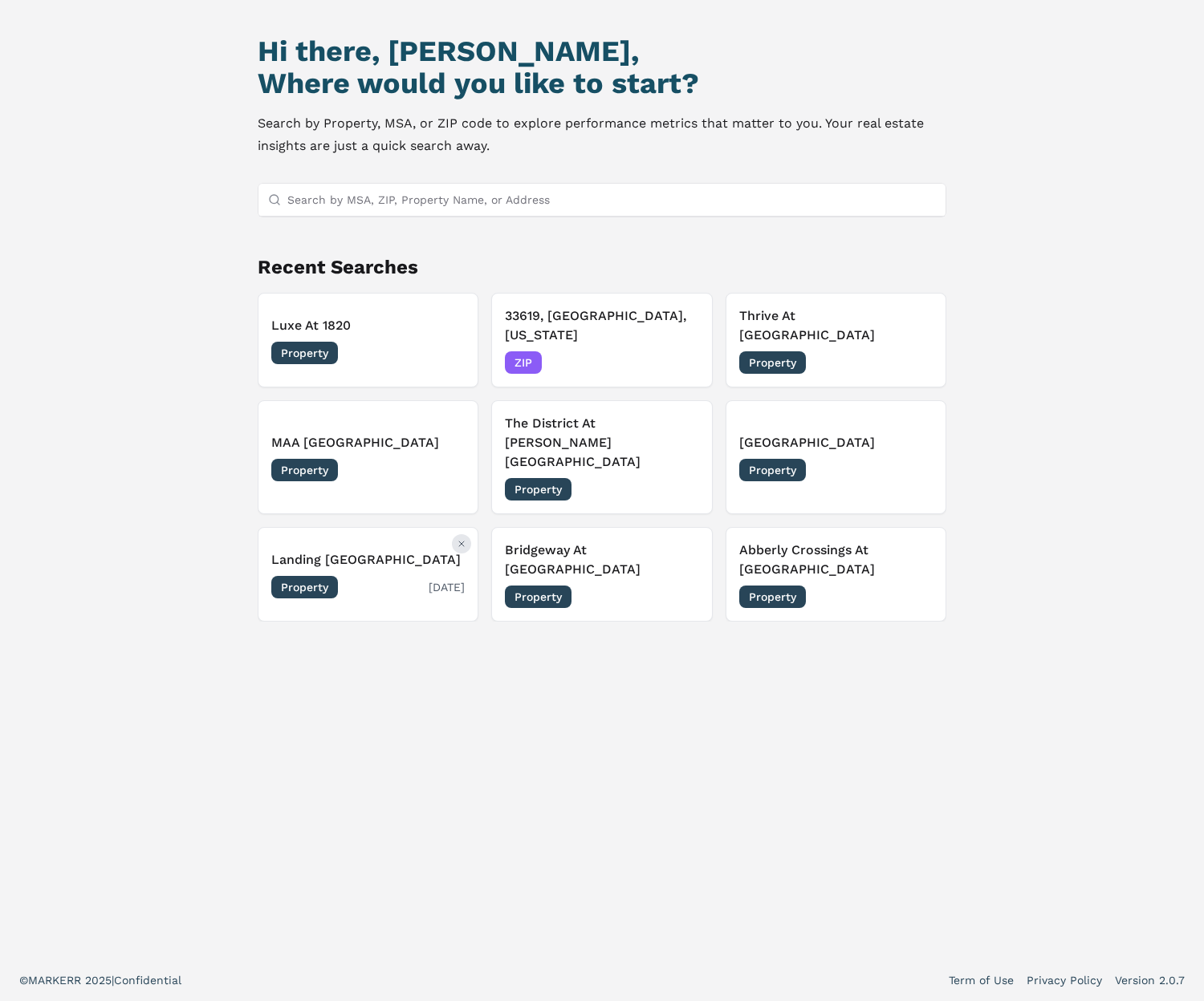
click at [455, 534] on button "Remove Landing Double Creek" at bounding box center [460, 543] width 19 height 19
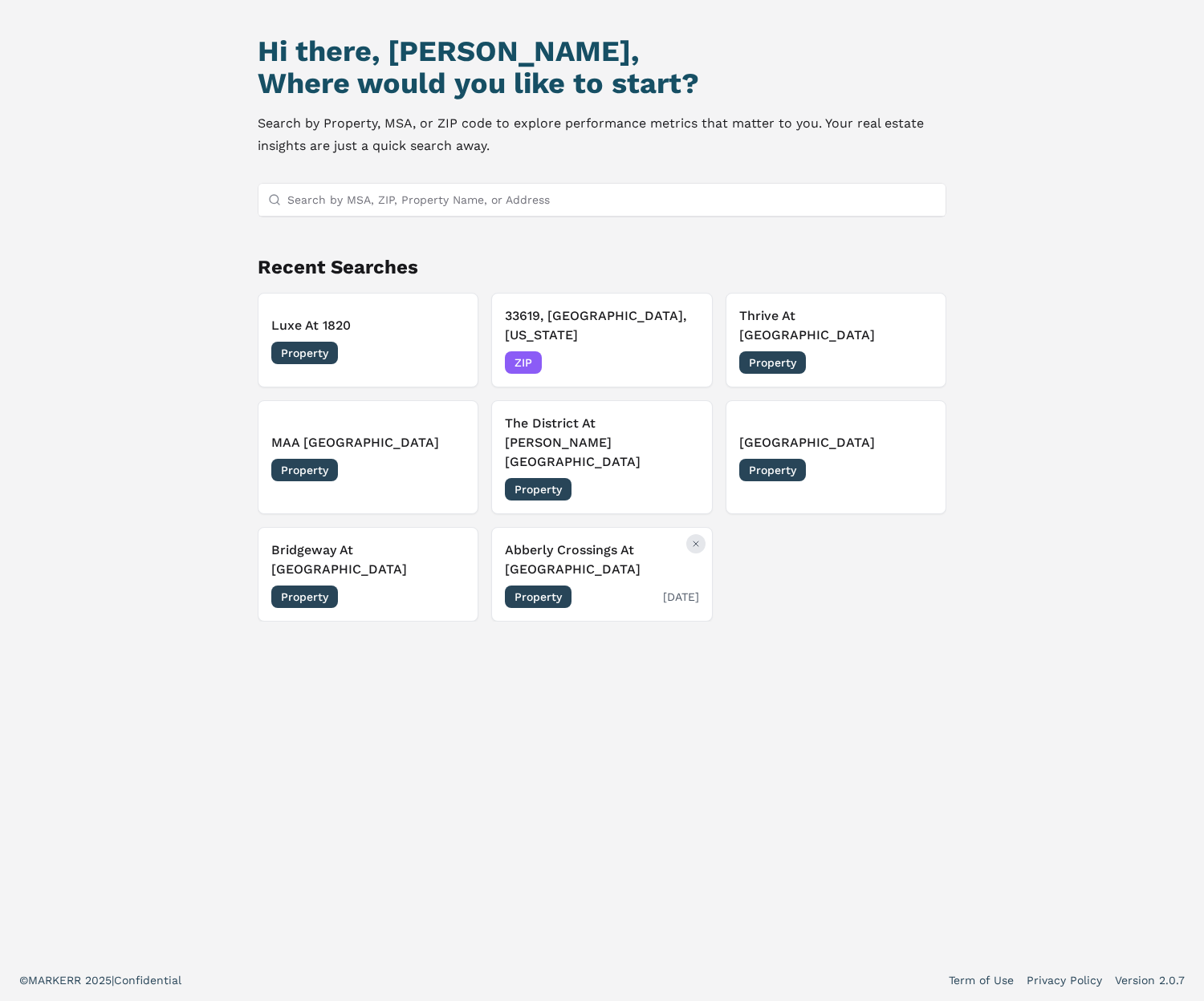
click at [697, 541] on icon "Remove Abberly Crossings At Mckewn Plantation" at bounding box center [695, 543] width 5 height 5
click at [463, 540] on icon "Remove Bridgeway At Chattanooga" at bounding box center [461, 544] width 10 height 10
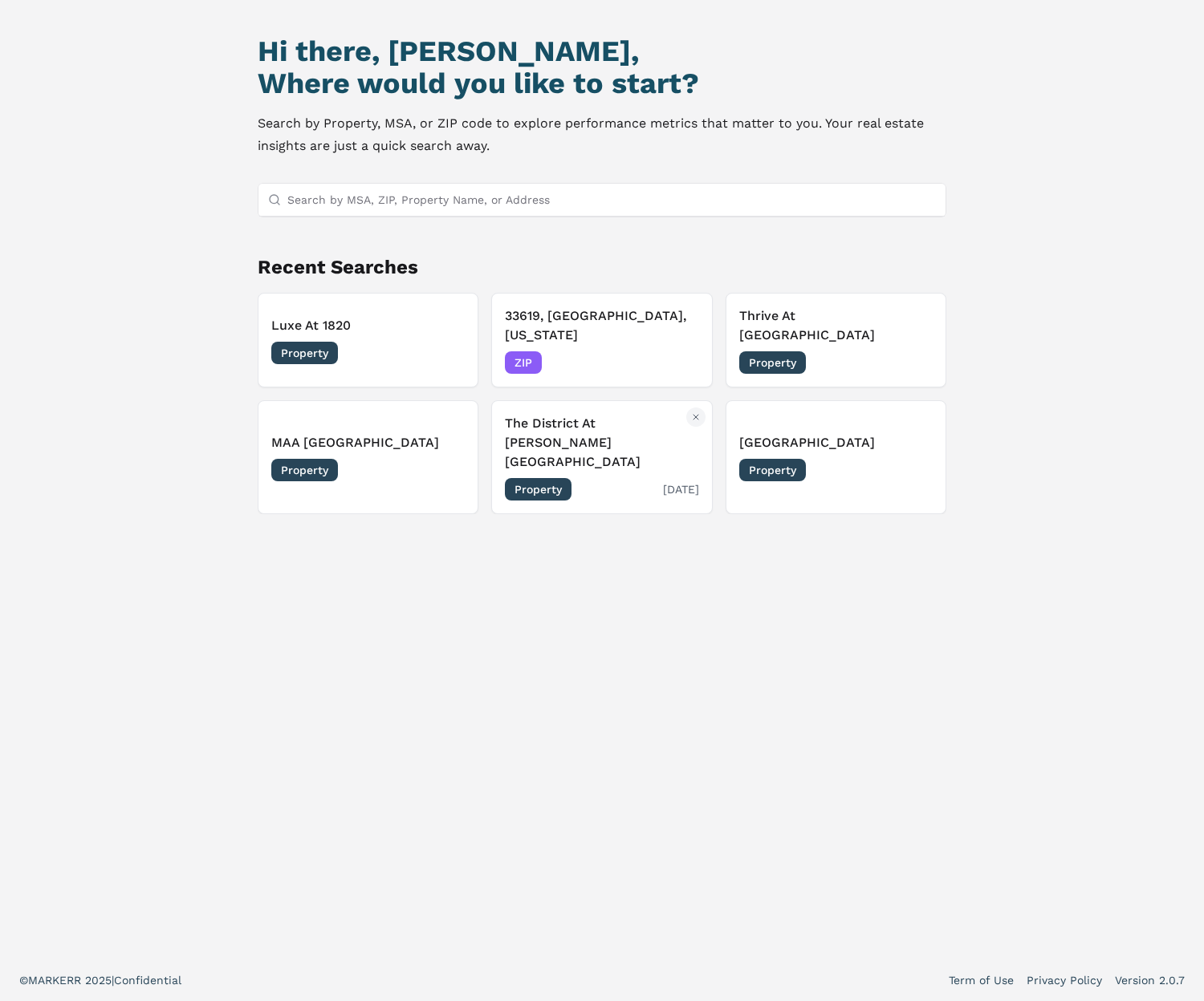
scroll to position [0, 0]
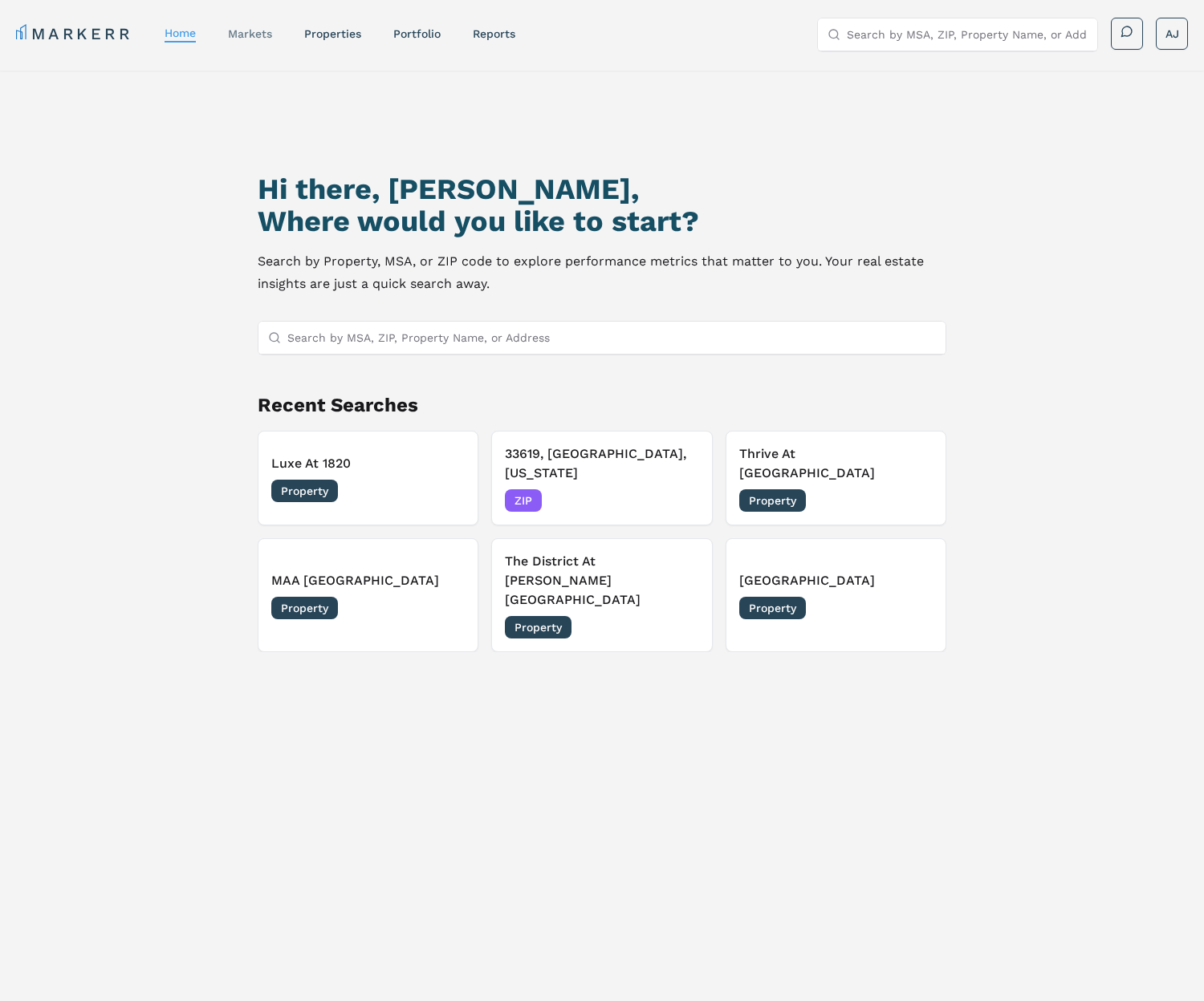
click at [250, 33] on link "markets" at bounding box center [249, 34] width 44 height 13
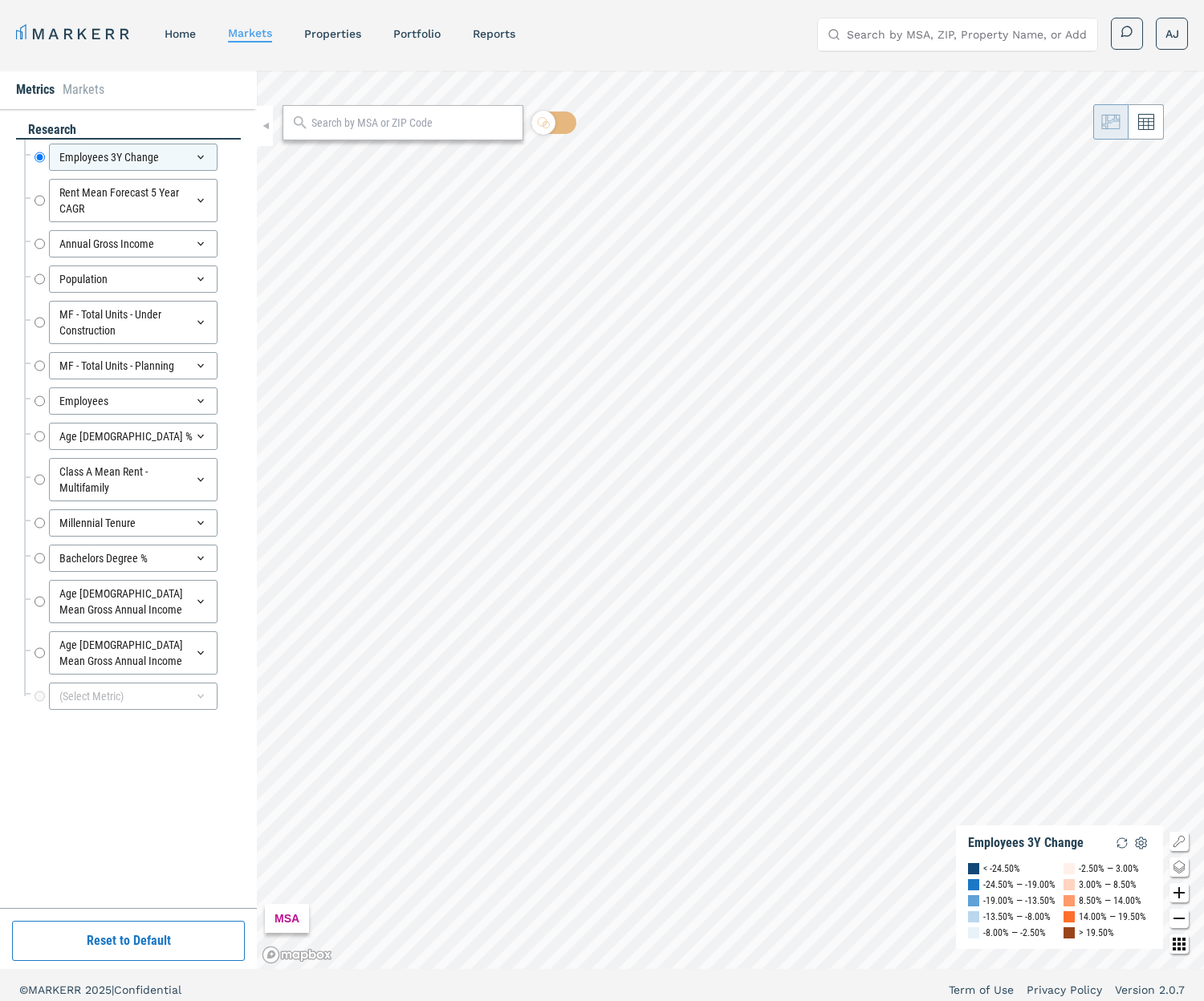
drag, startPoint x: 88, startPoint y: 86, endPoint x: 111, endPoint y: 91, distance: 23.5
click at [88, 86] on li "Markets" at bounding box center [84, 89] width 42 height 19
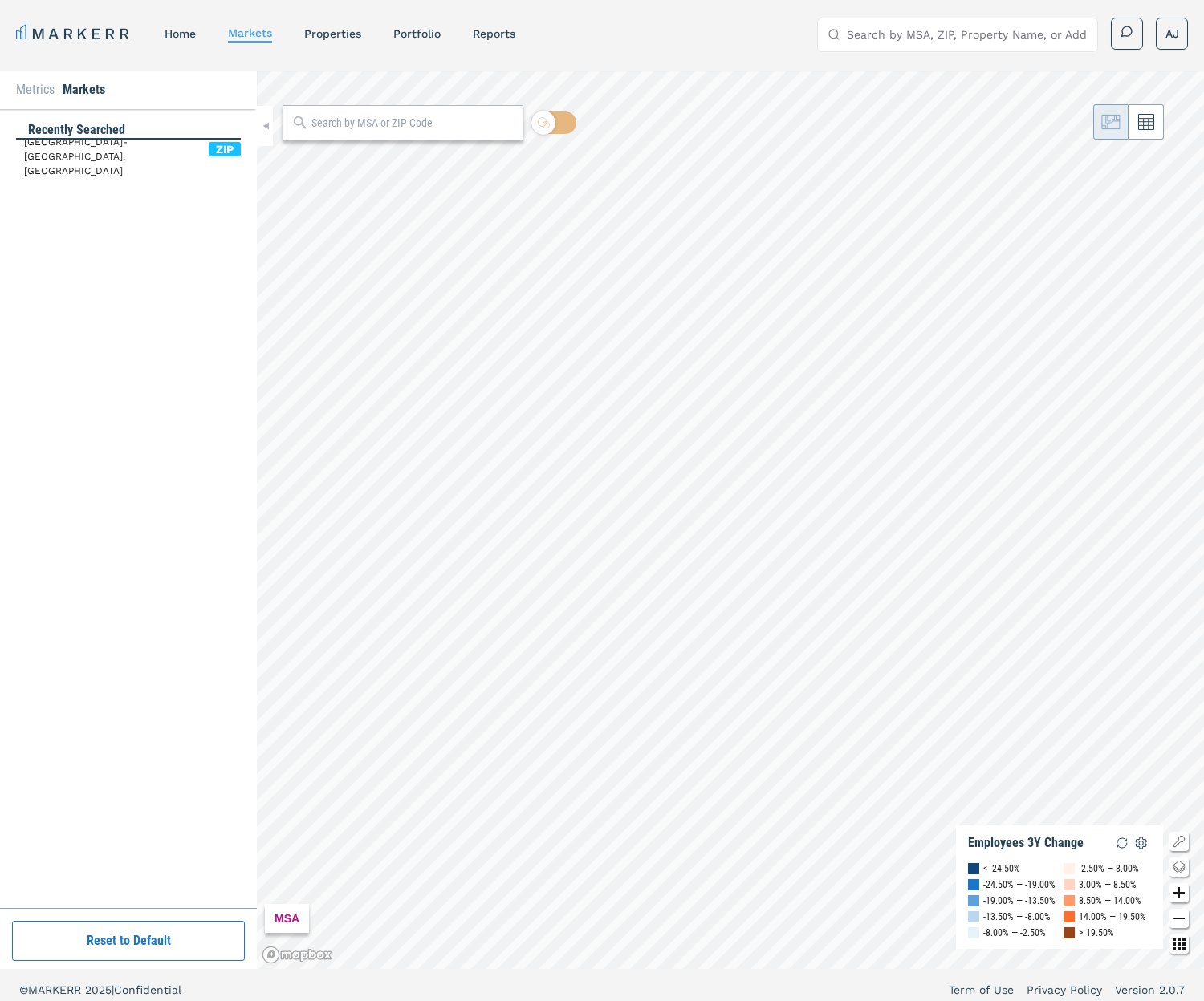
click at [30, 83] on li "Metrics" at bounding box center [35, 89] width 38 height 19
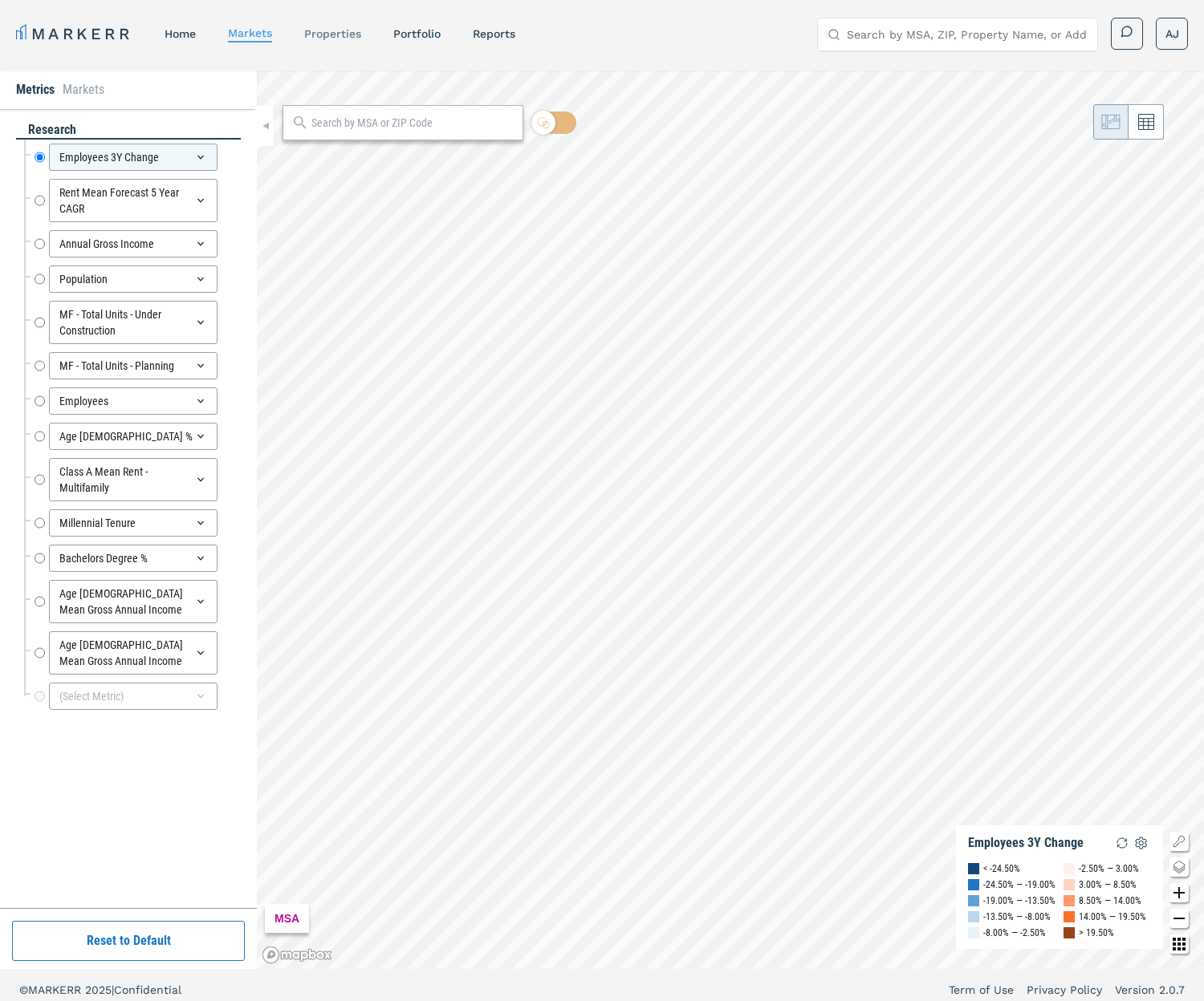
click at [359, 31] on link "properties" at bounding box center [332, 34] width 57 height 13
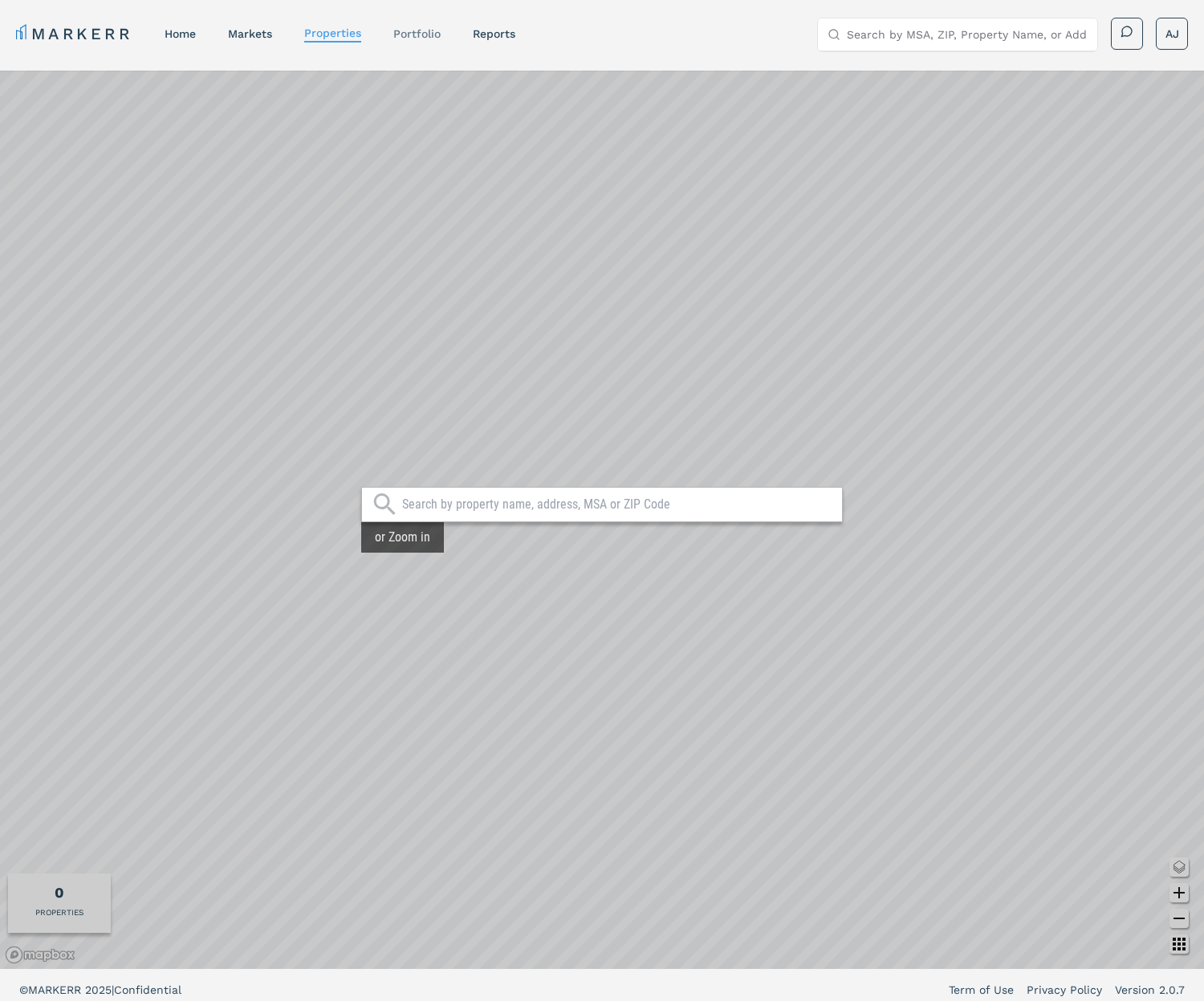
click at [415, 35] on link "Portfolio" at bounding box center [417, 34] width 47 height 13
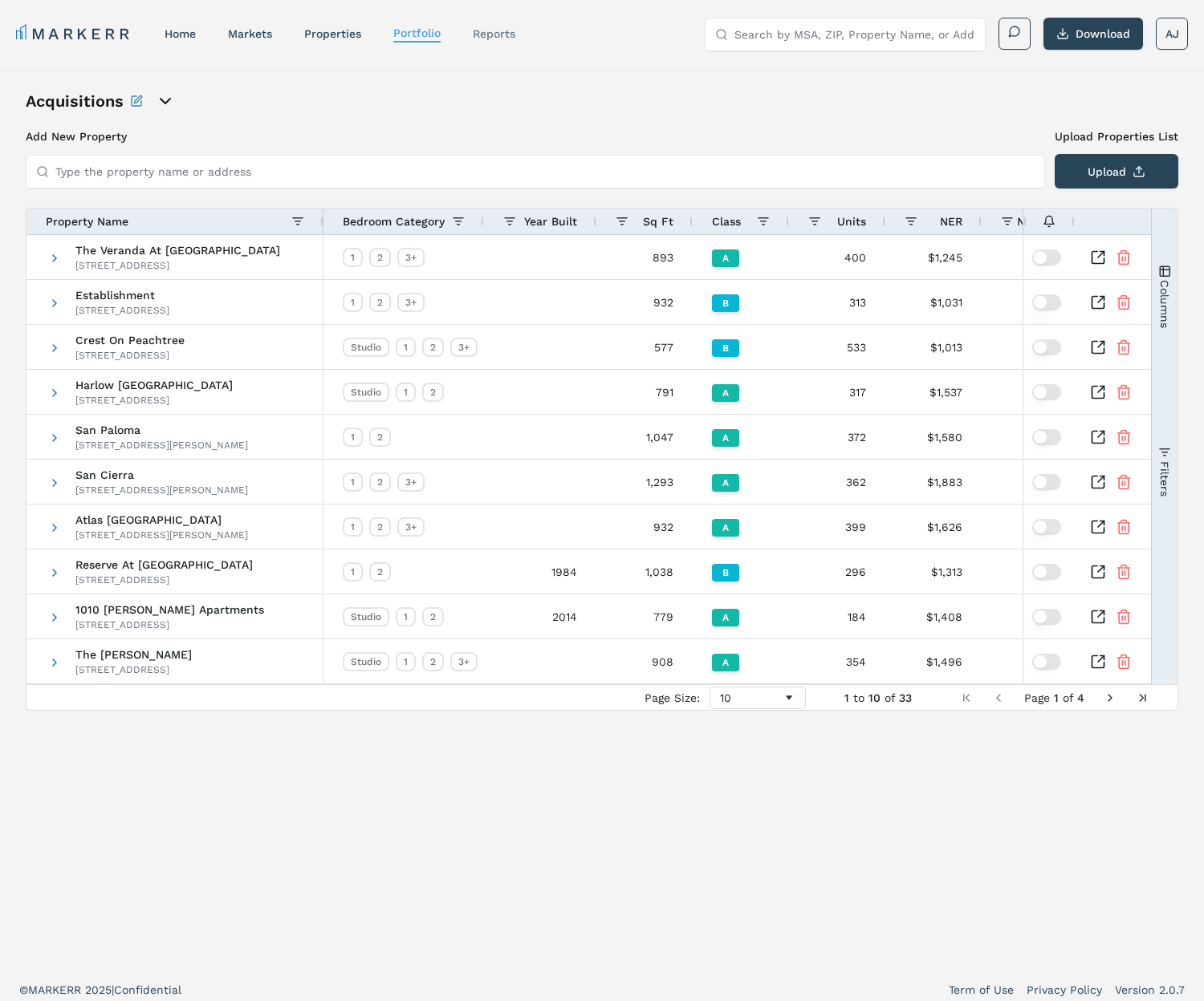
click at [499, 32] on link "reports" at bounding box center [493, 34] width 43 height 13
select select "-release_date"
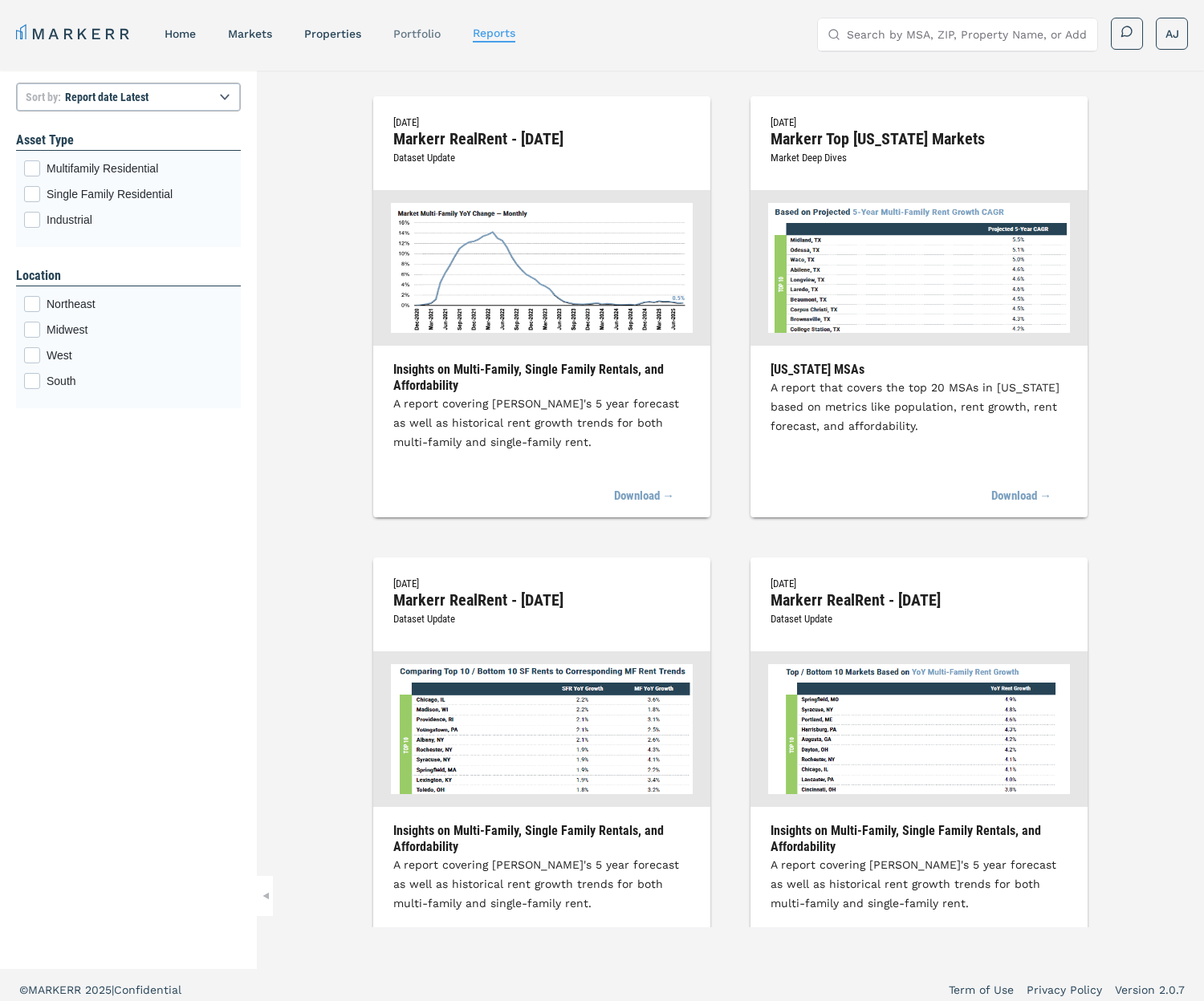
click at [415, 40] on div "Portfolio" at bounding box center [417, 34] width 47 height 16
click at [410, 35] on link "Portfolio" at bounding box center [417, 34] width 47 height 13
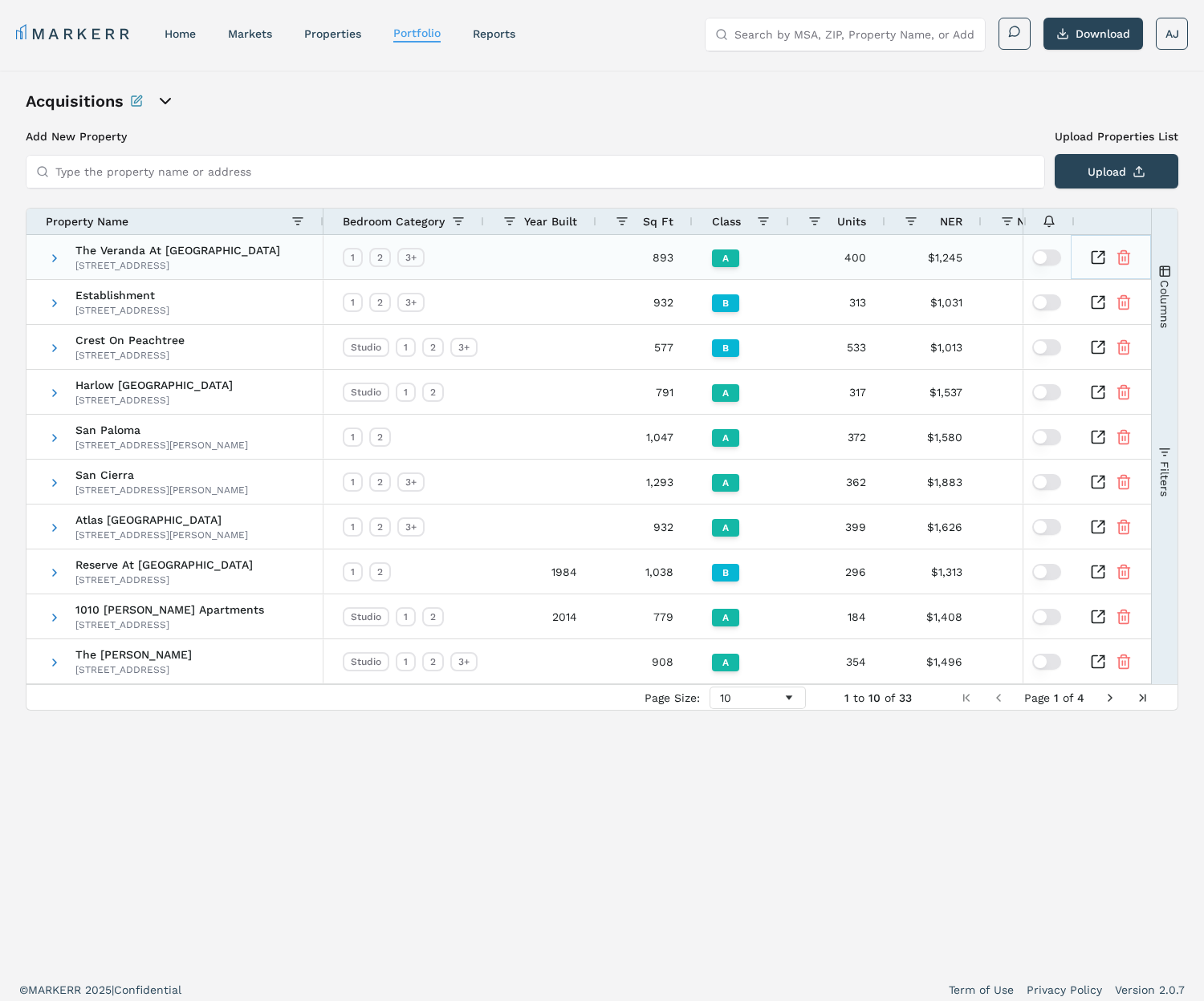
click at [1098, 258] on icon "Inspect Comparable" at bounding box center [1098, 258] width 16 height 16
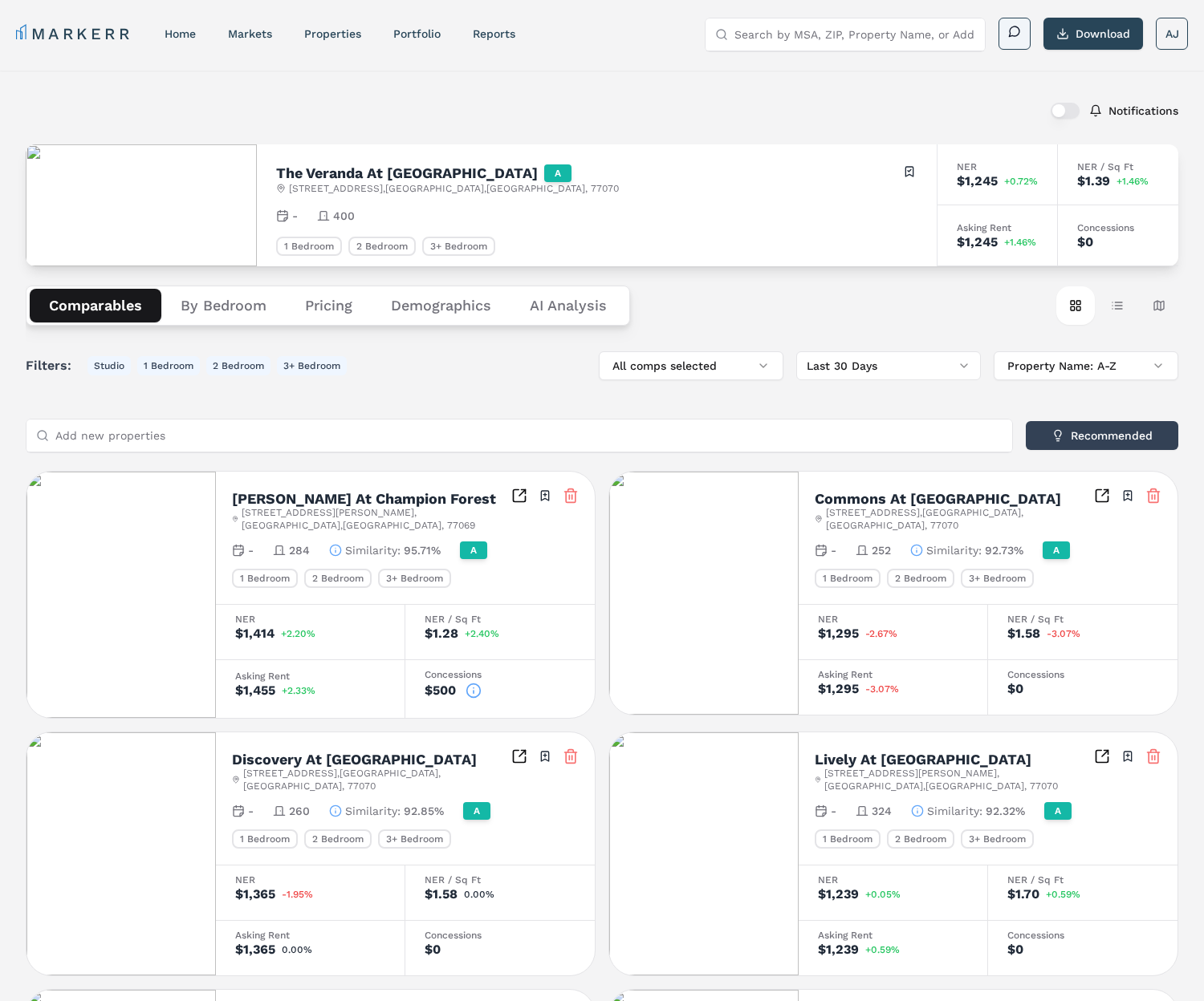
click at [1088, 33] on button "Download" at bounding box center [1092, 33] width 99 height 32
click at [804, 329] on div "Comparables By Bedroom Pricing Demographics AI Analysis Card view Table view Ma…" at bounding box center [602, 306] width 1152 height 78
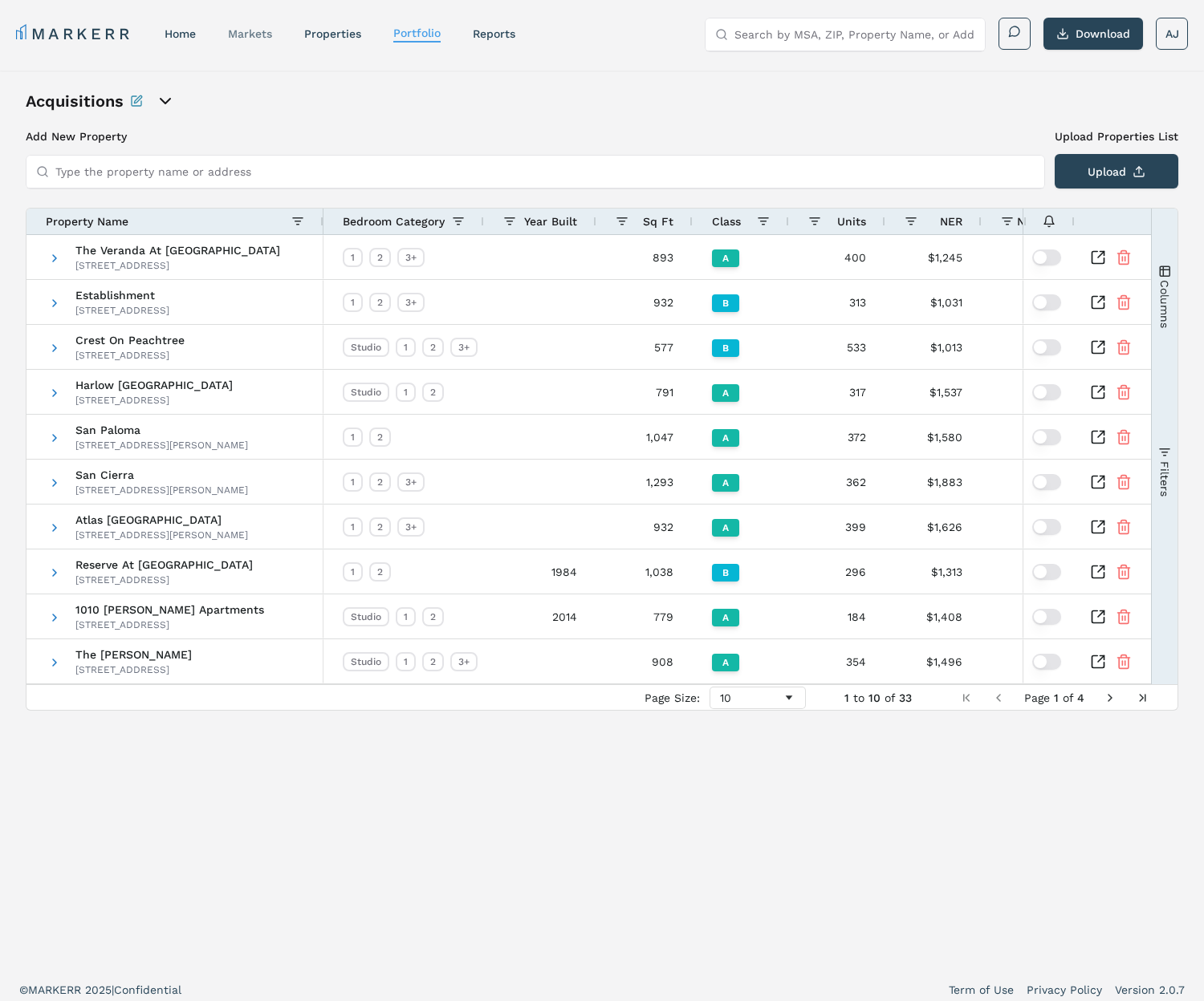
click at [253, 32] on link "markets" at bounding box center [249, 34] width 44 height 13
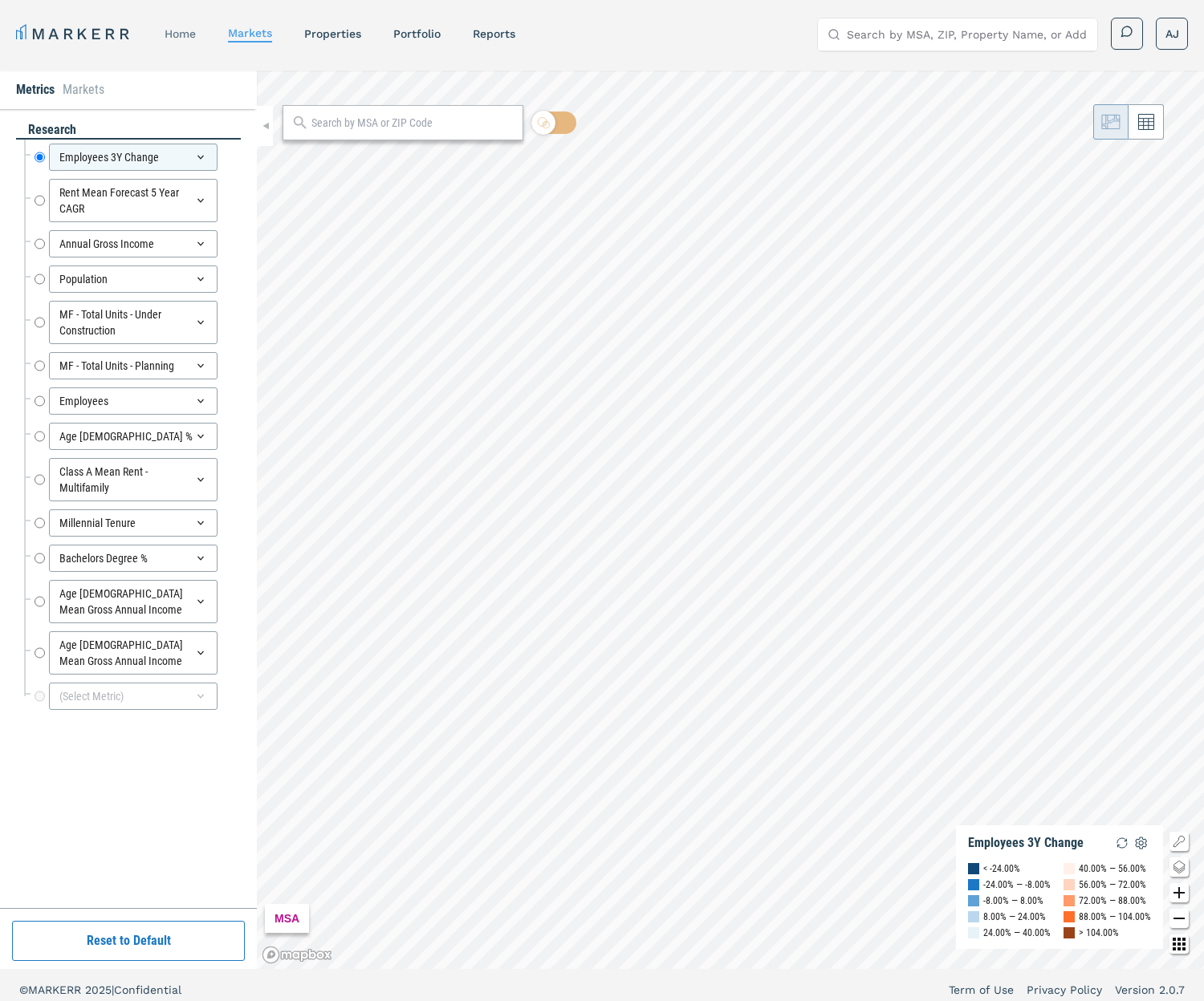
click at [195, 29] on link "home" at bounding box center [180, 34] width 31 height 13
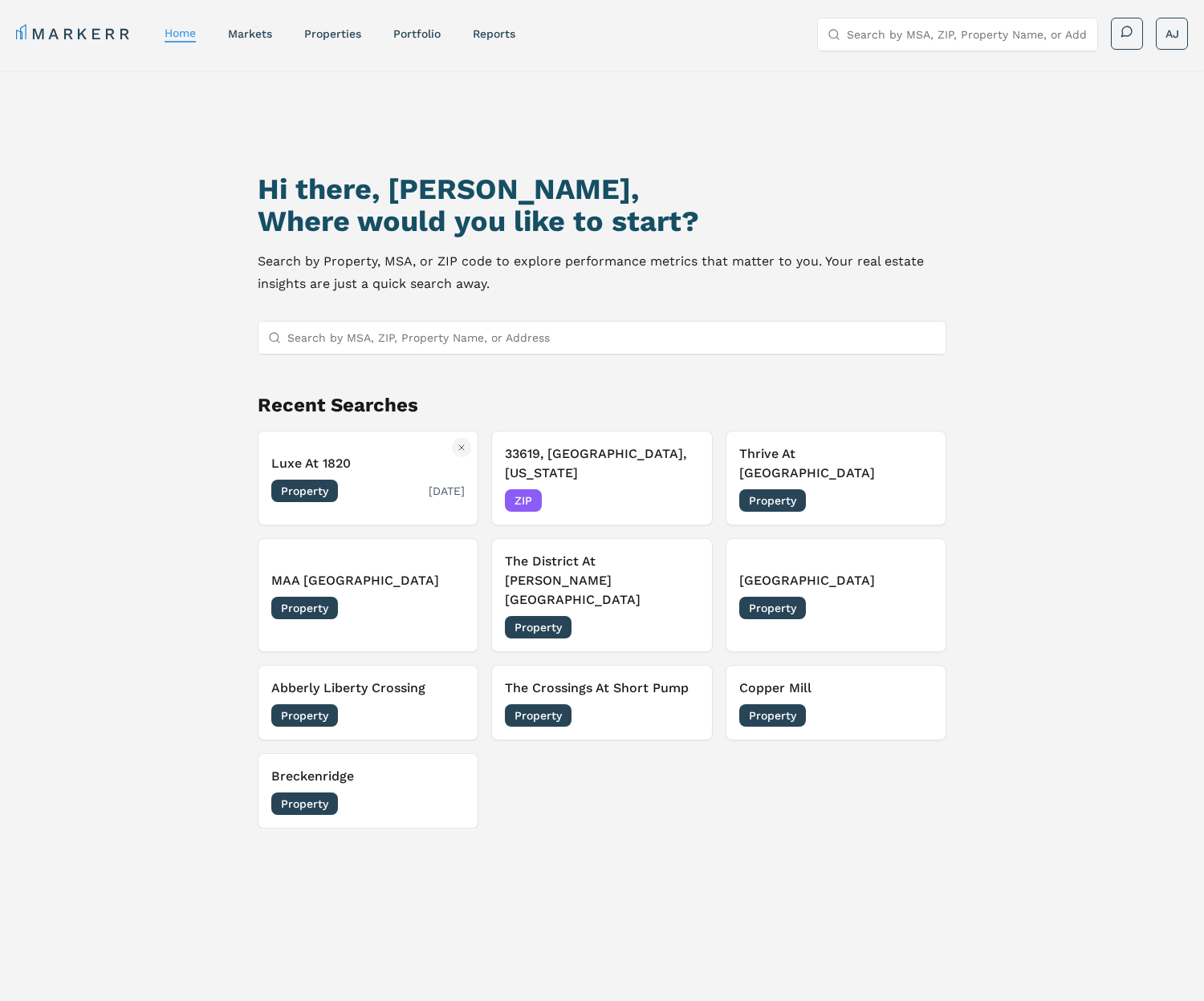
click at [408, 459] on h3 "Luxe At 1820" at bounding box center [368, 463] width 194 height 19
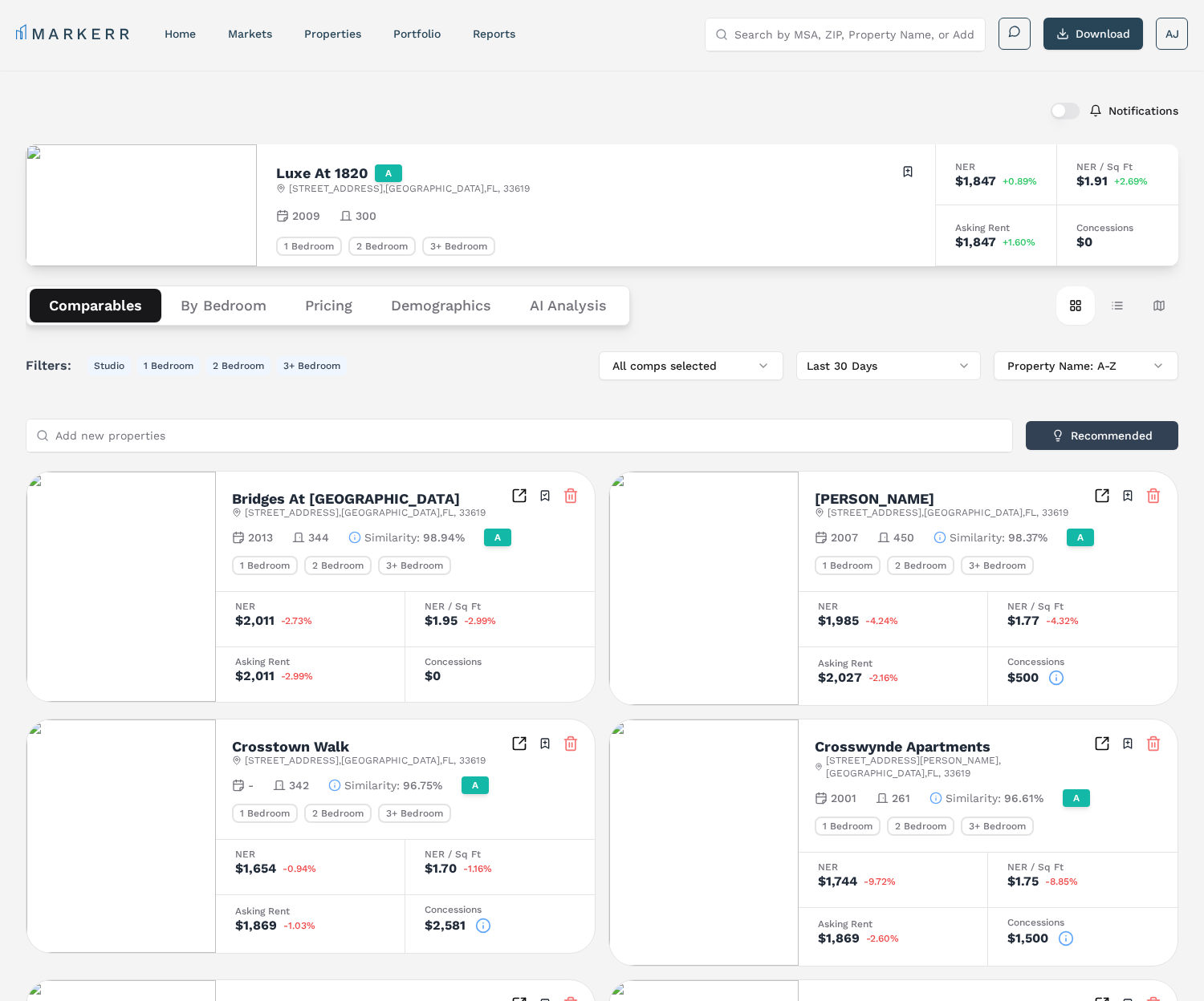
click at [1067, 110] on button "button" at bounding box center [1065, 111] width 29 height 16
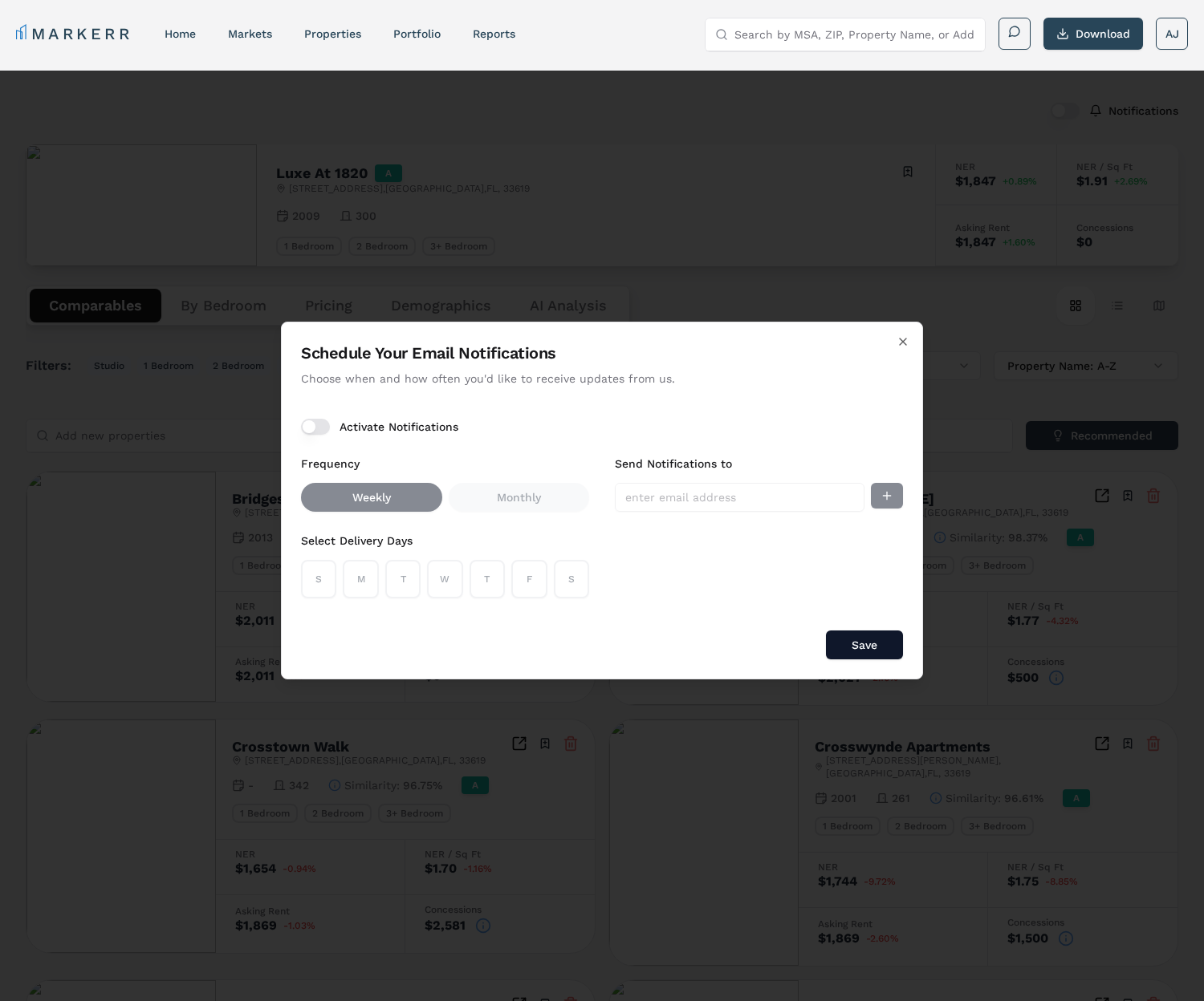
click at [355, 419] on div "Activate Notifications" at bounding box center [602, 427] width 602 height 16
click at [356, 428] on label "Activate Notifications" at bounding box center [399, 427] width 118 height 11
click at [329, 428] on button "Activate Notifications" at bounding box center [316, 427] width 29 height 16
click at [313, 425] on button "Activate Notifications" at bounding box center [316, 427] width 29 height 16
click at [318, 426] on button "Activate Notifications" at bounding box center [316, 427] width 29 height 16
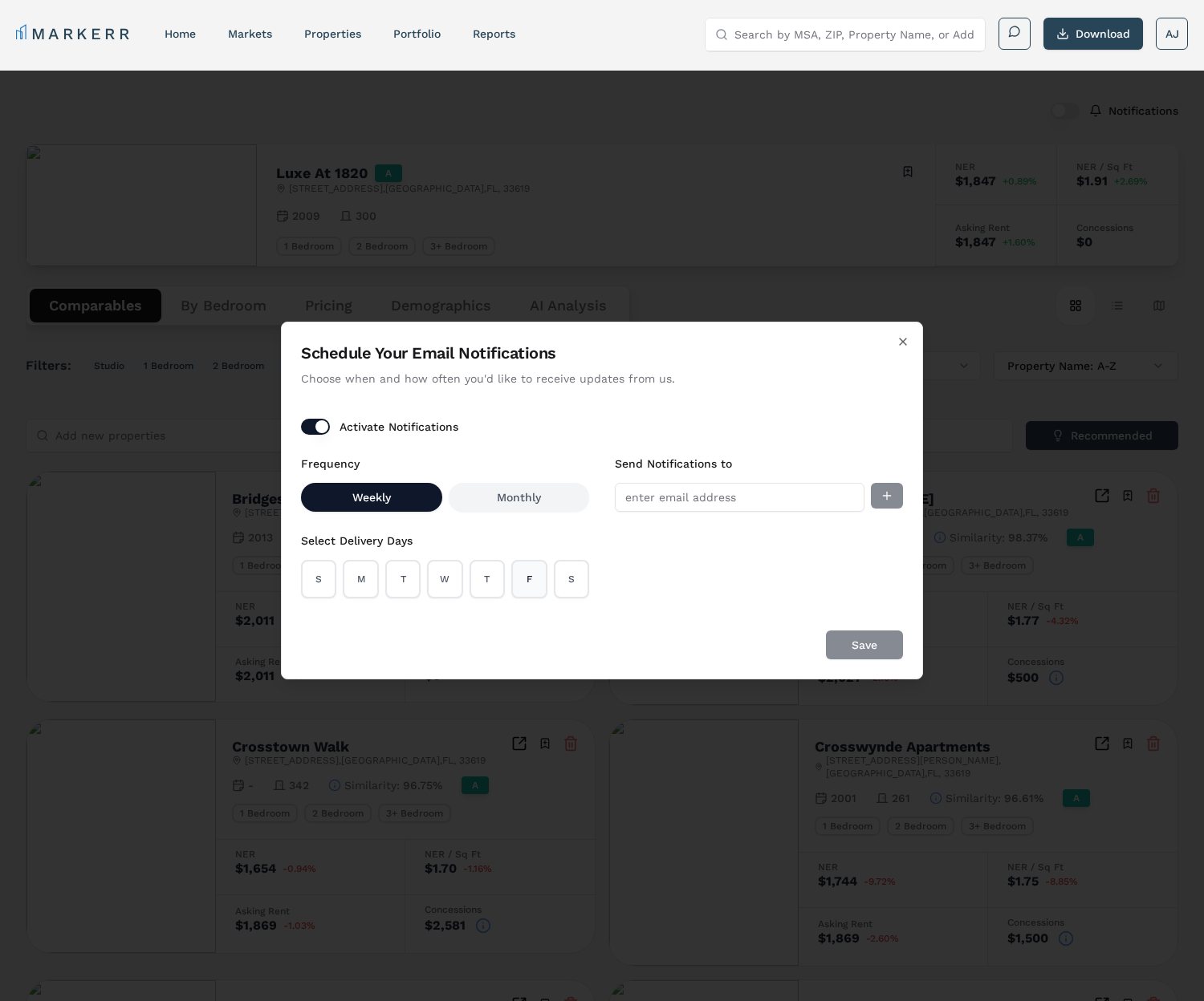
click at [513, 581] on button "F" at bounding box center [529, 579] width 35 height 38
click at [695, 495] on input "Send Notifications to" at bounding box center [739, 498] width 249 height 29
type input "ajenkins@markerr.com"
click at [884, 499] on button "Add email" at bounding box center [886, 496] width 32 height 25
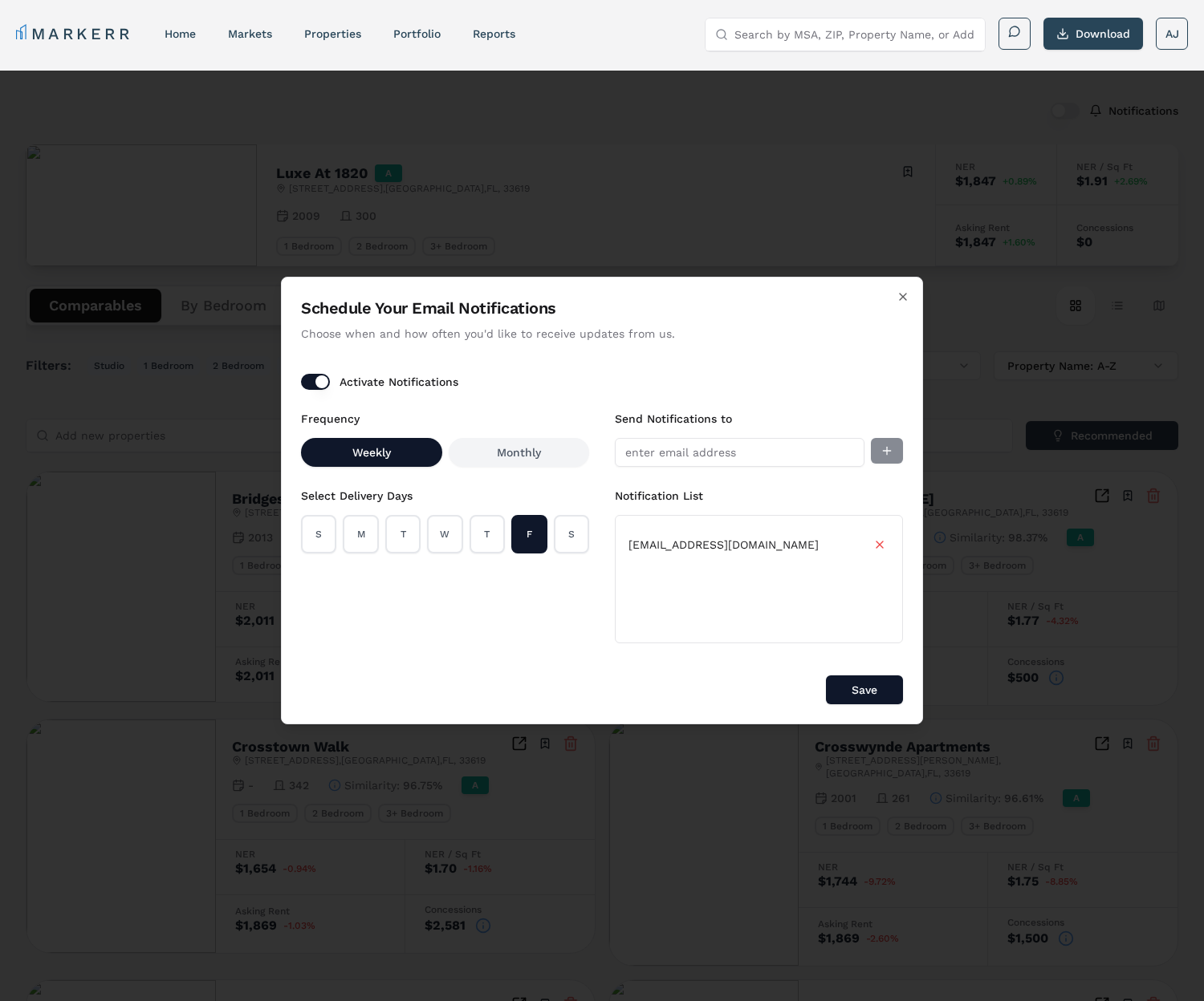
drag, startPoint x: 860, startPoint y: 689, endPoint x: 888, endPoint y: 675, distance: 31.3
click at [860, 689] on button "Save" at bounding box center [864, 690] width 77 height 29
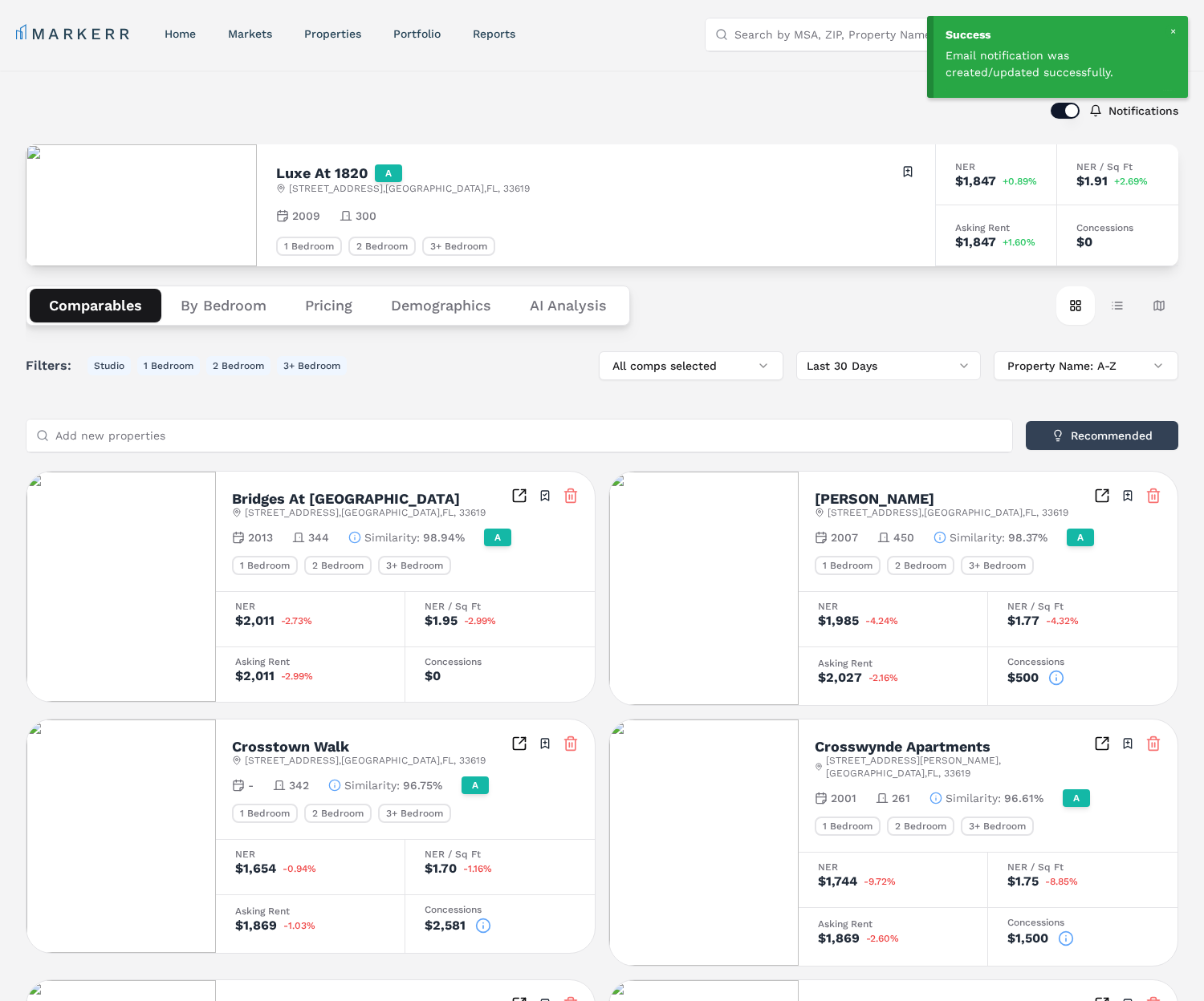
click at [754, 86] on div "Notifications Luxe At 1820 A 1820 Crosstown Club Pl , Tampa , FL , 33619 Toggle…" at bounding box center [602, 914] width 1204 height 1686
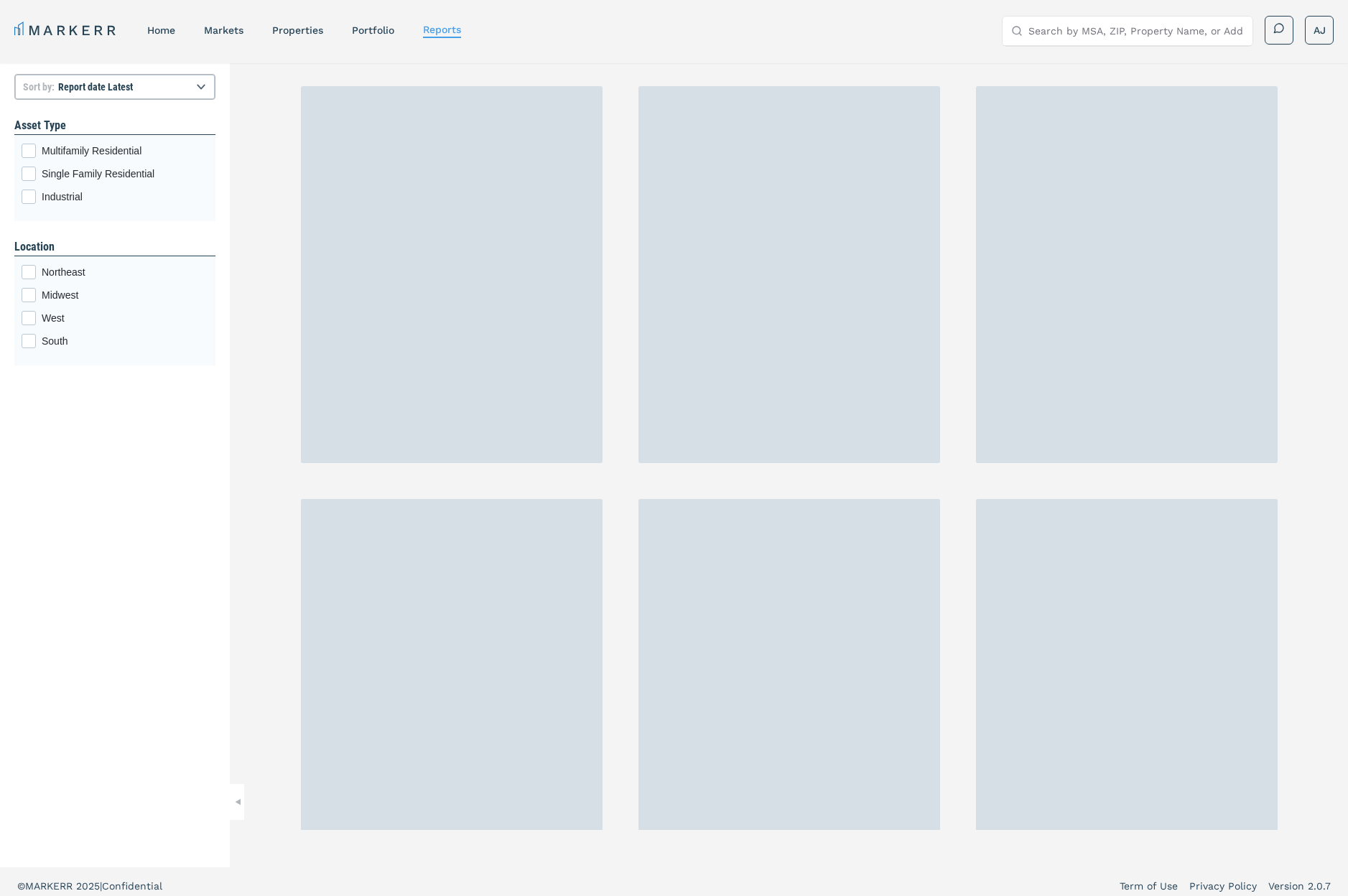
select select "-release_date"
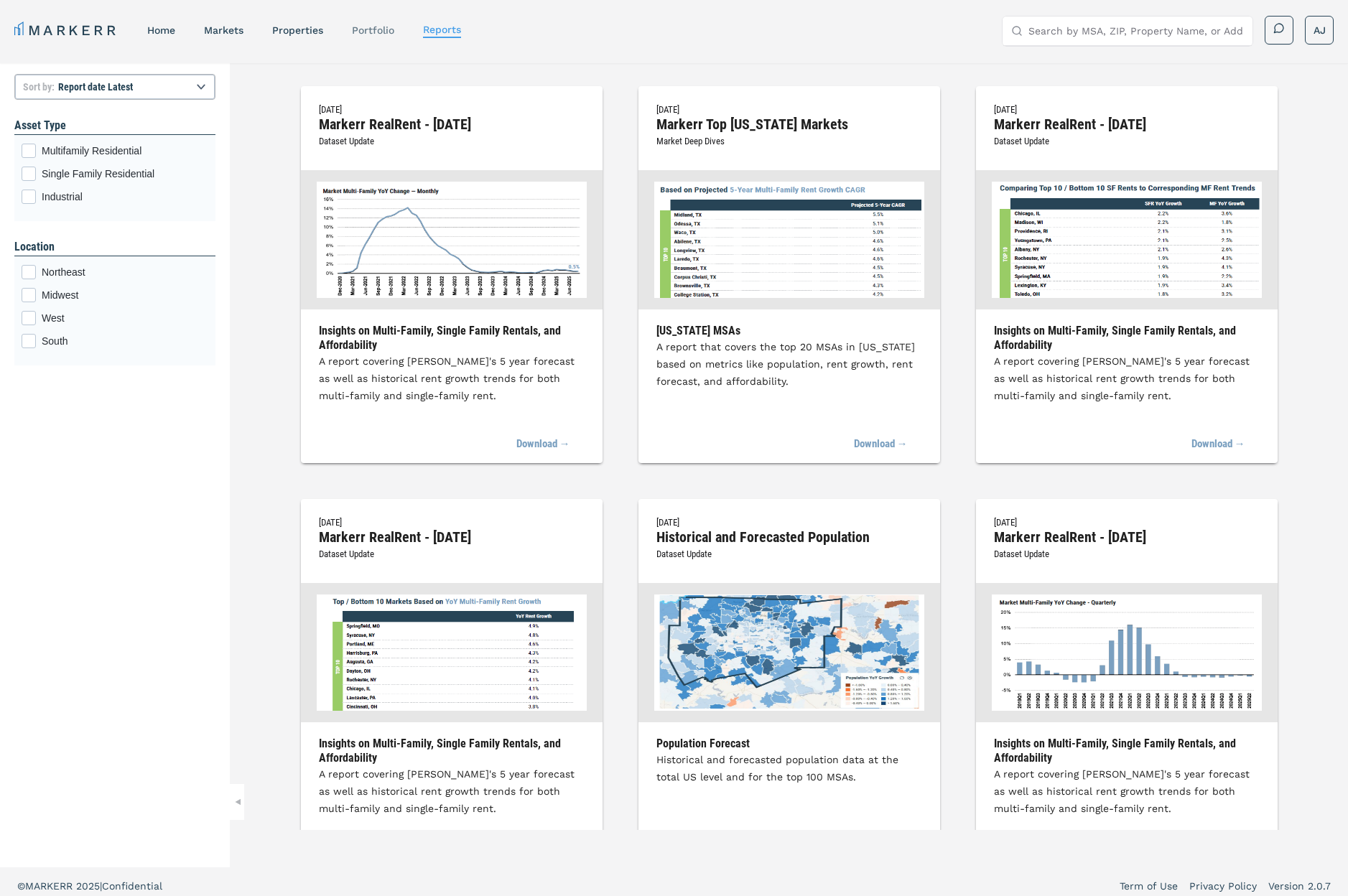
click at [367, 28] on link "Portfolio" at bounding box center [373, 30] width 42 height 11
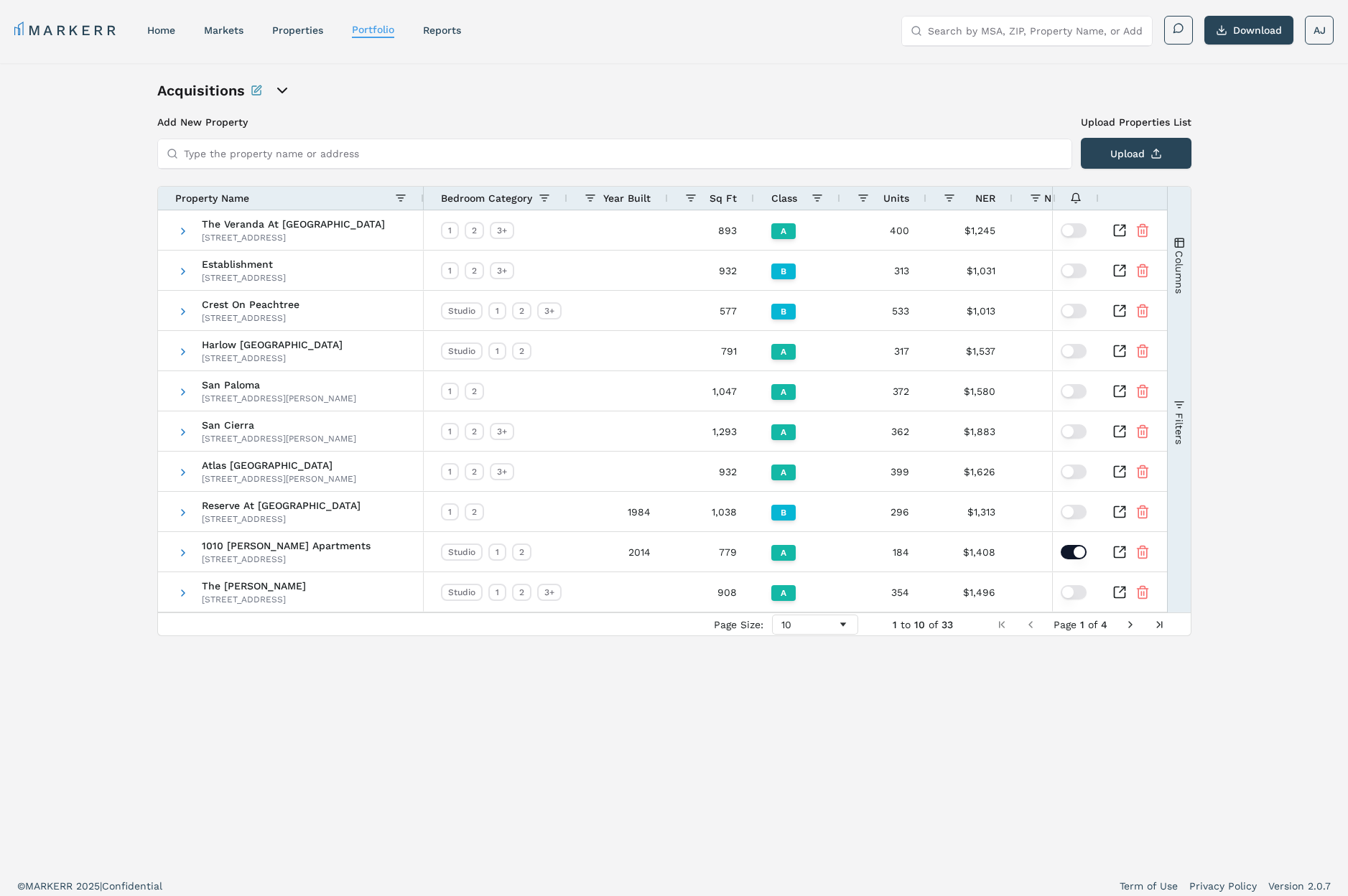
click at [281, 20] on nav "MARKERR home markets properties Portfolio reports" at bounding box center [238, 30] width 446 height 20
click at [288, 30] on link "properties" at bounding box center [297, 30] width 51 height 11
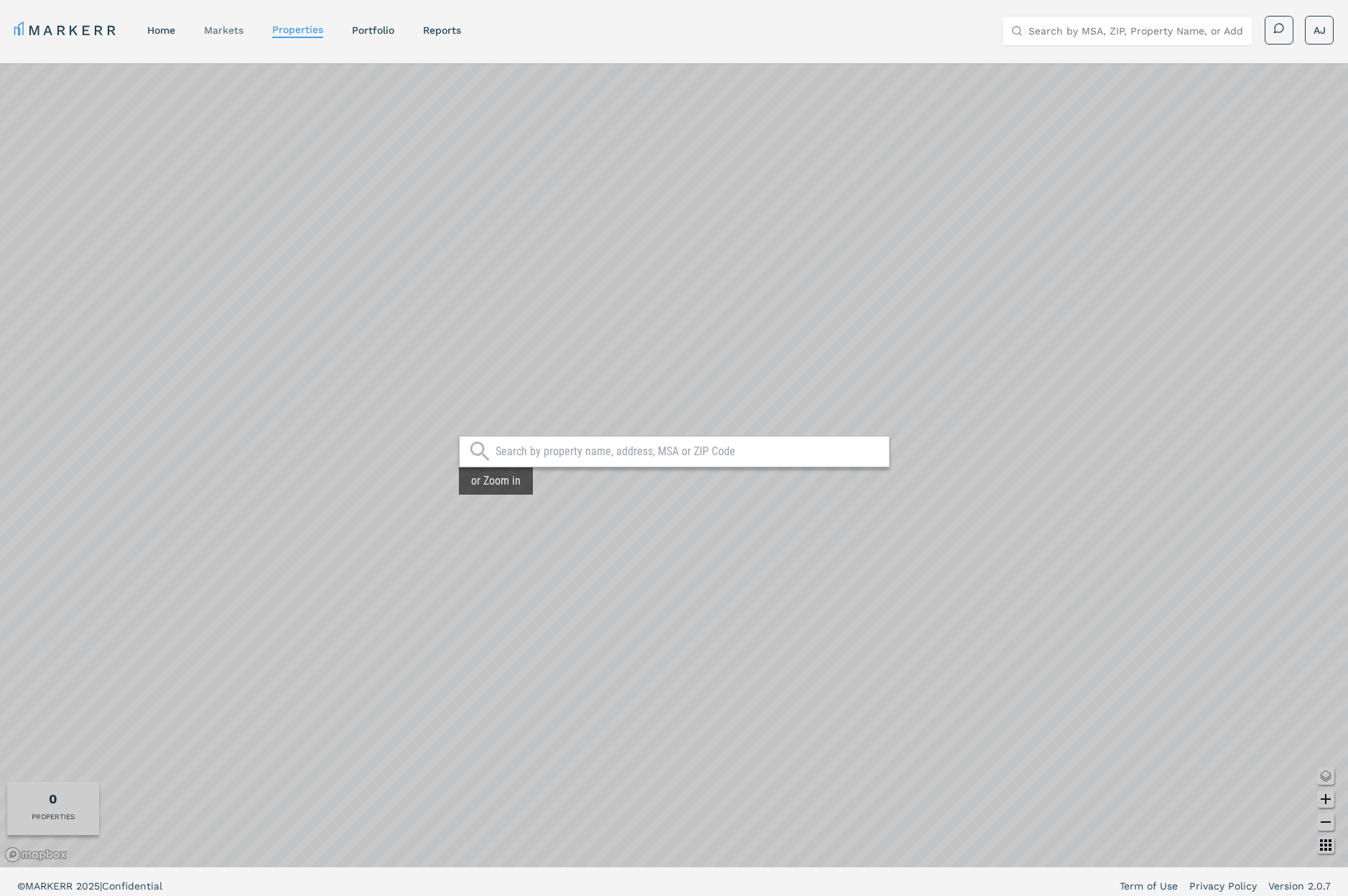
click at [222, 30] on link "markets" at bounding box center [223, 30] width 39 height 11
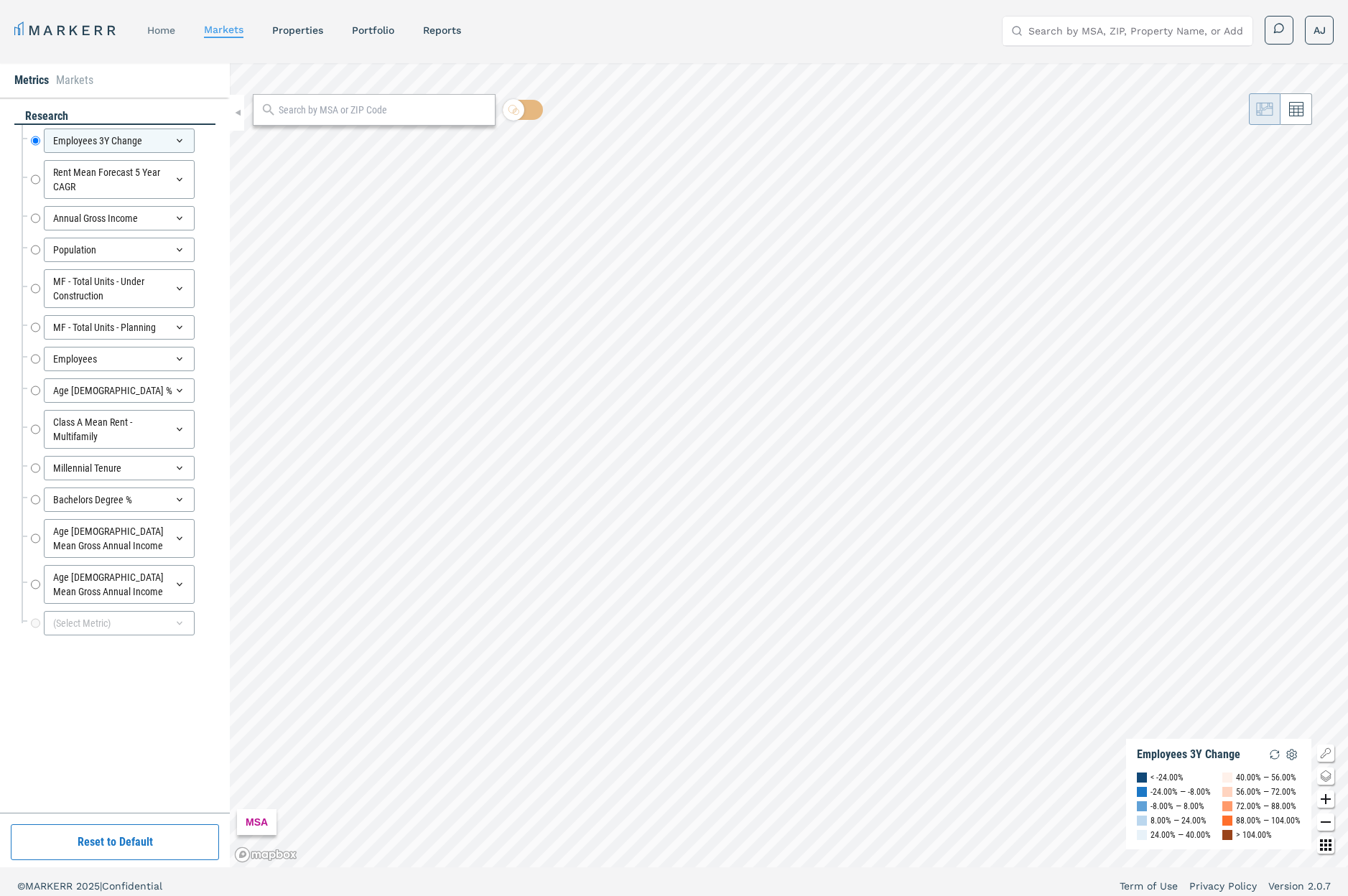
click at [153, 29] on link "home" at bounding box center [161, 30] width 28 height 11
